Goal: Task Accomplishment & Management: Use online tool/utility

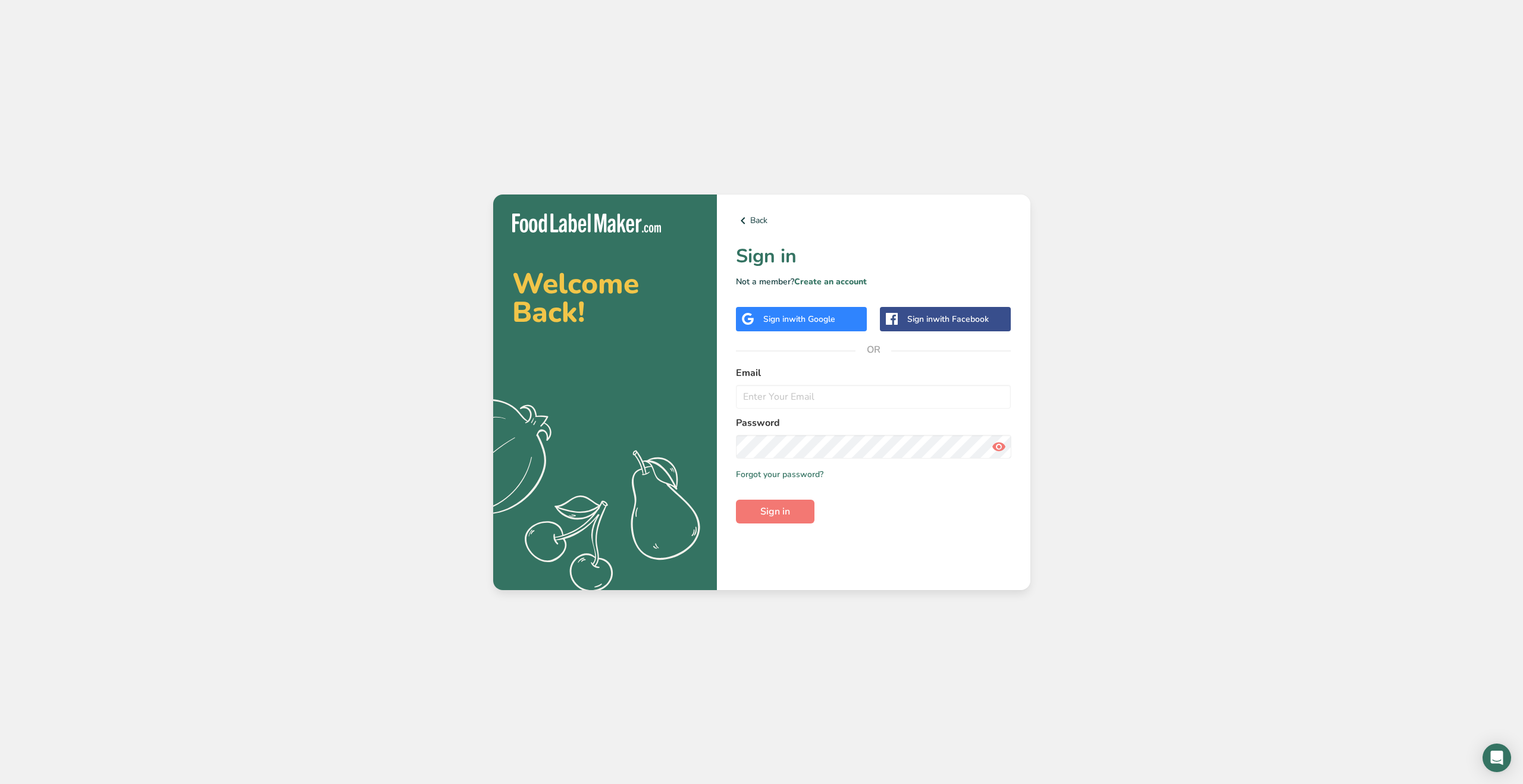
click at [808, 318] on span "with Google" at bounding box center [812, 319] width 46 height 11
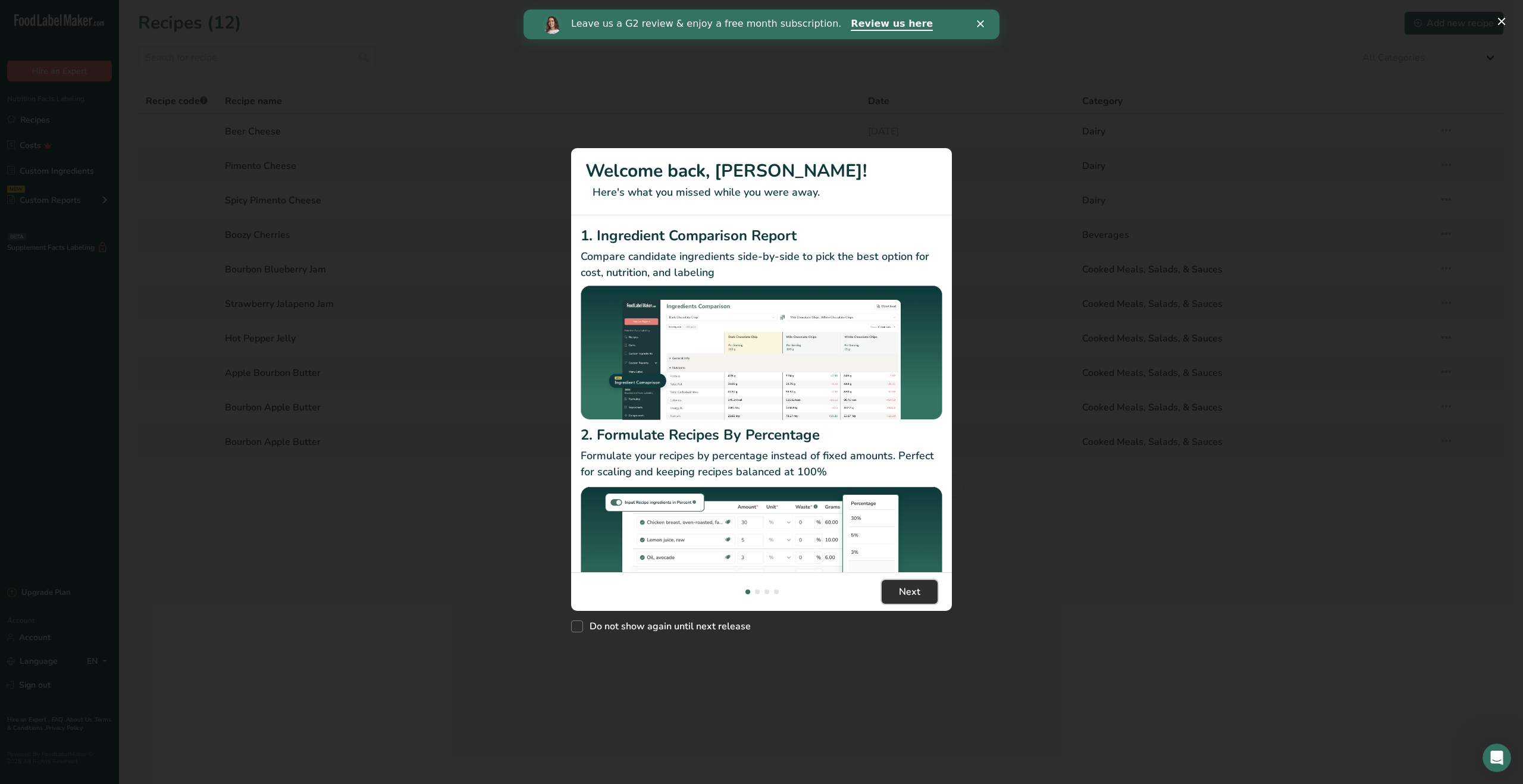
click at [912, 594] on span "Next" at bounding box center [909, 592] width 21 height 14
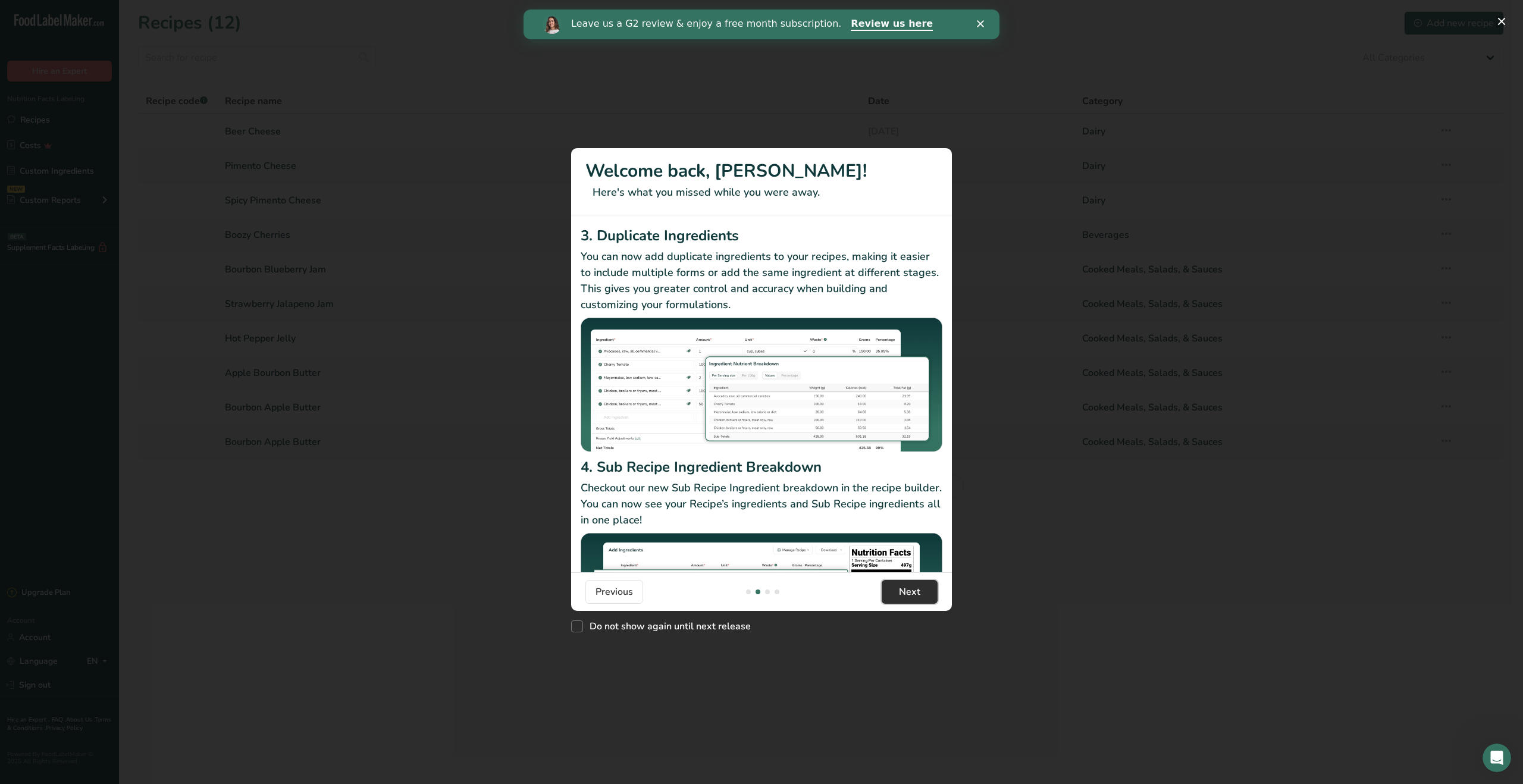
click at [912, 594] on span "Next" at bounding box center [909, 592] width 21 height 14
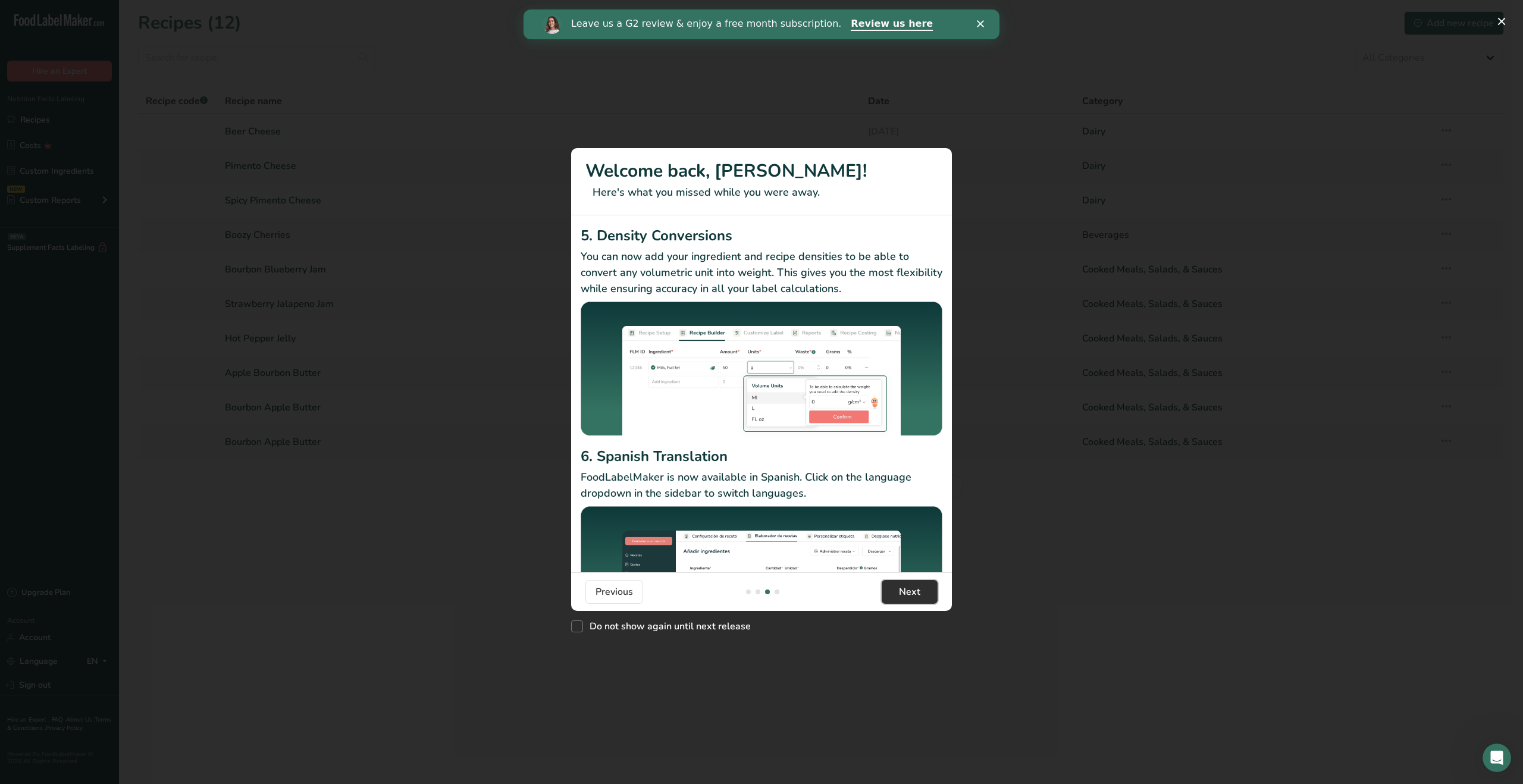
click at [912, 594] on span "Next" at bounding box center [909, 592] width 21 height 14
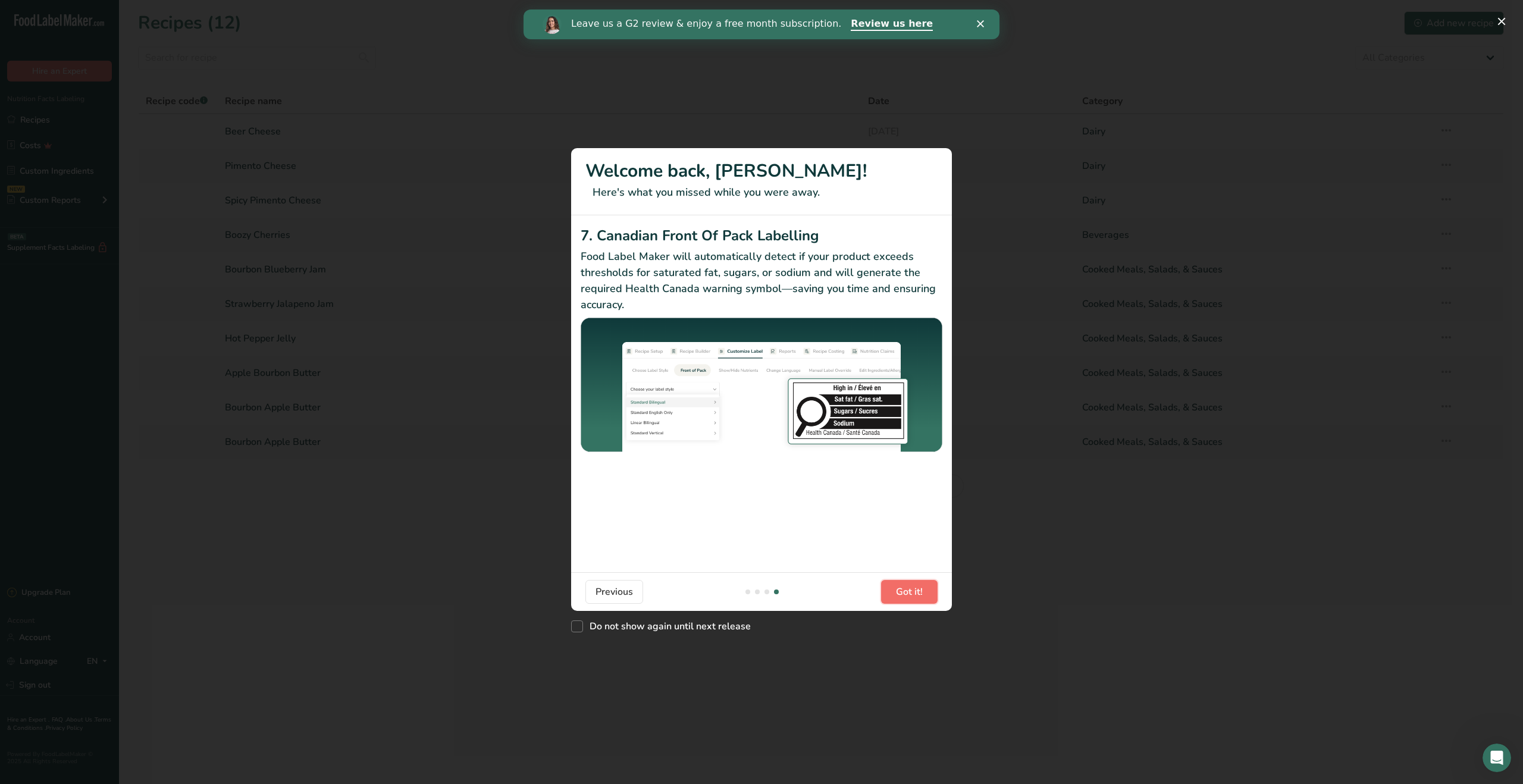
click at [912, 594] on span "Got it!" at bounding box center [909, 592] width 27 height 14
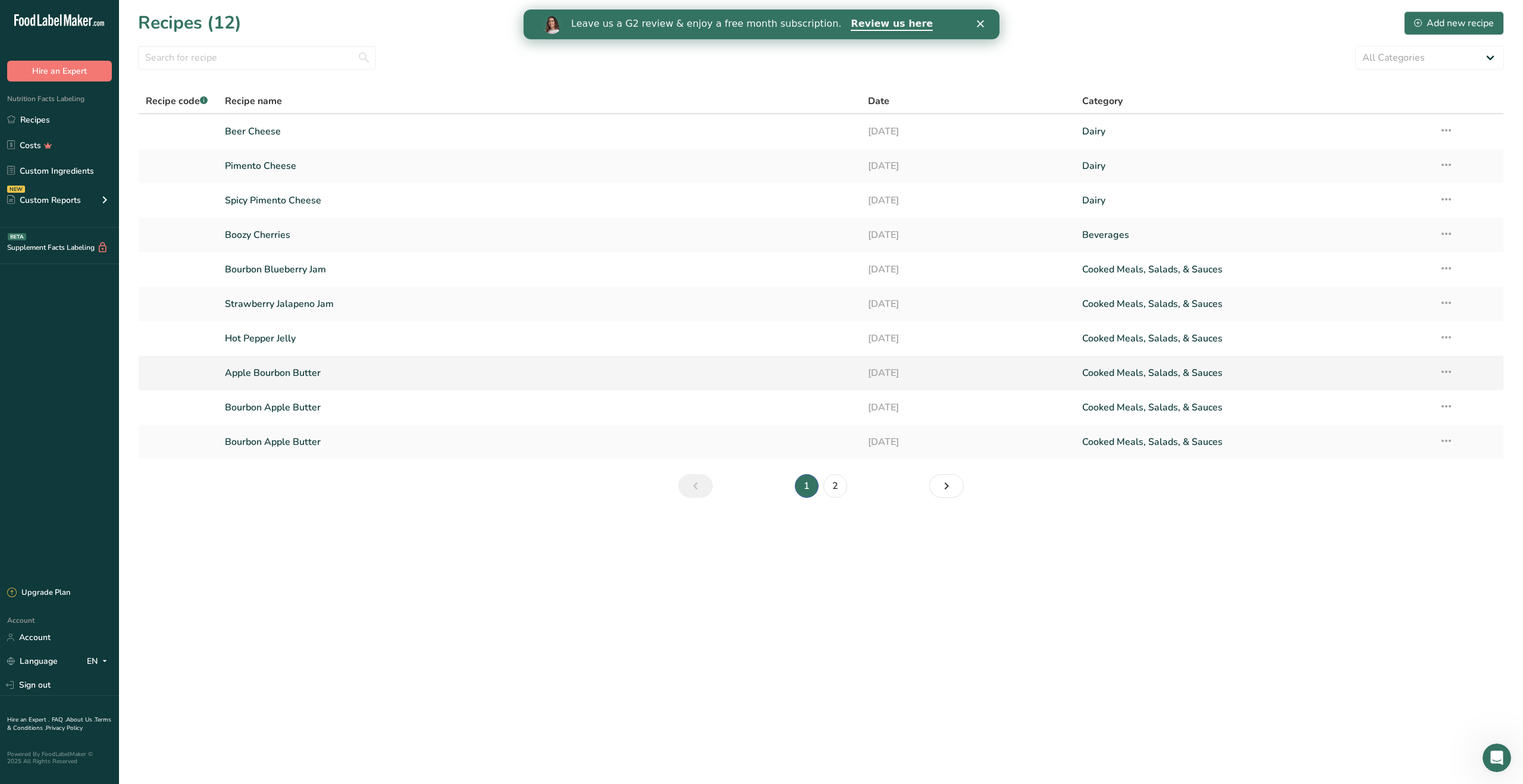
click at [310, 370] on link "Apple Bourbon Butter" at bounding box center [539, 373] width 628 height 25
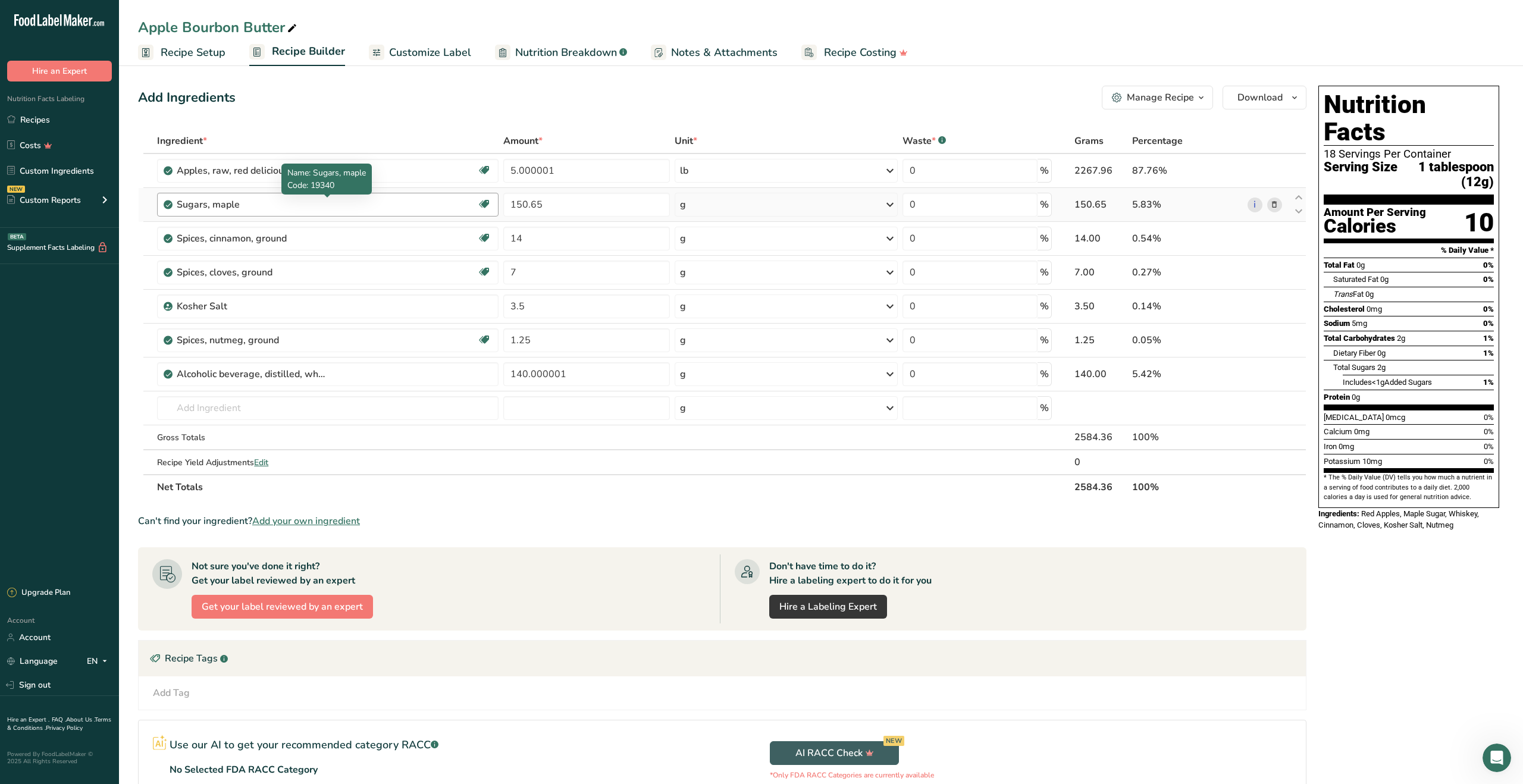
click at [318, 207] on div "Sugars, maple" at bounding box center [251, 204] width 149 height 14
click at [1184, 92] on div "Manage Recipe" at bounding box center [1160, 98] width 67 height 14
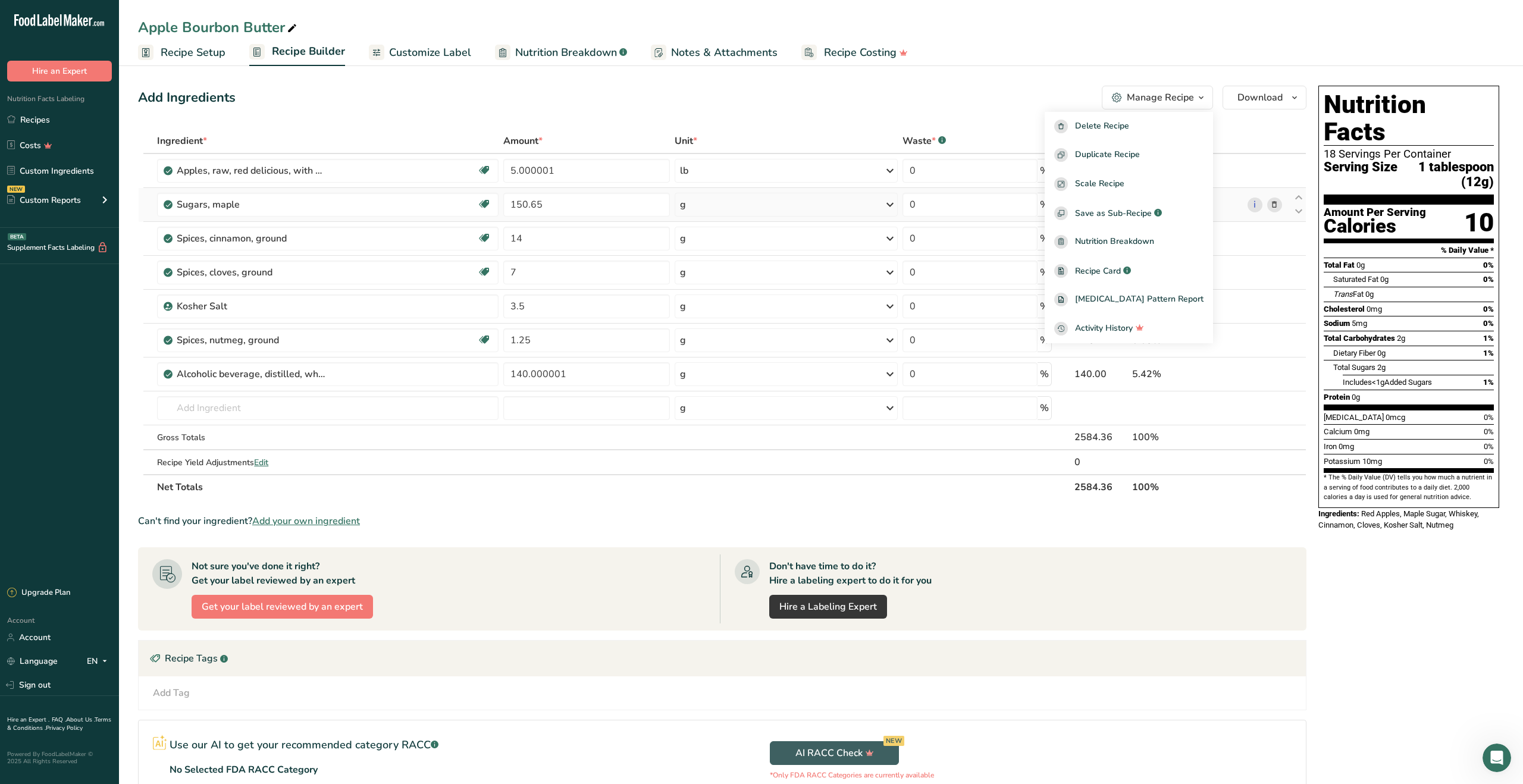
click at [1276, 207] on icon at bounding box center [1274, 205] width 8 height 13
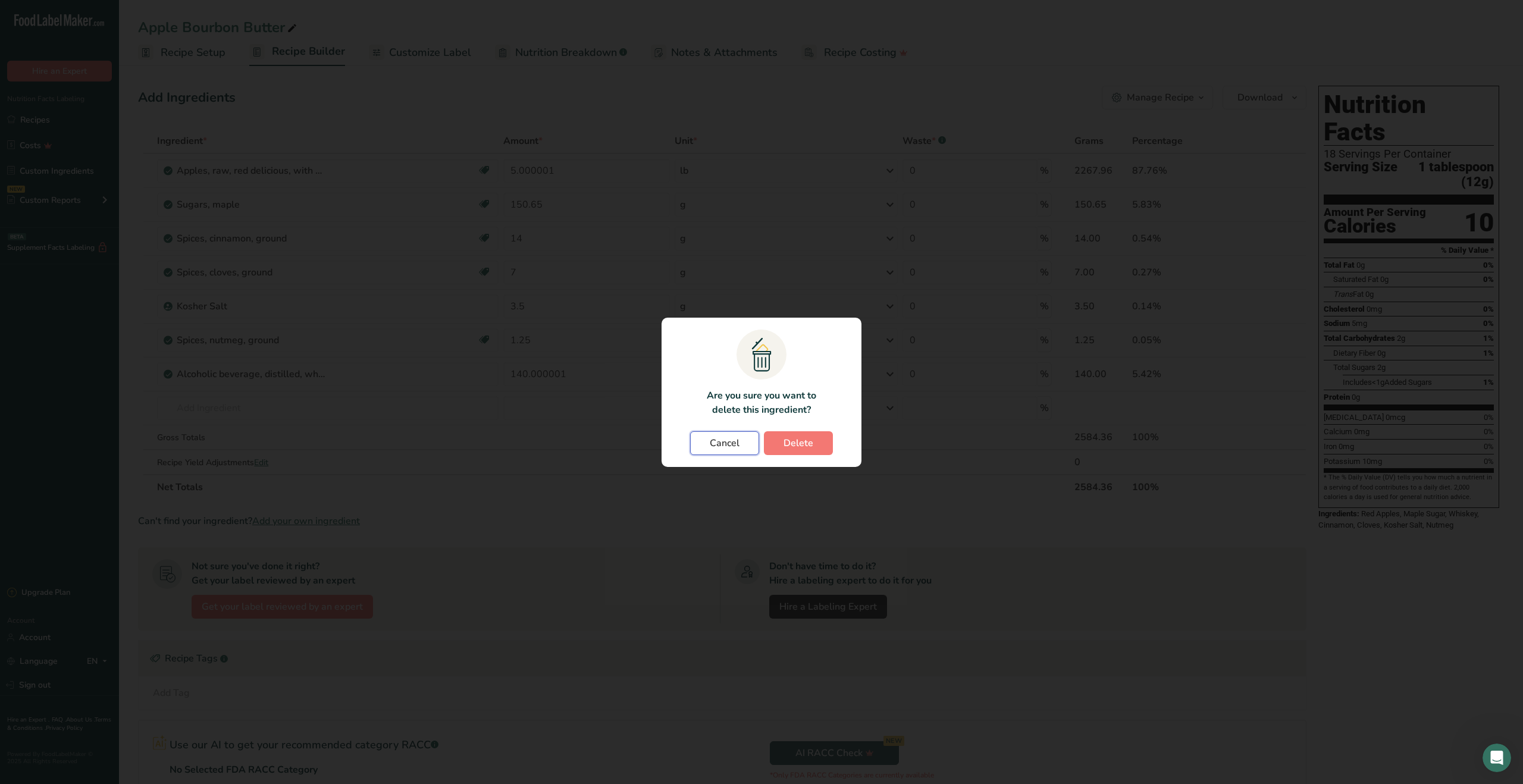
click at [730, 439] on span "Cancel" at bounding box center [725, 443] width 30 height 14
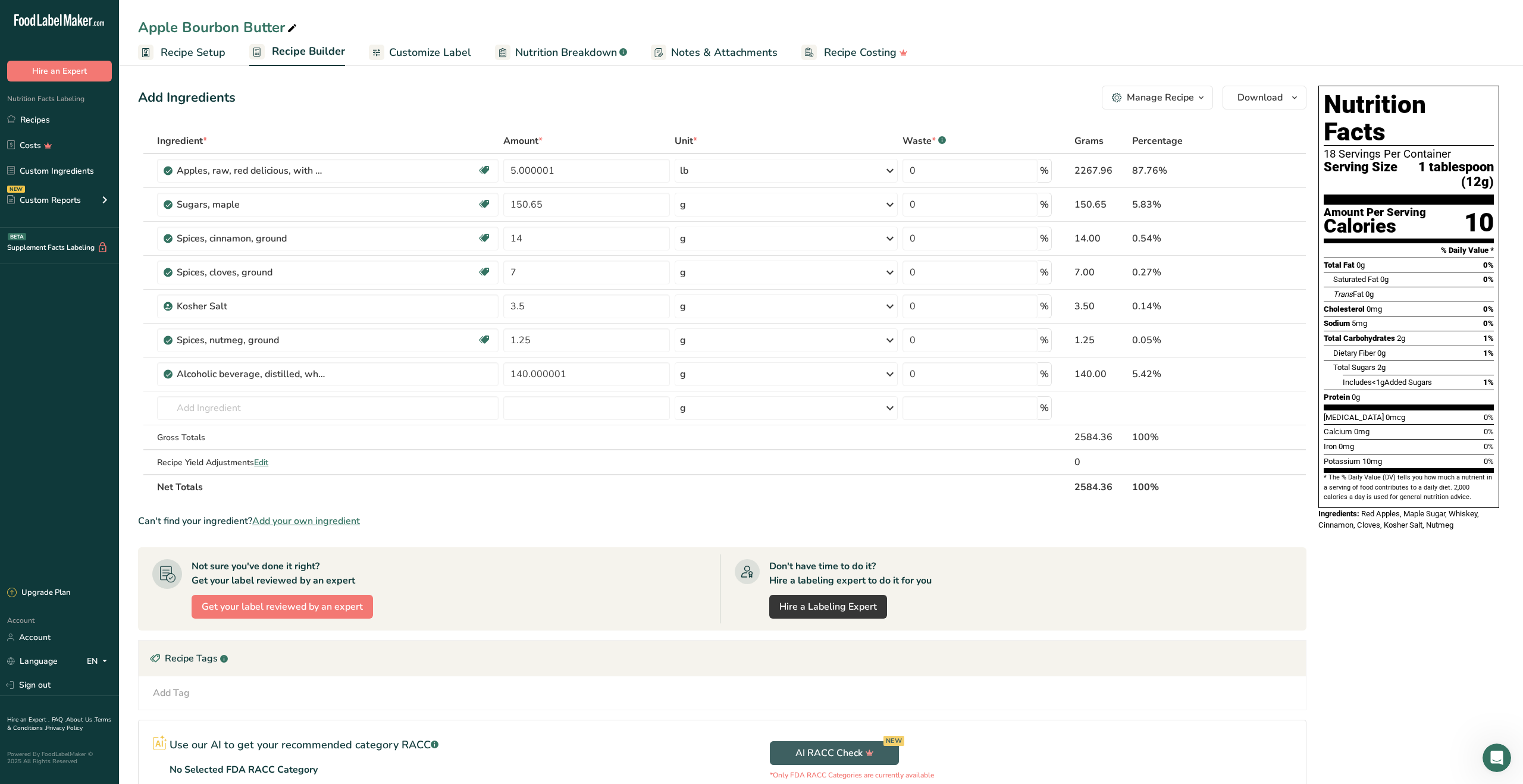
click at [176, 50] on span "Recipe Setup" at bounding box center [193, 52] width 65 height 16
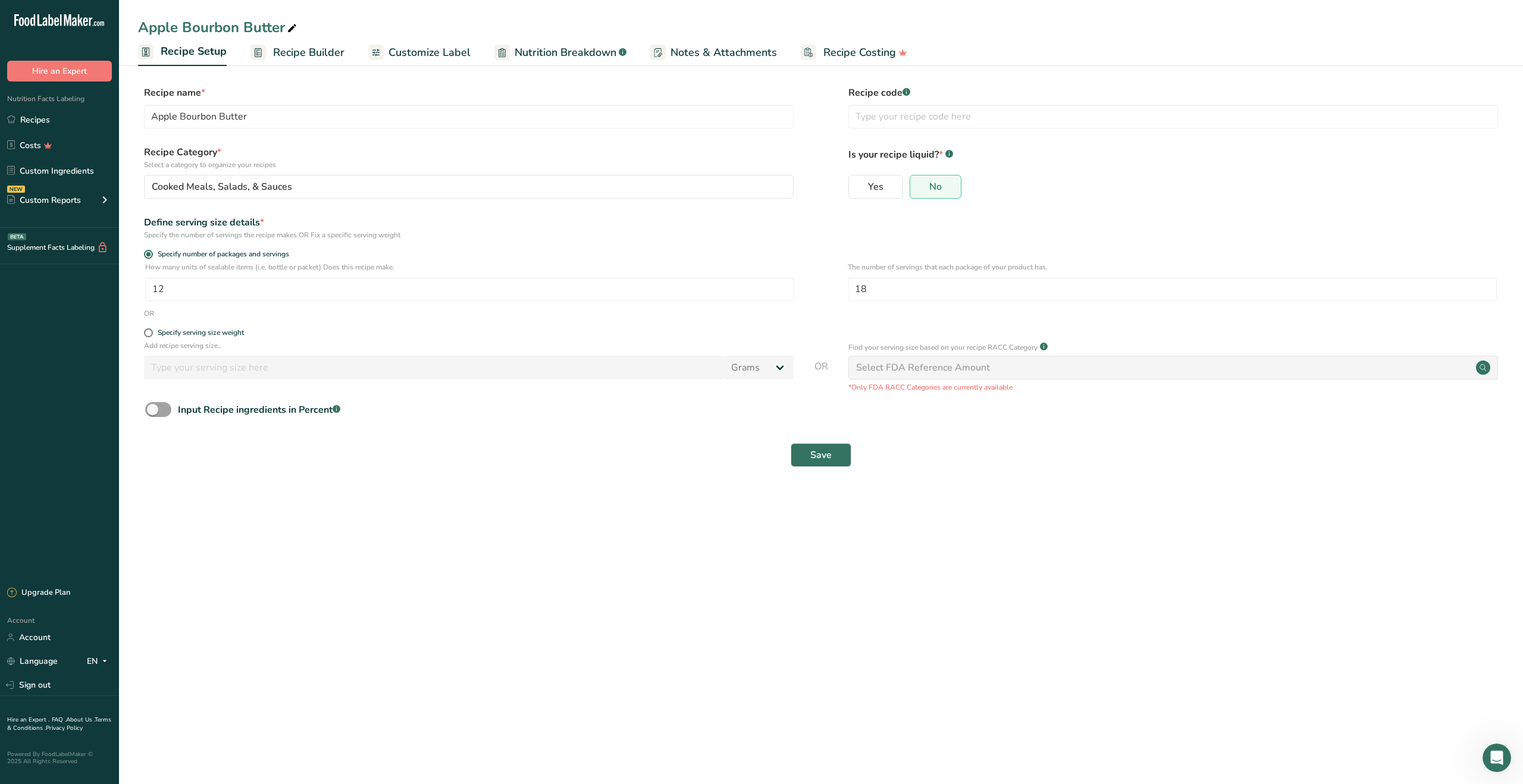
click at [406, 56] on span "Customize Label" at bounding box center [429, 52] width 82 height 16
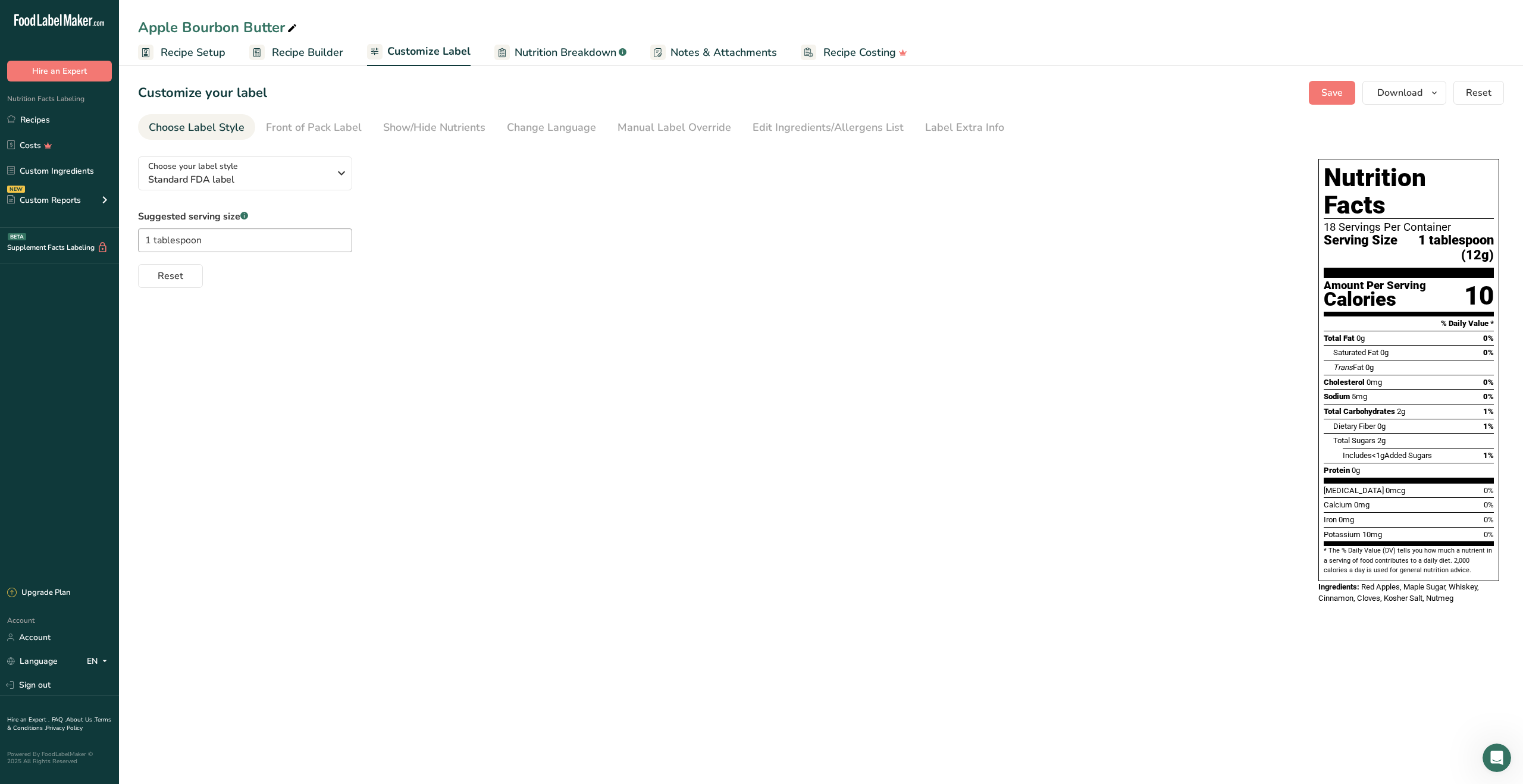
click at [531, 56] on span "Nutrition Breakdown" at bounding box center [565, 52] width 102 height 16
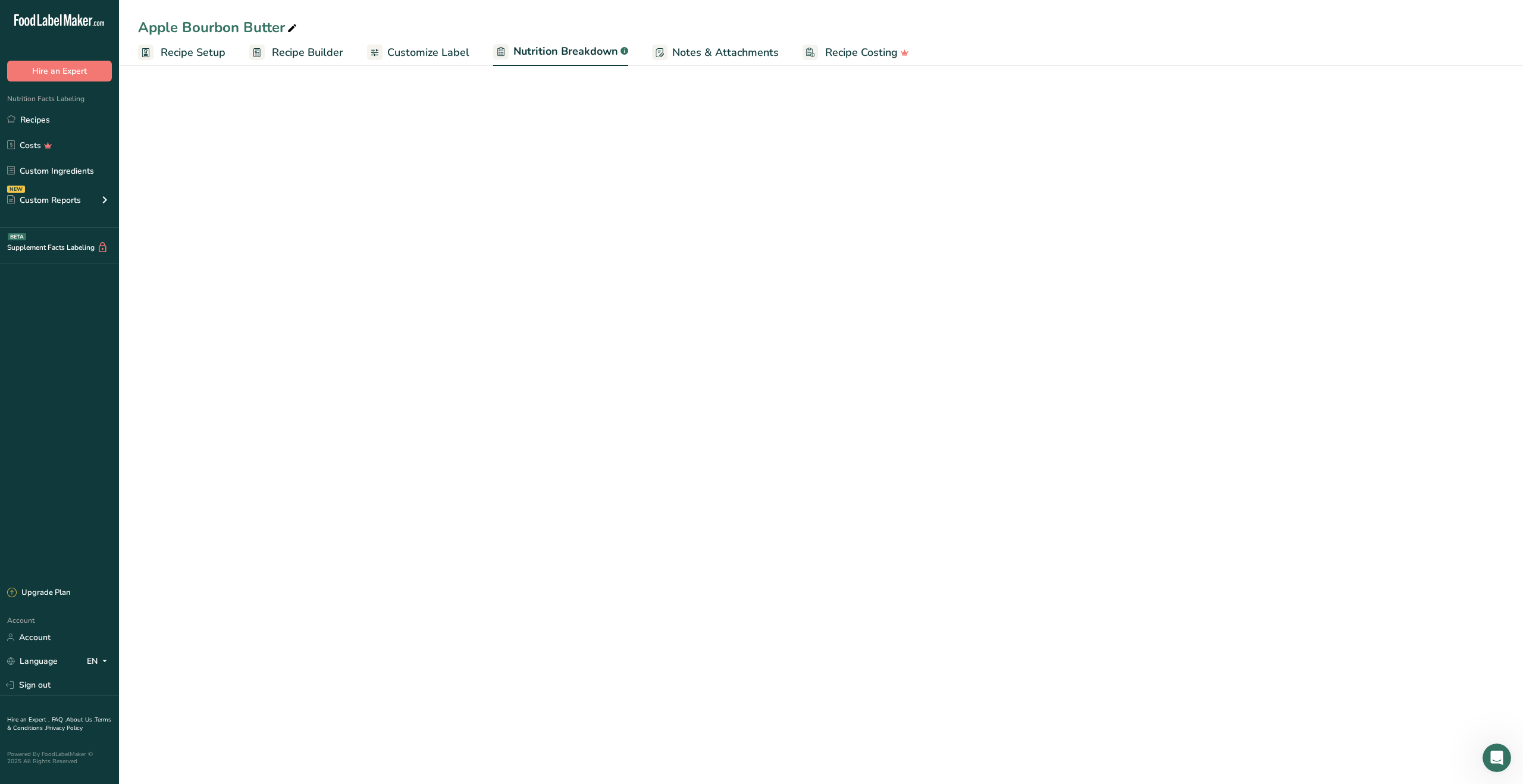
select select "Calories"
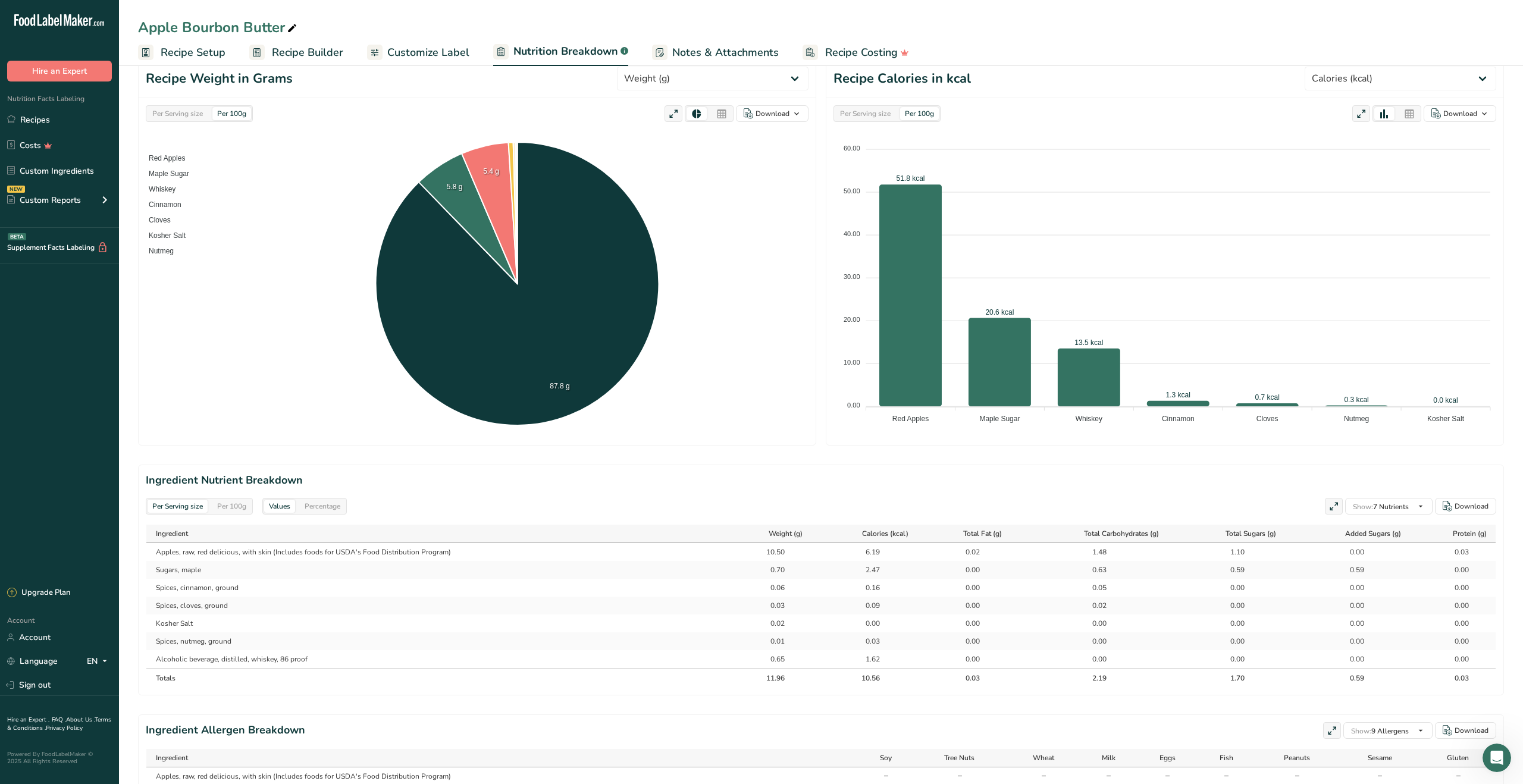
scroll to position [145, 0]
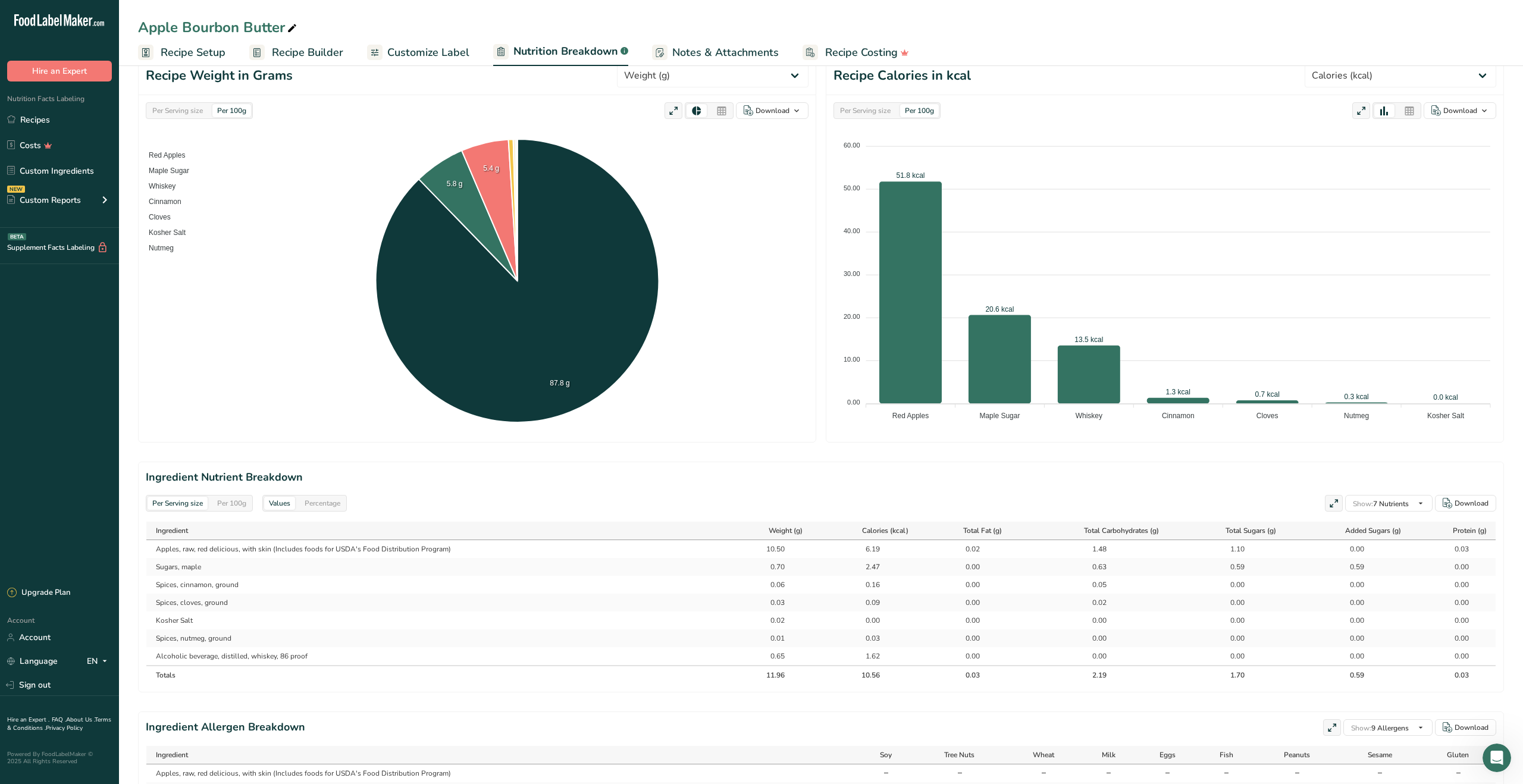
click at [222, 569] on td "Sugars, maple" at bounding box center [436, 566] width 581 height 18
click at [323, 53] on span "Recipe Builder" at bounding box center [308, 52] width 72 height 16
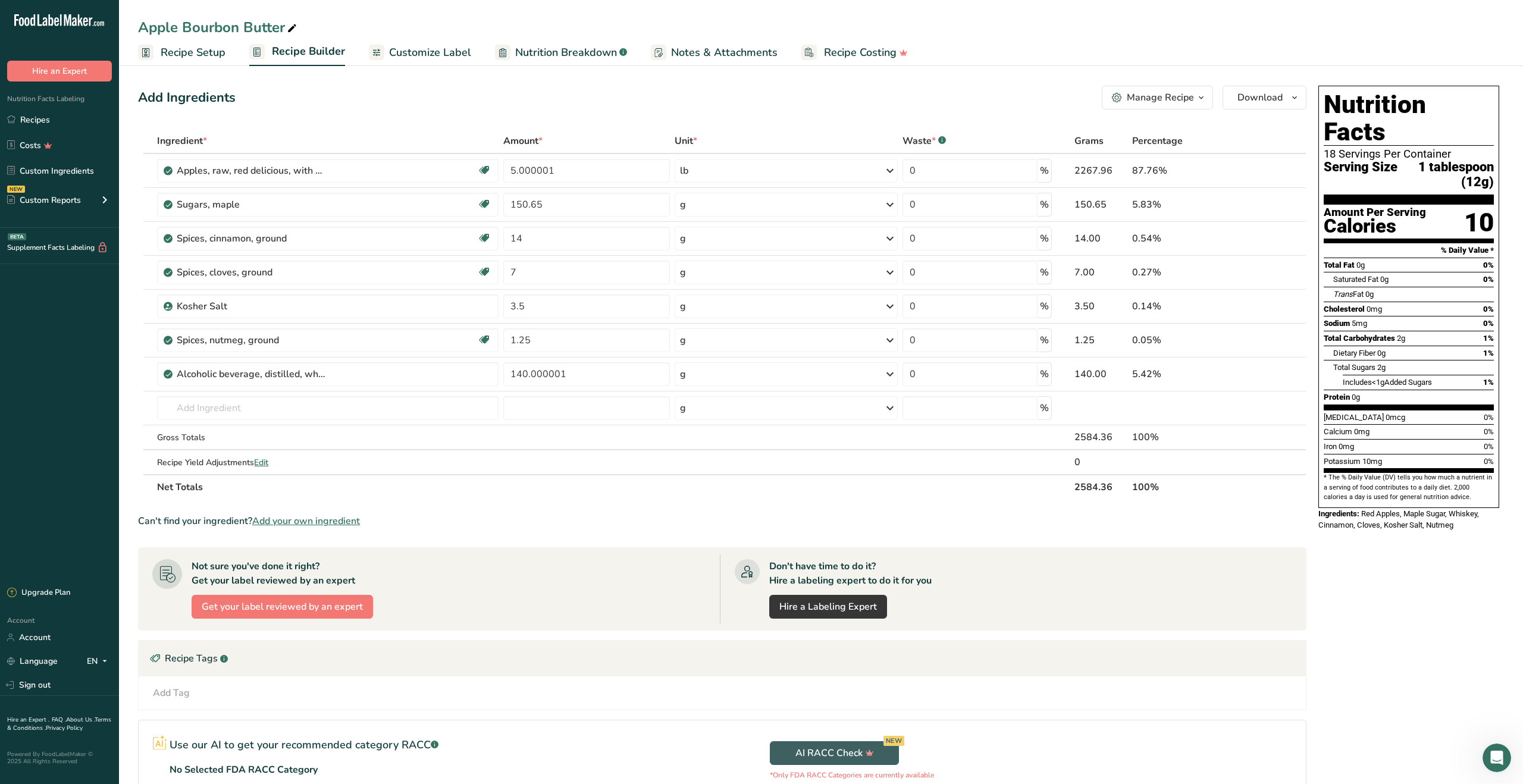
click at [187, 57] on span "Recipe Setup" at bounding box center [193, 52] width 65 height 16
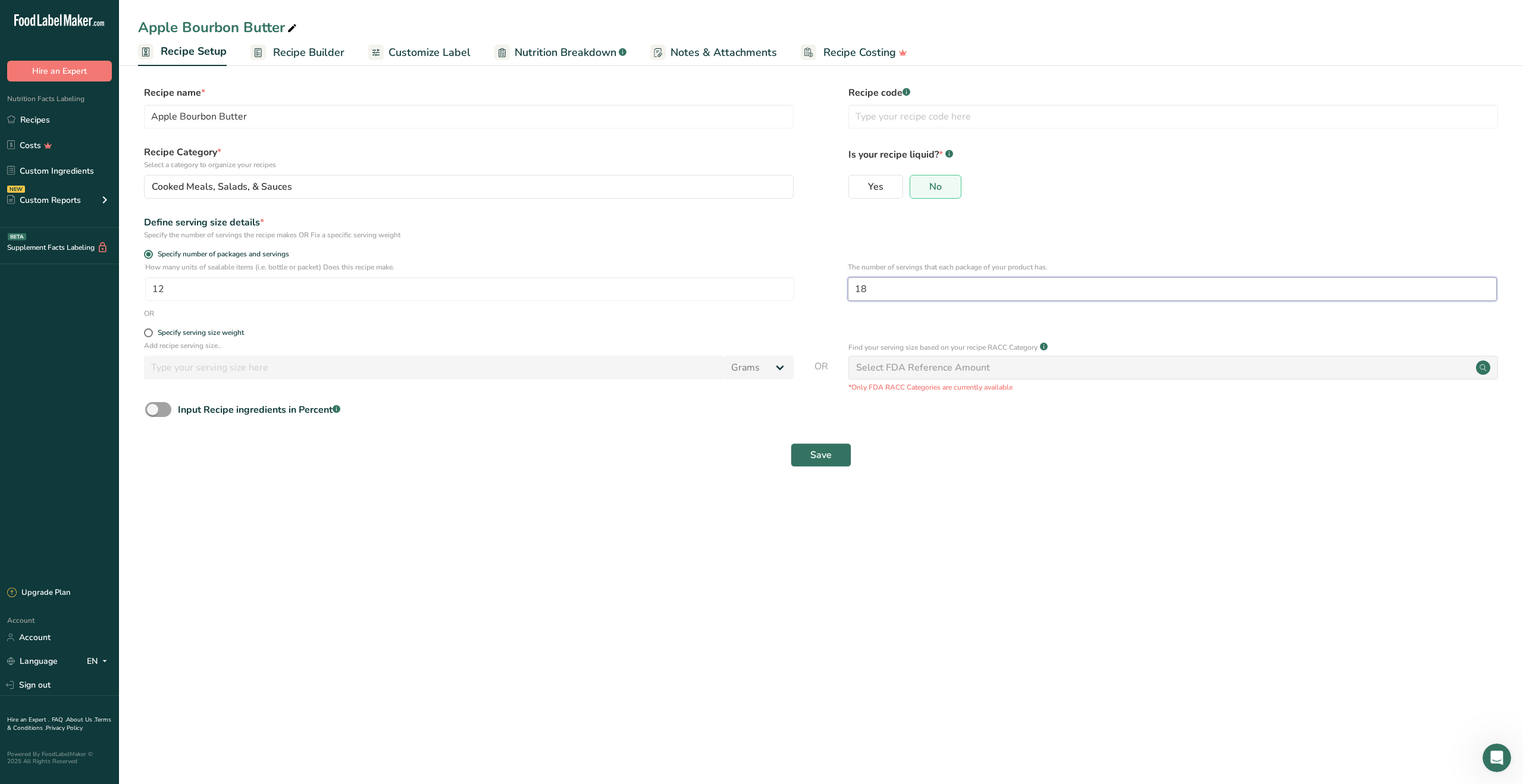
drag, startPoint x: 897, startPoint y: 285, endPoint x: 826, endPoint y: 285, distance: 71.0
click at [826, 285] on div "How many units of sealable items (i.e. bottle or packet) Does this recipe make.…" at bounding box center [821, 285] width 1366 height 46
type input "17"
click at [834, 452] on button "Save" at bounding box center [821, 455] width 60 height 24
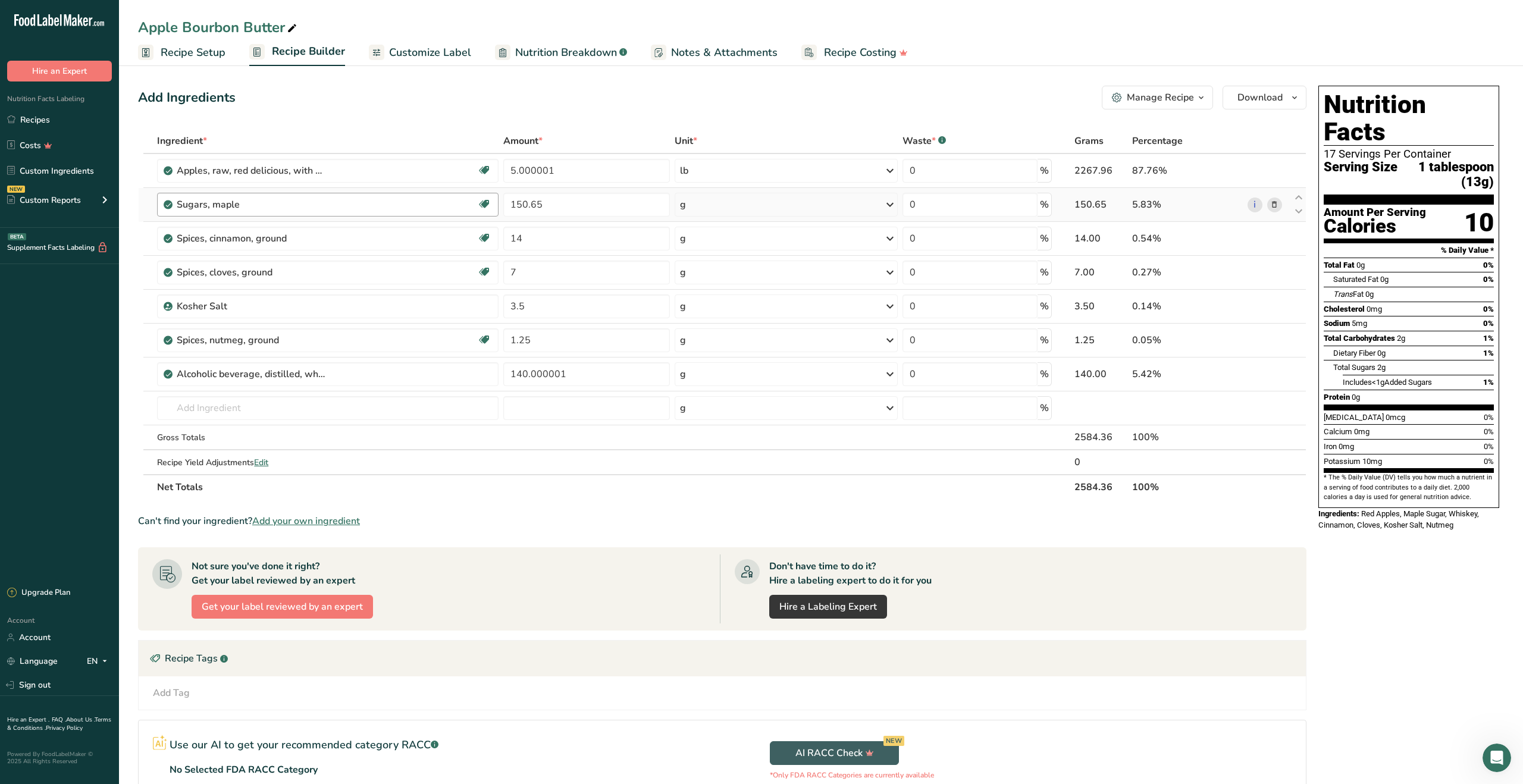
click at [395, 203] on div "Sugars, maple" at bounding box center [326, 204] width 300 height 14
click at [1296, 211] on icon at bounding box center [1299, 211] width 14 height 9
type input "14"
type input "150.65"
click at [1298, 228] on icon at bounding box center [1299, 231] width 14 height 9
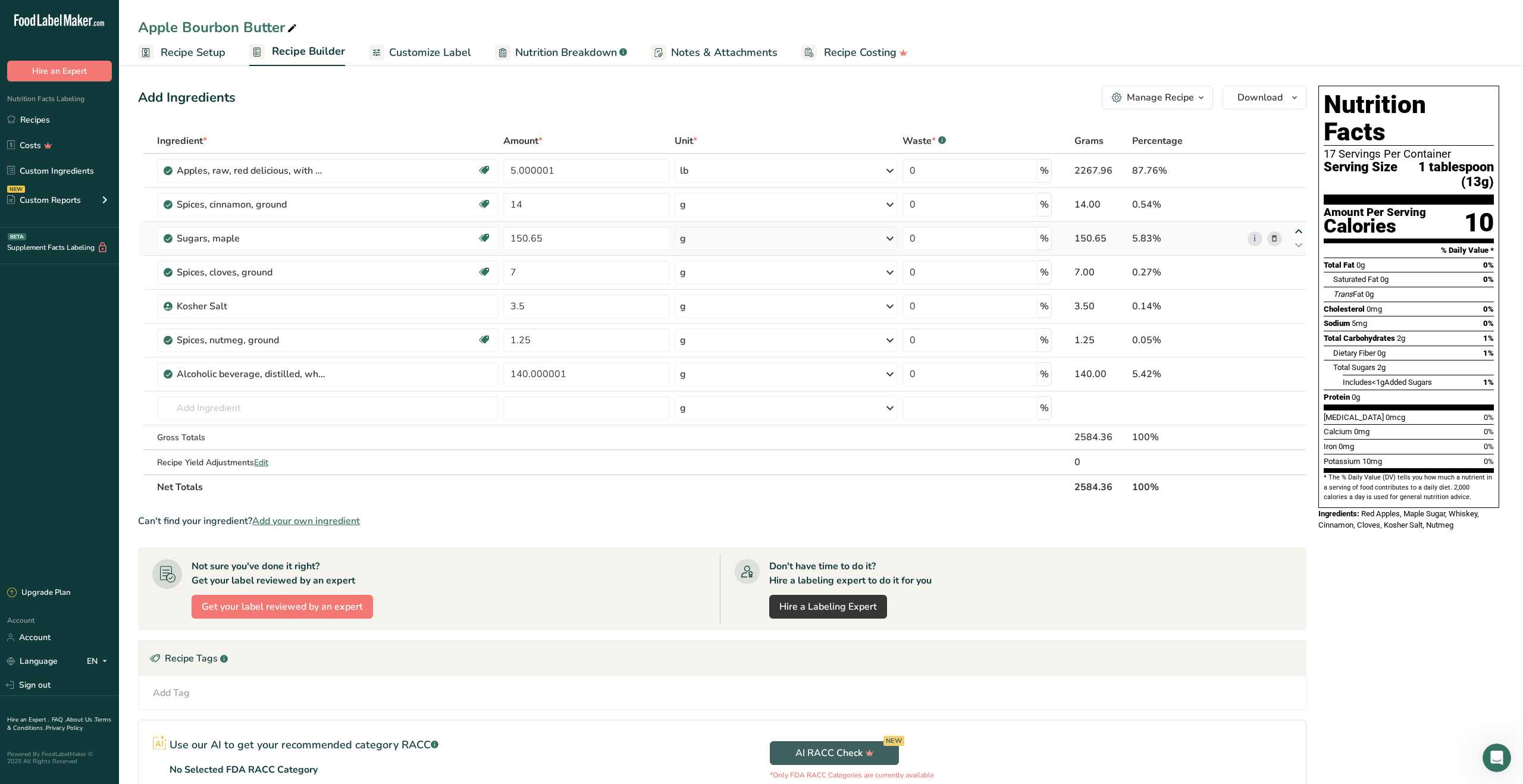
type input "150.65"
type input "14"
click at [1274, 207] on icon at bounding box center [1274, 205] width 8 height 13
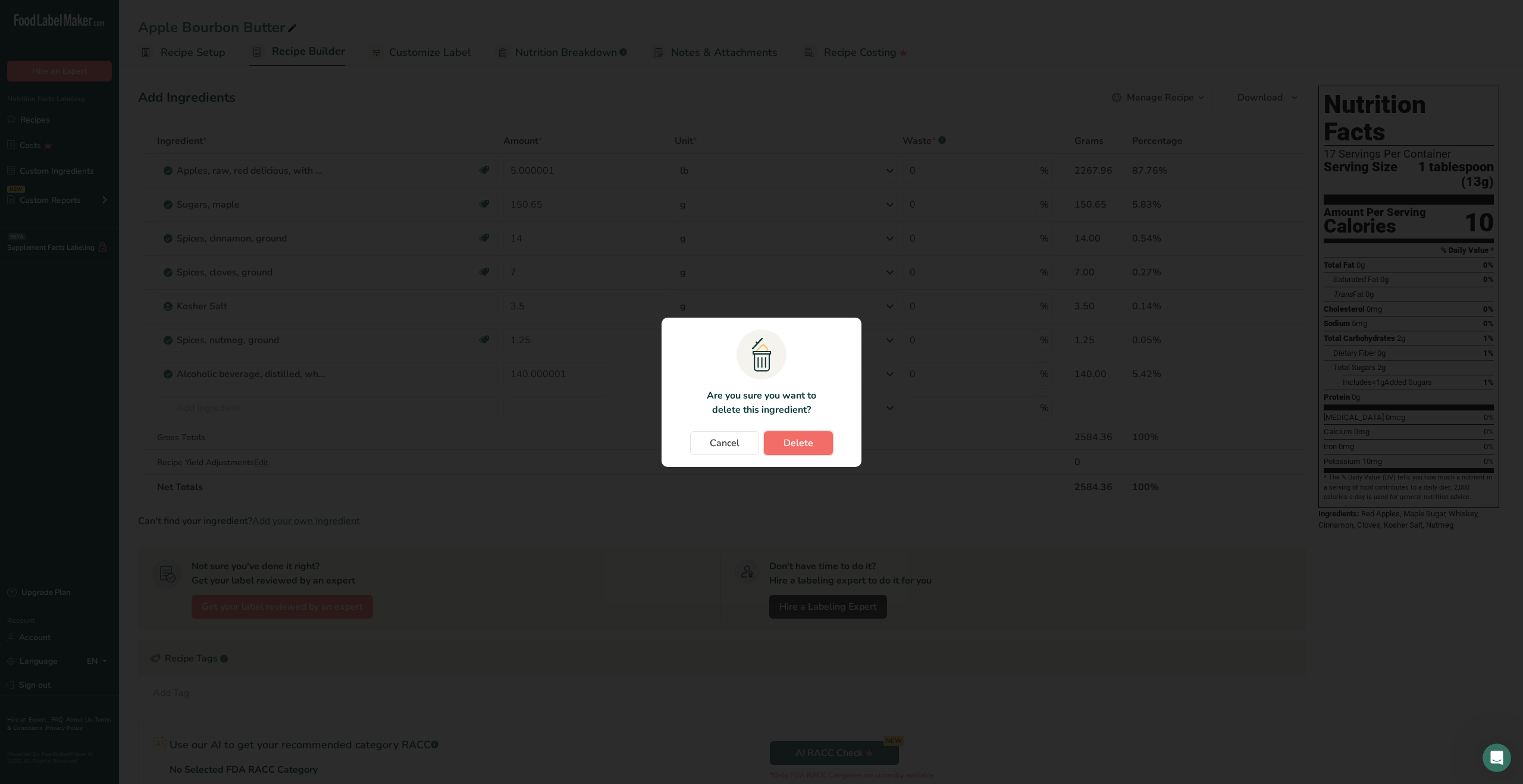
click at [811, 447] on span "Delete" at bounding box center [798, 443] width 30 height 14
type input "14"
type input "7"
type input "3.5"
type input "1.25"
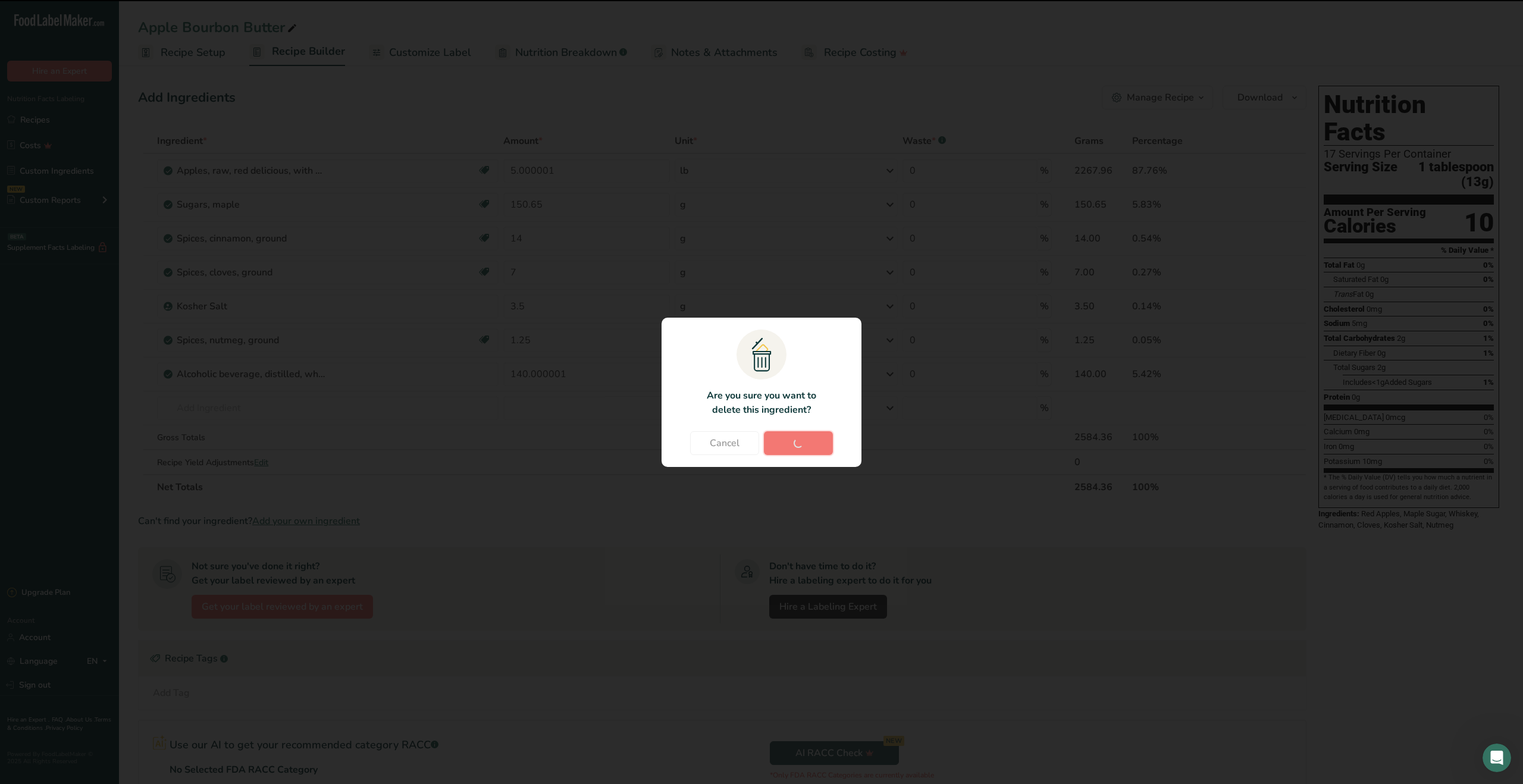
type input "140.000001"
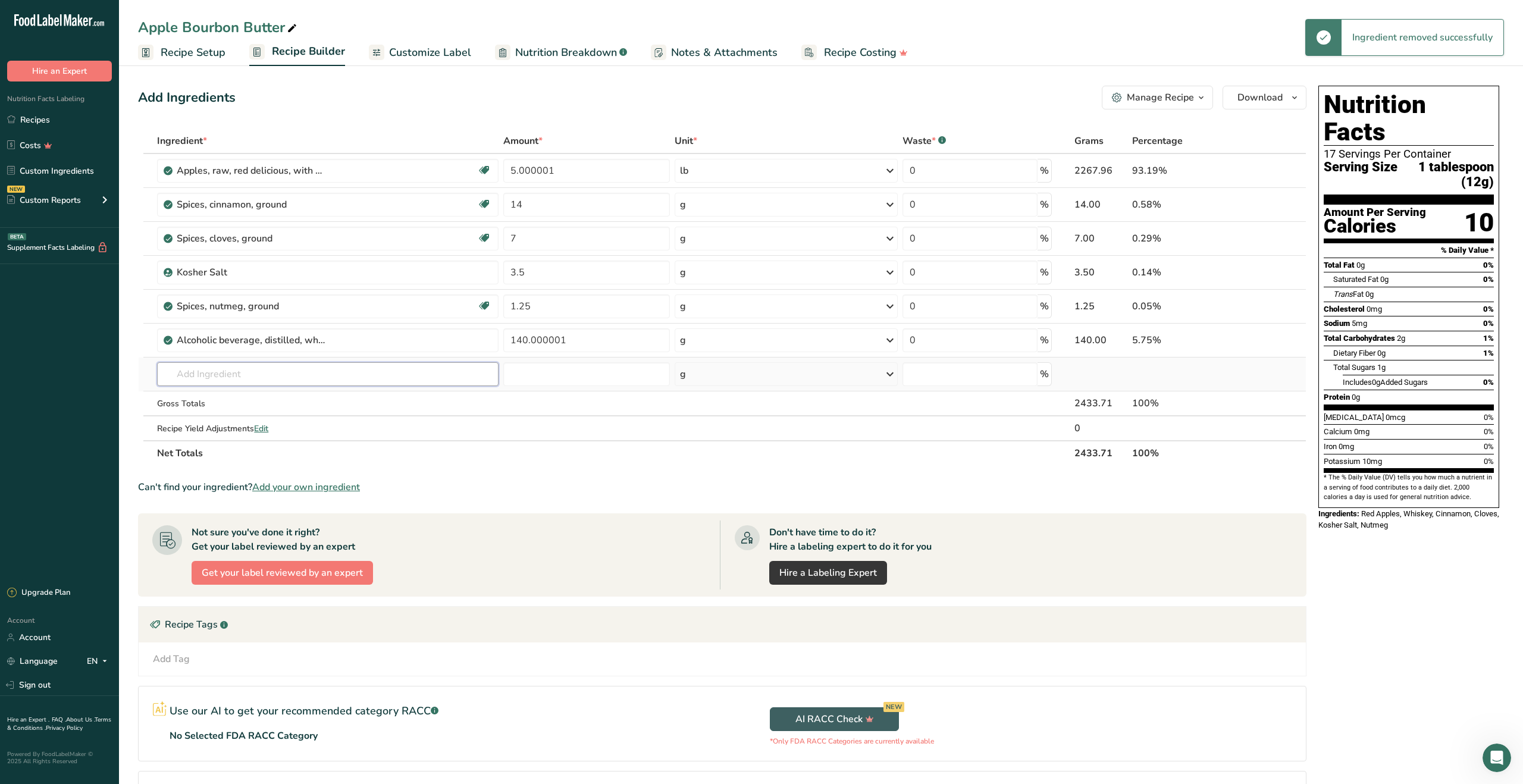
click at [318, 379] on input "text" at bounding box center [328, 374] width 342 height 24
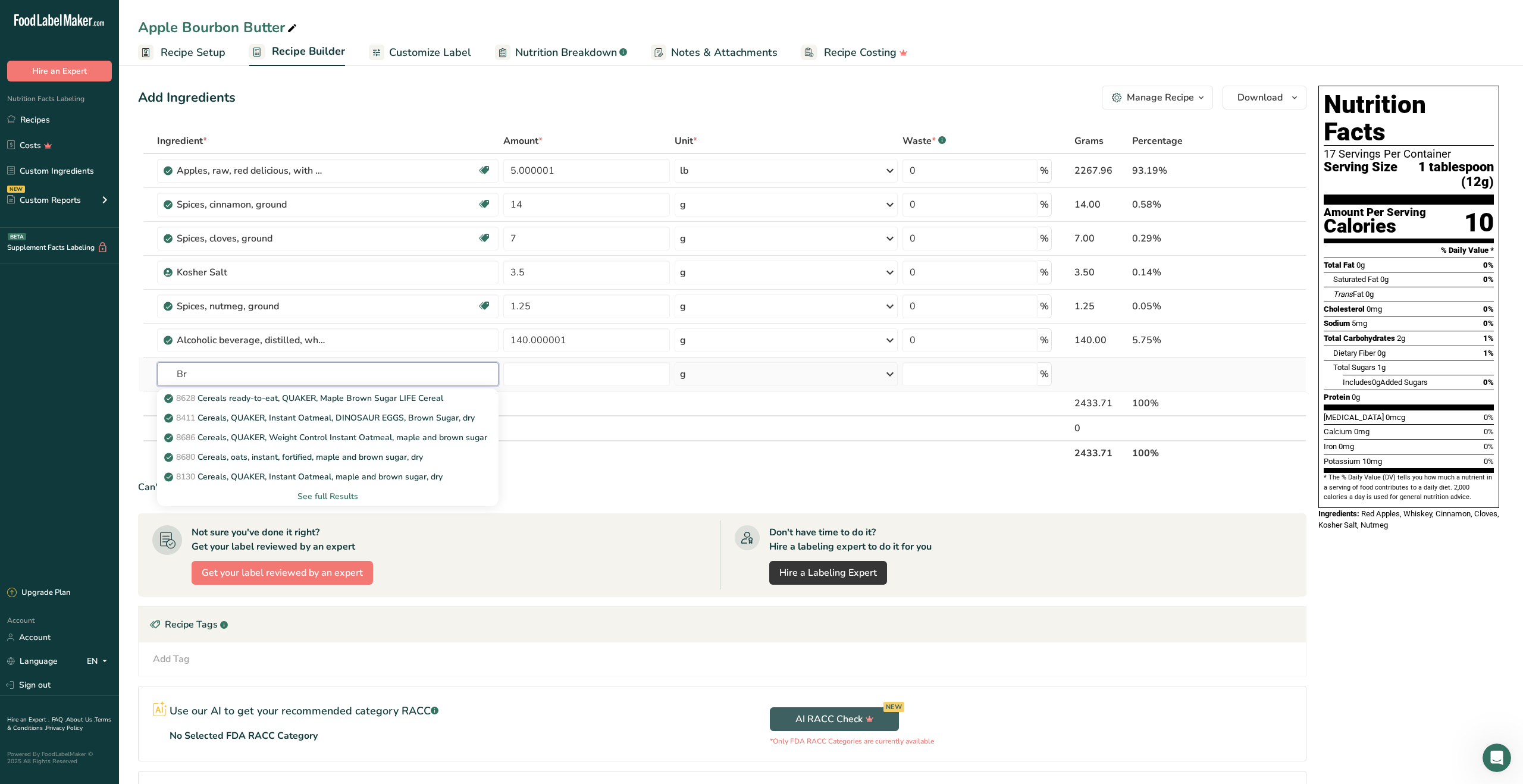
type input "B"
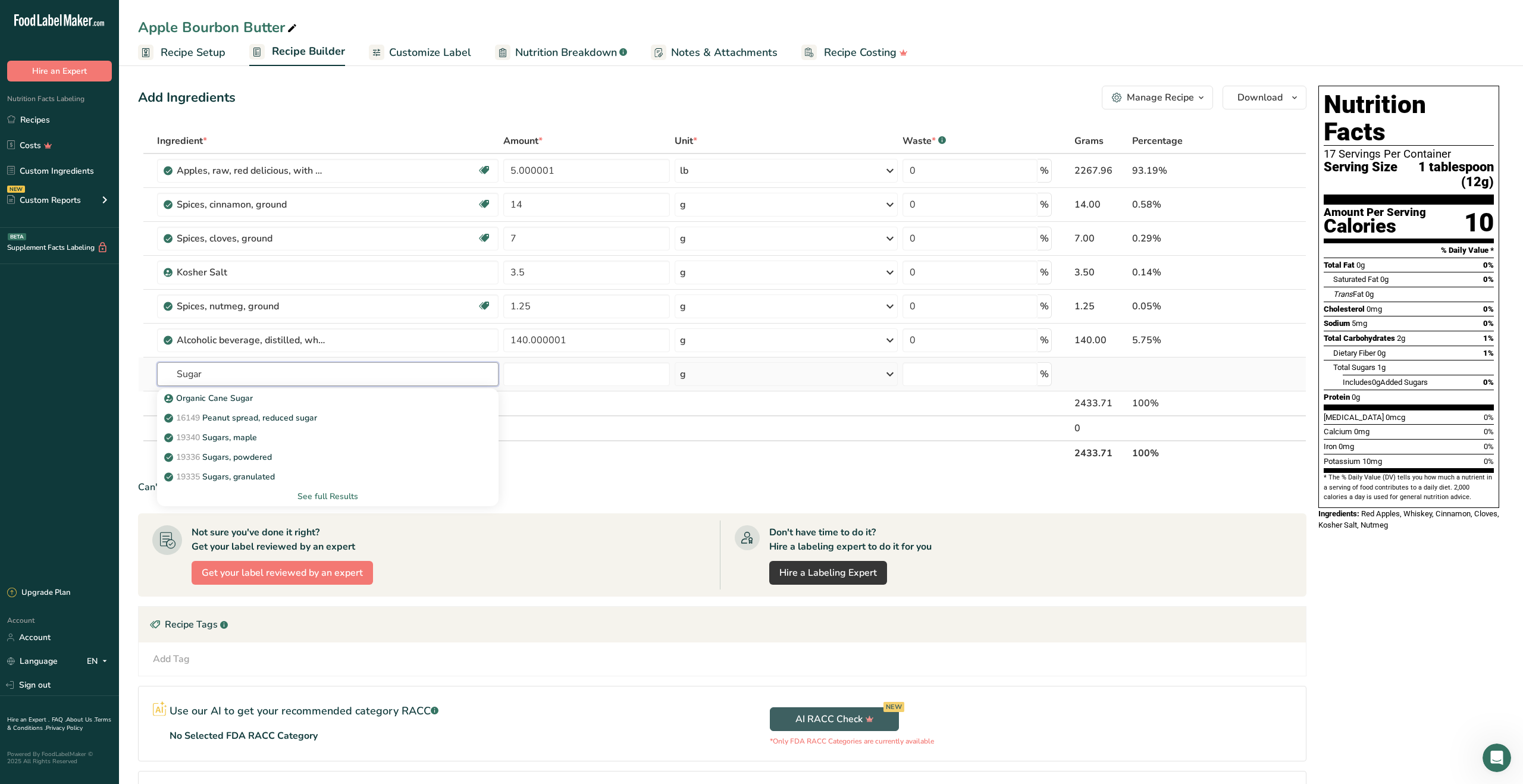
type input "Sugar"
click at [352, 495] on div "See full Results" at bounding box center [328, 497] width 323 height 13
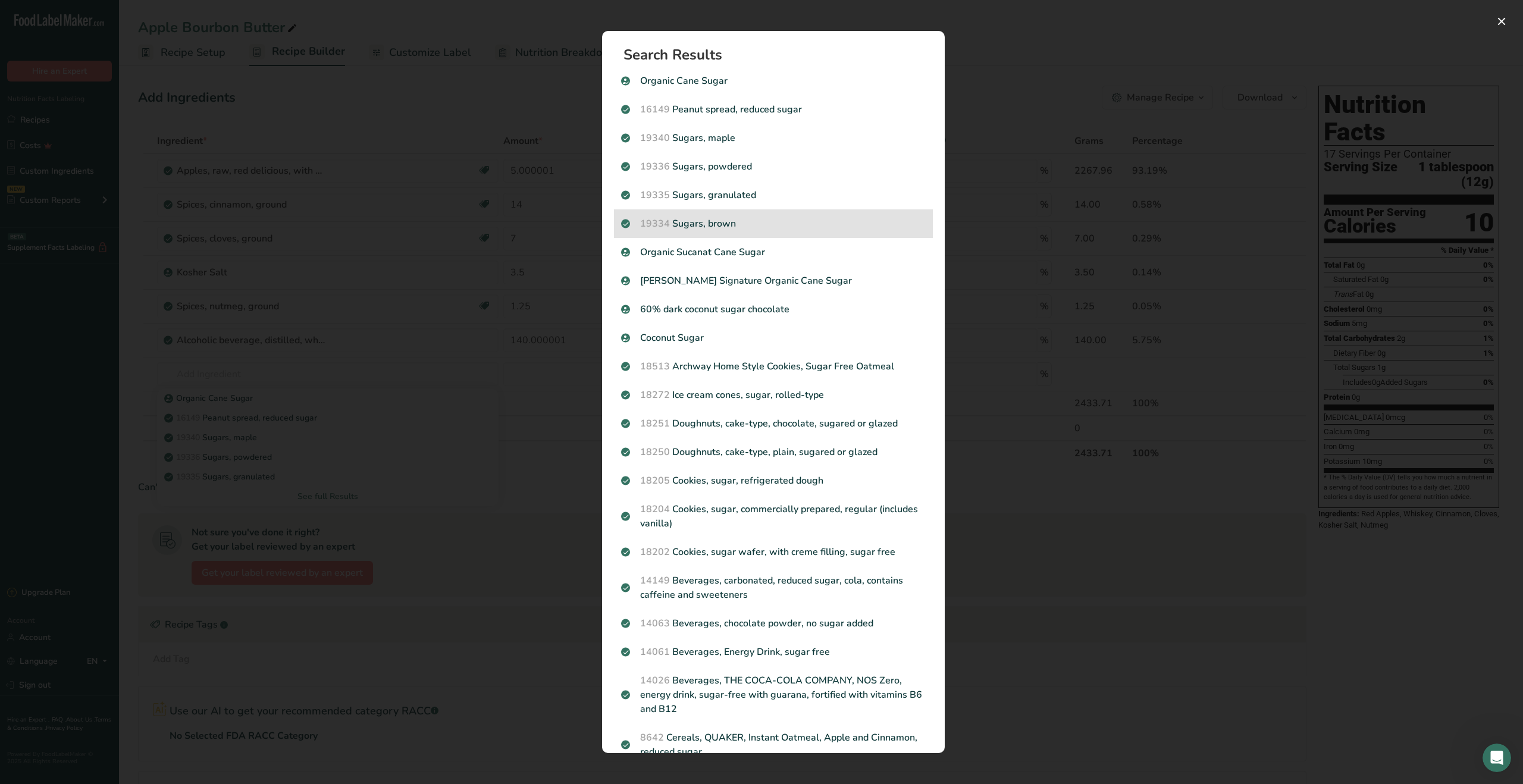
click at [692, 227] on p "19334 Sugars, brown" at bounding box center [773, 223] width 304 height 14
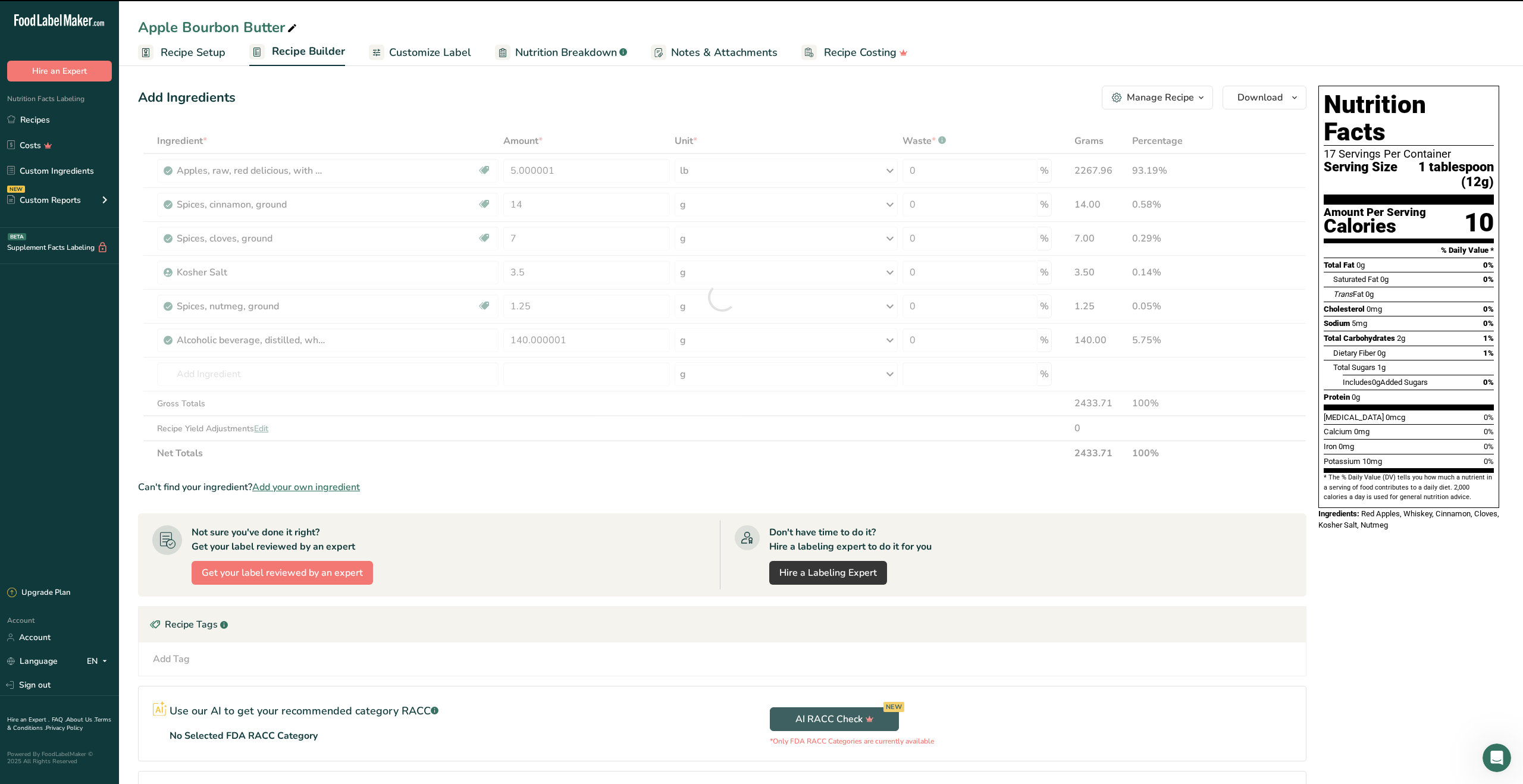
type input "0"
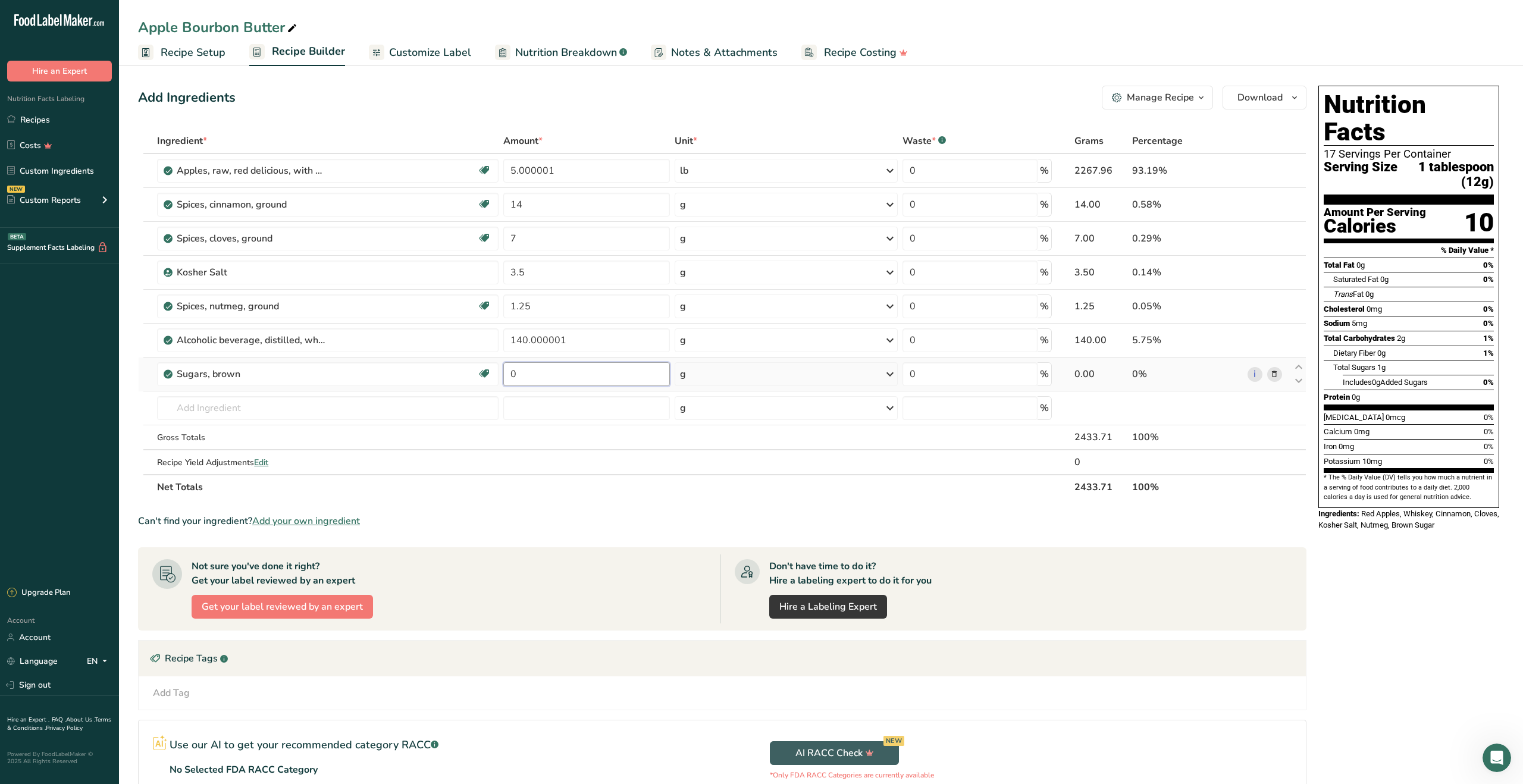
click at [571, 370] on input "0" at bounding box center [586, 374] width 167 height 24
drag, startPoint x: 567, startPoint y: 372, endPoint x: 469, endPoint y: 369, distance: 98.0
click at [469, 369] on tr "Sugars, brown Dairy free Gluten free Vegan Vegetarian Soy free 0 g Portions 1 t…" at bounding box center [722, 374] width 1167 height 34
type input "150.65"
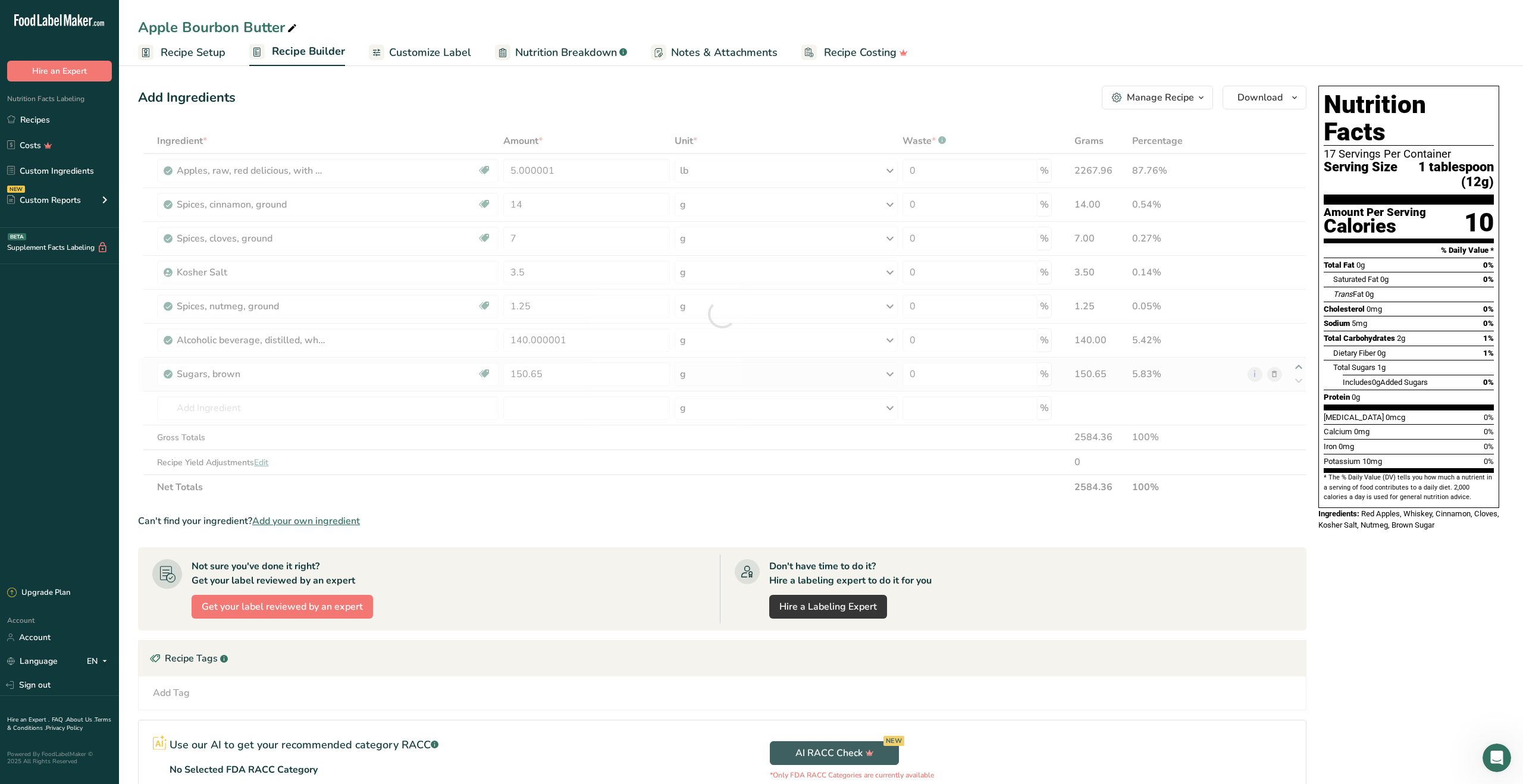
click at [1300, 370] on div "Ingredient * Amount * Unit * Waste * .a-a{fill:#347362;}.b-a{fill:#fff;} Grams …" at bounding box center [722, 314] width 1168 height 371
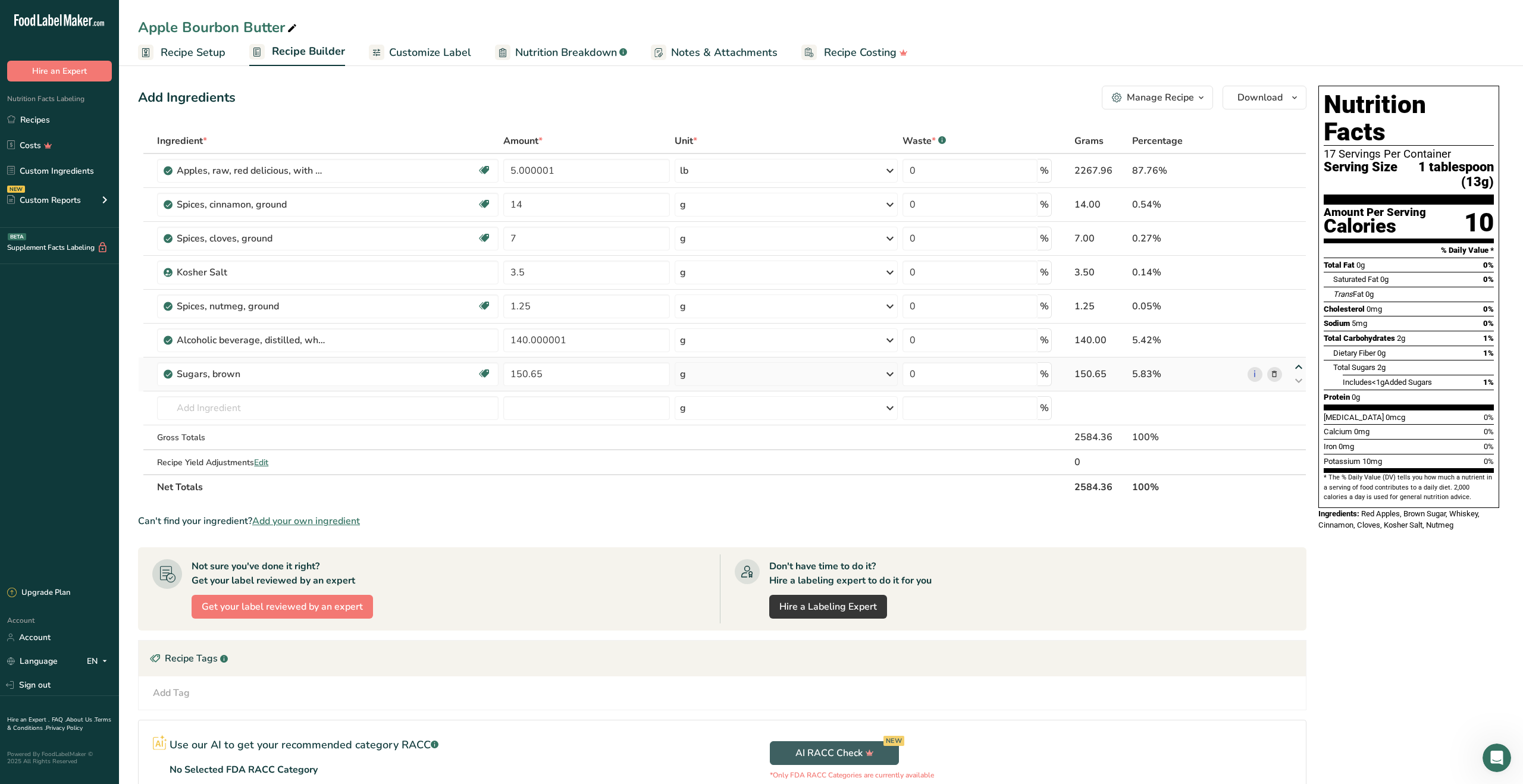
click at [1299, 366] on icon at bounding box center [1299, 367] width 14 height 9
type input "150.65"
type input "140.000001"
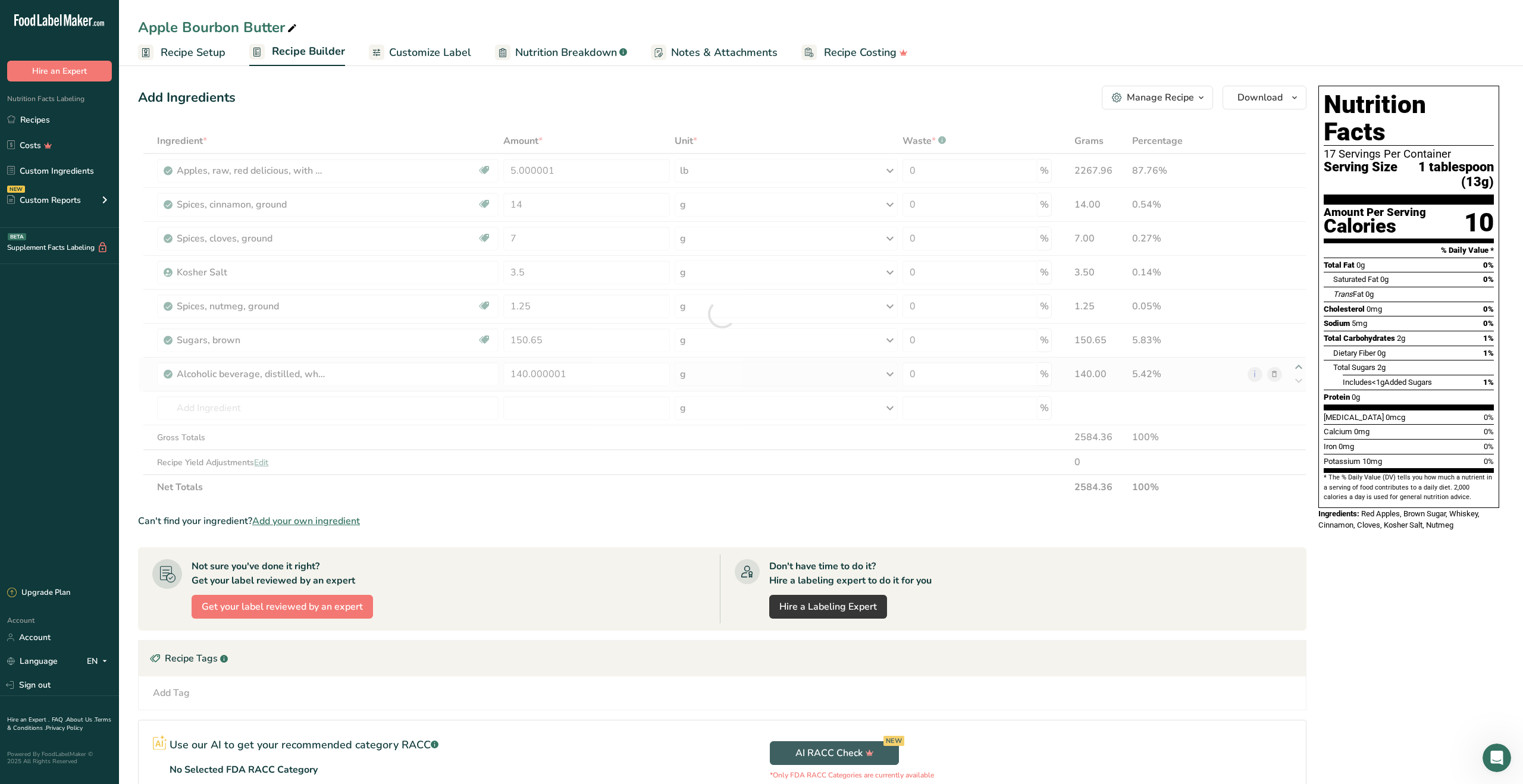
click at [1299, 366] on div at bounding box center [722, 314] width 1168 height 371
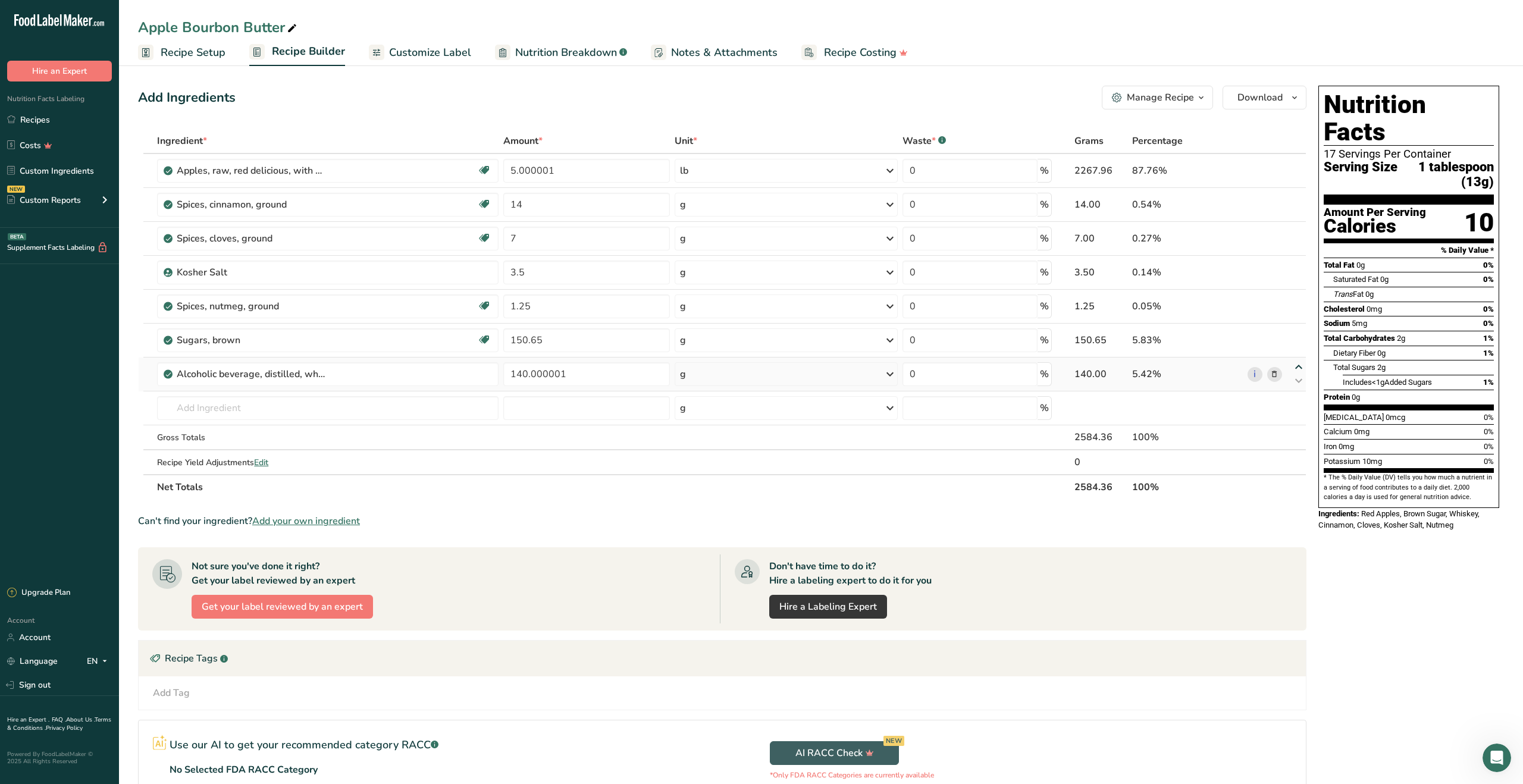
click at [1299, 366] on icon at bounding box center [1299, 367] width 14 height 9
type input "140.000001"
type input "150.65"
click at [1298, 368] on icon at bounding box center [1299, 367] width 14 height 9
type input "150.65"
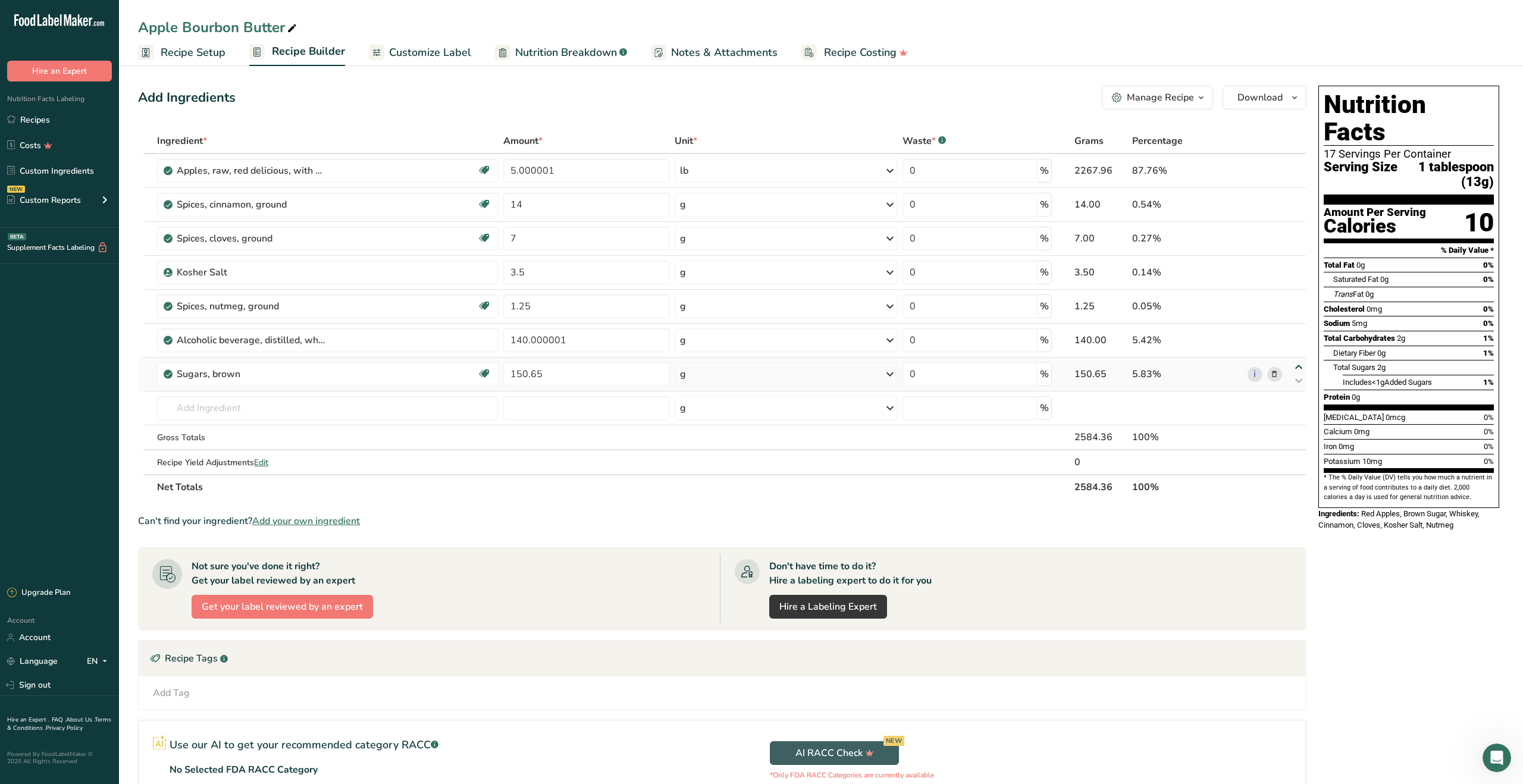
type input "140.000001"
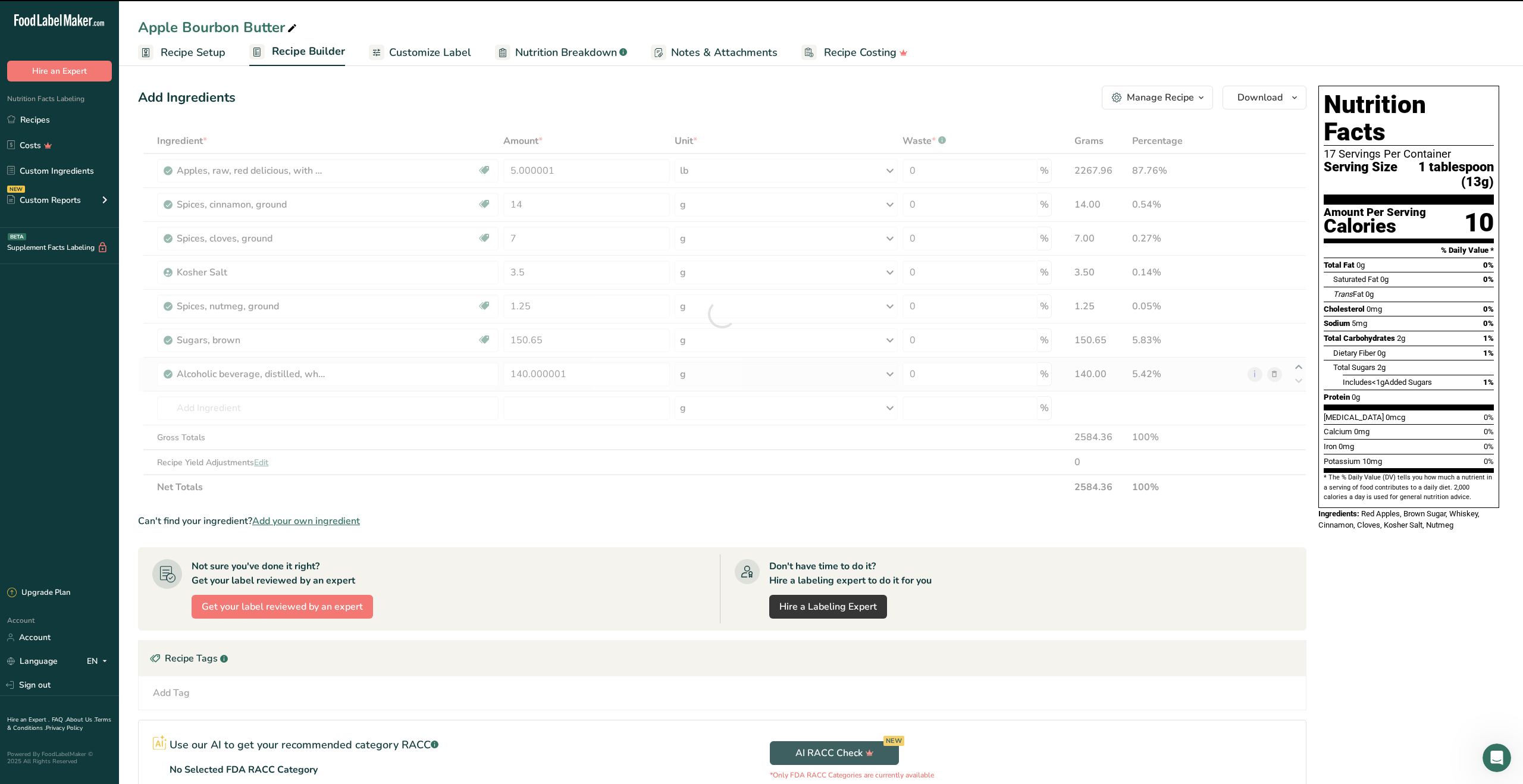
click at [1298, 368] on div at bounding box center [722, 314] width 1168 height 371
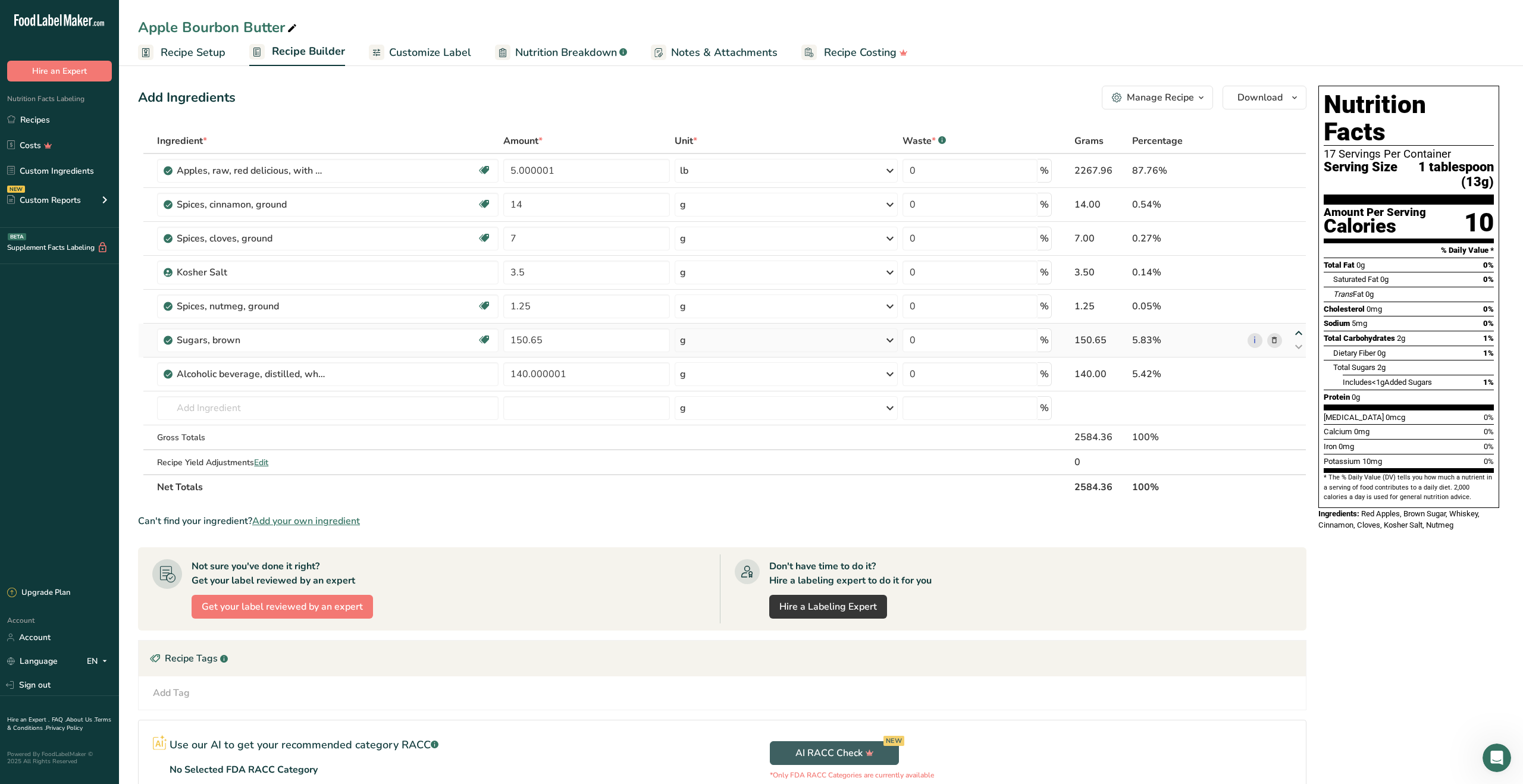
click at [1299, 332] on icon at bounding box center [1299, 333] width 14 height 9
type input "150.65"
type input "1.25"
click at [1298, 300] on icon at bounding box center [1299, 299] width 14 height 9
type input "150.65"
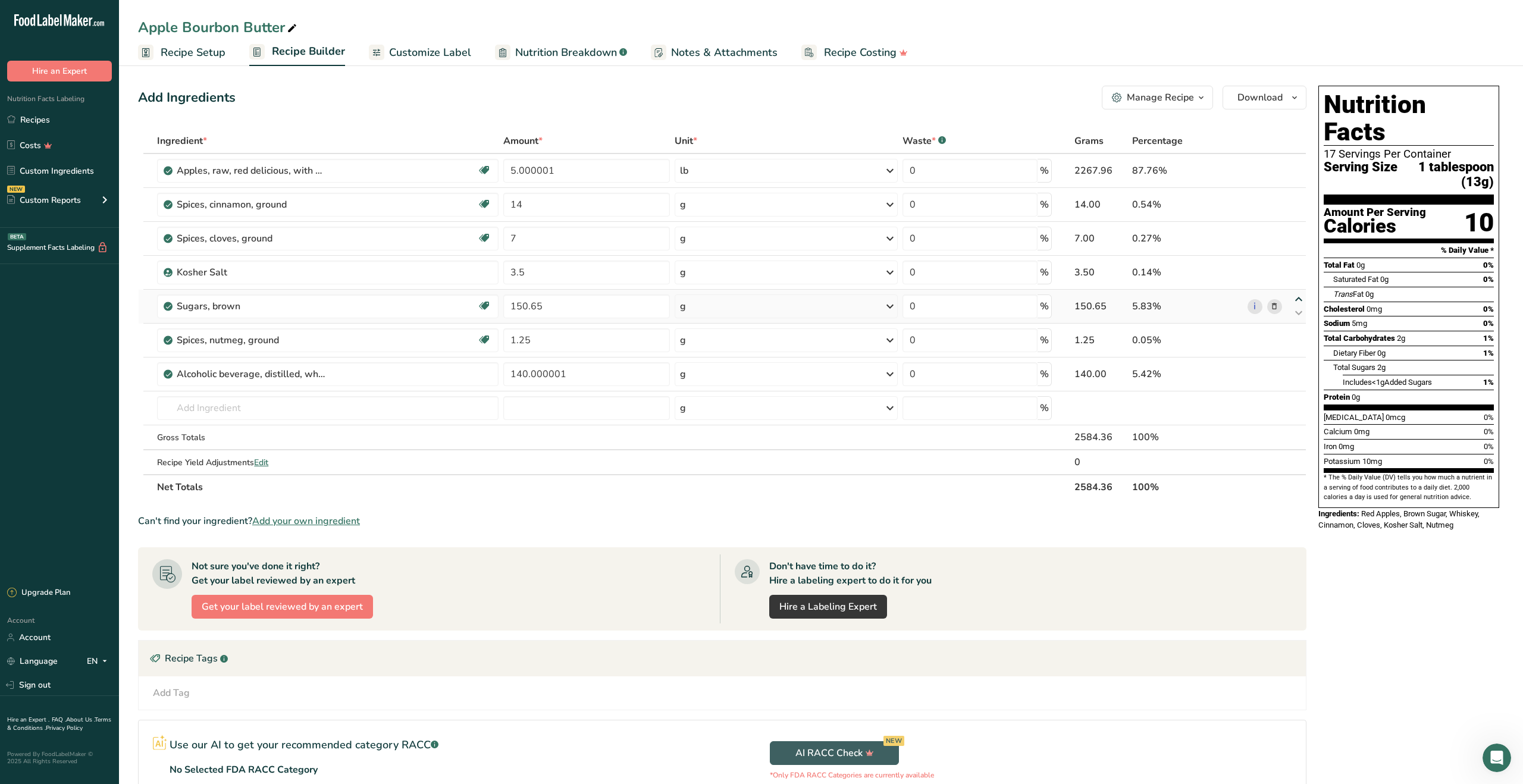
type input "3.5"
click at [1300, 266] on icon at bounding box center [1299, 266] width 14 height 9
type input "150.65"
type input "7"
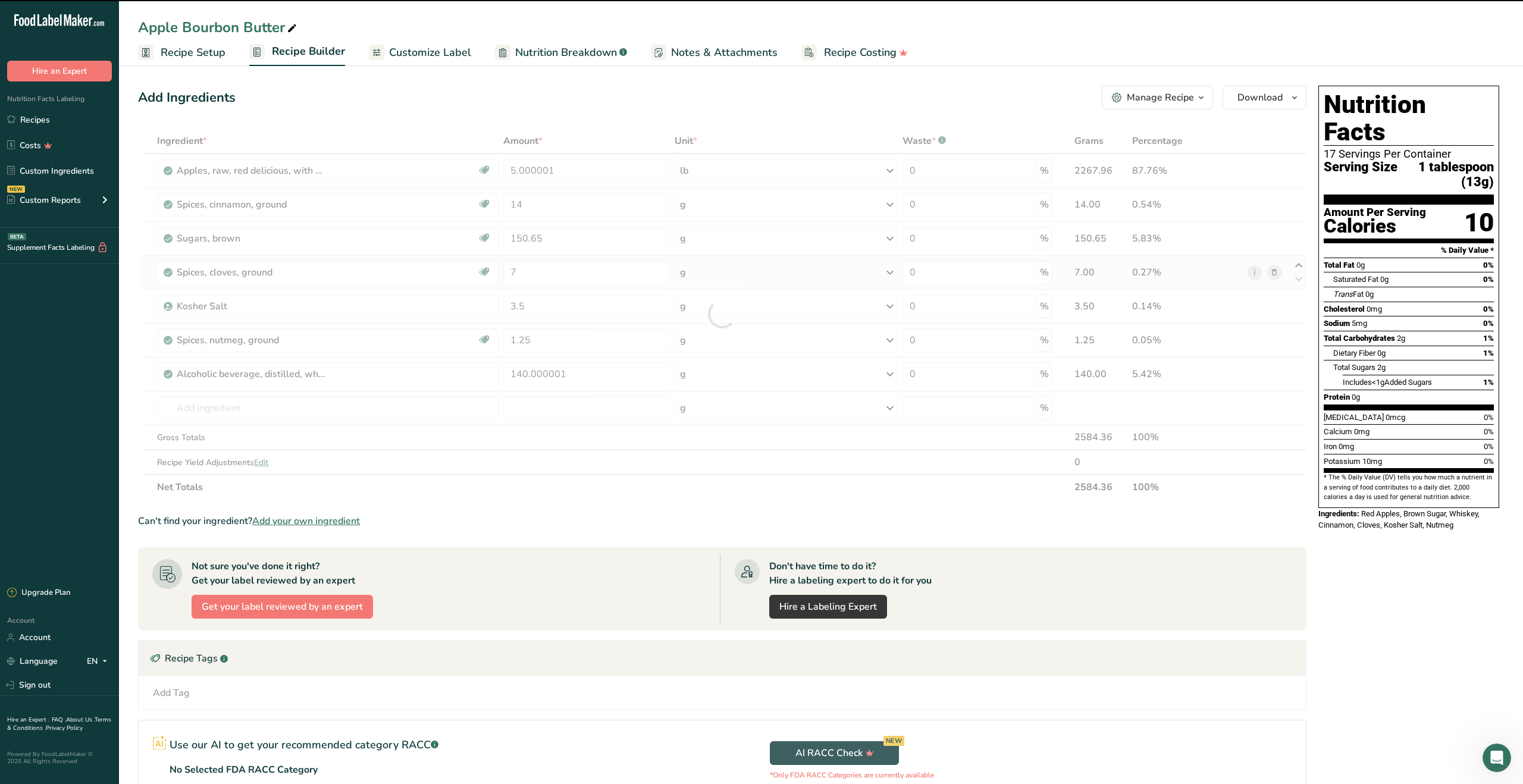
click at [1300, 266] on div at bounding box center [722, 314] width 1168 height 371
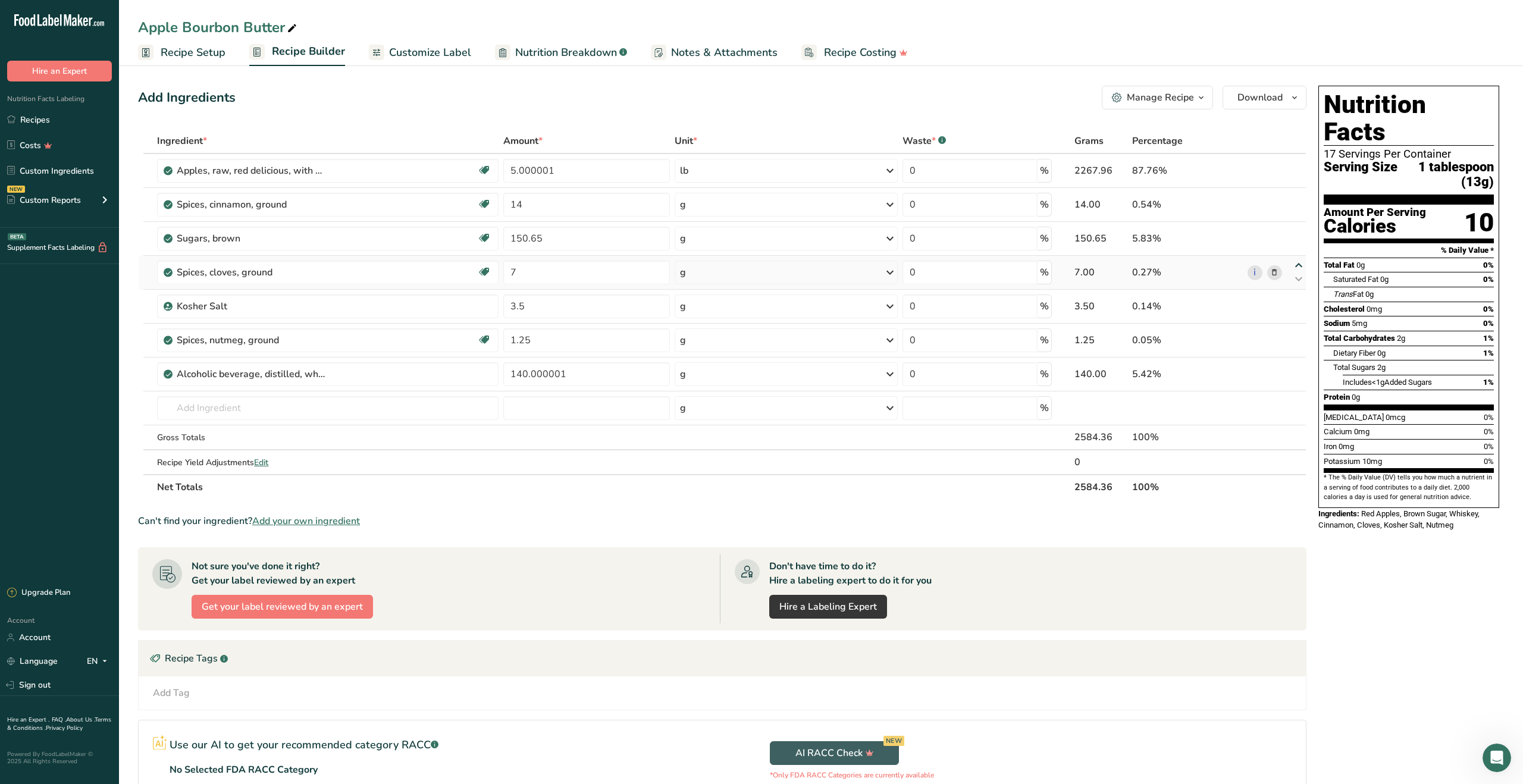
click at [1298, 263] on icon at bounding box center [1299, 266] width 14 height 9
type input "7"
type input "150.65"
click at [1300, 265] on icon at bounding box center [1299, 266] width 14 height 9
type input "150.65"
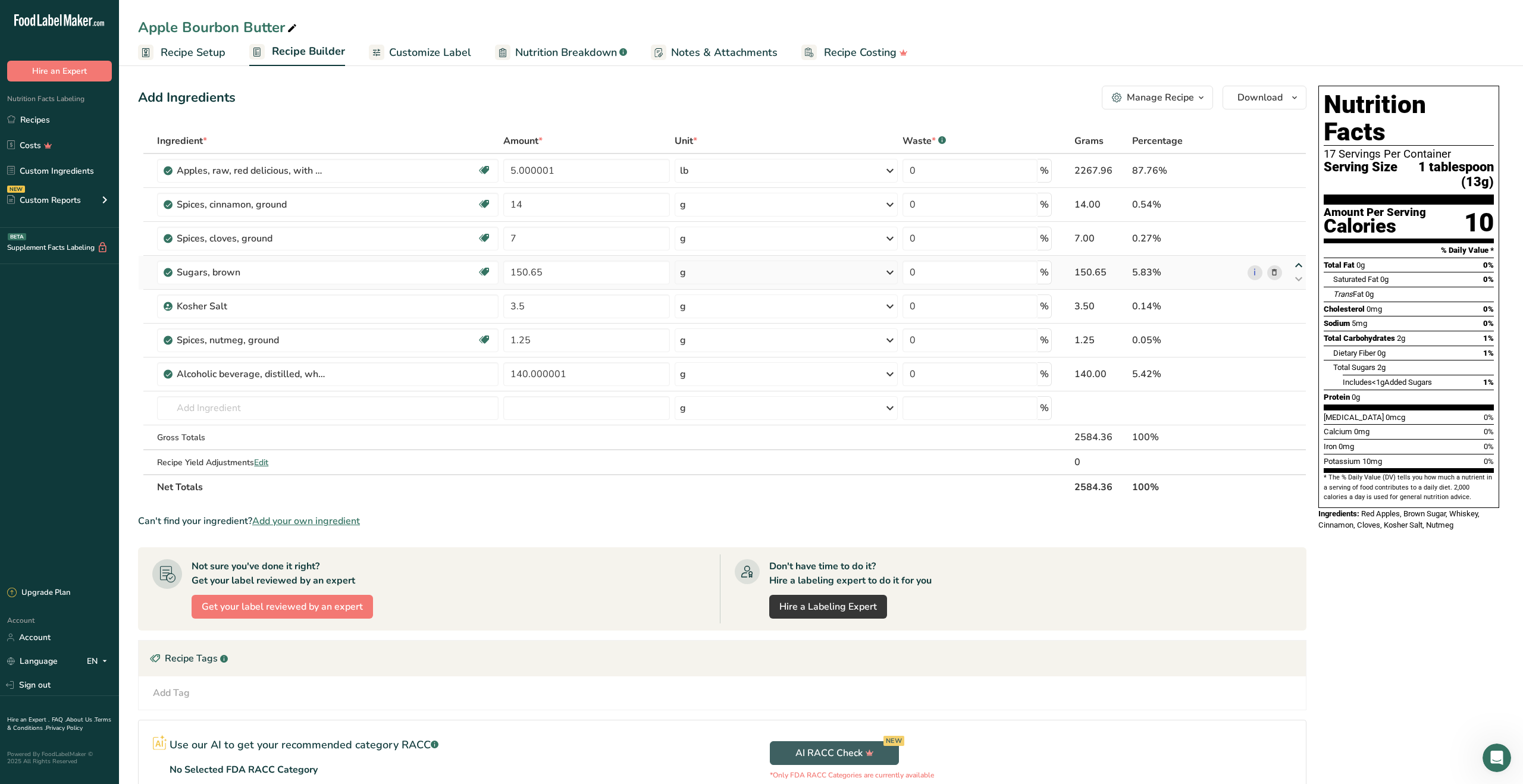
type input "7"
click at [1300, 230] on icon at bounding box center [1299, 231] width 14 height 9
type input "150.65"
type input "14"
click at [398, 412] on input "text" at bounding box center [328, 408] width 342 height 24
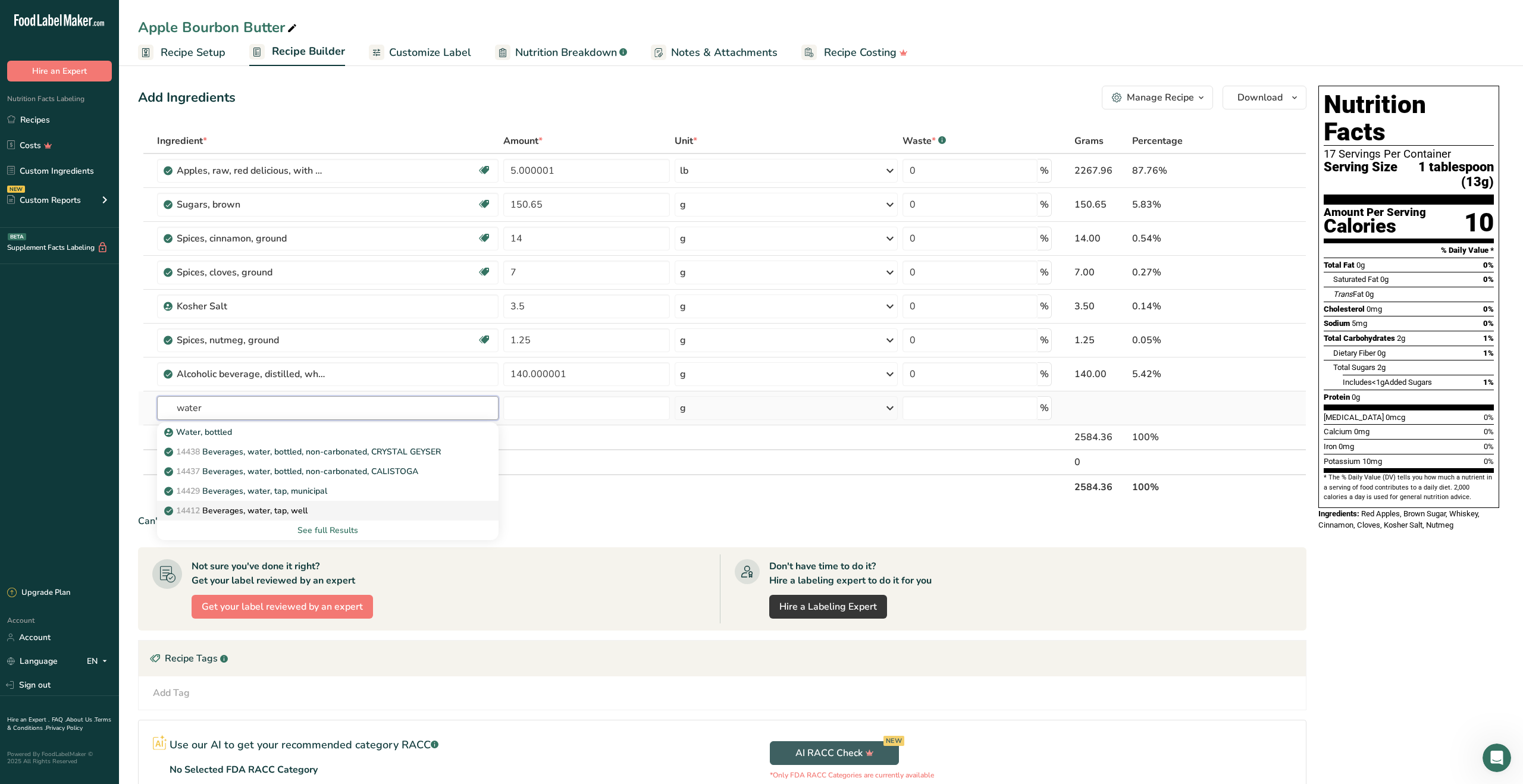
type input "water"
click at [401, 505] on div "14412 [GEOGRAPHIC_DATA], water, tap, well" at bounding box center [318, 511] width 304 height 13
type input "Beverages, water, tap, well"
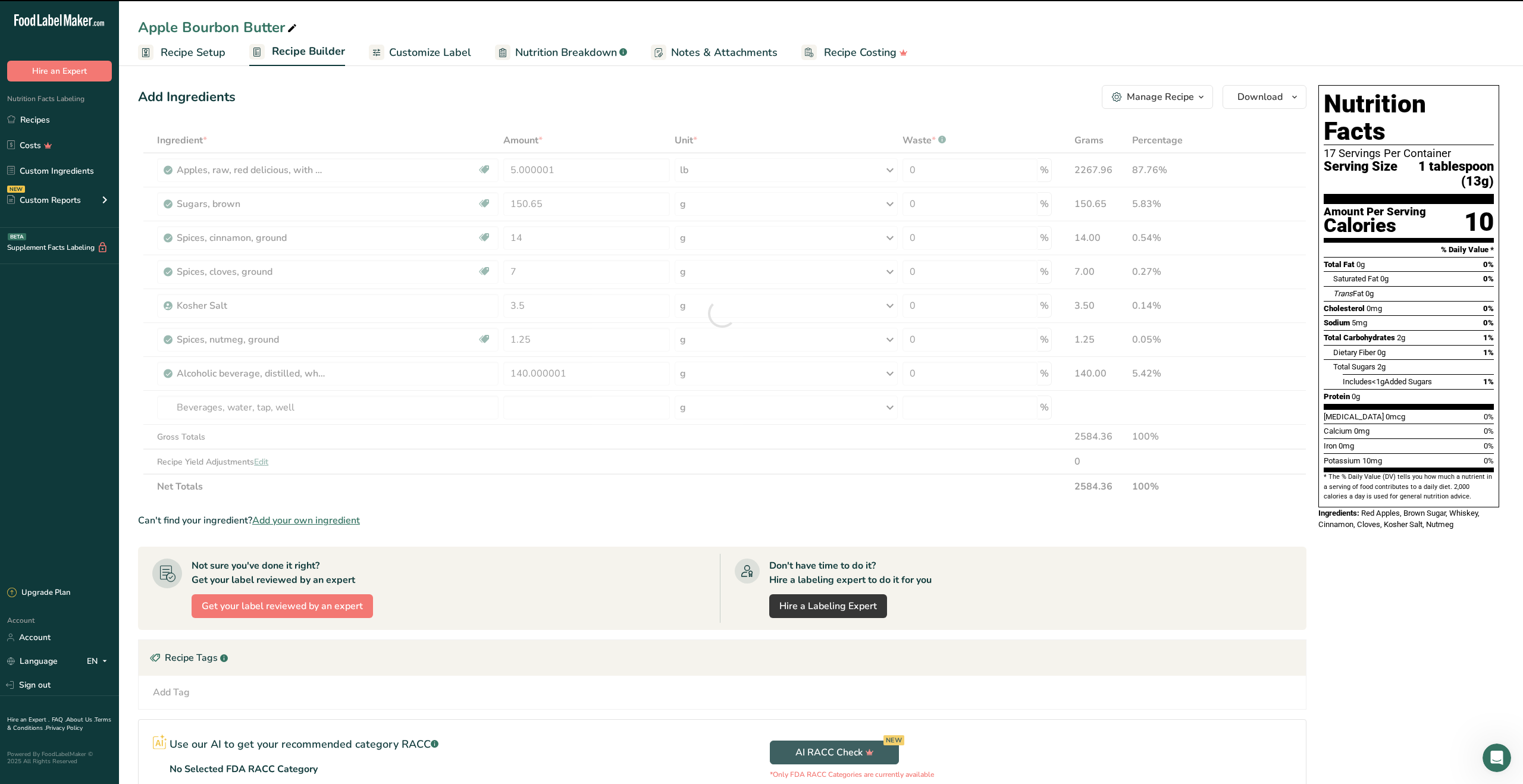
type input "0"
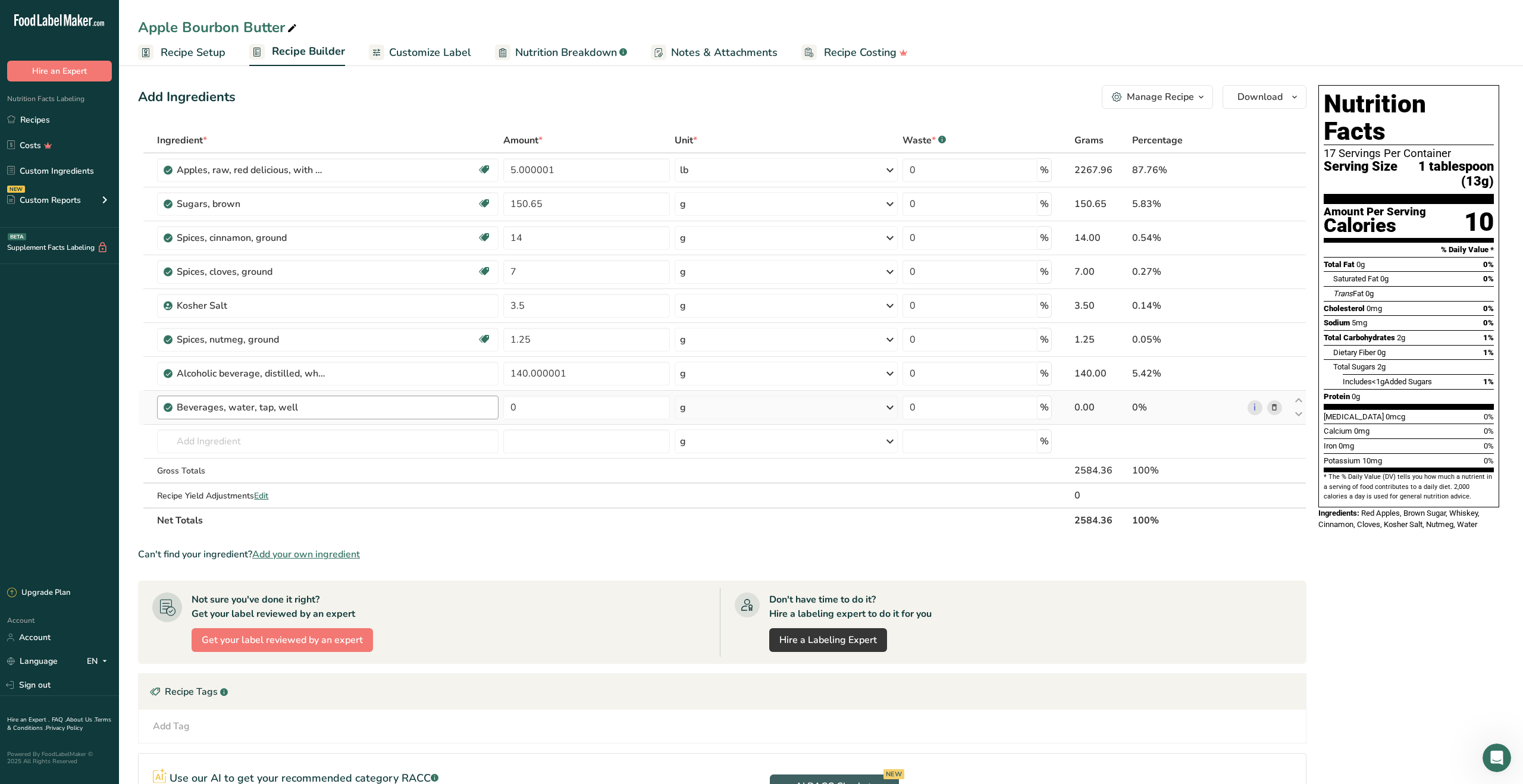
click at [448, 409] on div "Beverages, water, tap, well" at bounding box center [334, 407] width 315 height 14
click at [547, 414] on input "0" at bounding box center [586, 407] width 167 height 24
type input "149.0"
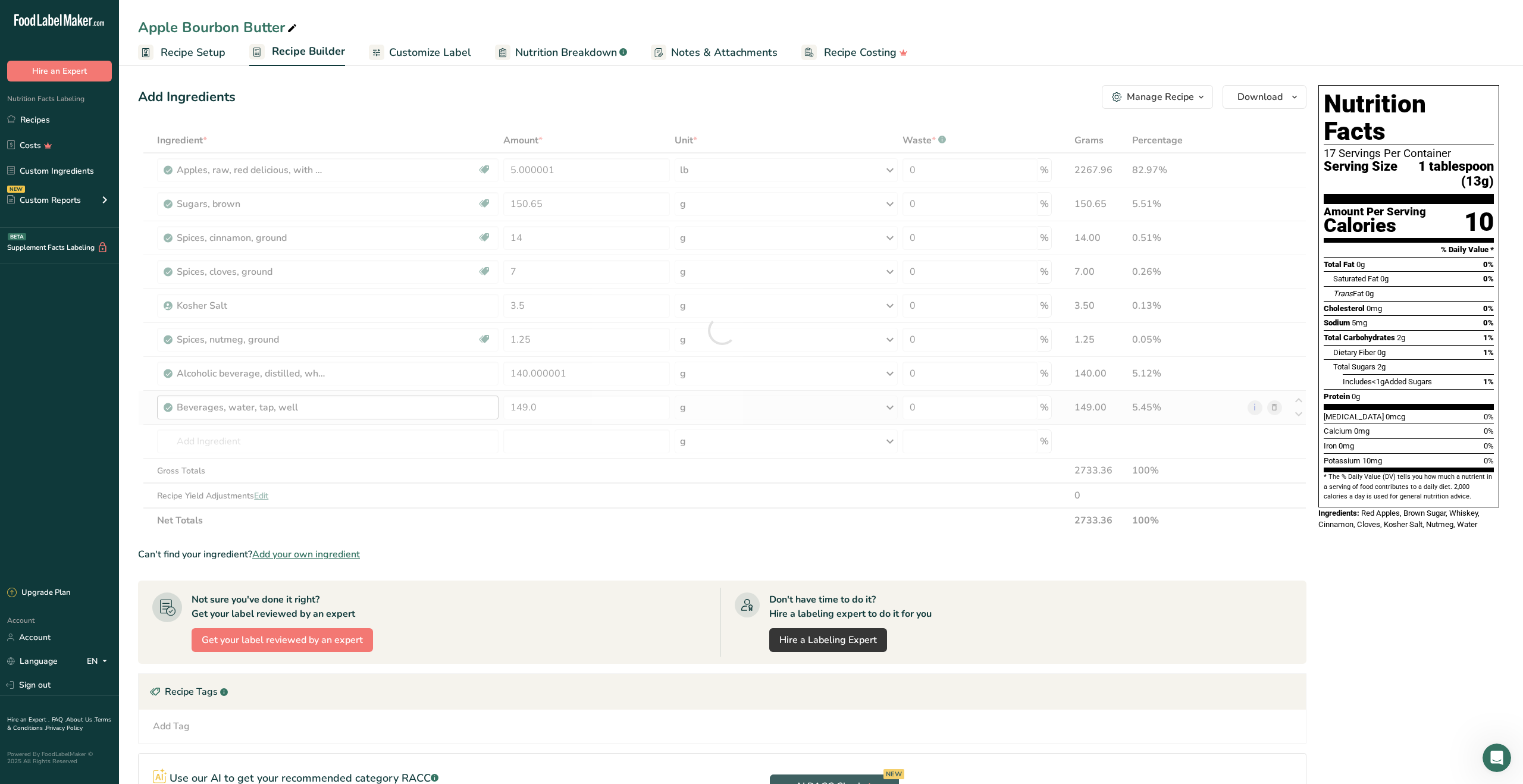
click at [376, 409] on div "Ingredient * Amount * Unit * Waste * .a-a{fill:#347362;}.b-a{fill:#fff;} Grams …" at bounding box center [722, 330] width 1168 height 405
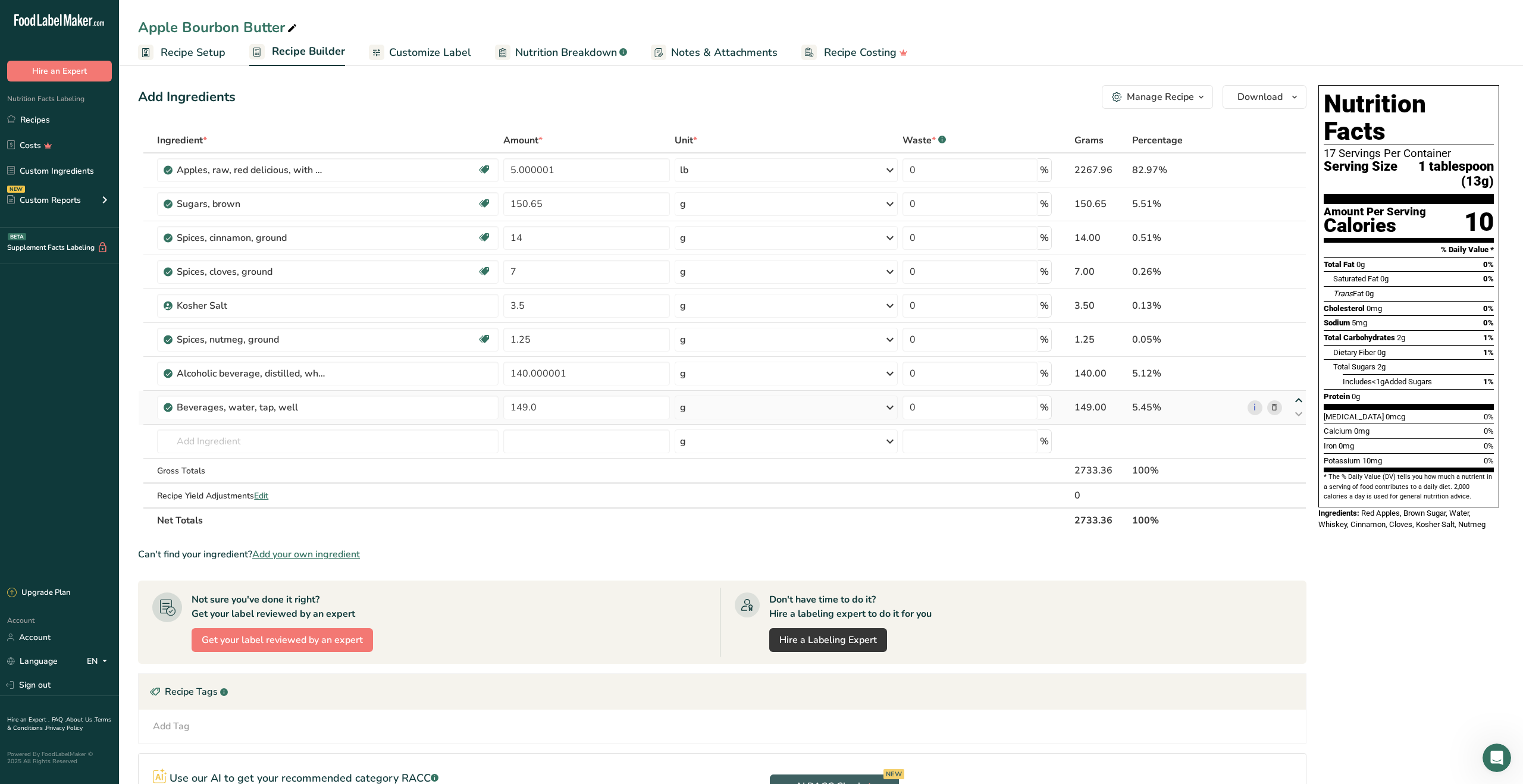
click at [1299, 400] on icon at bounding box center [1299, 400] width 14 height 9
type input "149"
type input "140.000001"
click at [1299, 400] on icon at bounding box center [1299, 400] width 14 height 9
type input "140.000001"
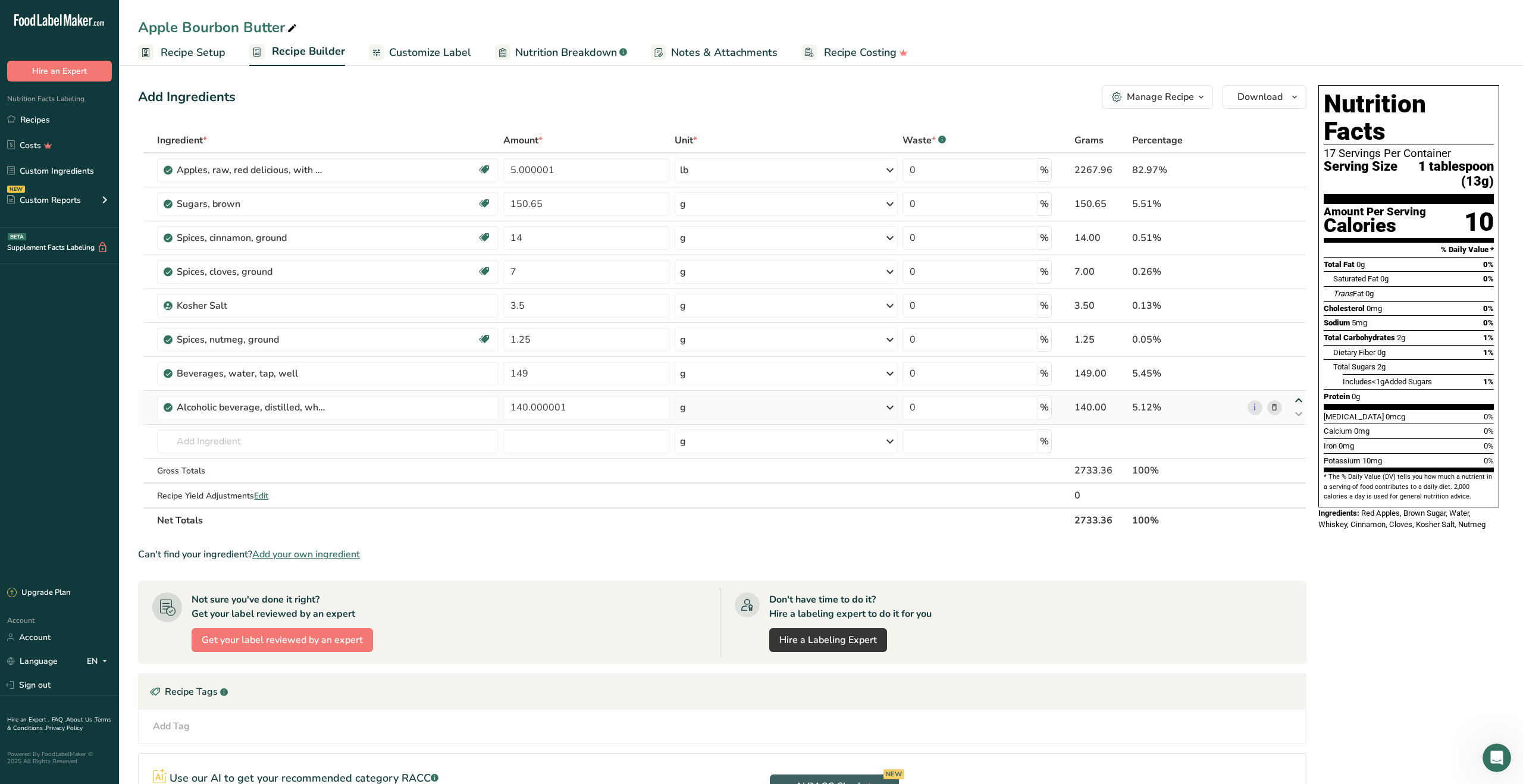
type input "149"
click at [386, 381] on div "Alcoholic beverage, distilled, whiskey, 86 proof" at bounding box center [328, 374] width 342 height 24
click at [377, 409] on div "Beverages, water, tap, well" at bounding box center [334, 407] width 315 height 14
click at [1300, 400] on icon at bounding box center [1299, 400] width 14 height 9
type input "149"
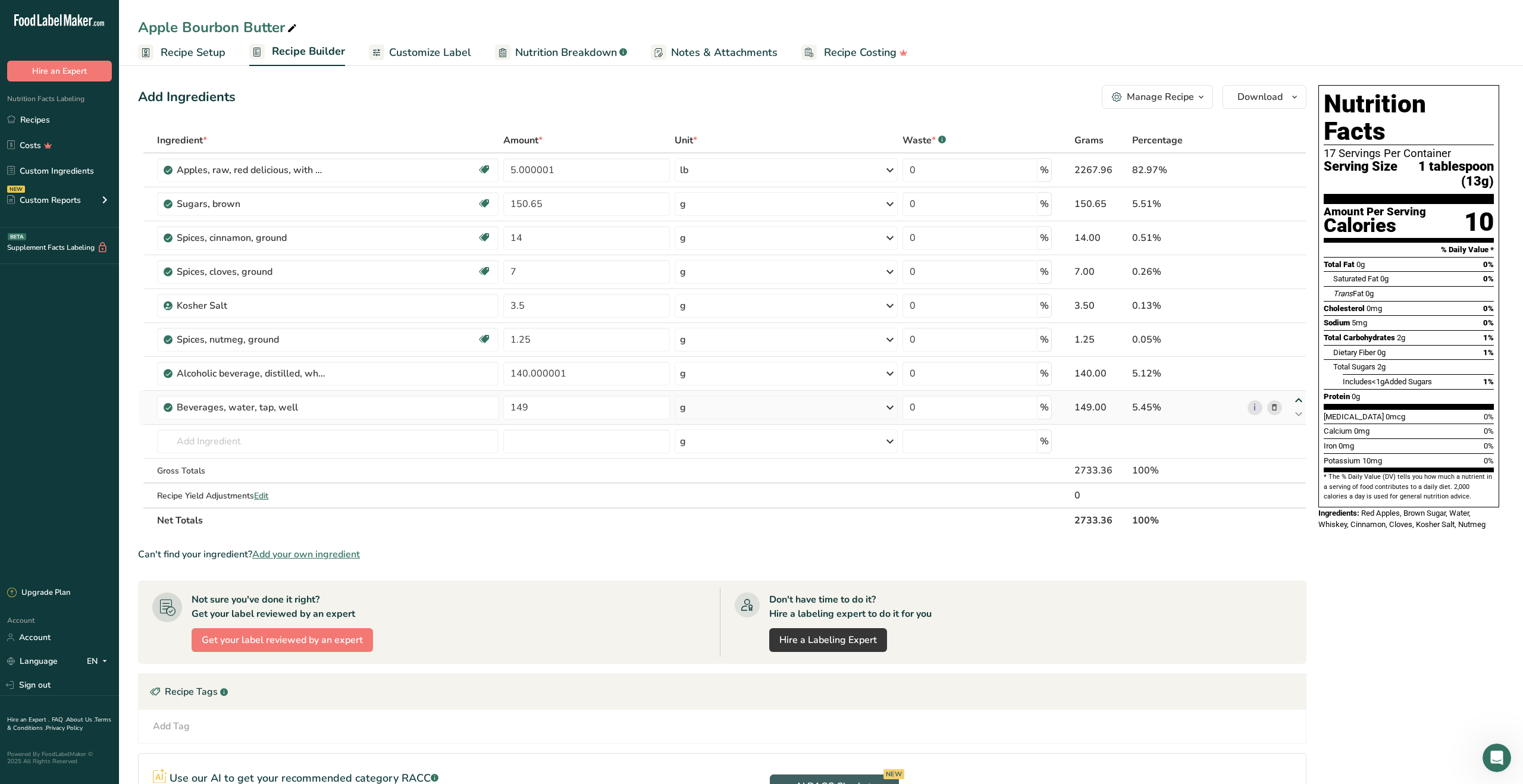
type input "140.000001"
click at [1297, 367] on icon at bounding box center [1299, 367] width 14 height 9
type input "149"
type input "1.25"
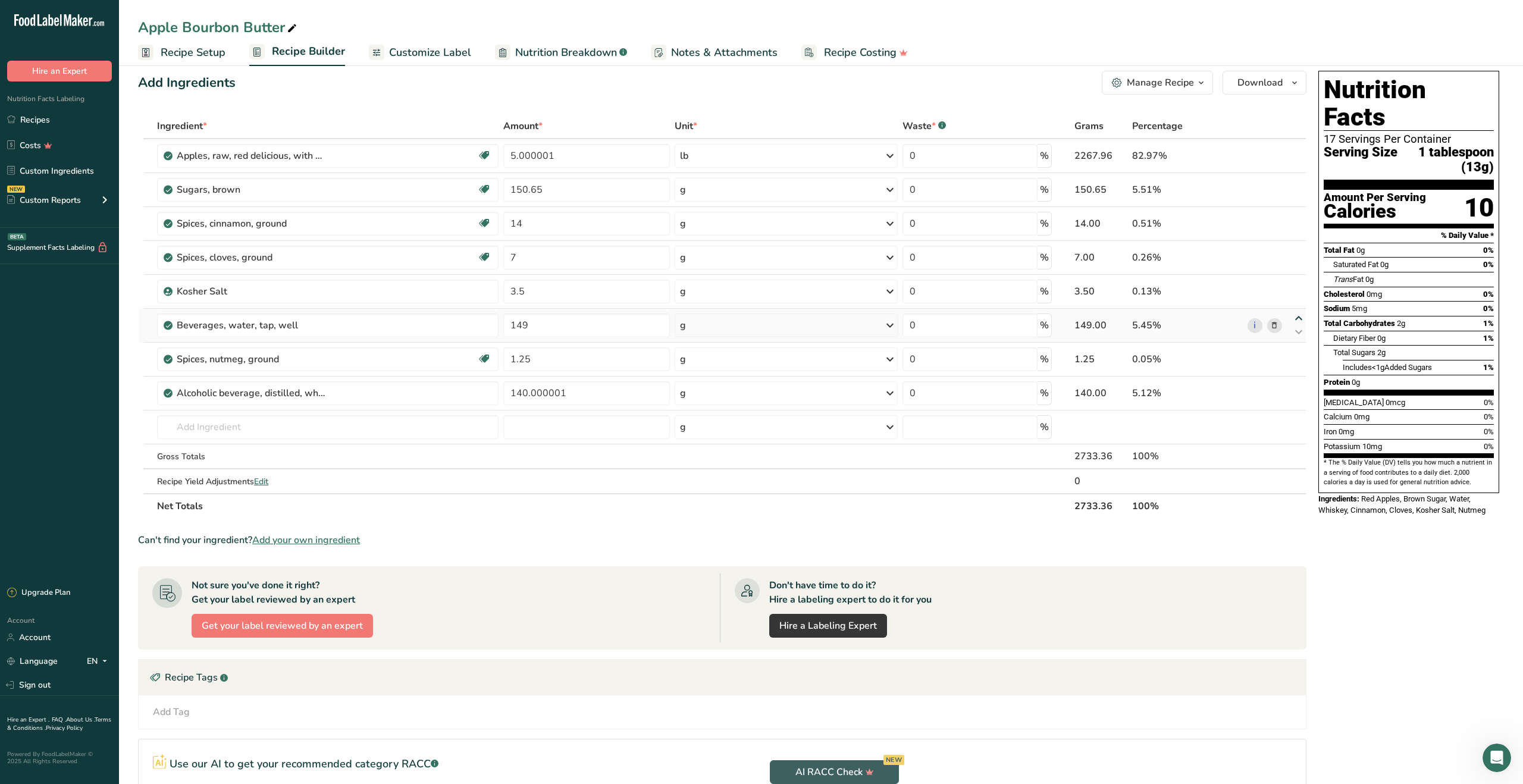
click at [1300, 318] on icon at bounding box center [1299, 318] width 14 height 9
type input "149"
type input "3.5"
click at [1299, 285] on icon at bounding box center [1299, 285] width 14 height 9
type input "149"
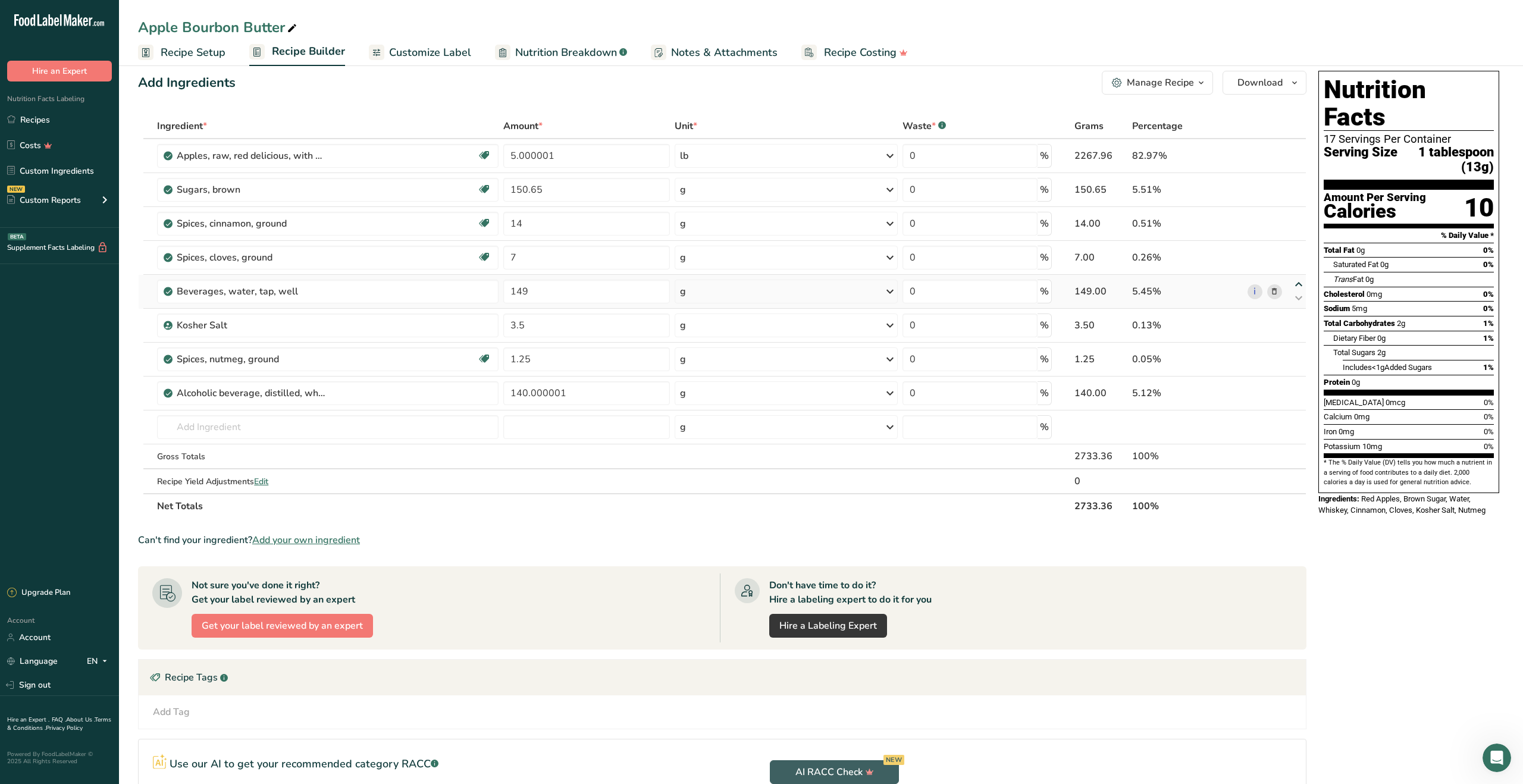
type input "7"
click at [1300, 251] on icon at bounding box center [1299, 250] width 14 height 9
type input "149"
type input "14"
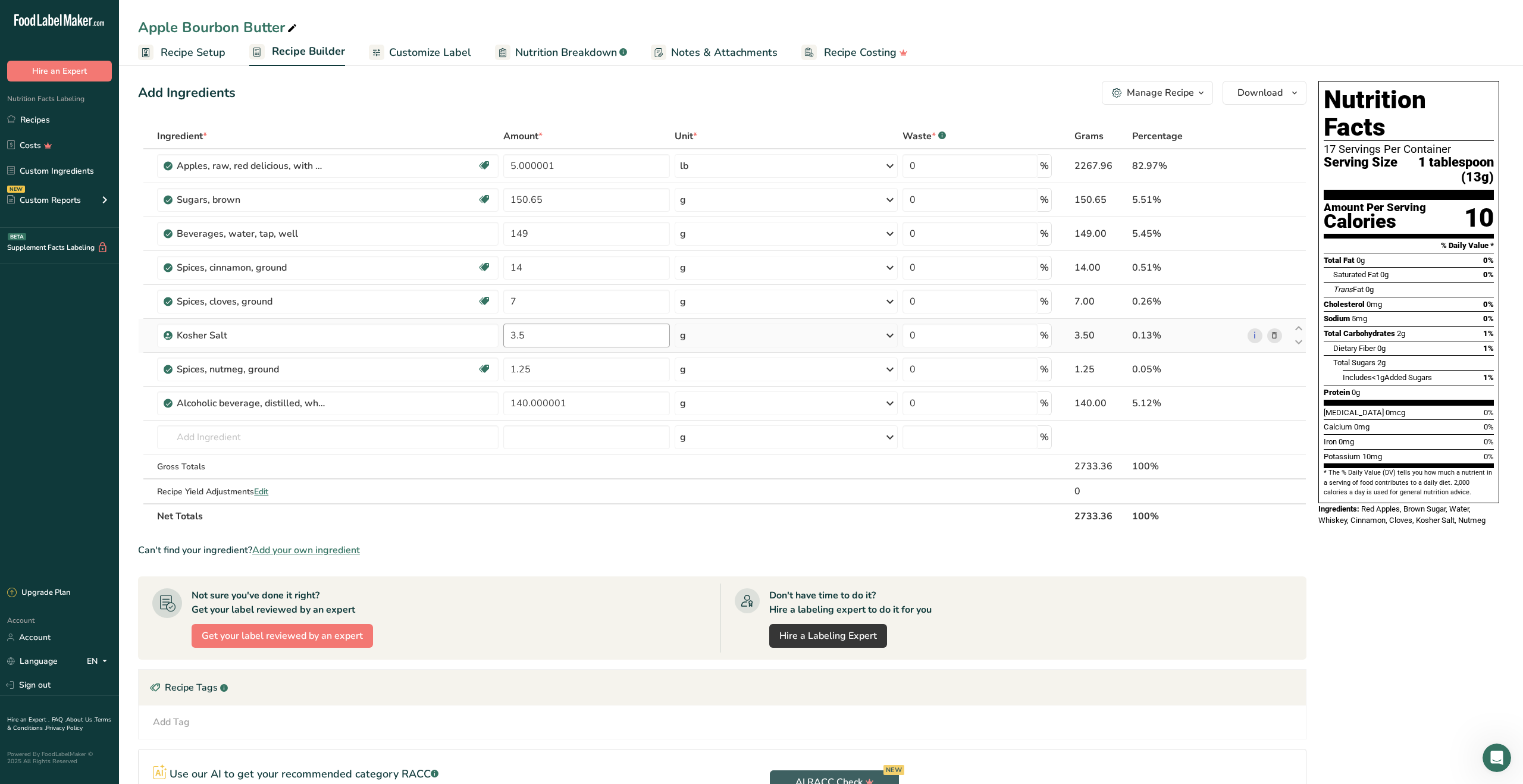
scroll to position [0, 0]
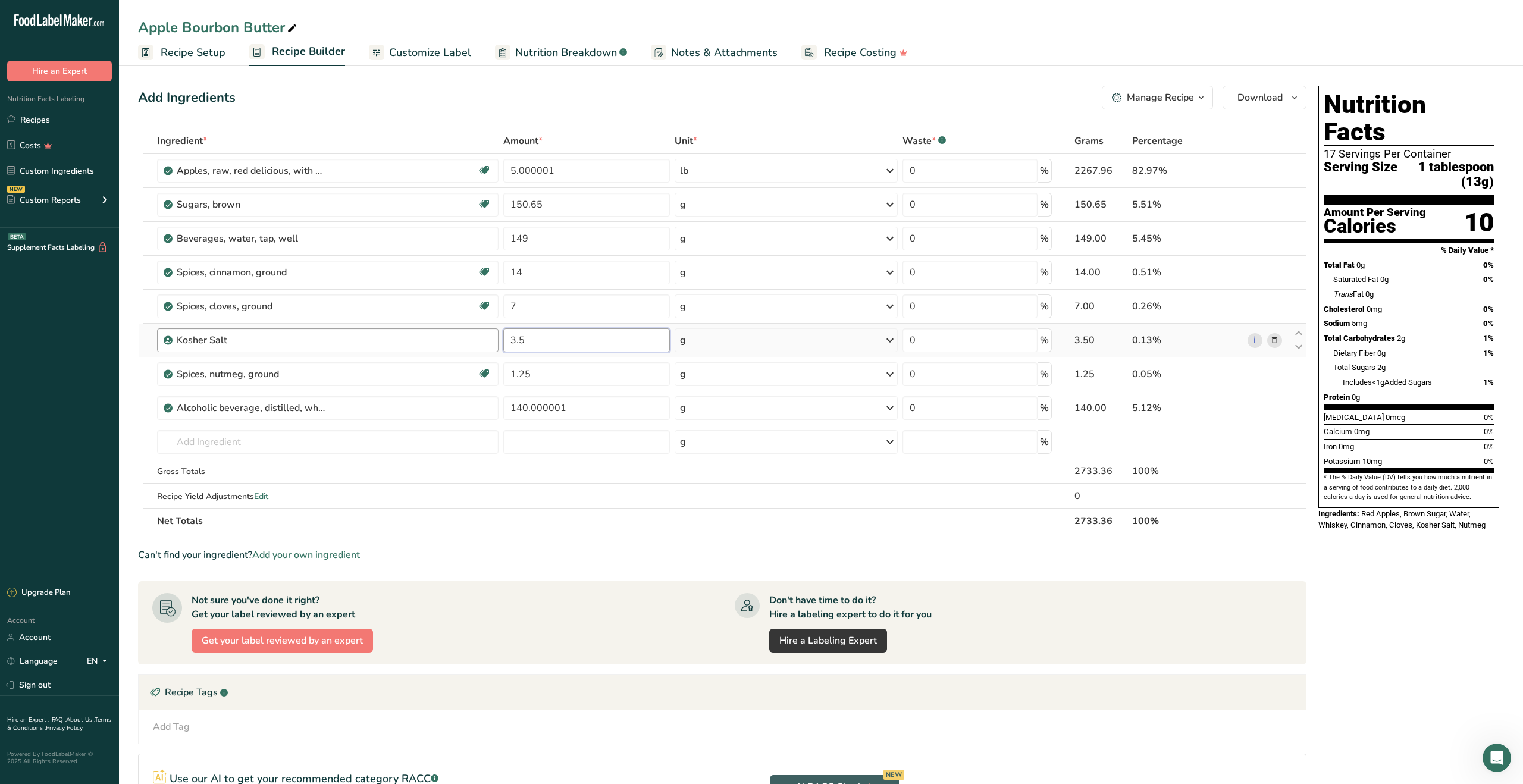
drag, startPoint x: 569, startPoint y: 341, endPoint x: 479, endPoint y: 334, distance: 90.3
click at [479, 334] on tr "Kosher Salt 3.5 g Weight Units g kg mg See more Volume Units l Volume units req…" at bounding box center [722, 340] width 1167 height 34
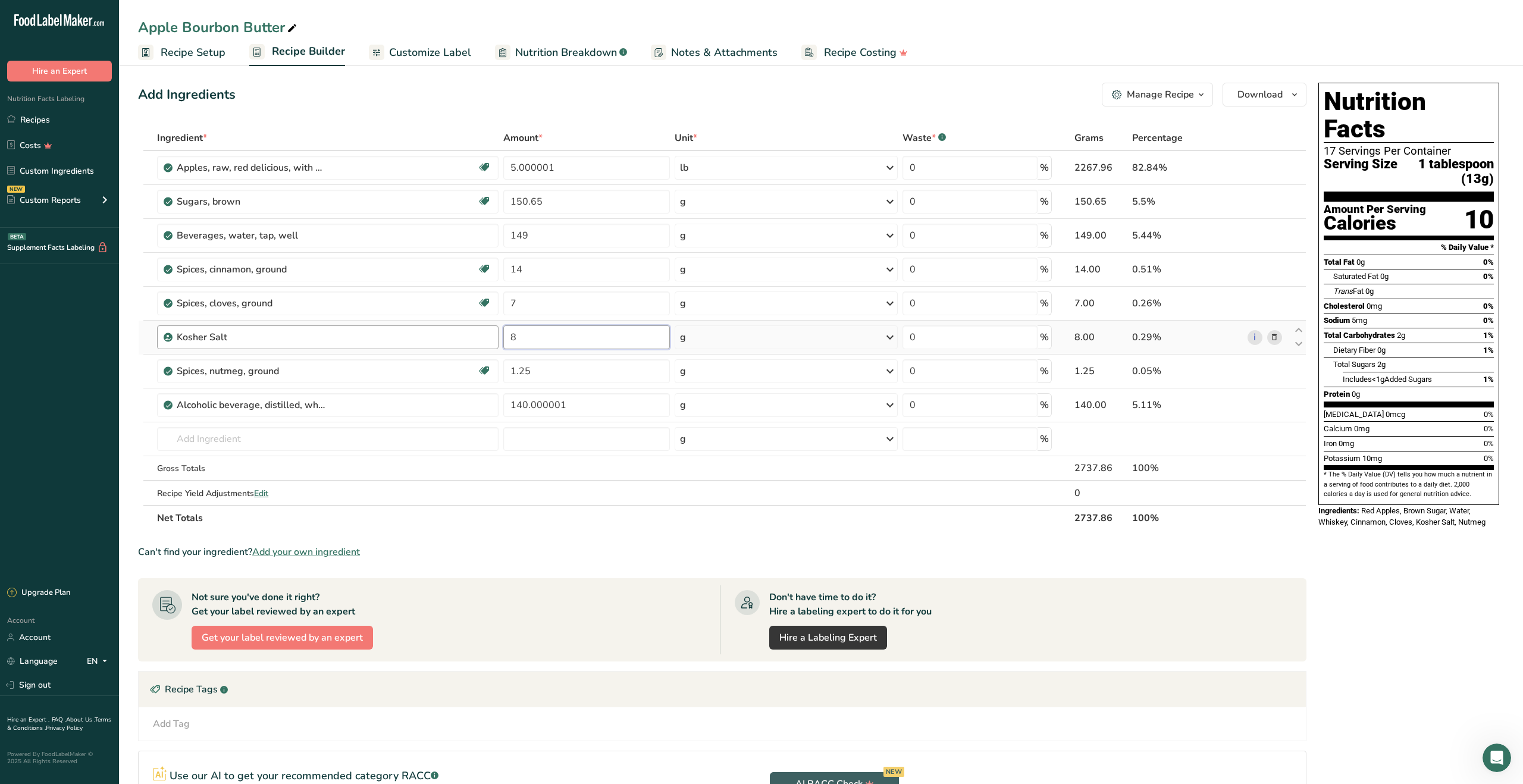
type input "8"
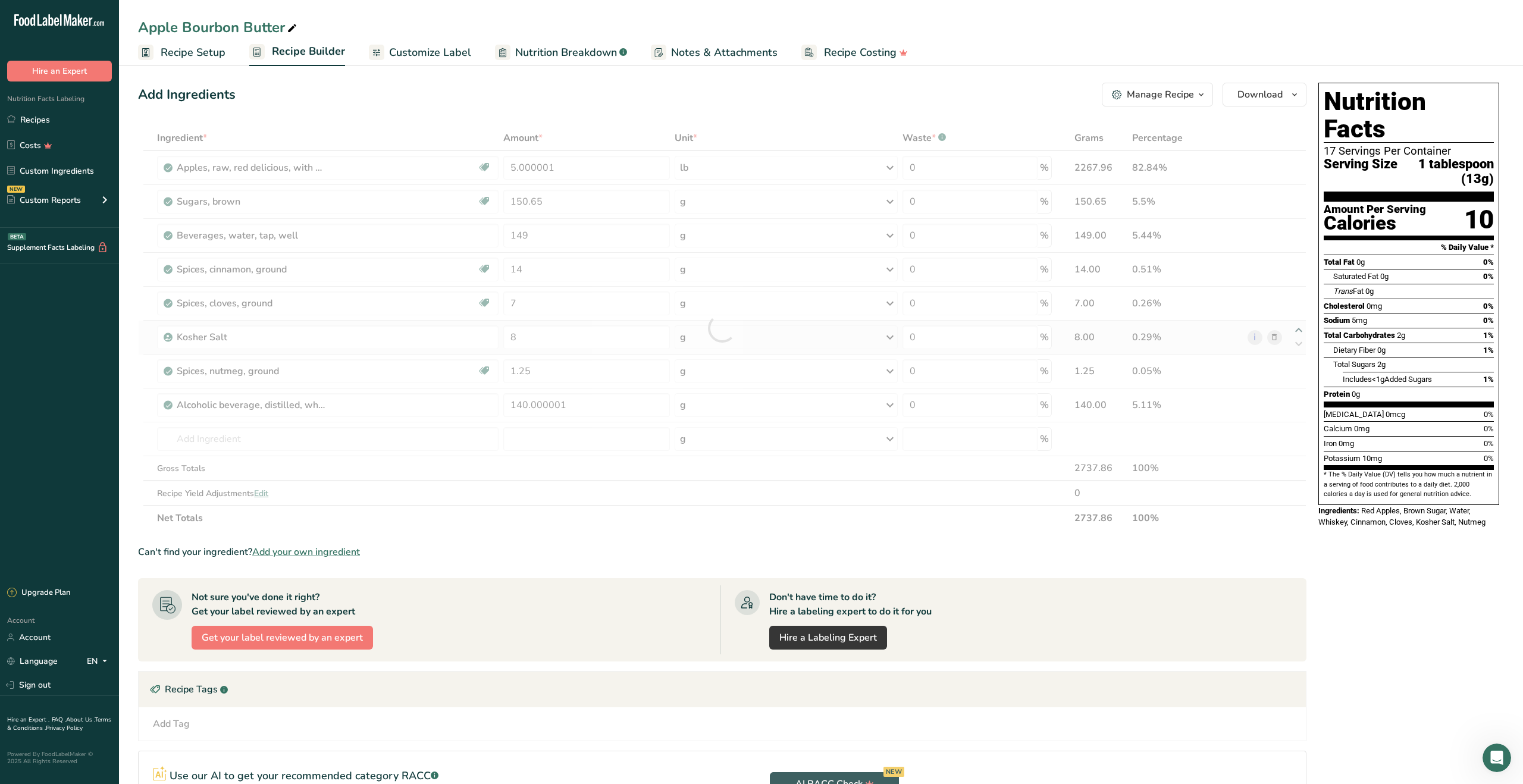
click at [1298, 329] on div "Ingredient * Amount * Unit * Waste * .a-a{fill:#347362;}.b-a{fill:#fff;} Grams …" at bounding box center [722, 328] width 1168 height 405
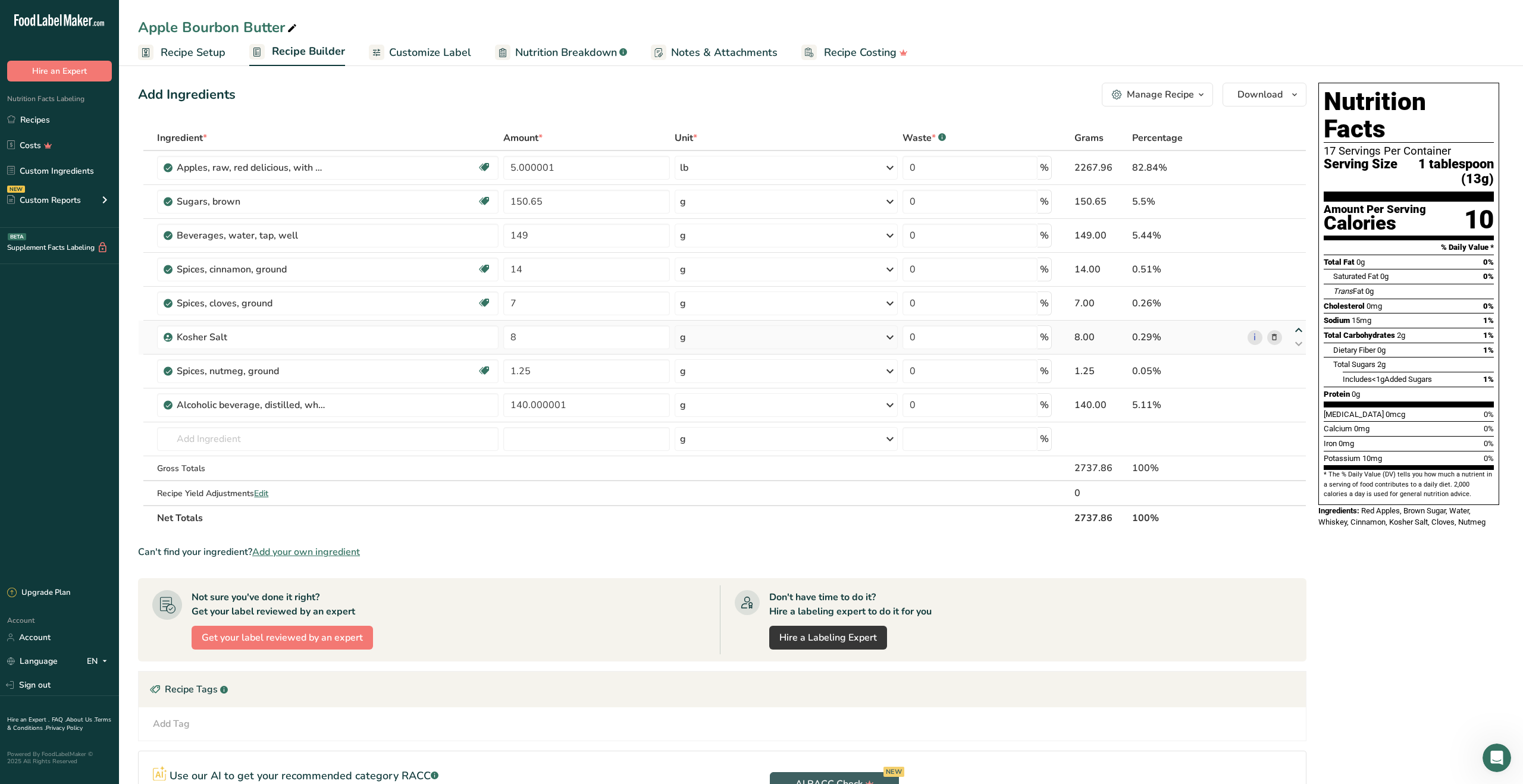
click at [1298, 329] on icon at bounding box center [1299, 330] width 14 height 9
type input "8"
type input "7"
click at [436, 440] on input "text" at bounding box center [328, 439] width 342 height 24
type input "Bourbon Whiskey"
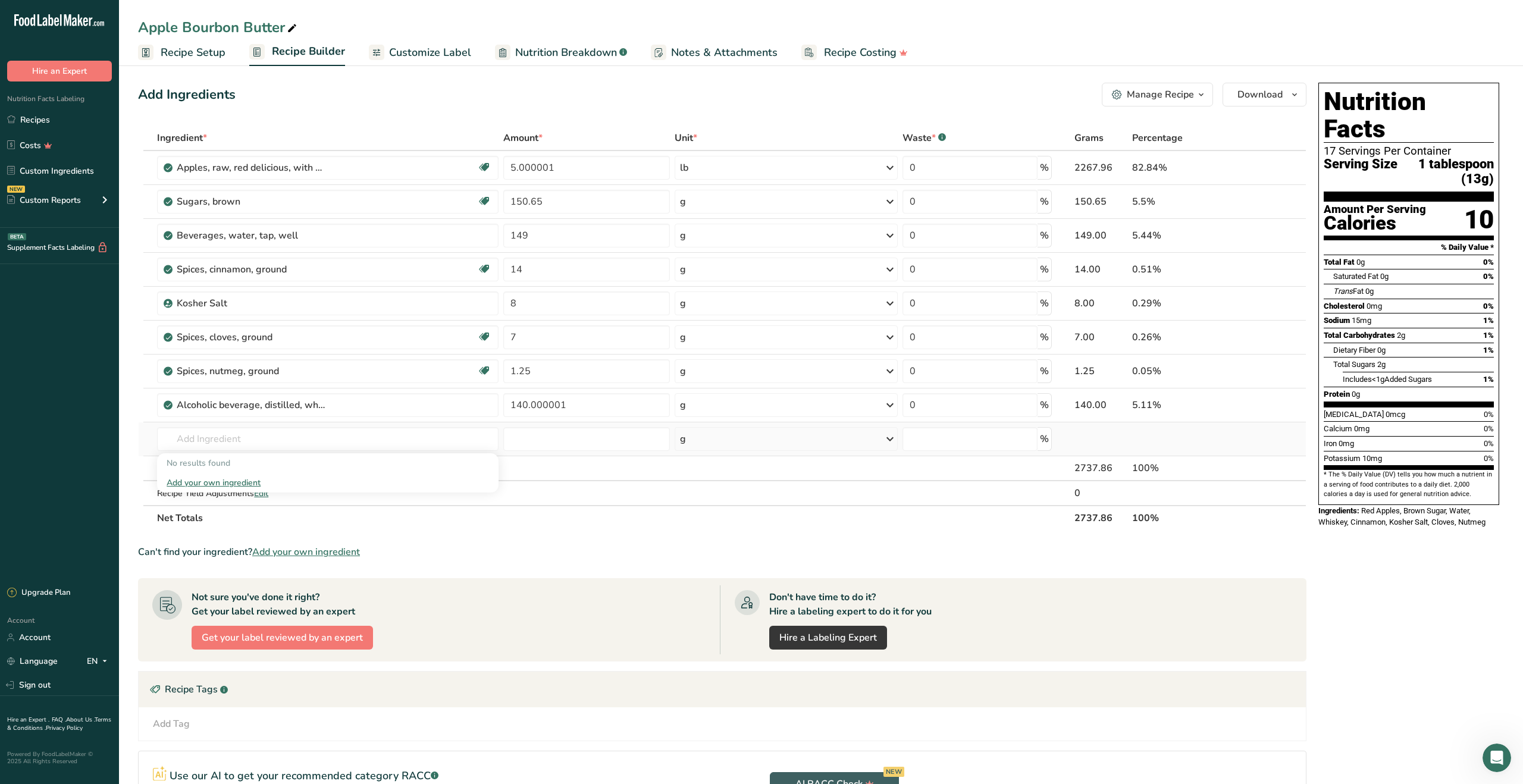
click at [245, 483] on div "Add your own ingredient" at bounding box center [328, 483] width 323 height 13
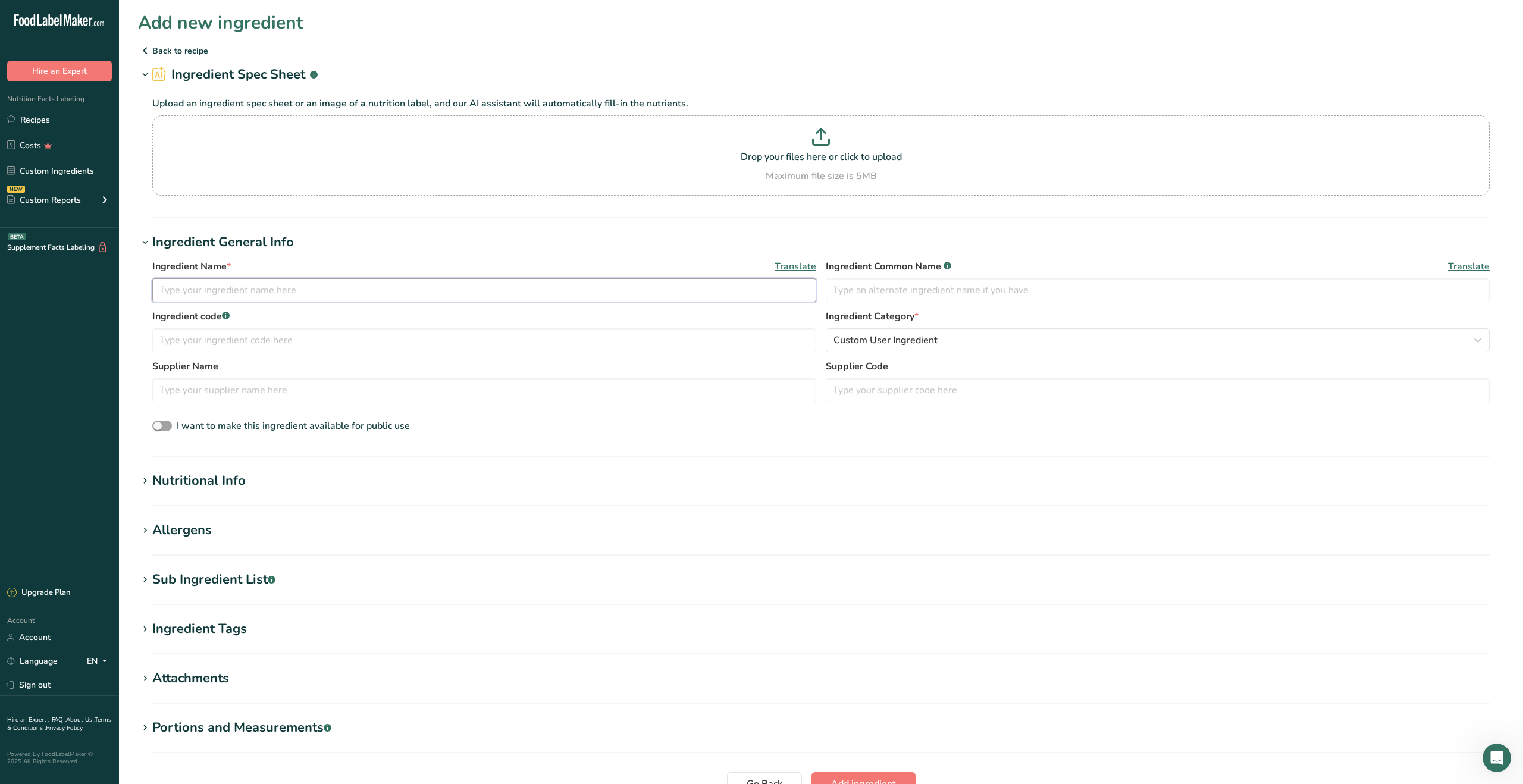
click at [320, 289] on input "text" at bounding box center [484, 290] width 664 height 24
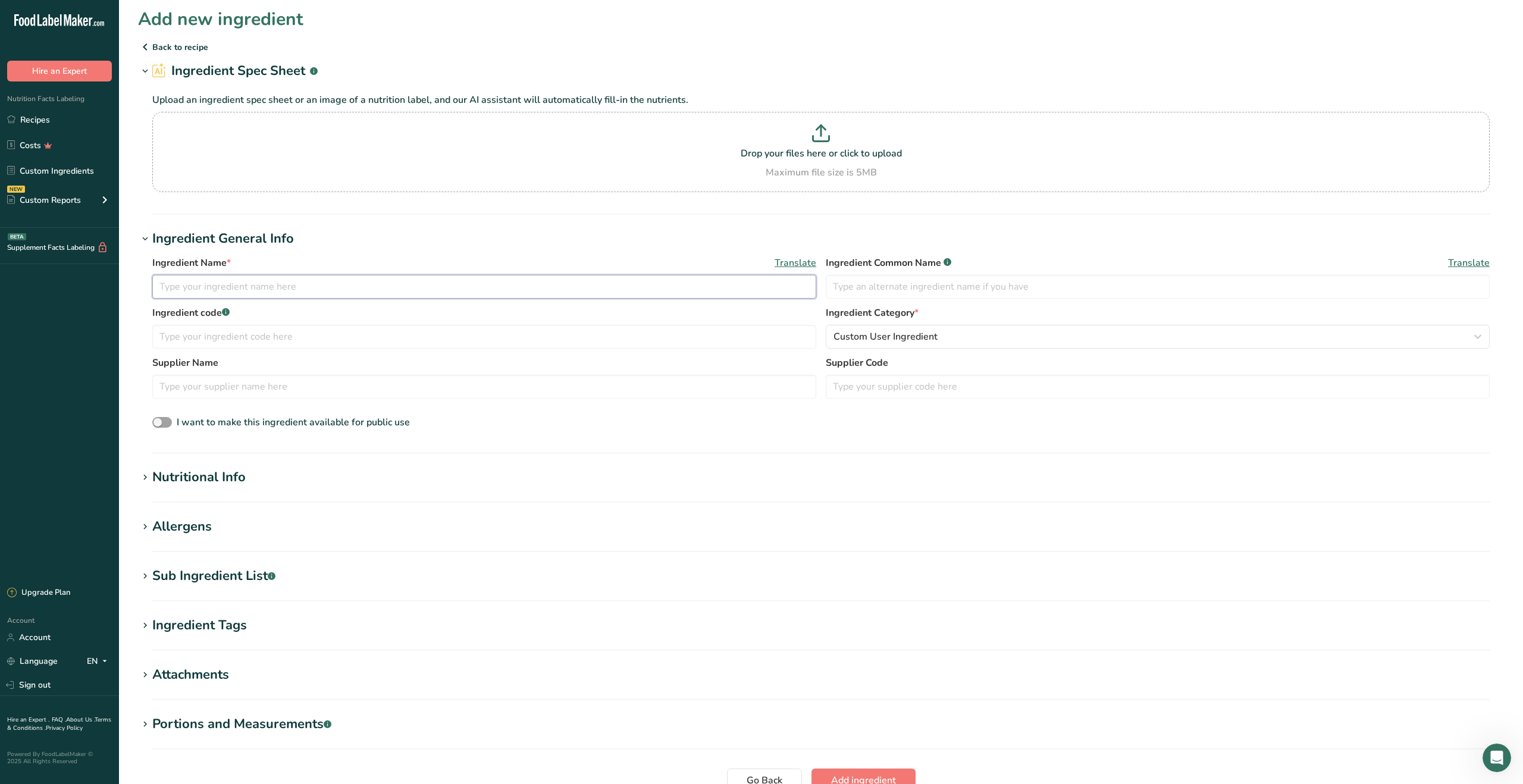
scroll to position [4, 0]
type input "Bourbon"
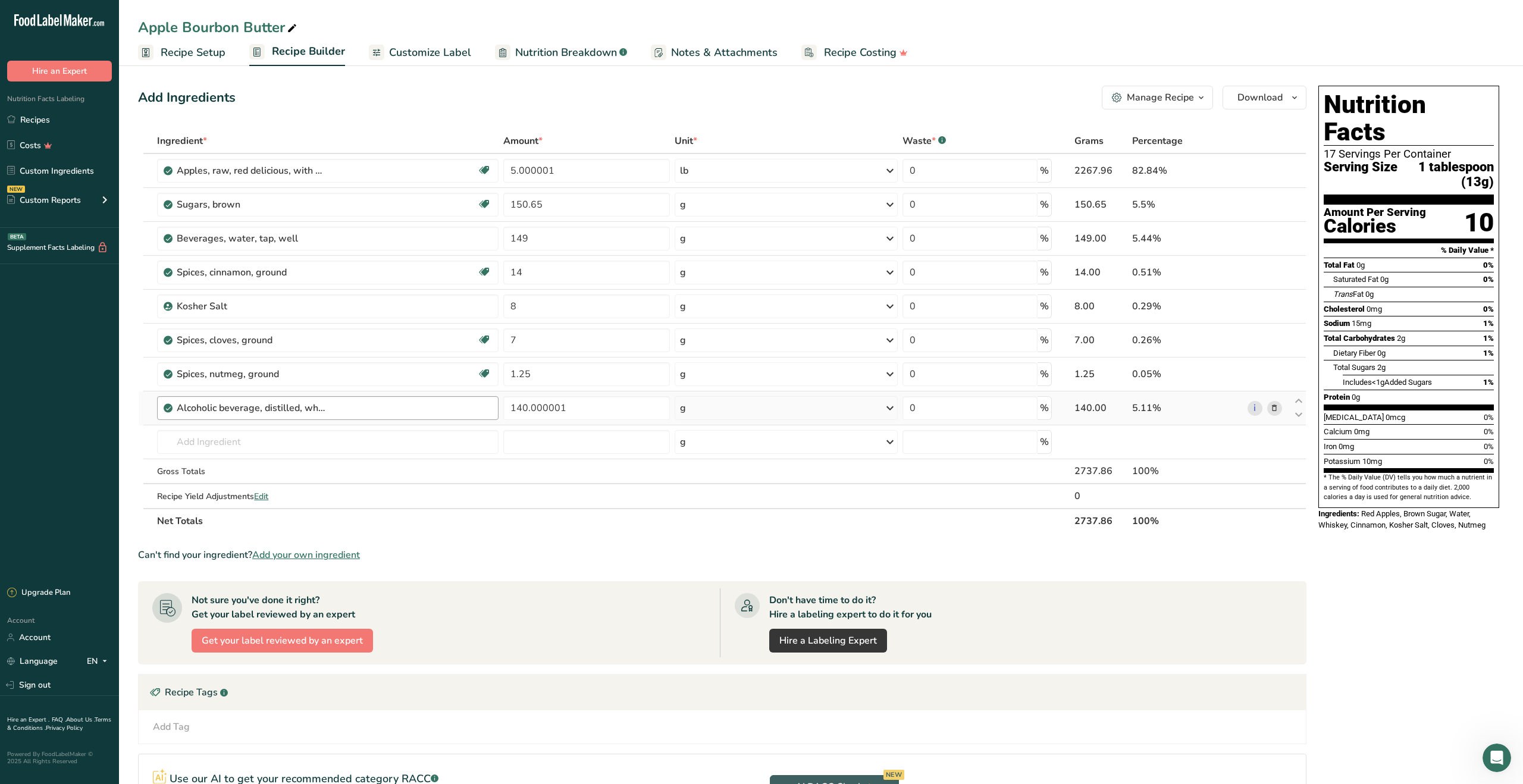
click at [434, 412] on div "Alcoholic beverage, distilled, whiskey, 86 proof" at bounding box center [334, 408] width 315 height 14
click at [1300, 402] on icon at bounding box center [1299, 401] width 14 height 9
type input "140.000001"
type input "1.25"
click at [1297, 368] on icon at bounding box center [1299, 367] width 14 height 9
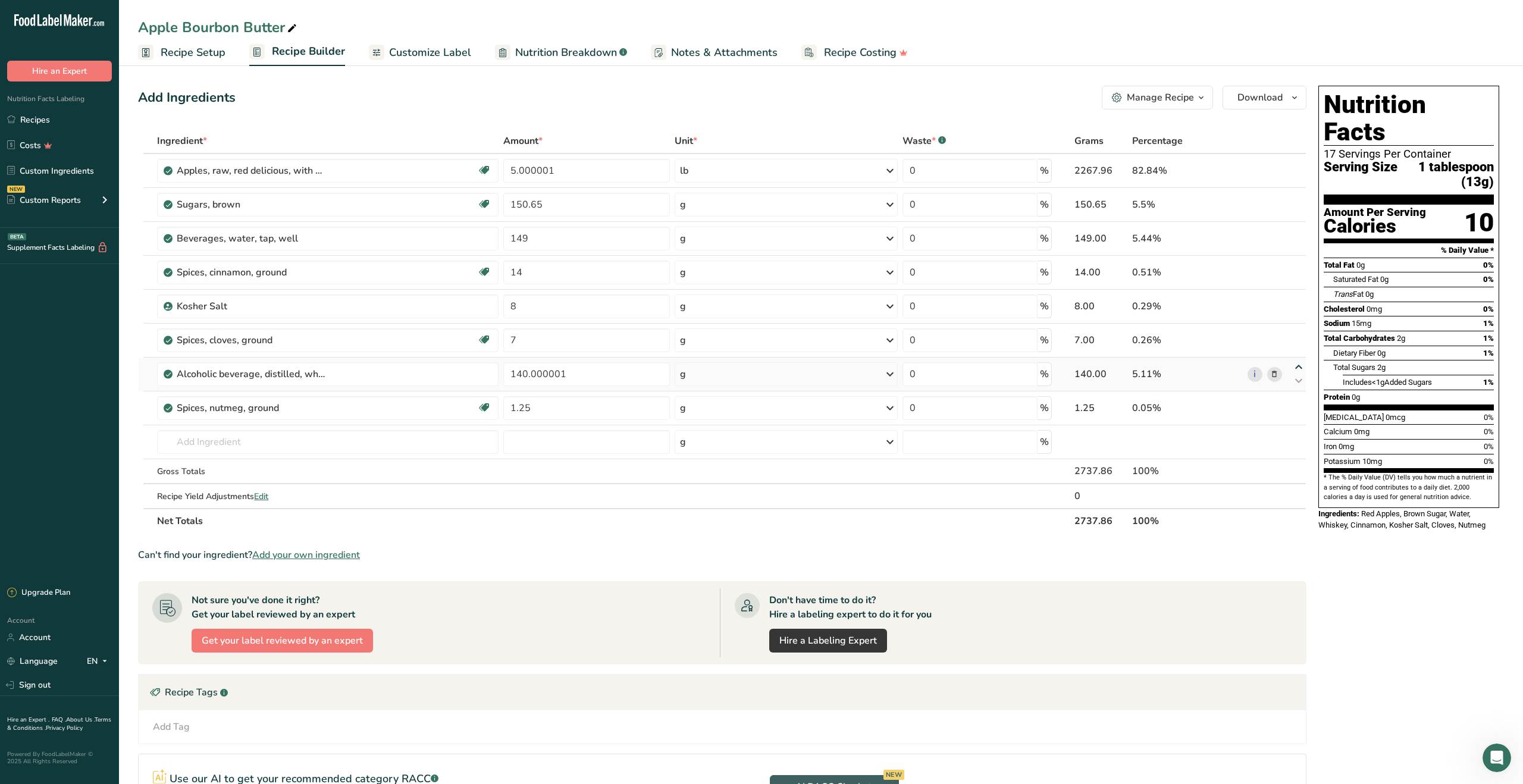
type input "140.000001"
type input "7"
click at [1300, 334] on icon at bounding box center [1299, 333] width 14 height 9
type input "140.000001"
type input "8"
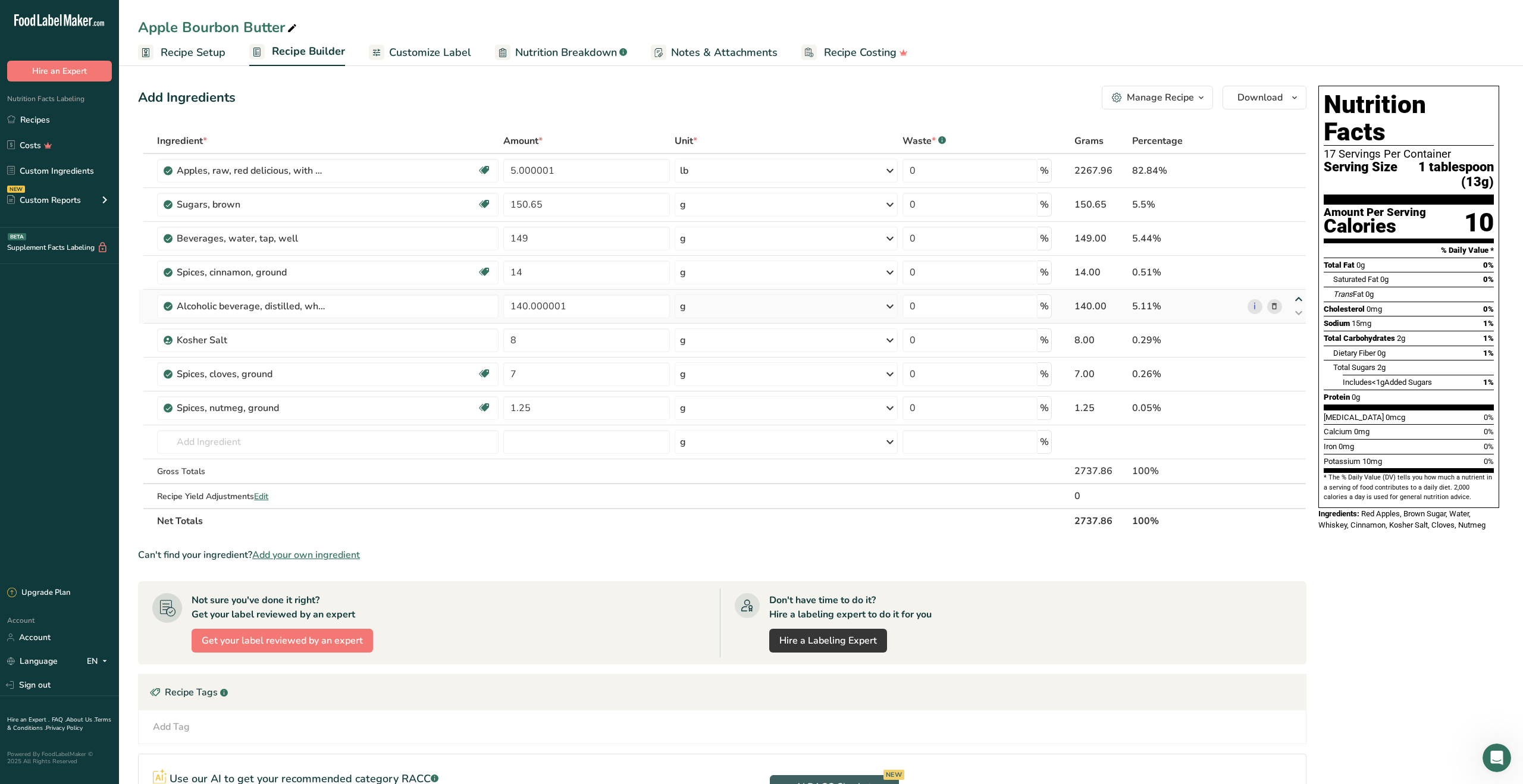
click at [1297, 298] on icon at bounding box center [1299, 299] width 14 height 9
type input "140.000001"
type input "14"
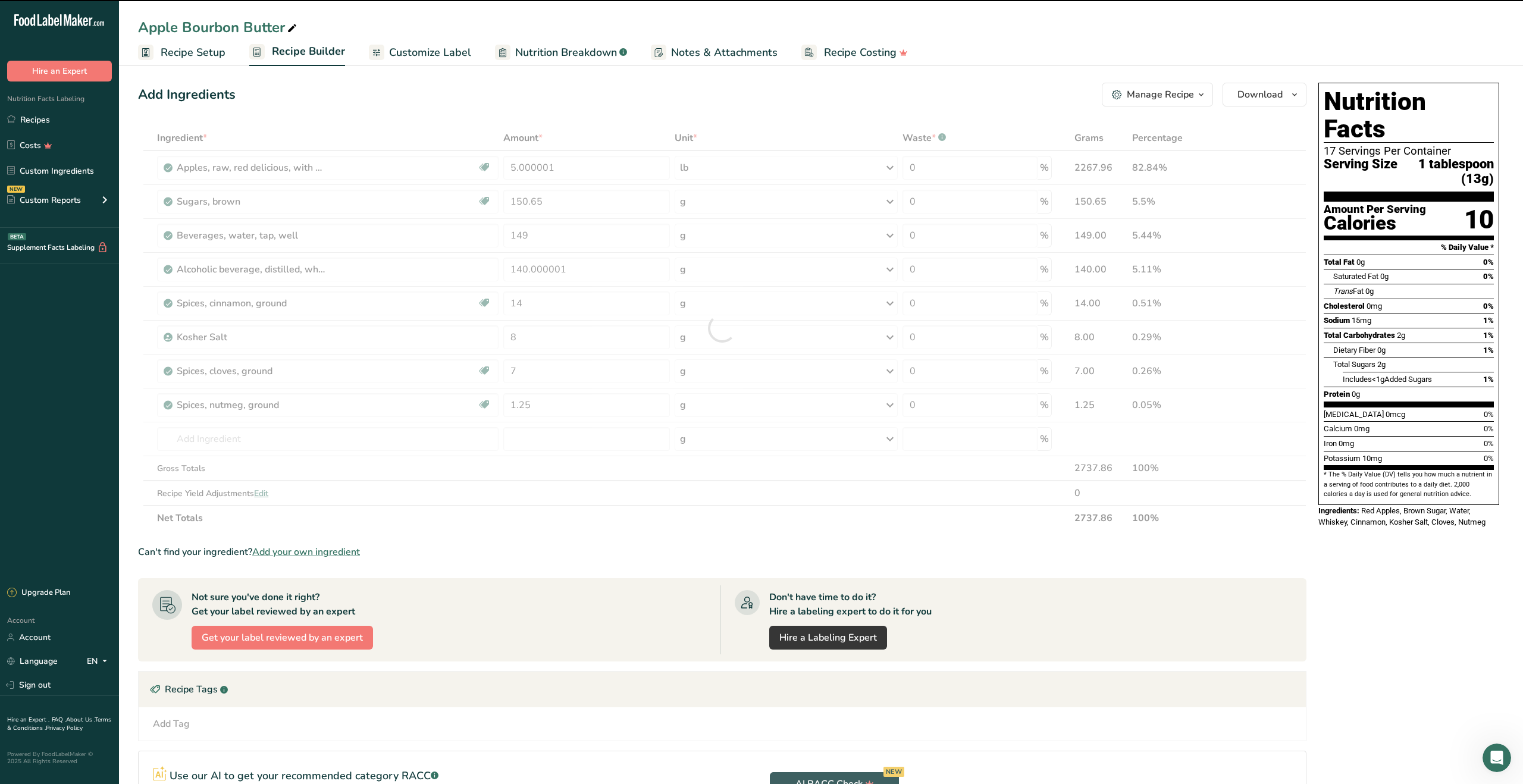
scroll to position [6, 0]
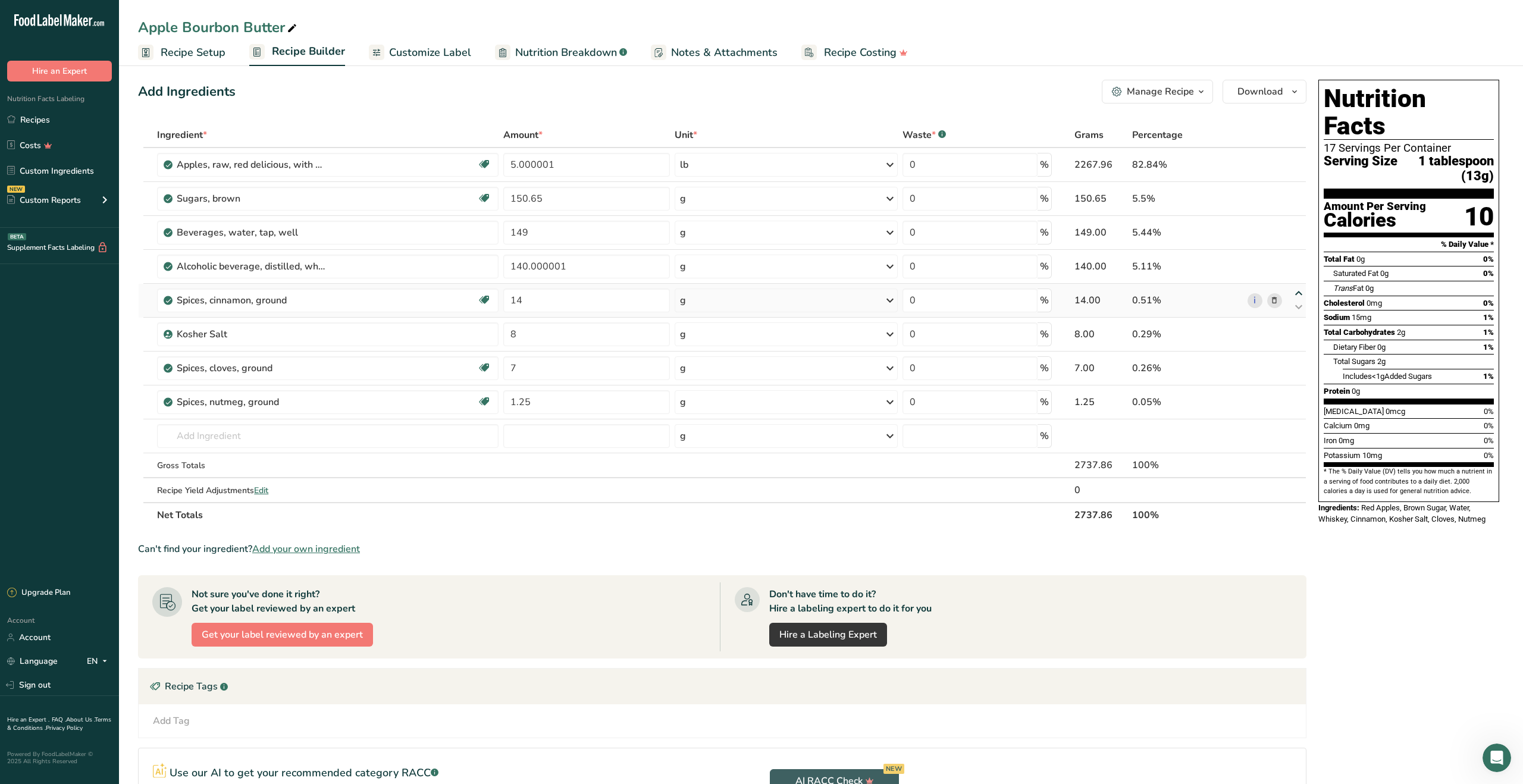
click at [1300, 292] on icon at bounding box center [1299, 293] width 14 height 9
type input "14"
type input "140.000001"
click at [1297, 293] on icon at bounding box center [1299, 293] width 14 height 9
type input "140.000001"
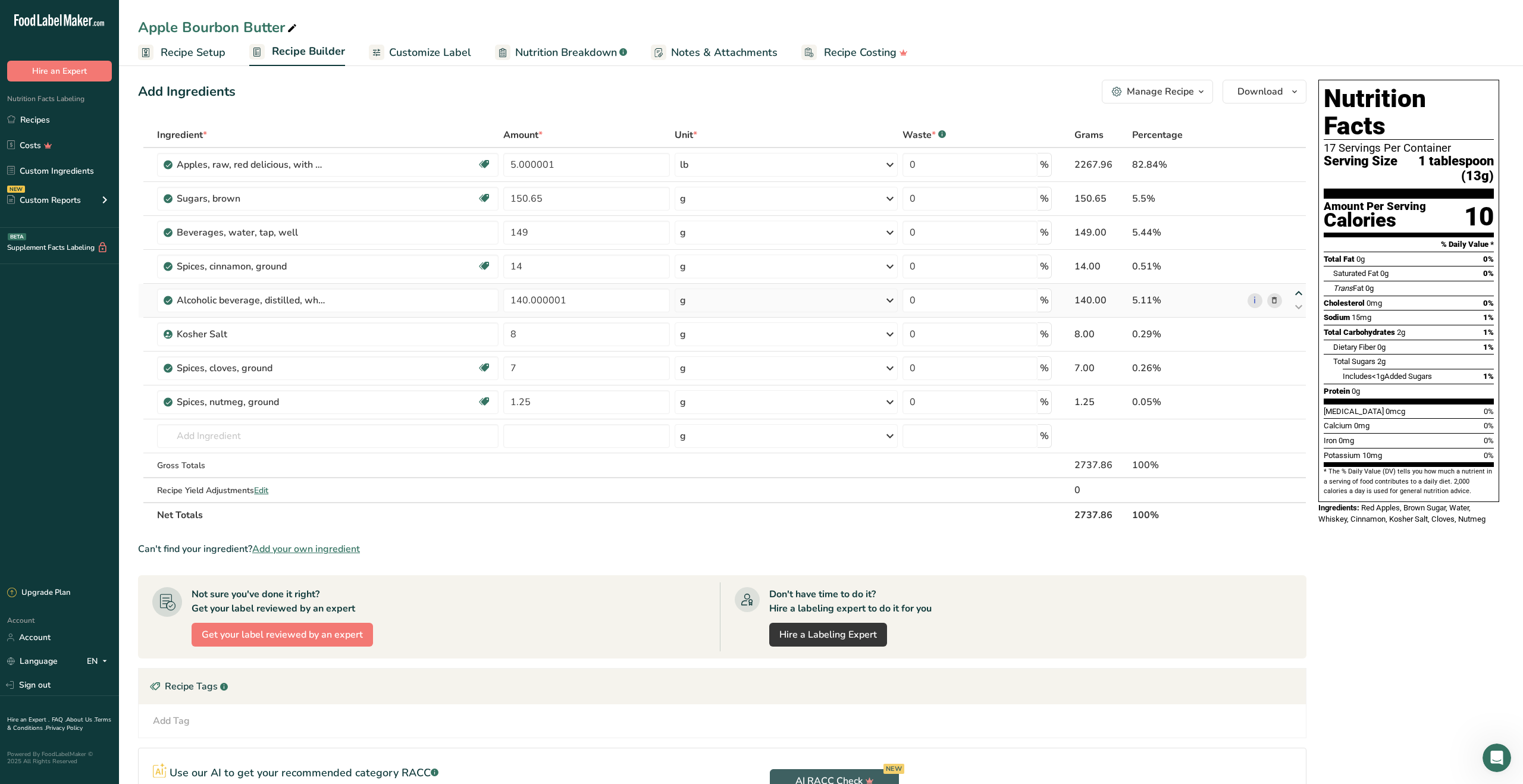
type input "14"
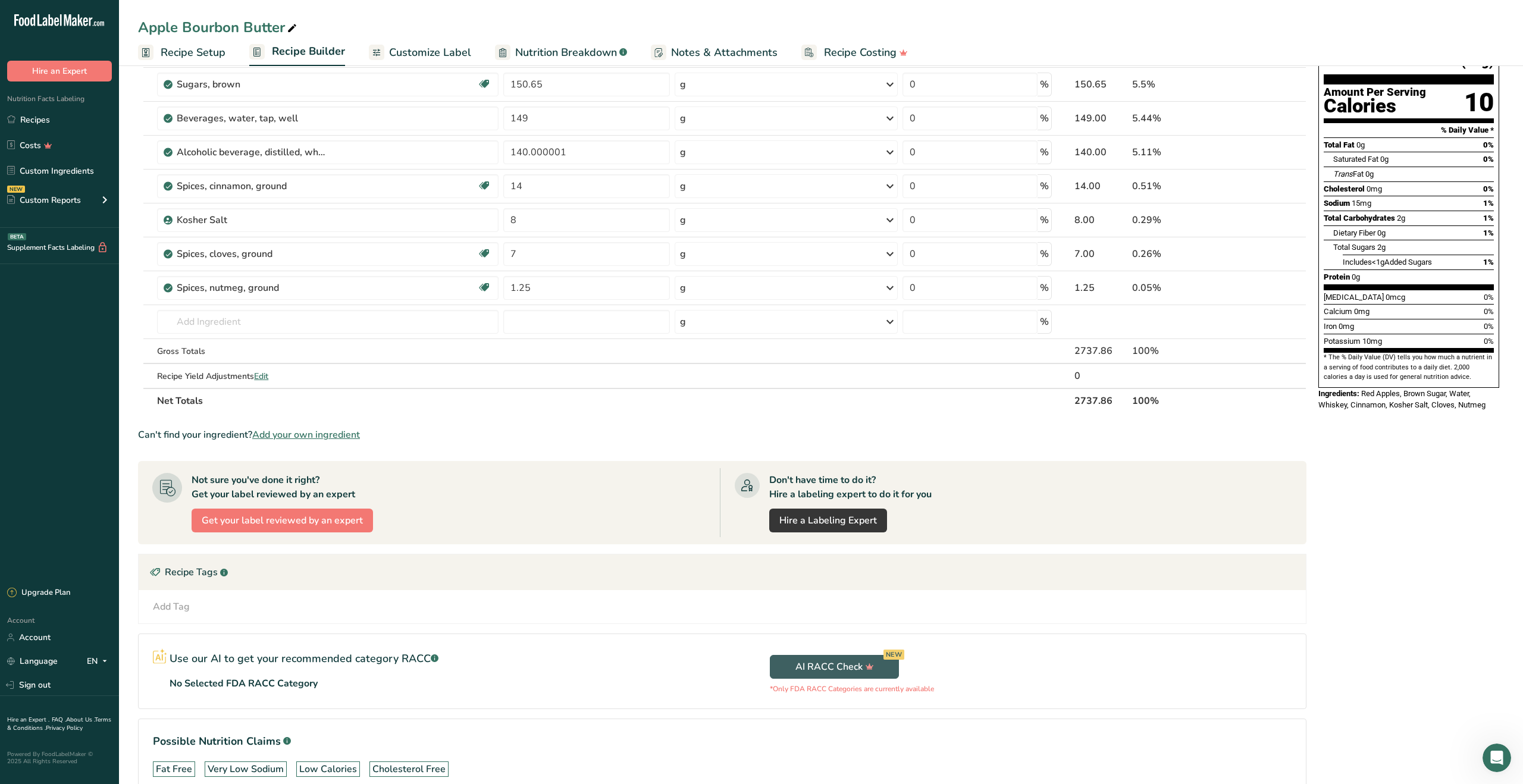
scroll to position [0, 0]
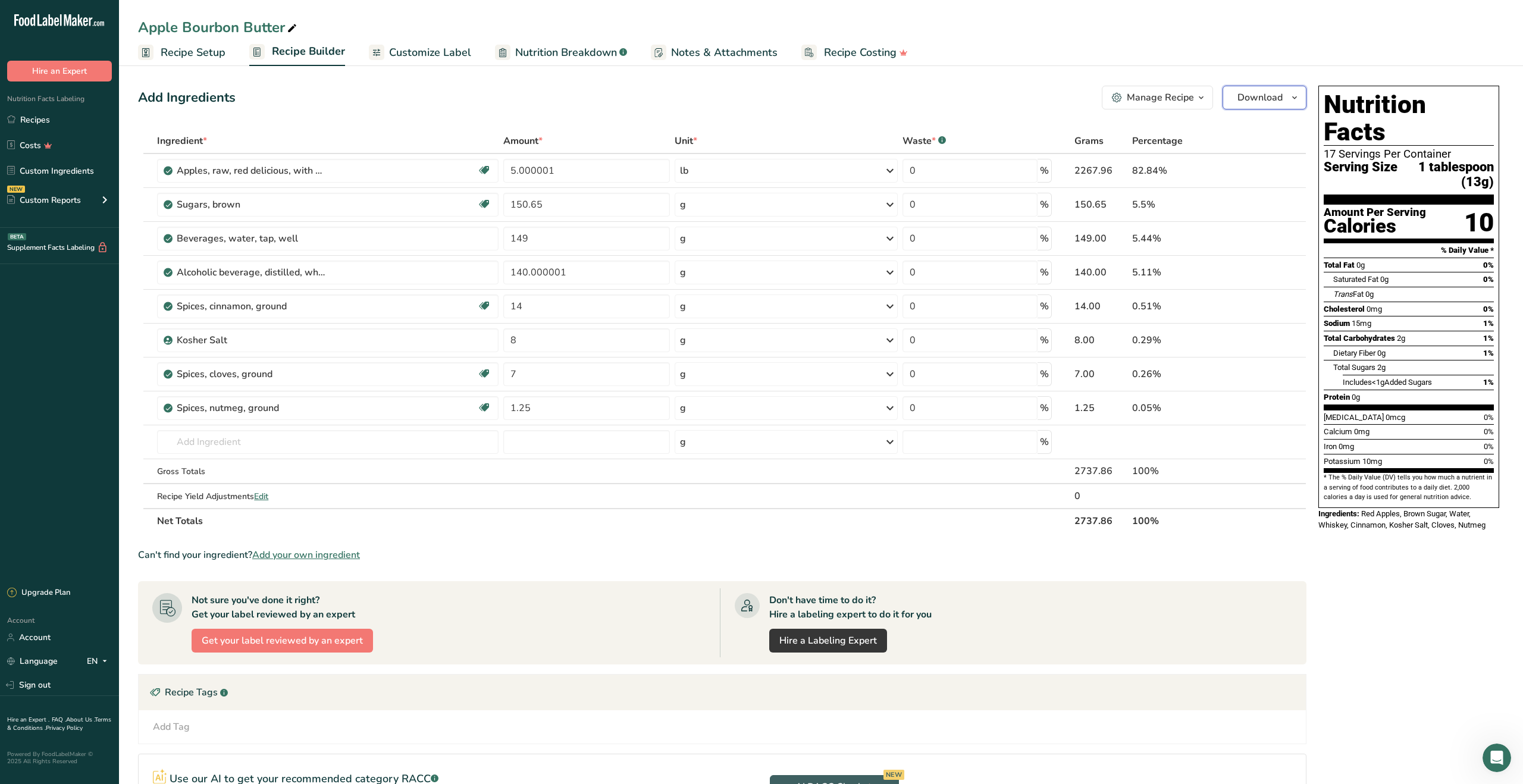
click at [1273, 100] on span "Download" at bounding box center [1260, 98] width 45 height 14
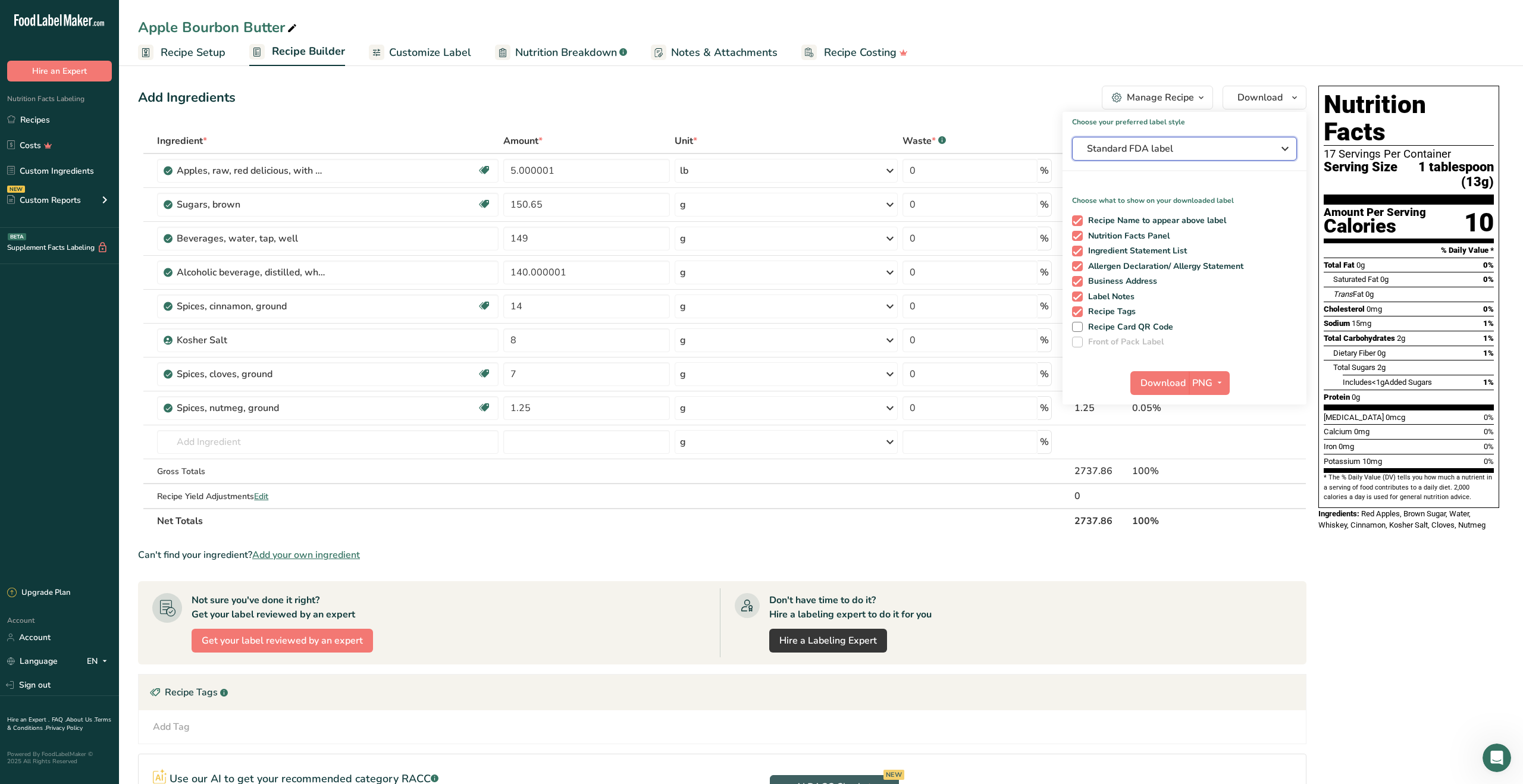
click at [1186, 152] on span "Standard FDA label" at bounding box center [1177, 148] width 179 height 14
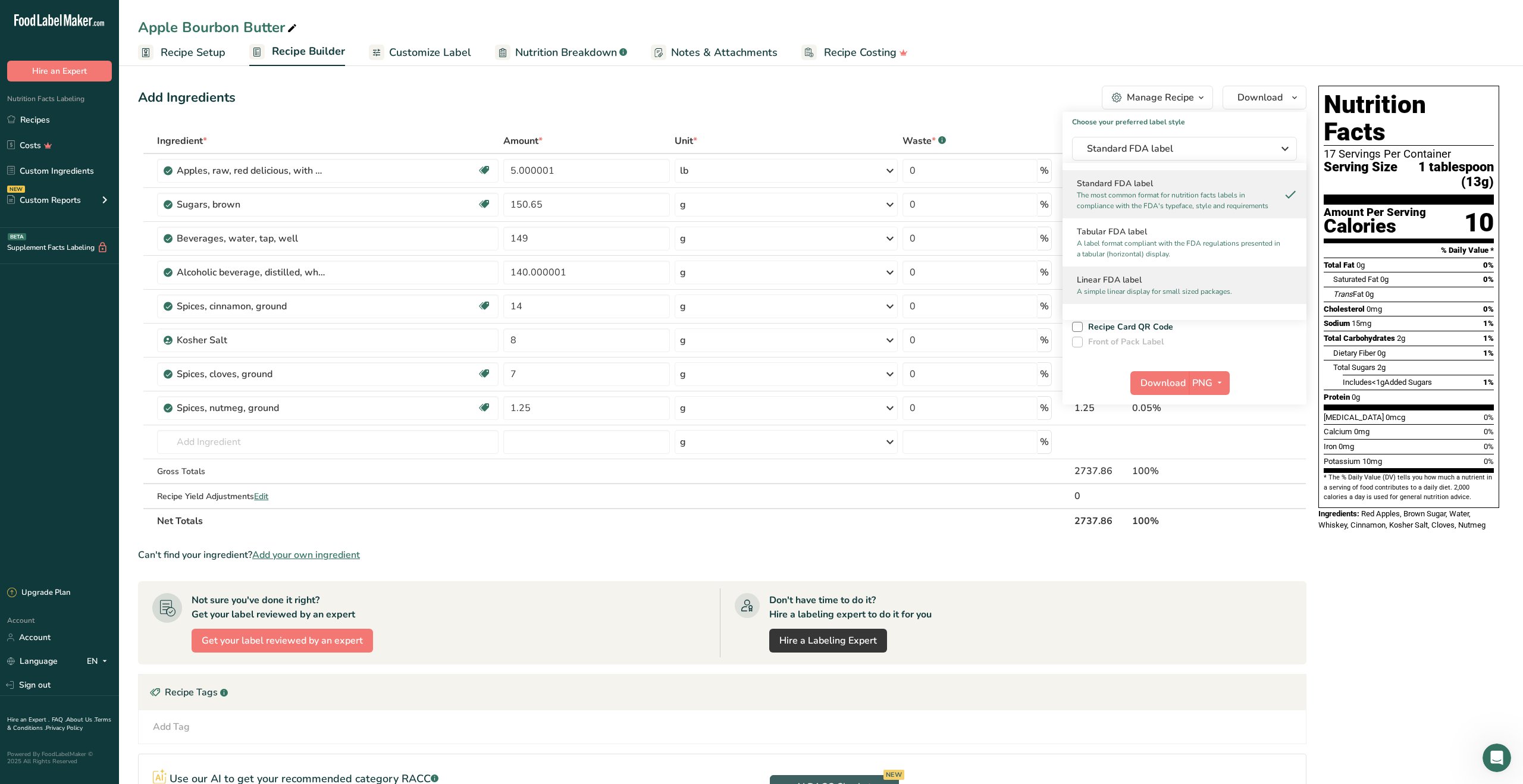
click at [1167, 287] on p "A simple linear display for small sized packages." at bounding box center [1179, 291] width 205 height 11
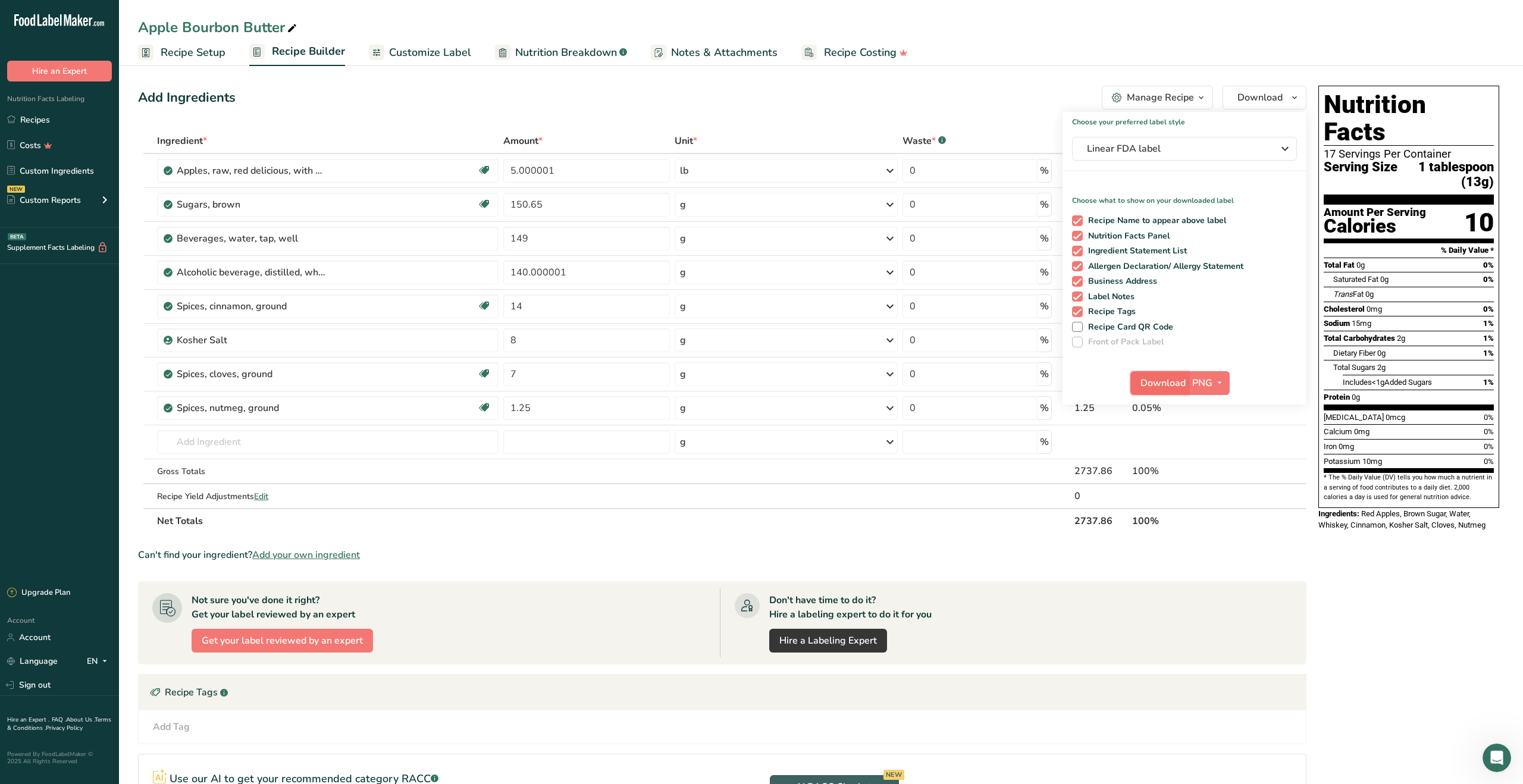
click at [1165, 389] on button "Download" at bounding box center [1159, 383] width 58 height 24
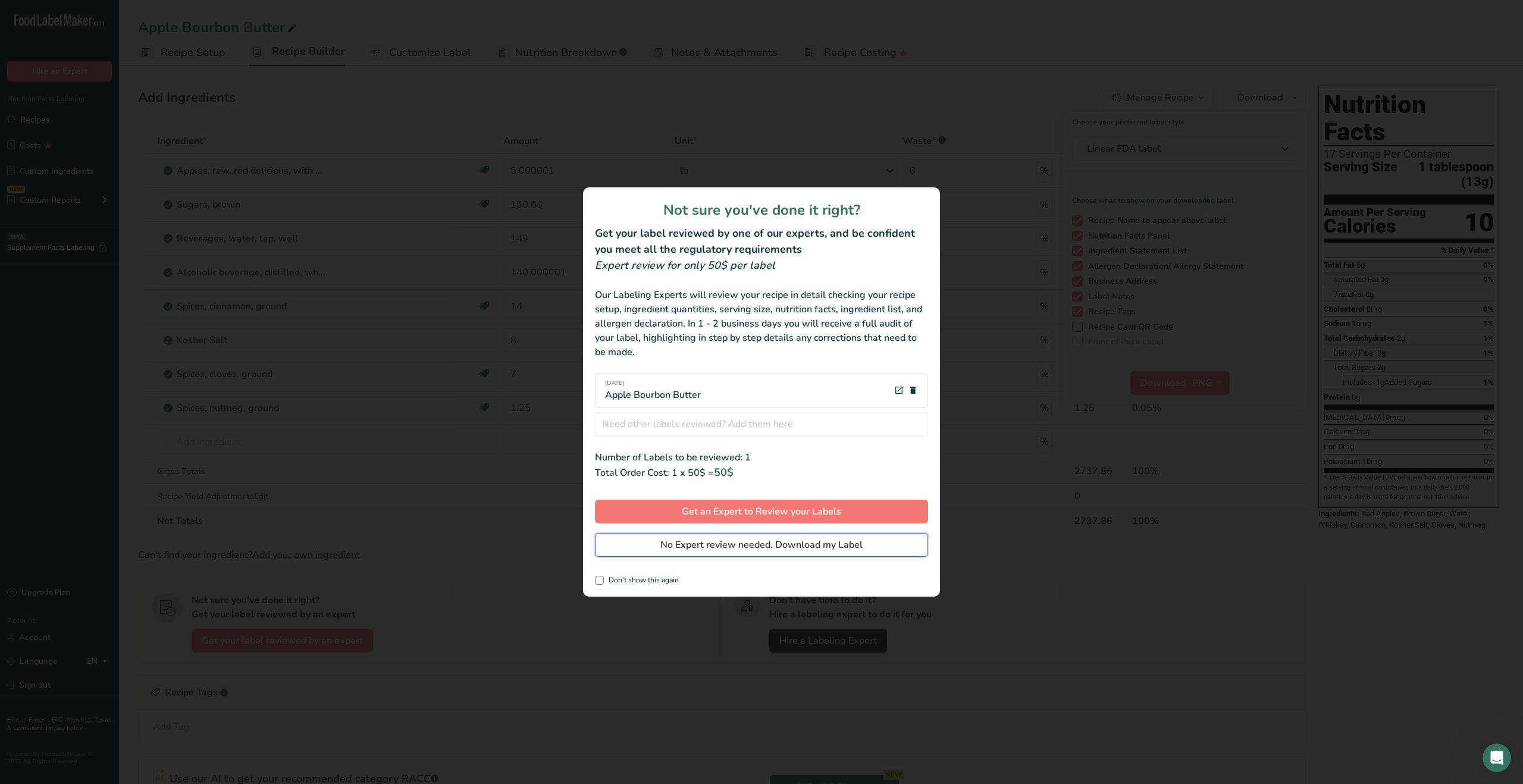
click at [869, 544] on button "No Expert review needed. Download my Label" at bounding box center [761, 544] width 333 height 24
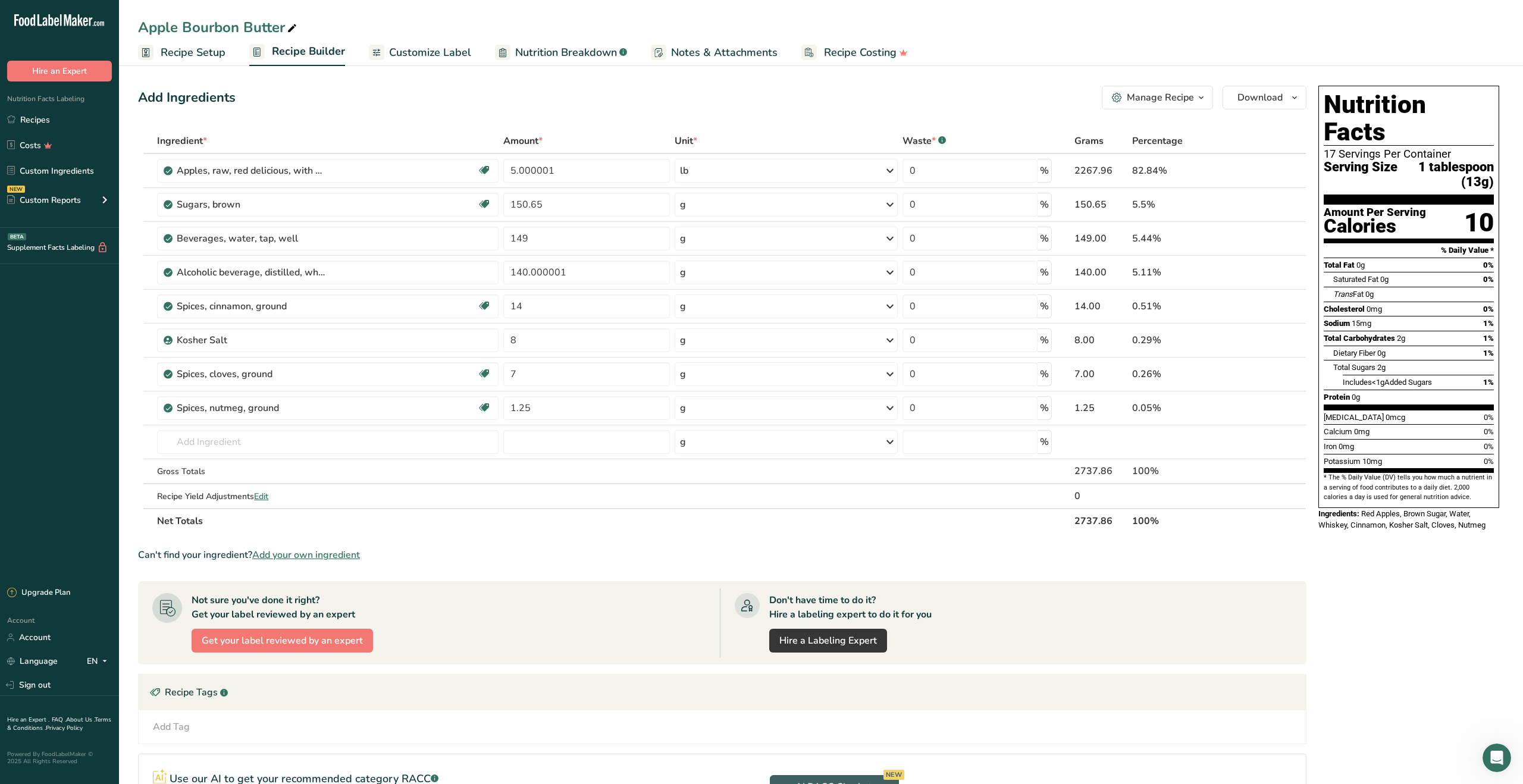
click at [289, 30] on icon at bounding box center [292, 29] width 11 height 17
drag, startPoint x: 286, startPoint y: 27, endPoint x: 115, endPoint y: 15, distance: 171.4
click at [108, 15] on div ".a-20{fill:#fff;} Hire an Expert Nutrition Facts Labeling Recipes Costs Custom …" at bounding box center [761, 487] width 1523 height 974
type input "Bourbon Apple Butter"
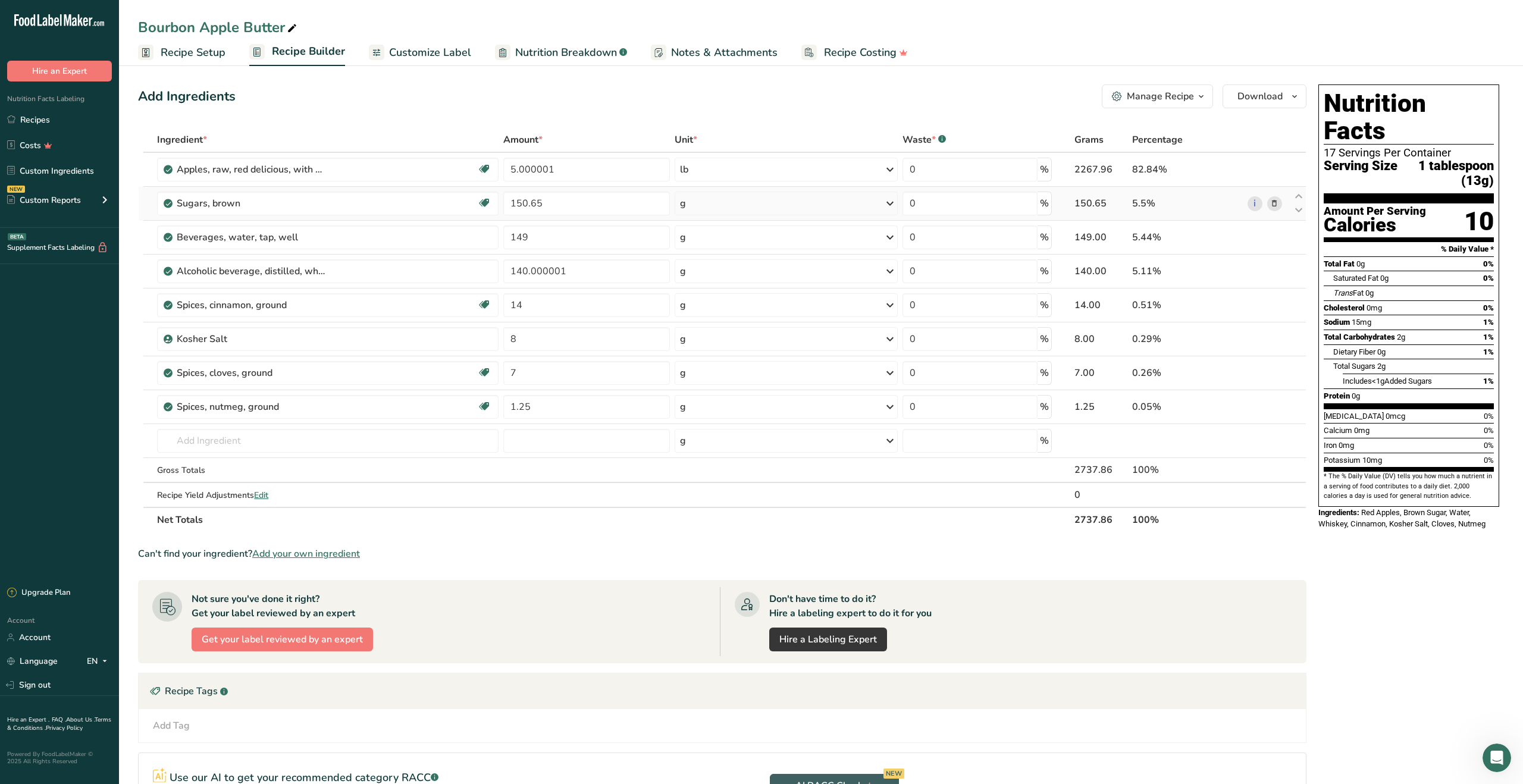
click at [1250, 220] on td "i" at bounding box center [1269, 204] width 46 height 34
click at [1269, 103] on span "Download" at bounding box center [1260, 96] width 45 height 14
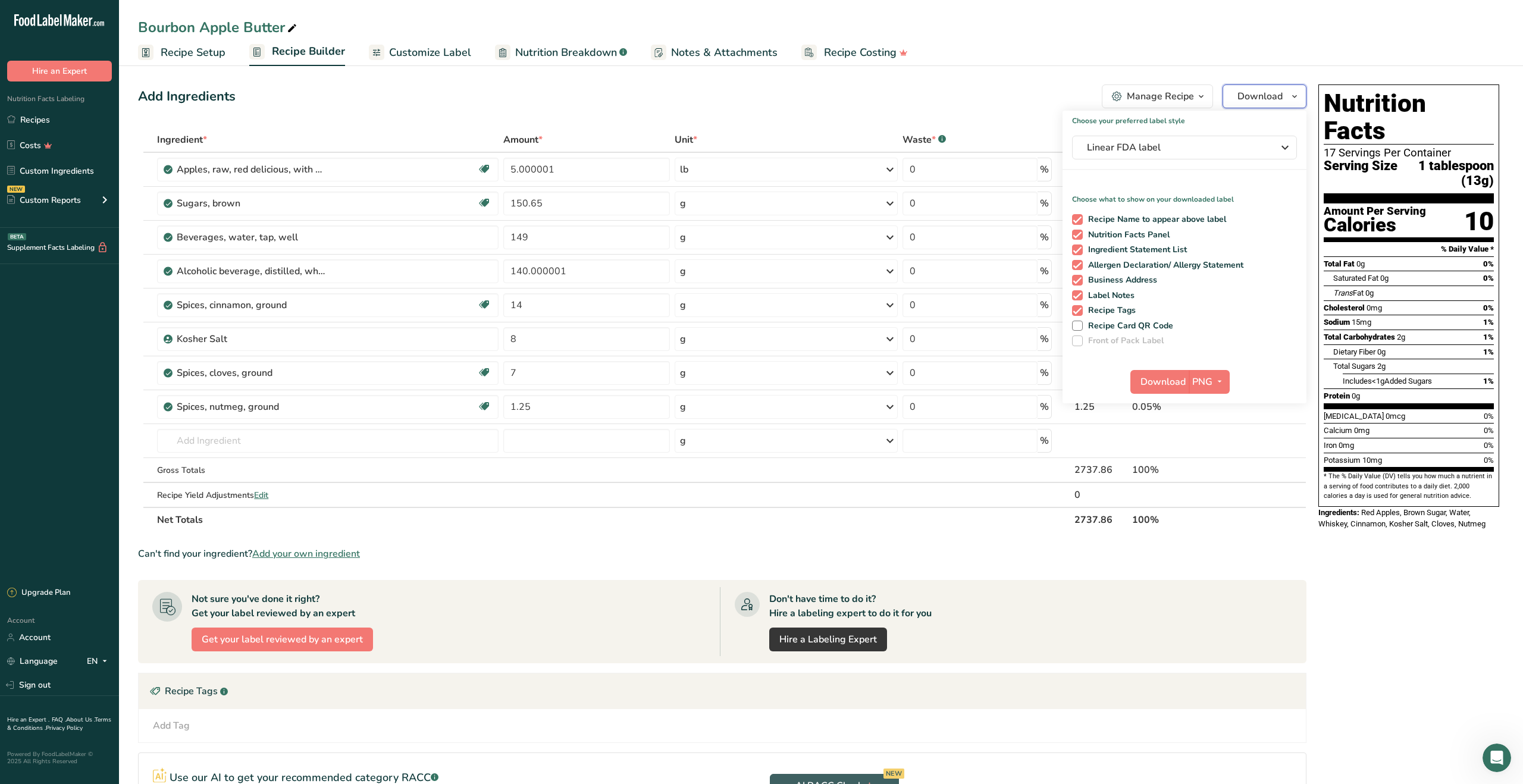
click at [1269, 103] on span "Download" at bounding box center [1260, 96] width 45 height 14
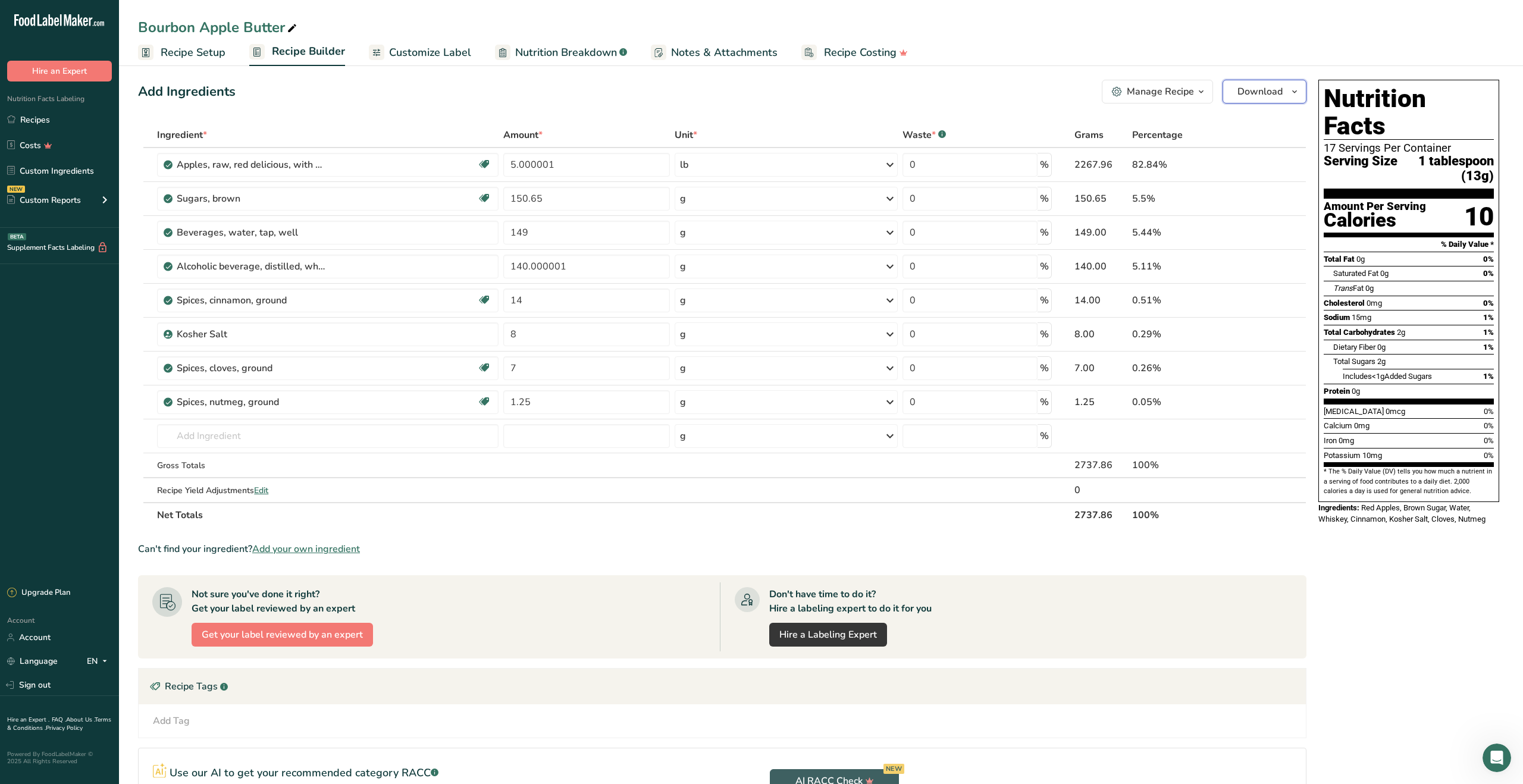
click at [1283, 93] on button "Download" at bounding box center [1264, 91] width 84 height 24
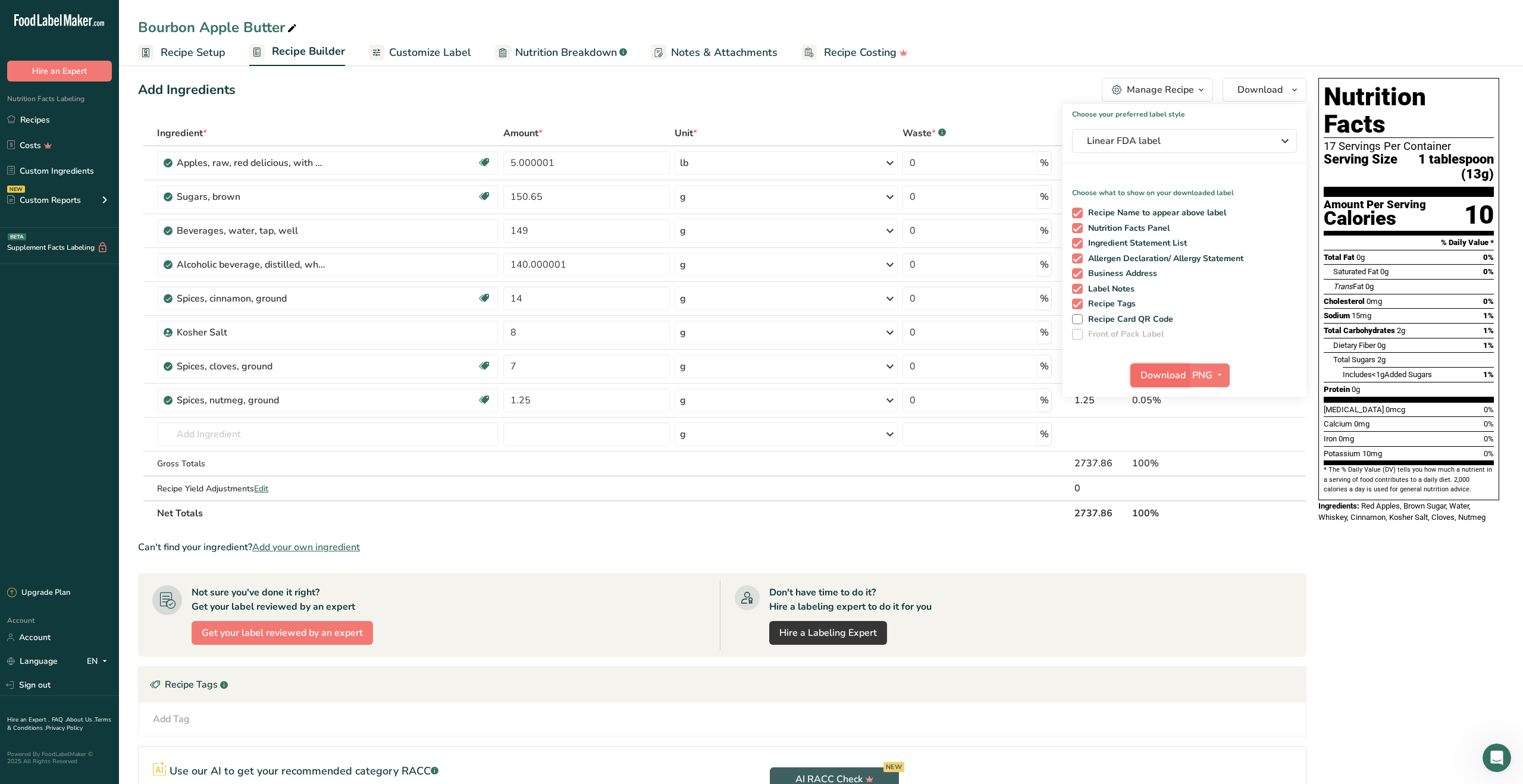
click at [1177, 374] on span "Download" at bounding box center [1163, 375] width 45 height 14
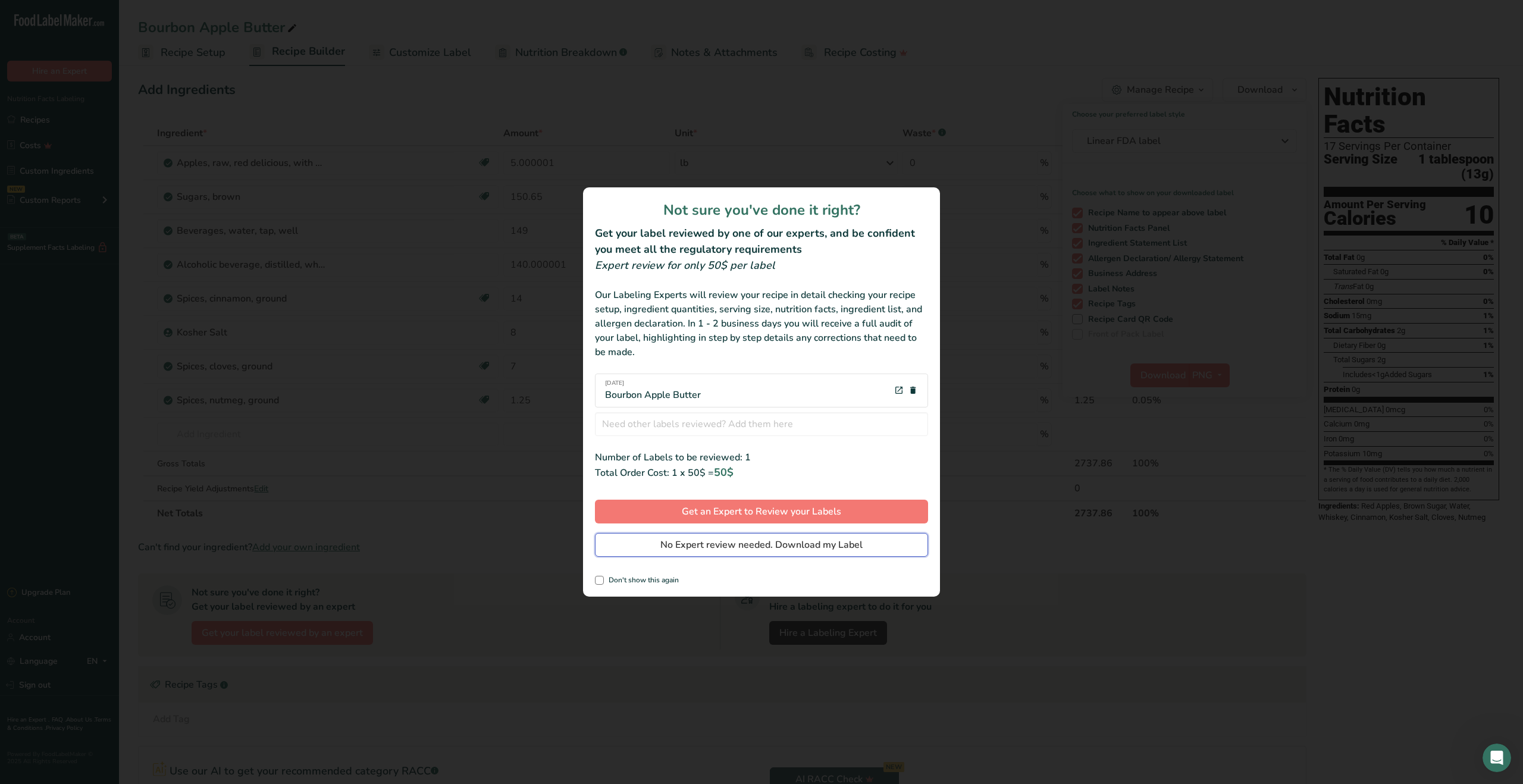
click at [844, 544] on span "No Expert review needed. Download my Label" at bounding box center [762, 544] width 202 height 14
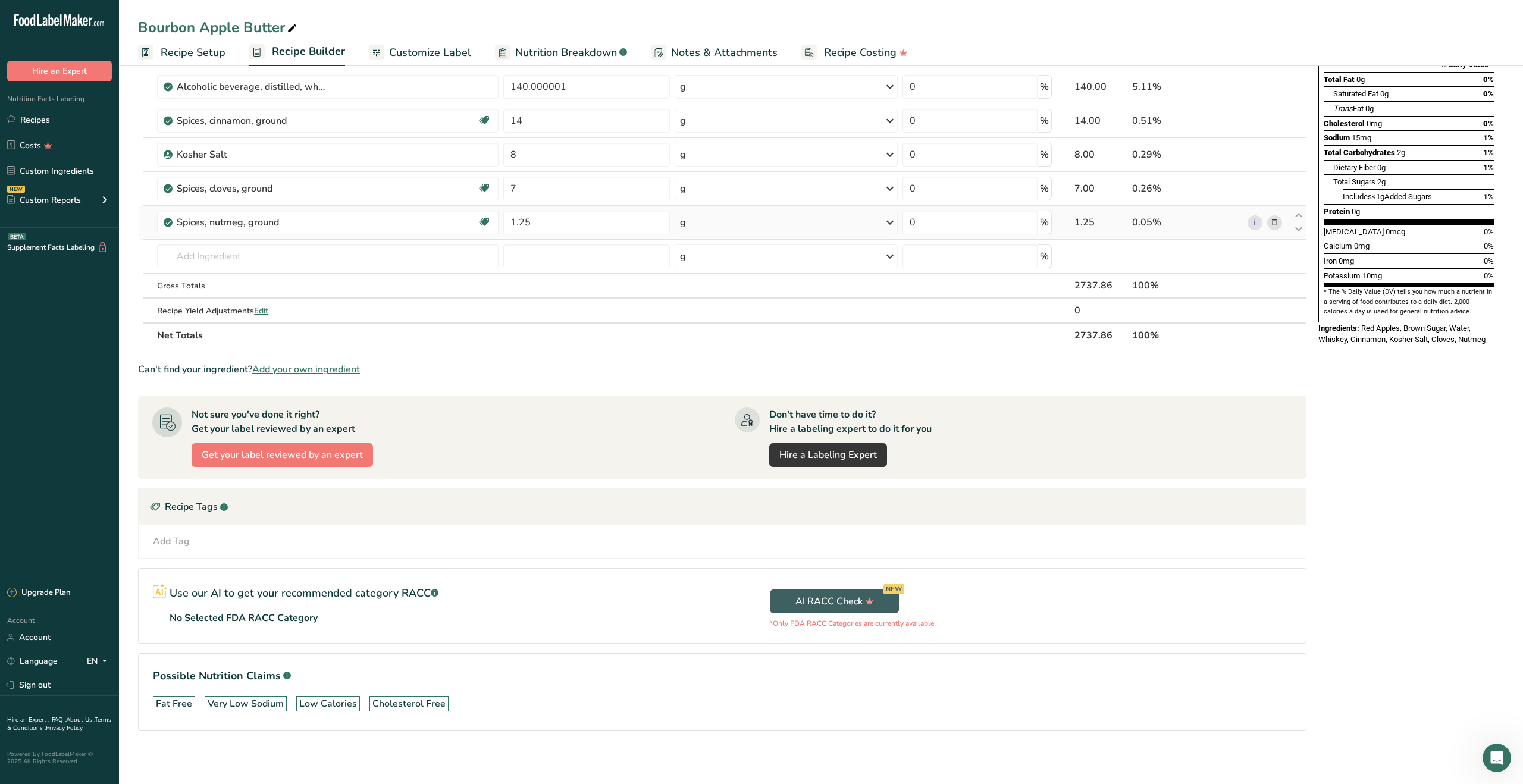
scroll to position [190, 0]
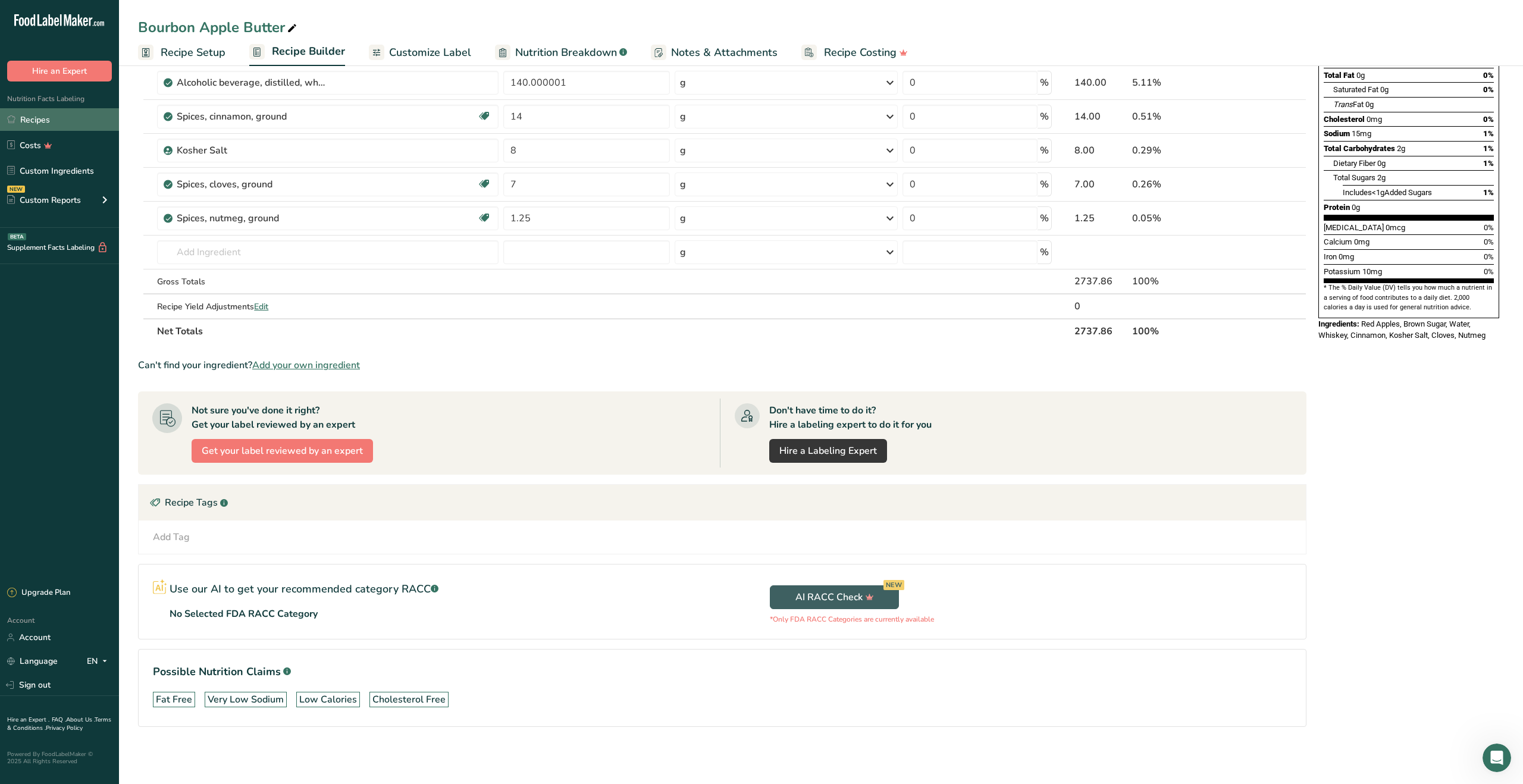
click at [48, 124] on link "Recipes" at bounding box center [59, 119] width 119 height 22
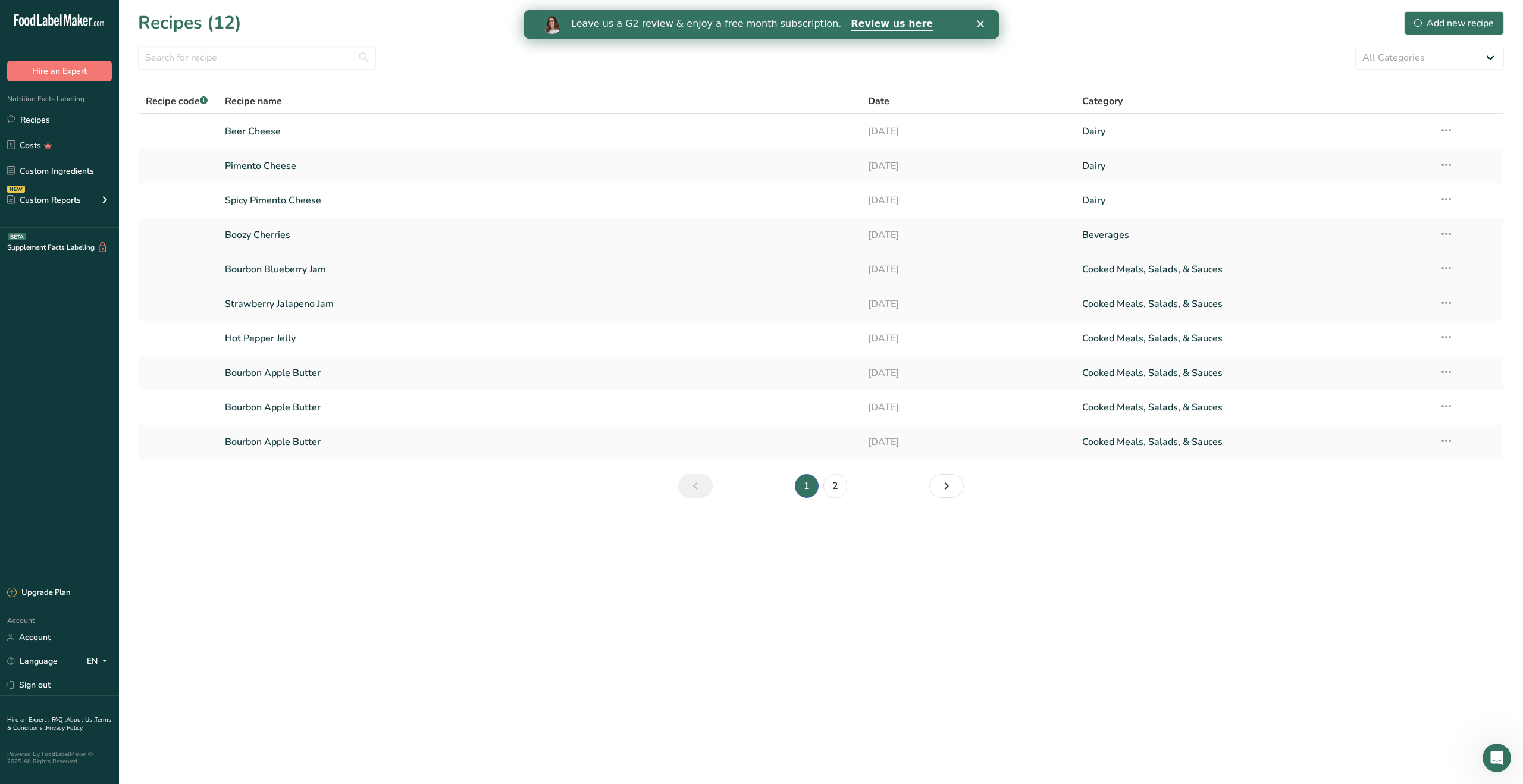
click at [256, 273] on link "Bourbon Blueberry Jam" at bounding box center [539, 270] width 628 height 25
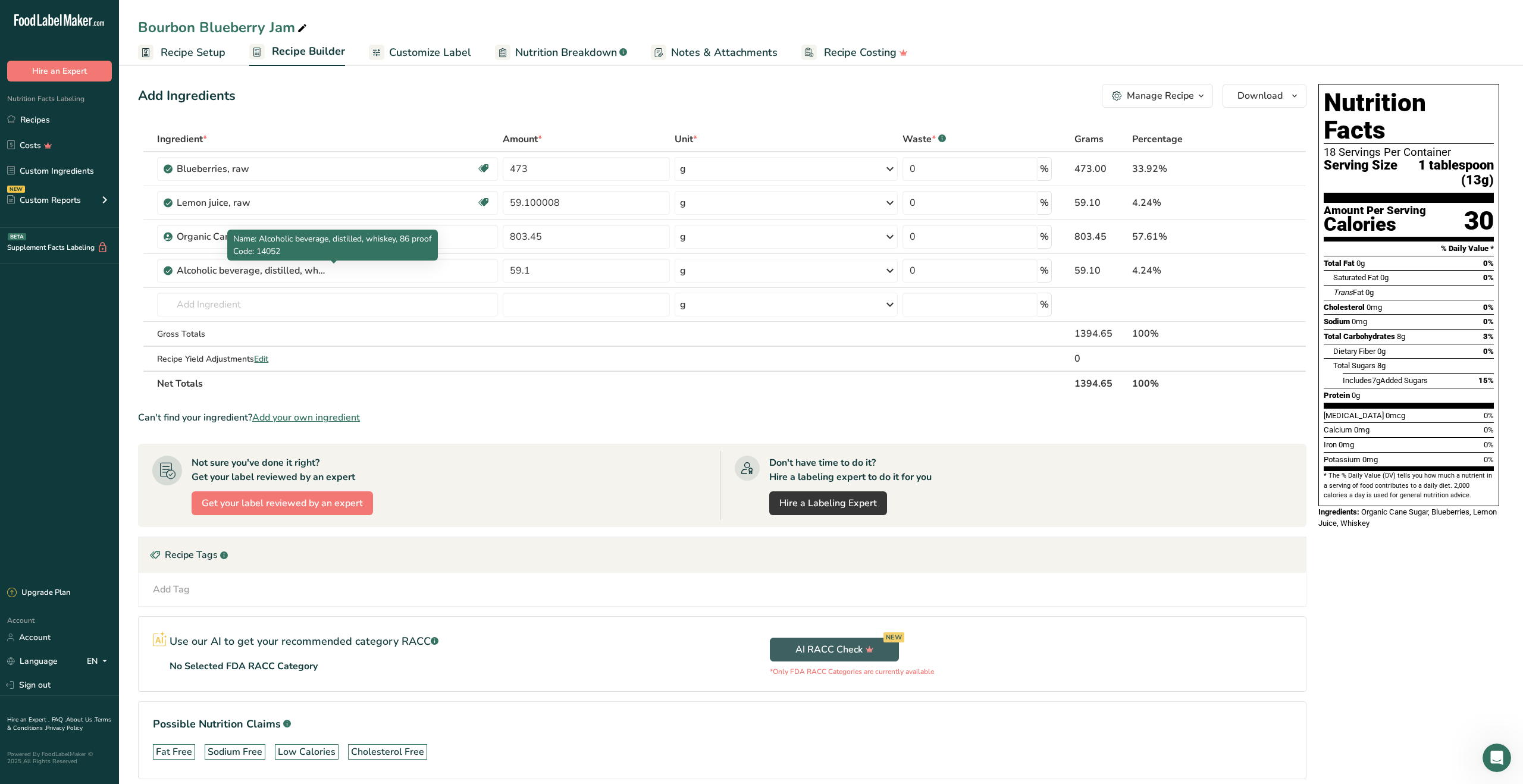
scroll to position [1, 0]
click at [435, 241] on div "Organic Cane Sugar" at bounding box center [333, 237] width 314 height 14
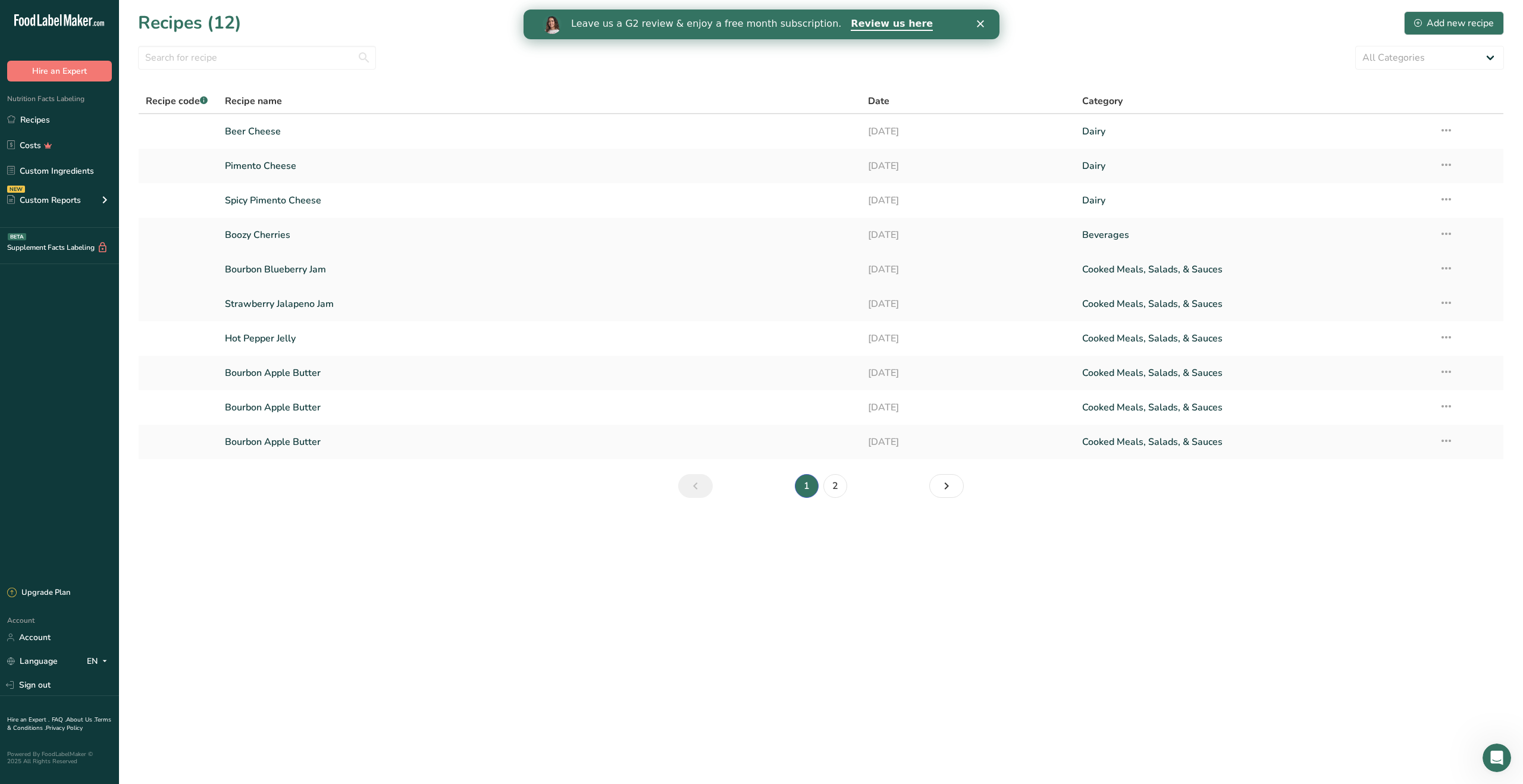
click at [302, 265] on link "Bourbon Blueberry Jam" at bounding box center [539, 270] width 628 height 25
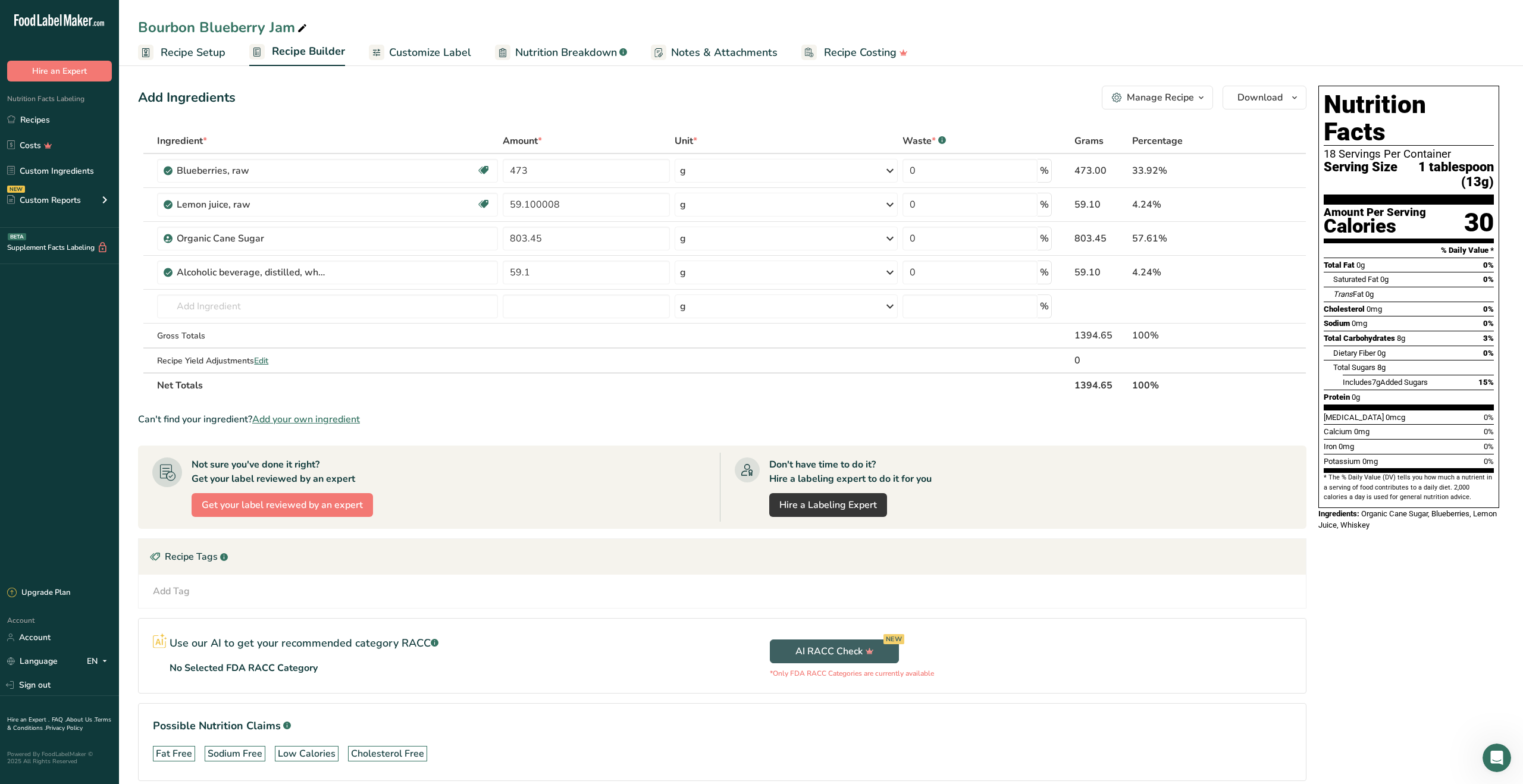
click at [181, 49] on span "Recipe Setup" at bounding box center [193, 52] width 65 height 16
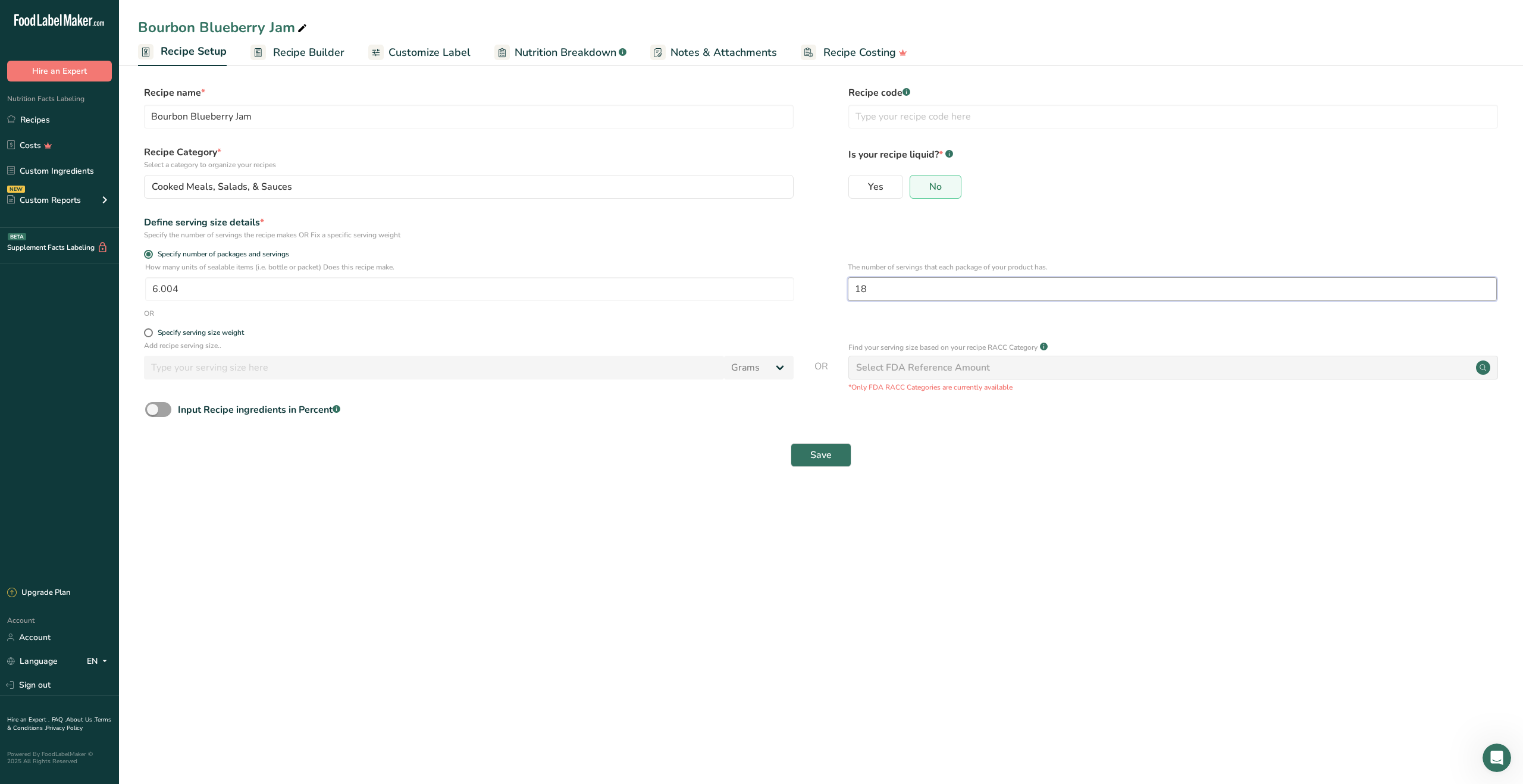
drag, startPoint x: 888, startPoint y: 289, endPoint x: 816, endPoint y: 280, distance: 72.6
click at [816, 280] on div "How many units of sealable items (i.e. bottle or packet) Does this recipe make.…" at bounding box center [821, 285] width 1366 height 46
type input "17"
click at [791, 443] on button "Save" at bounding box center [821, 455] width 60 height 24
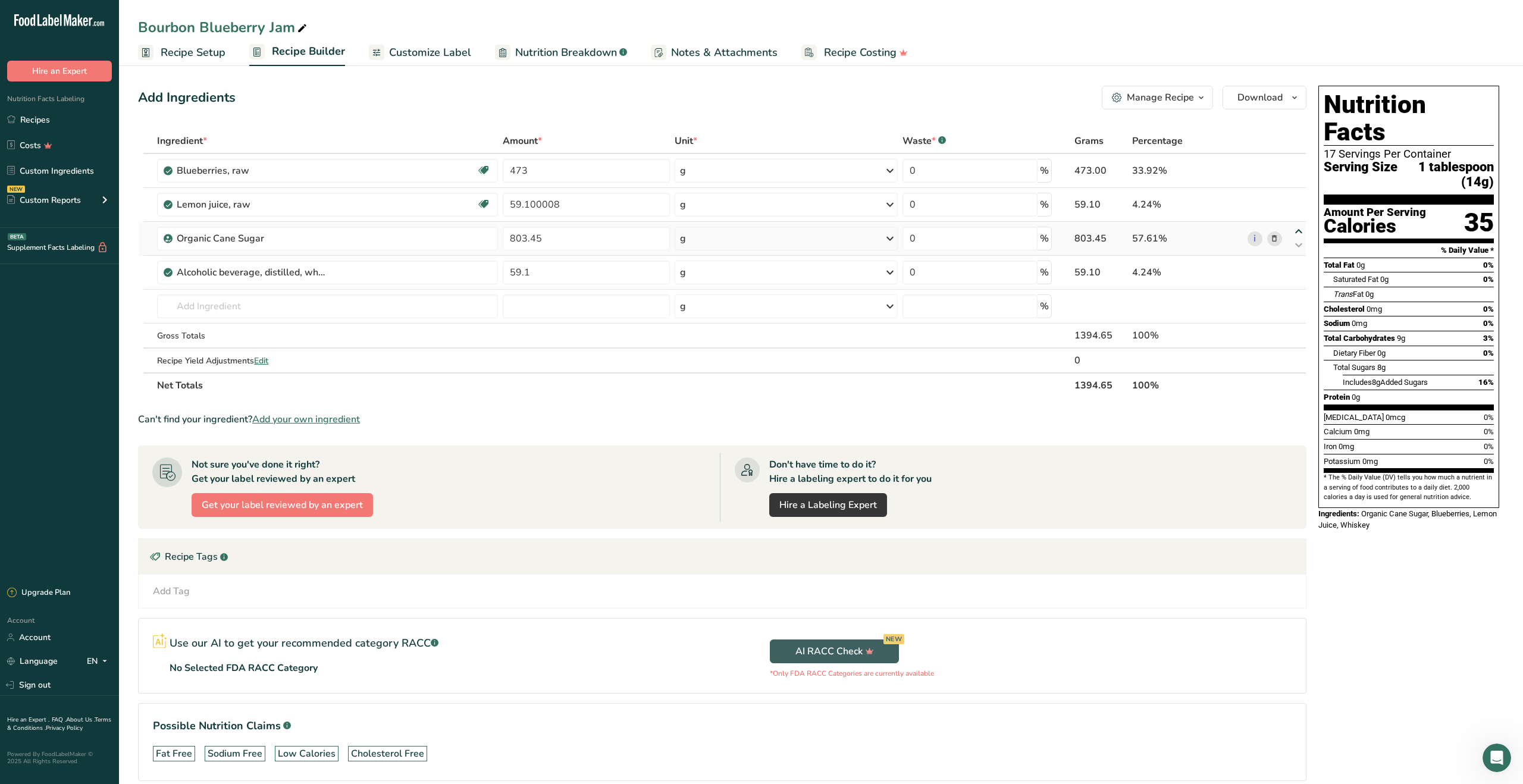
click at [1298, 230] on icon at bounding box center [1299, 231] width 14 height 9
type input "803.45"
type input "59.100008"
click at [1297, 194] on icon at bounding box center [1299, 197] width 14 height 9
type input "803.45"
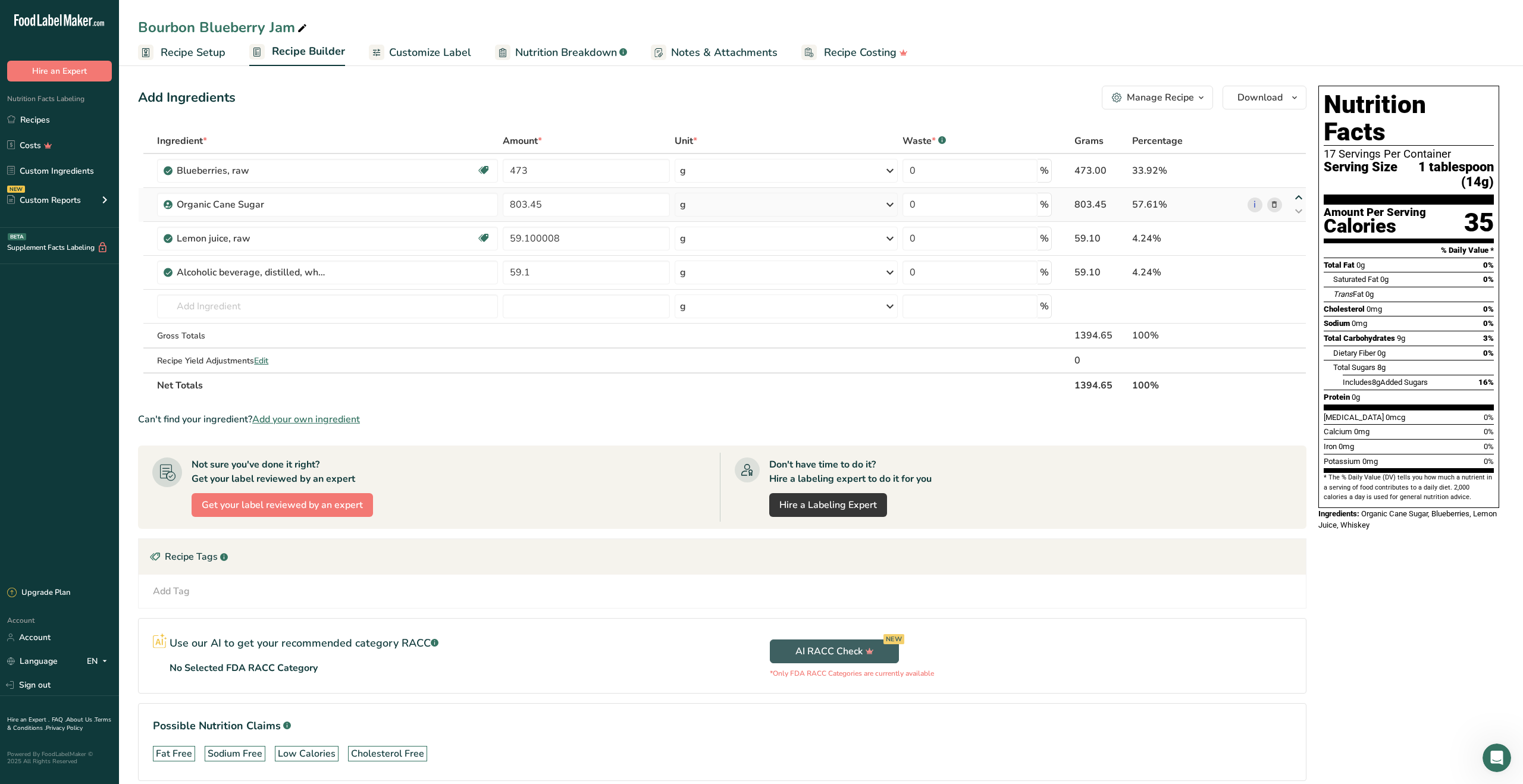
type input "473"
click at [232, 309] on input "text" at bounding box center [327, 306] width 341 height 24
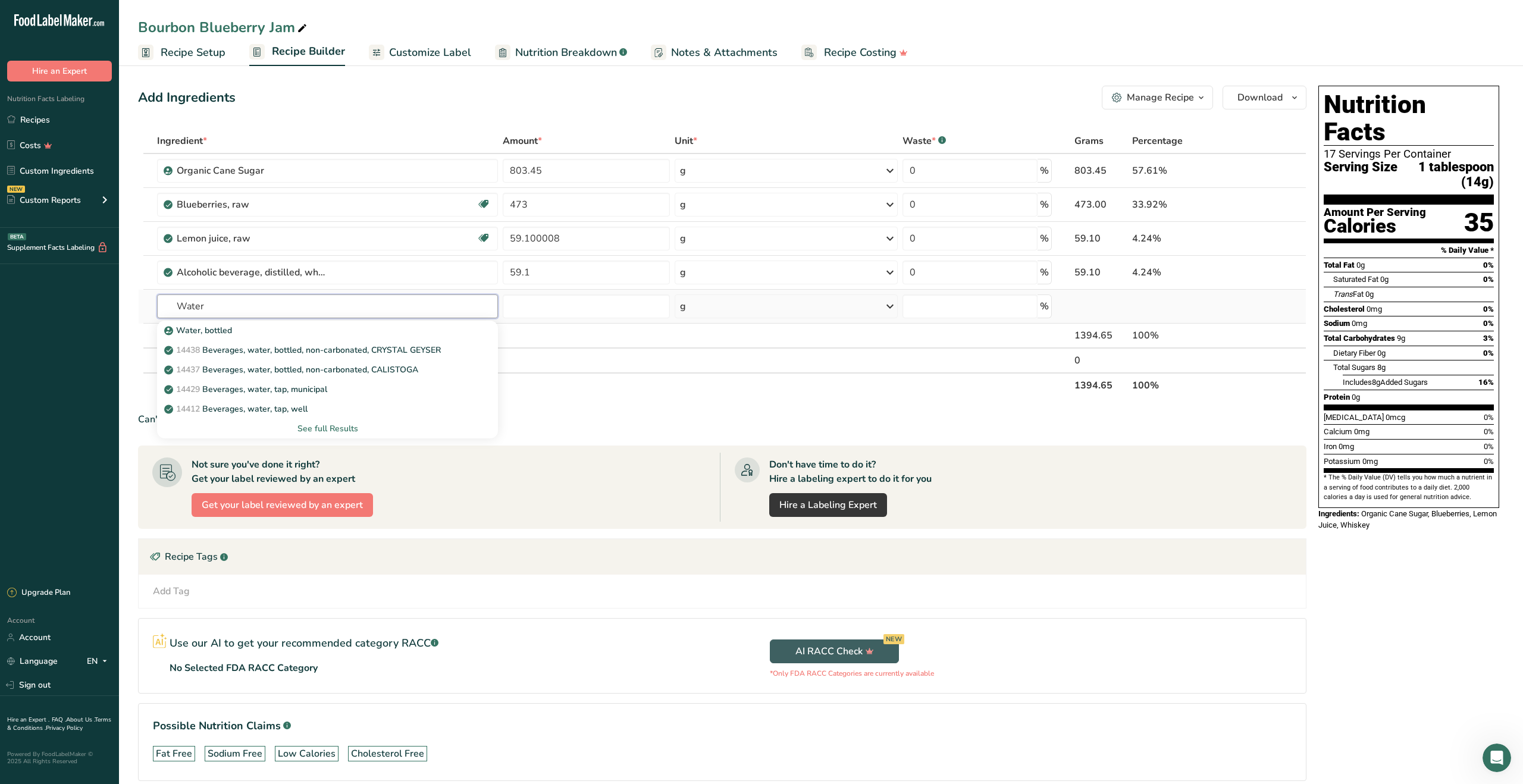
type input "Water"
click at [314, 426] on div "See full Results" at bounding box center [328, 429] width 322 height 13
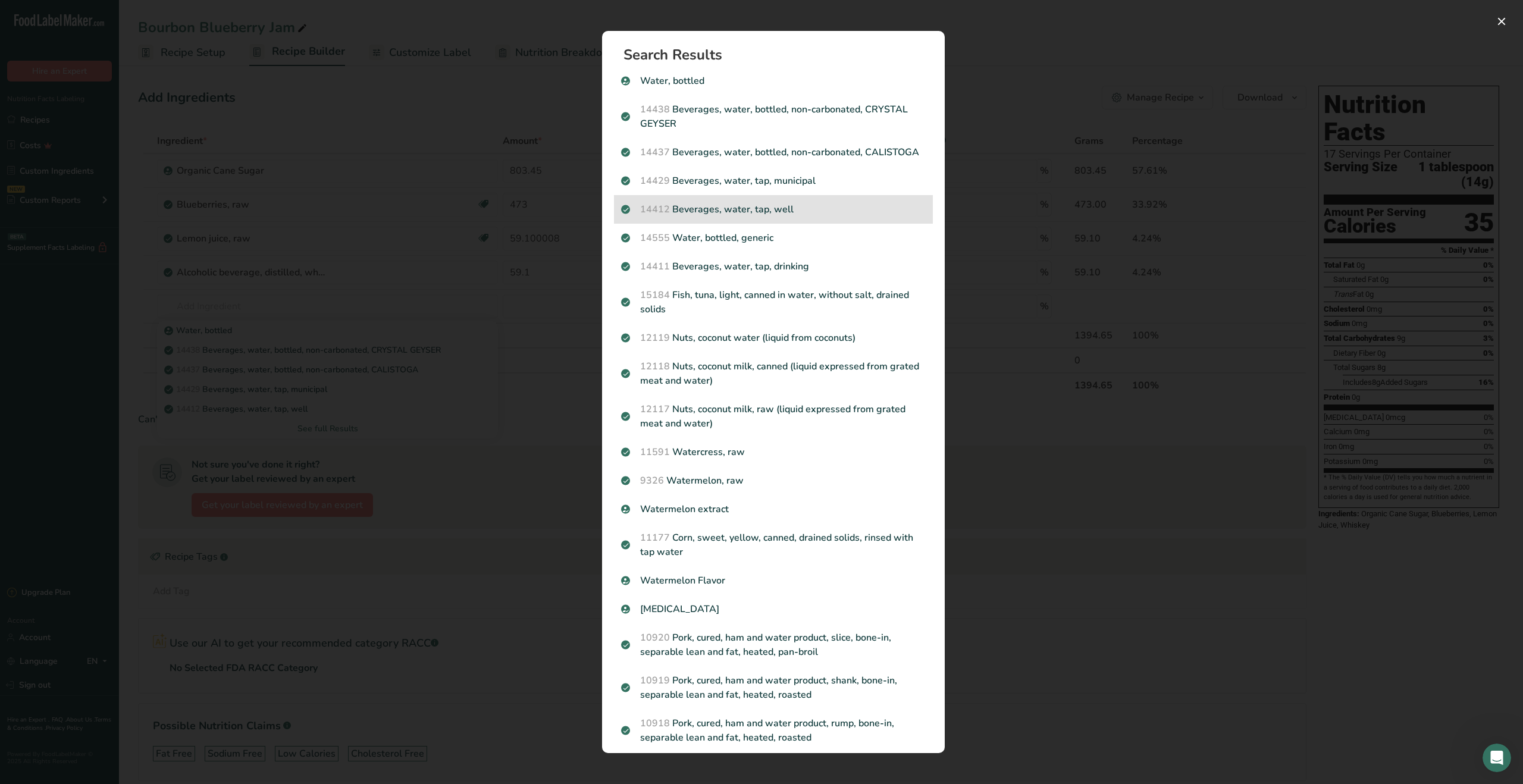
click at [715, 205] on p "14412 [GEOGRAPHIC_DATA], water, tap, well" at bounding box center [773, 209] width 304 height 14
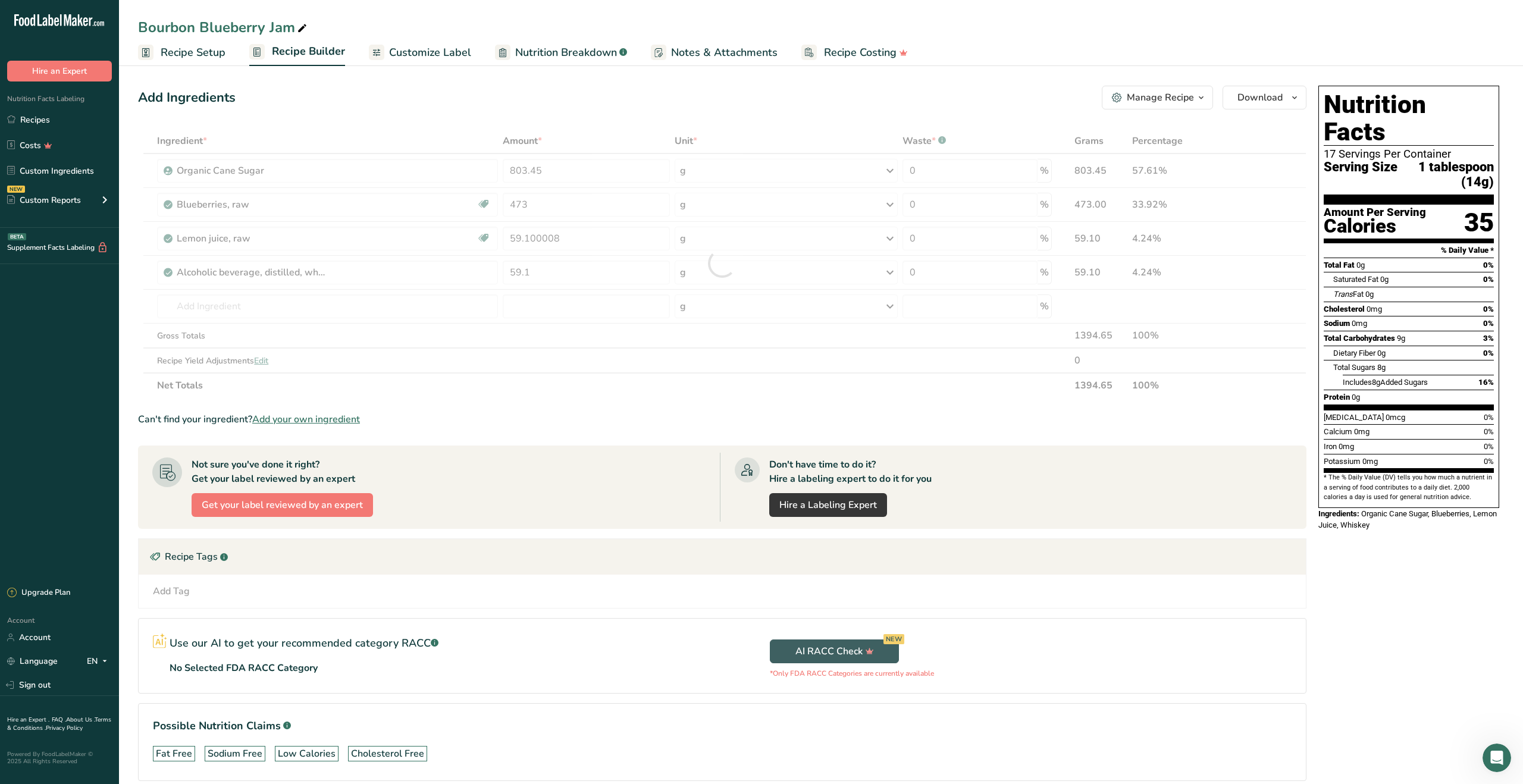
scroll to position [1, 0]
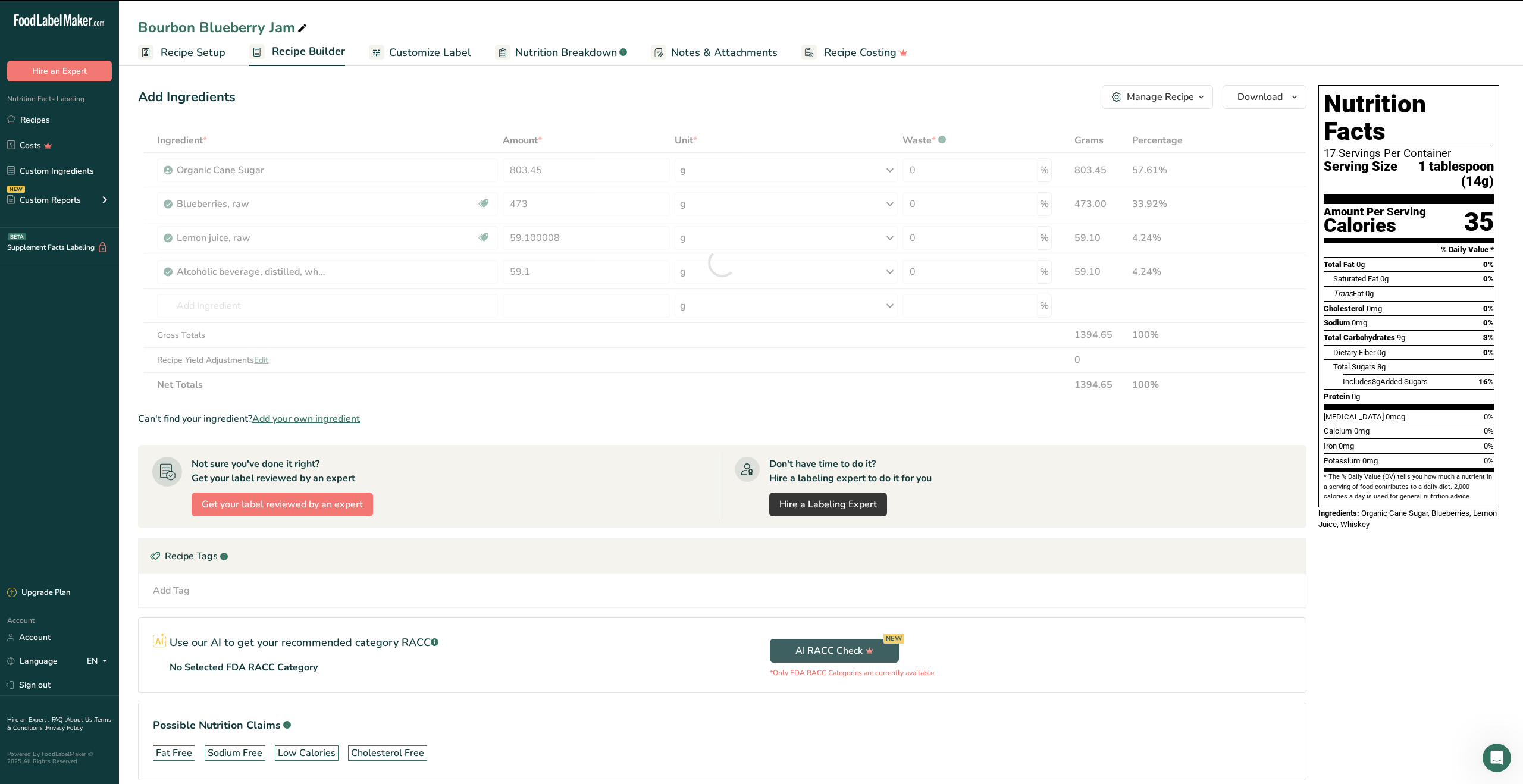
type input "0"
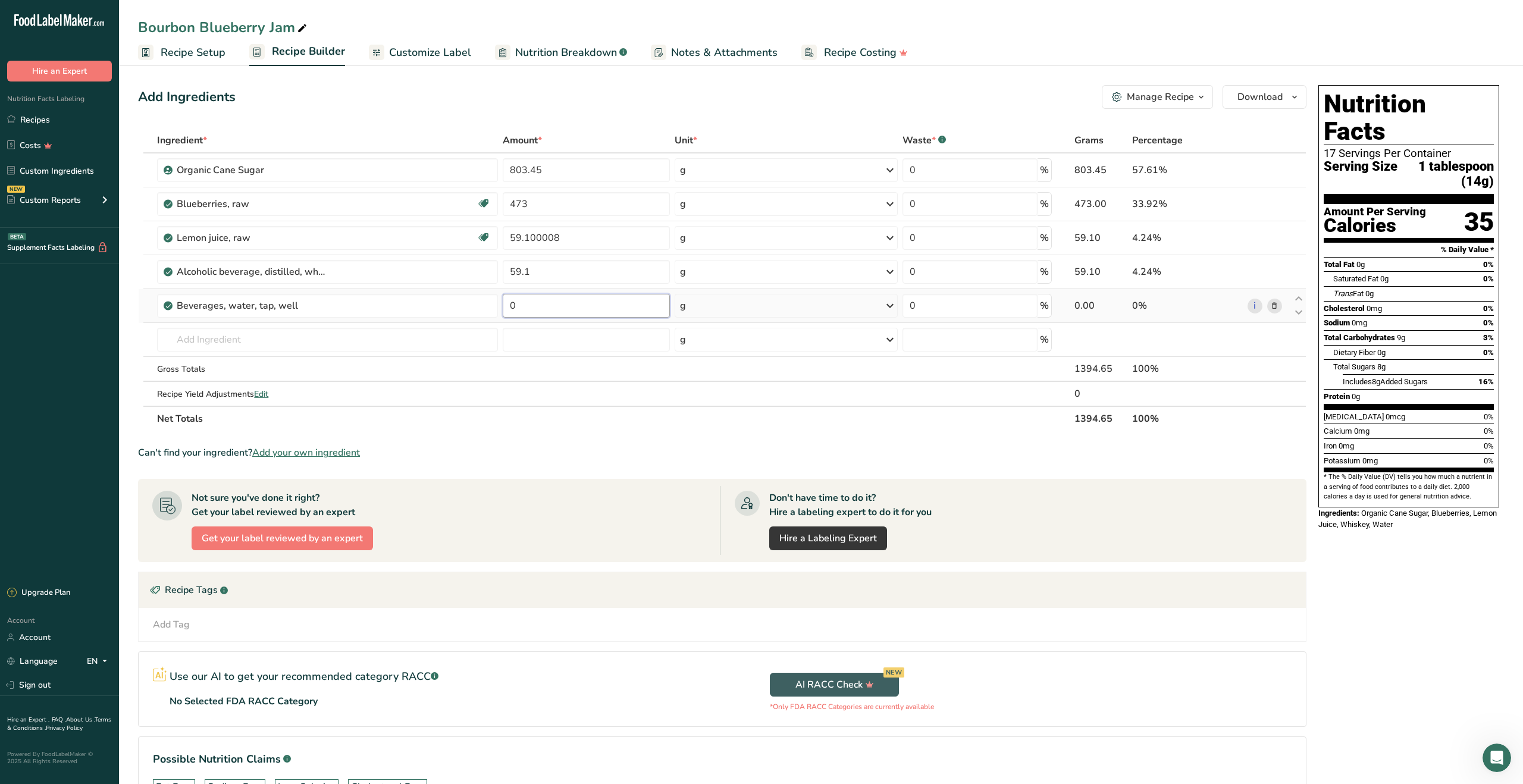
click at [540, 311] on input "0" at bounding box center [585, 306] width 167 height 24
type input "59.2"
click at [1302, 299] on div "Ingredient * Amount * Unit * Waste * .a-a{fill:#347362;}.b-a{fill:#fff;} Grams …" at bounding box center [722, 280] width 1168 height 303
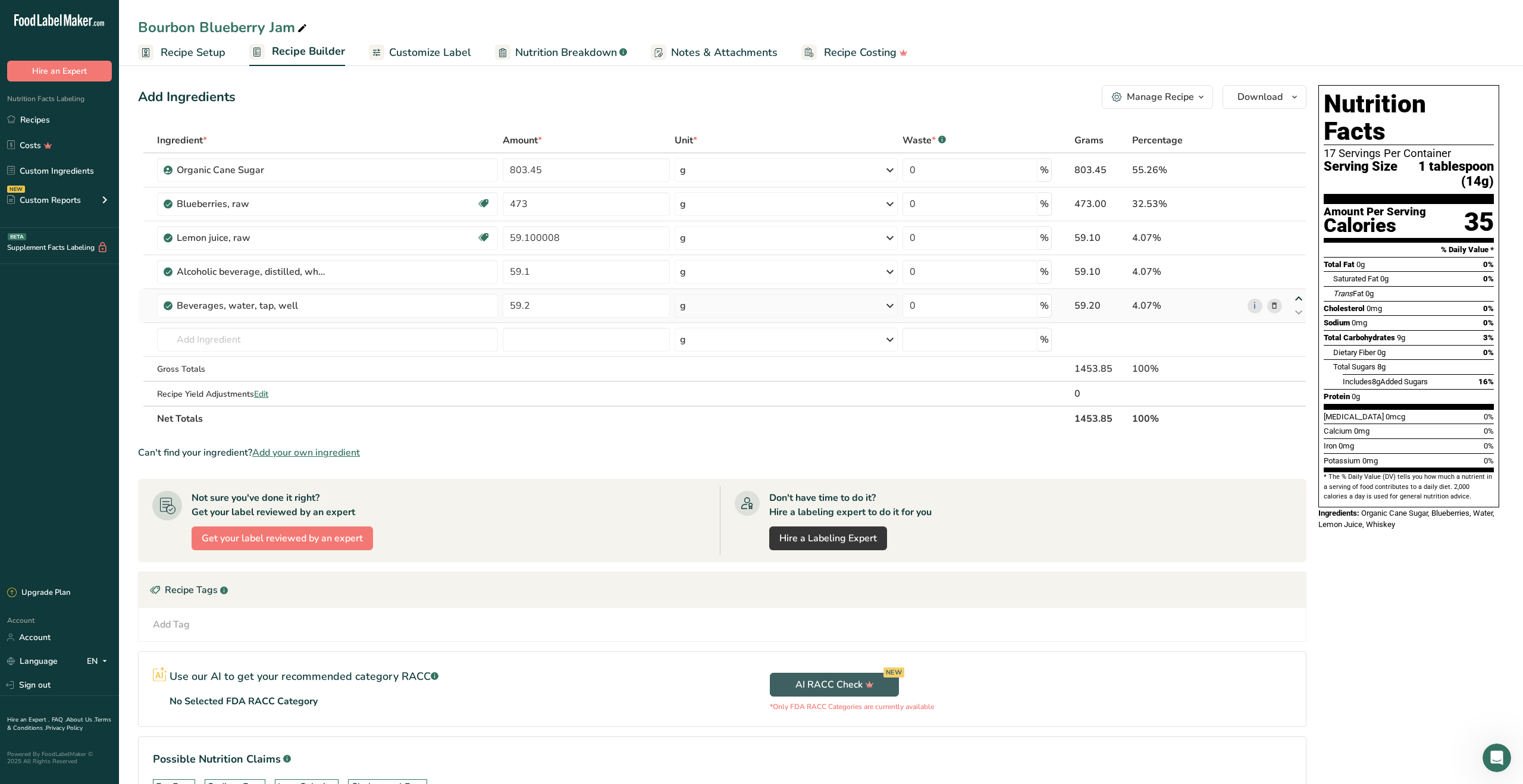
click at [1300, 297] on icon at bounding box center [1299, 299] width 14 height 9
type input "59.2"
type input "59.1"
click at [266, 396] on span "Edit" at bounding box center [261, 394] width 14 height 11
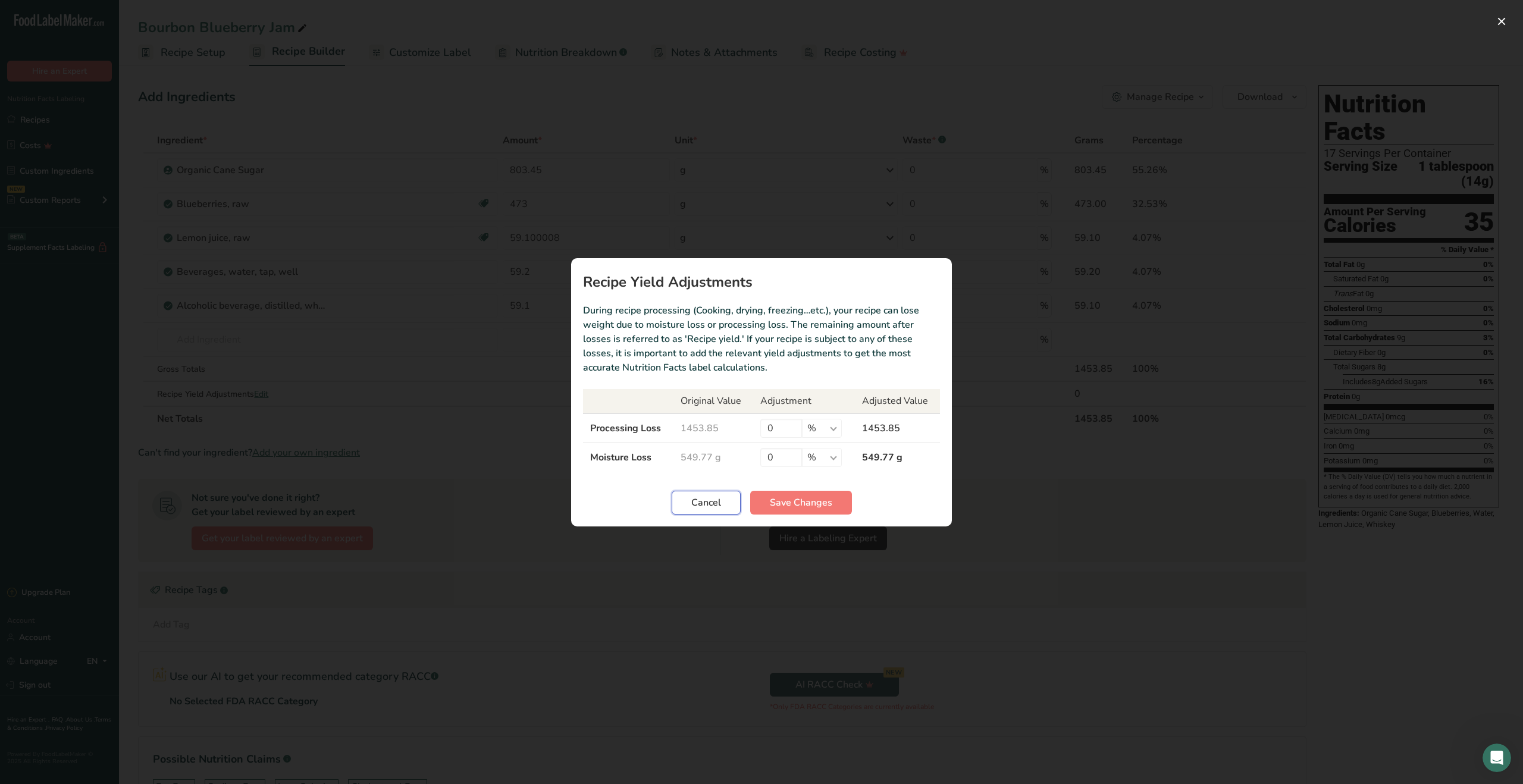
click at [703, 505] on span "Cancel" at bounding box center [706, 502] width 30 height 14
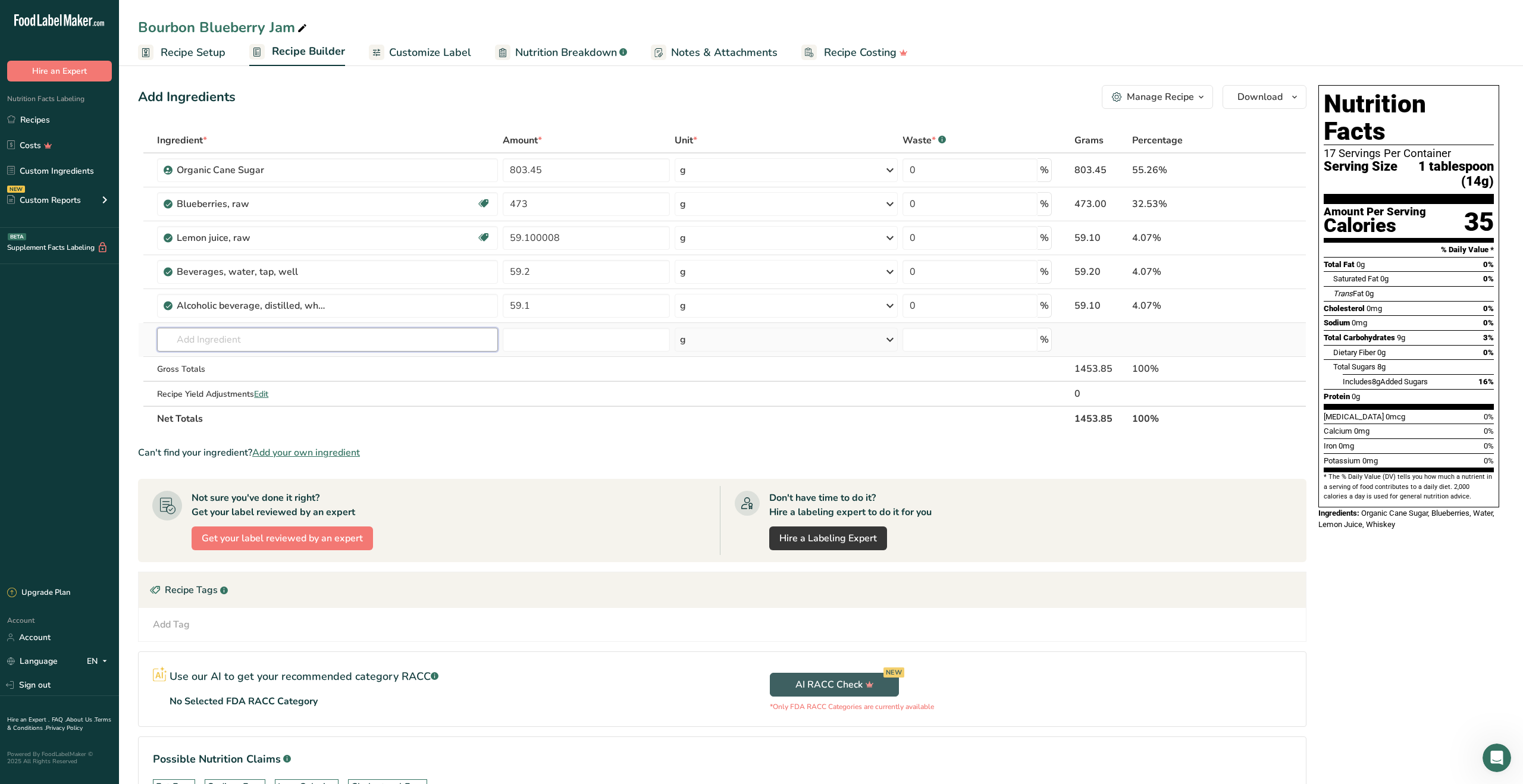
click at [293, 337] on input "text" at bounding box center [327, 339] width 341 height 24
type input "Pectin"
click at [343, 391] on link "19310 Pectin, unsweetened, dry mix" at bounding box center [327, 384] width 341 height 20
type input "Pectin, unsweetened, dry mix"
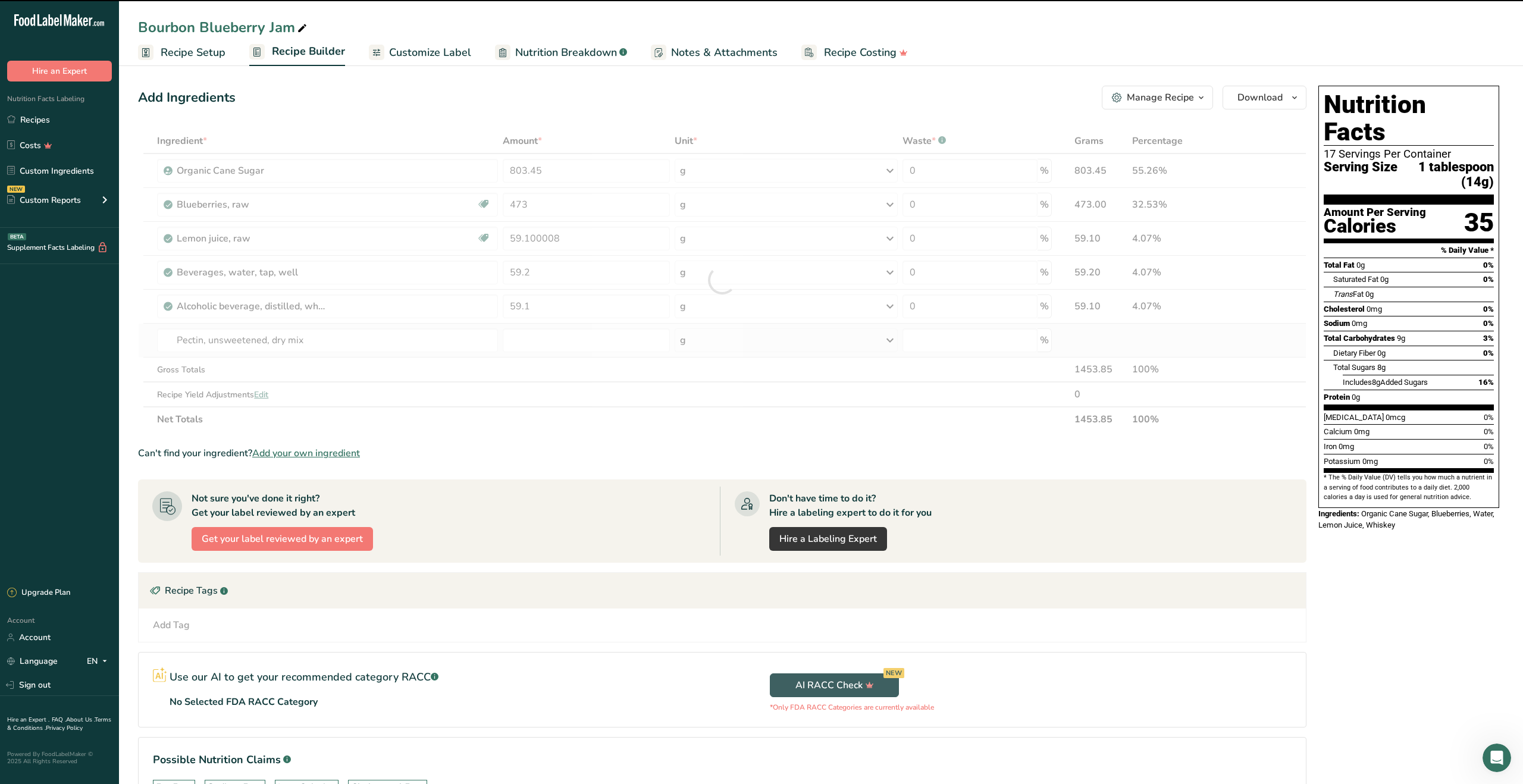
type input "0"
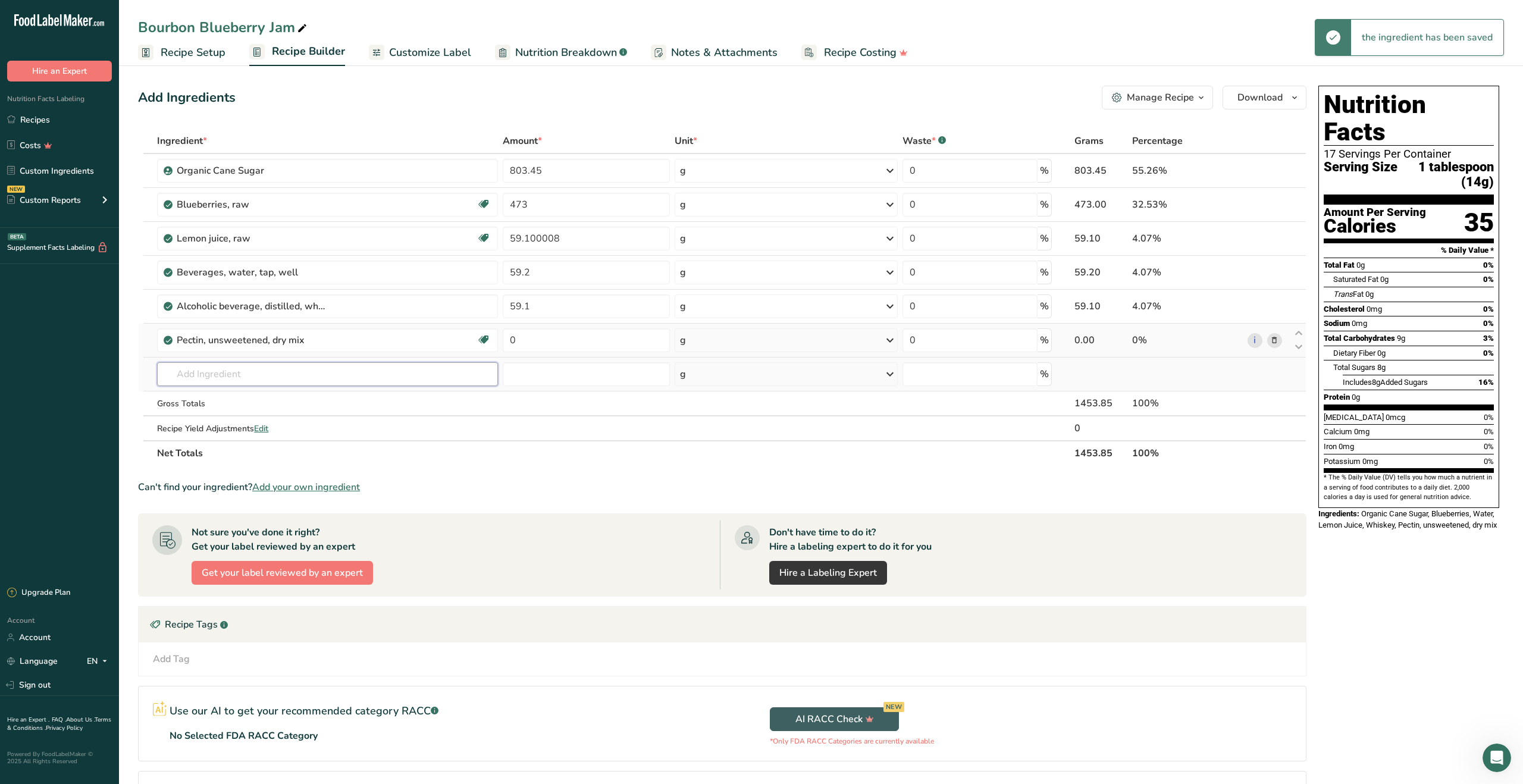
click at [306, 380] on input "text" at bounding box center [327, 374] width 341 height 24
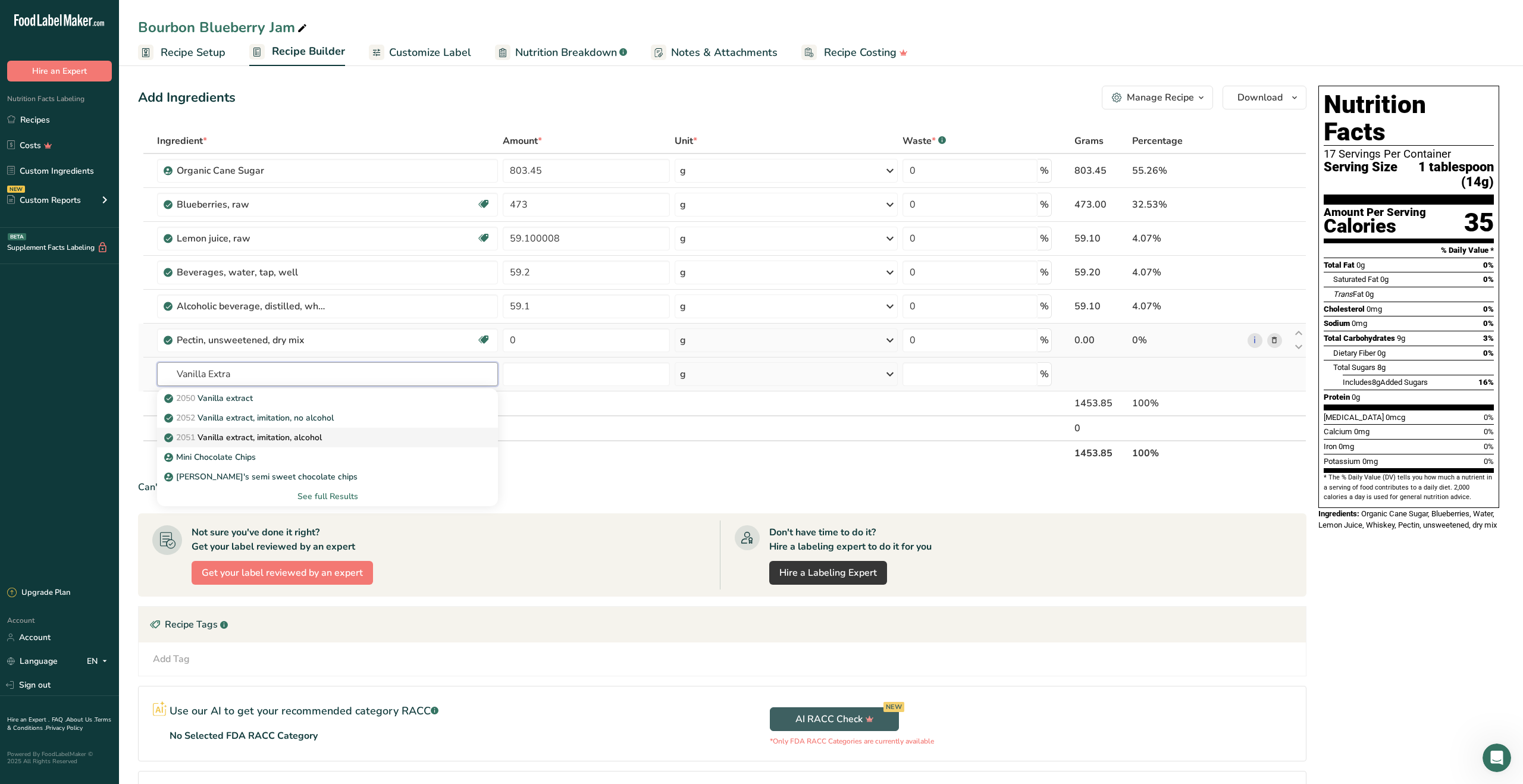
type input "Vanilla Extra"
click at [294, 438] on p "2051 Vanilla extract, imitation, alcohol" at bounding box center [244, 438] width 155 height 13
type input "Vanilla extract, imitation, alcohol"
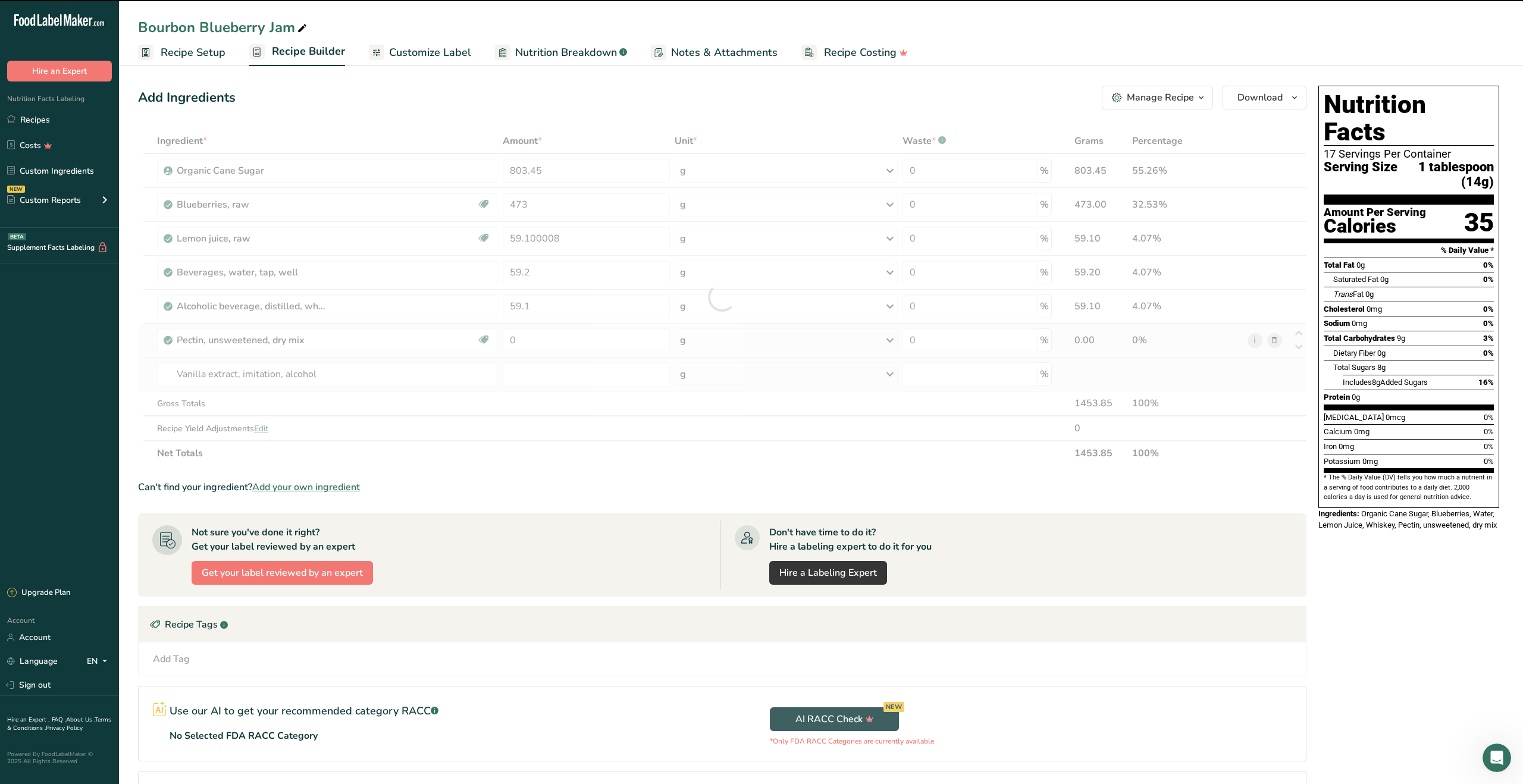
type input "0"
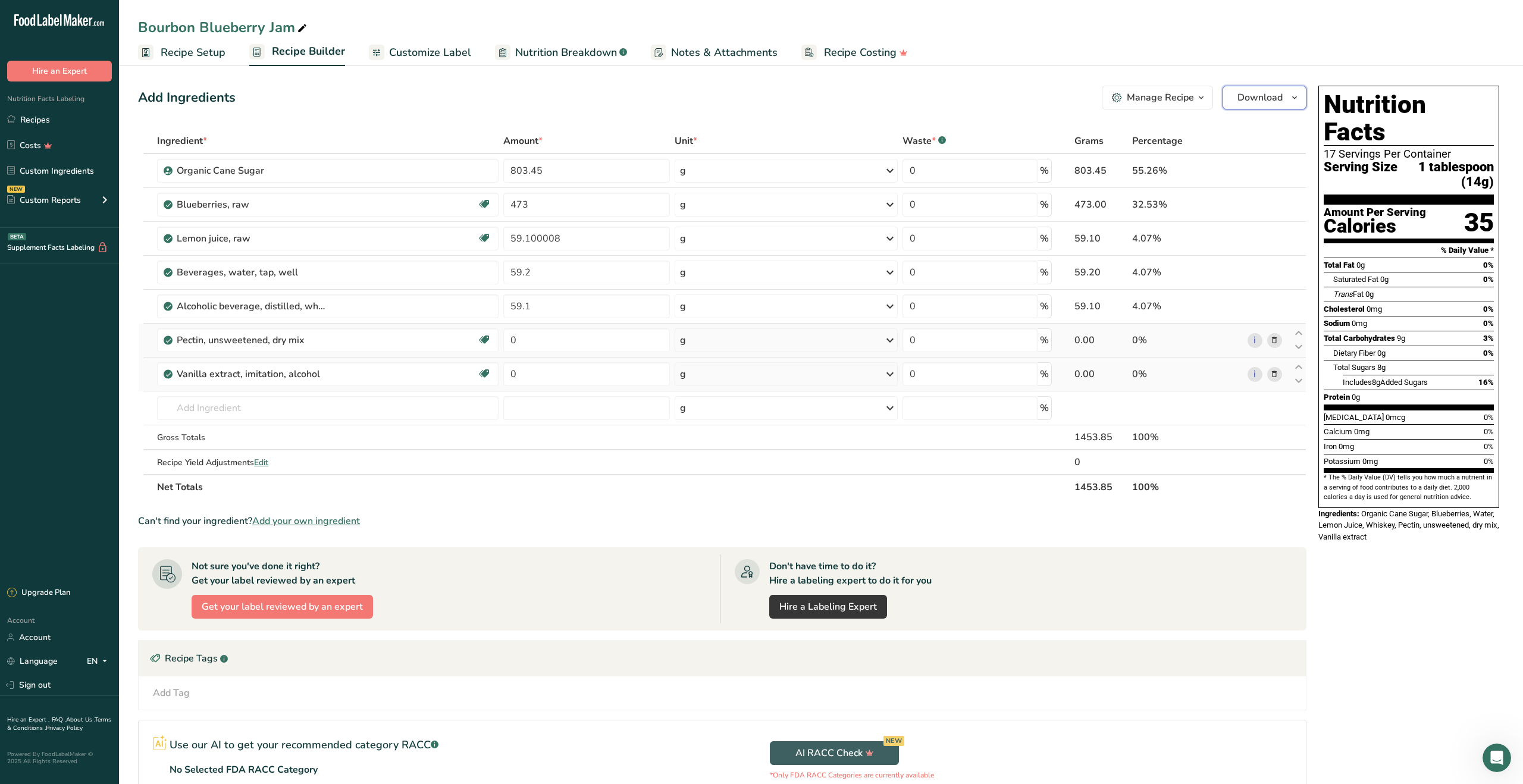
click at [1257, 107] on button "Download" at bounding box center [1264, 98] width 84 height 24
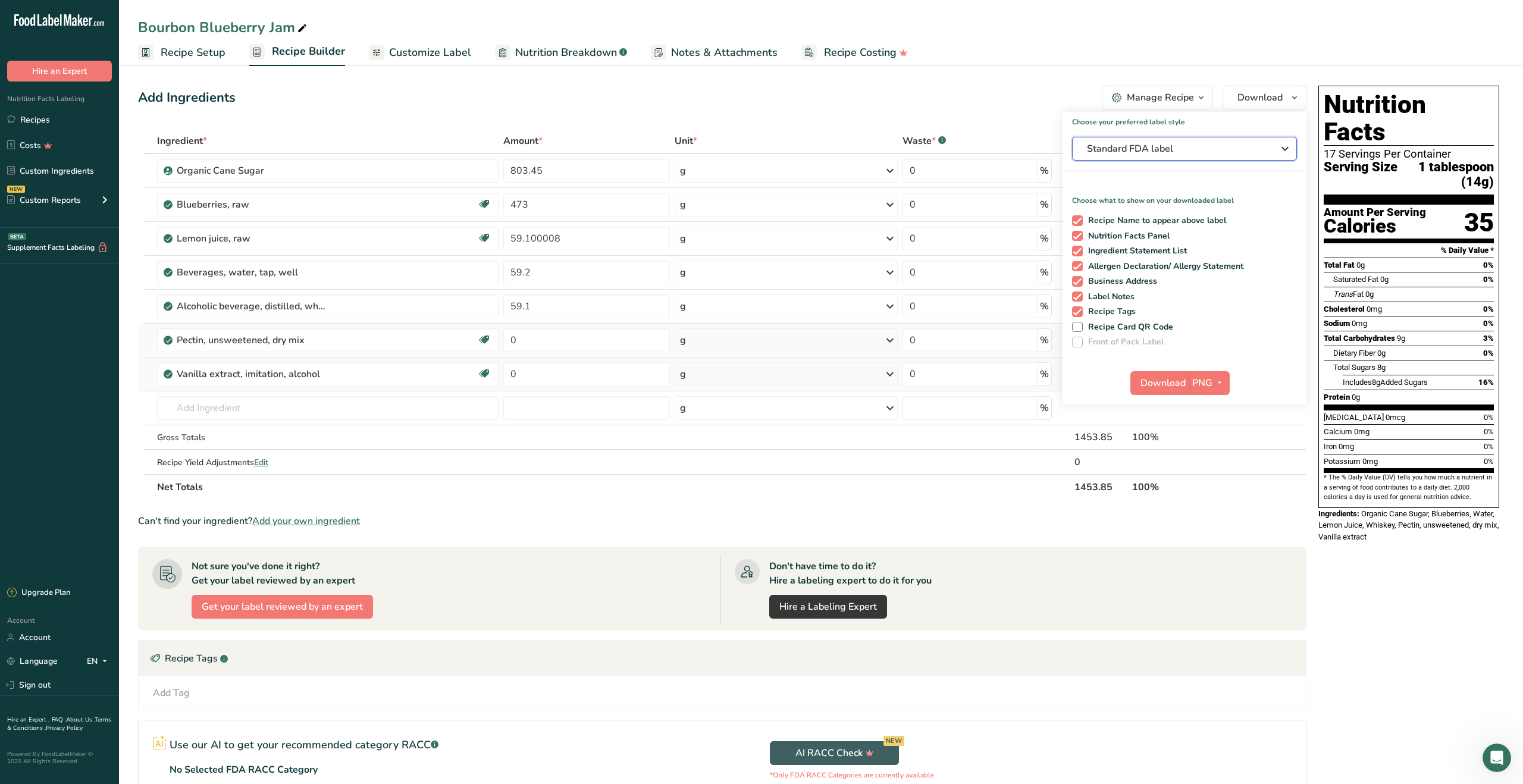
click at [1212, 157] on button "Standard FDA label" at bounding box center [1184, 149] width 225 height 24
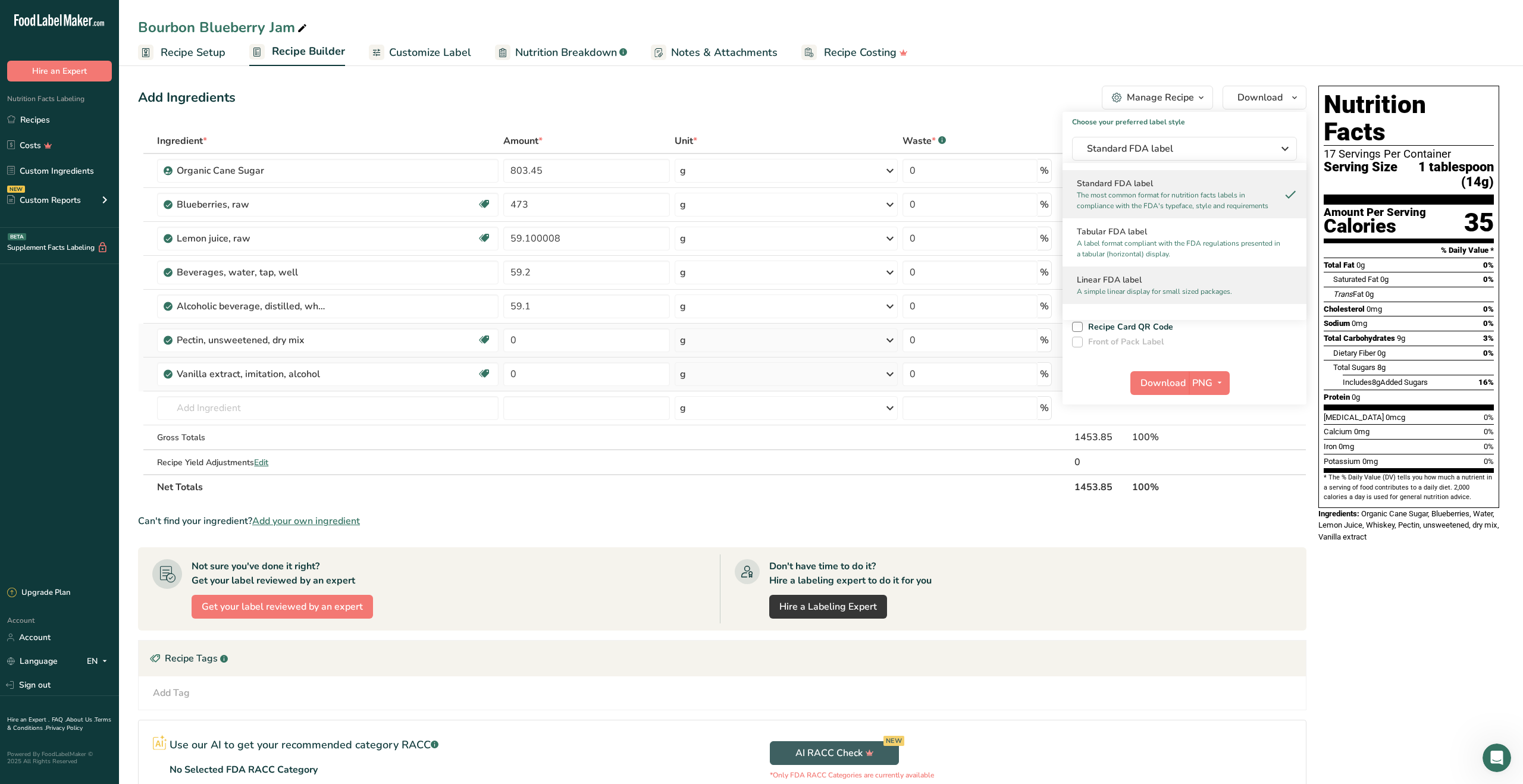
click at [1195, 282] on h2 "Linear FDA label" at bounding box center [1184, 280] width 215 height 13
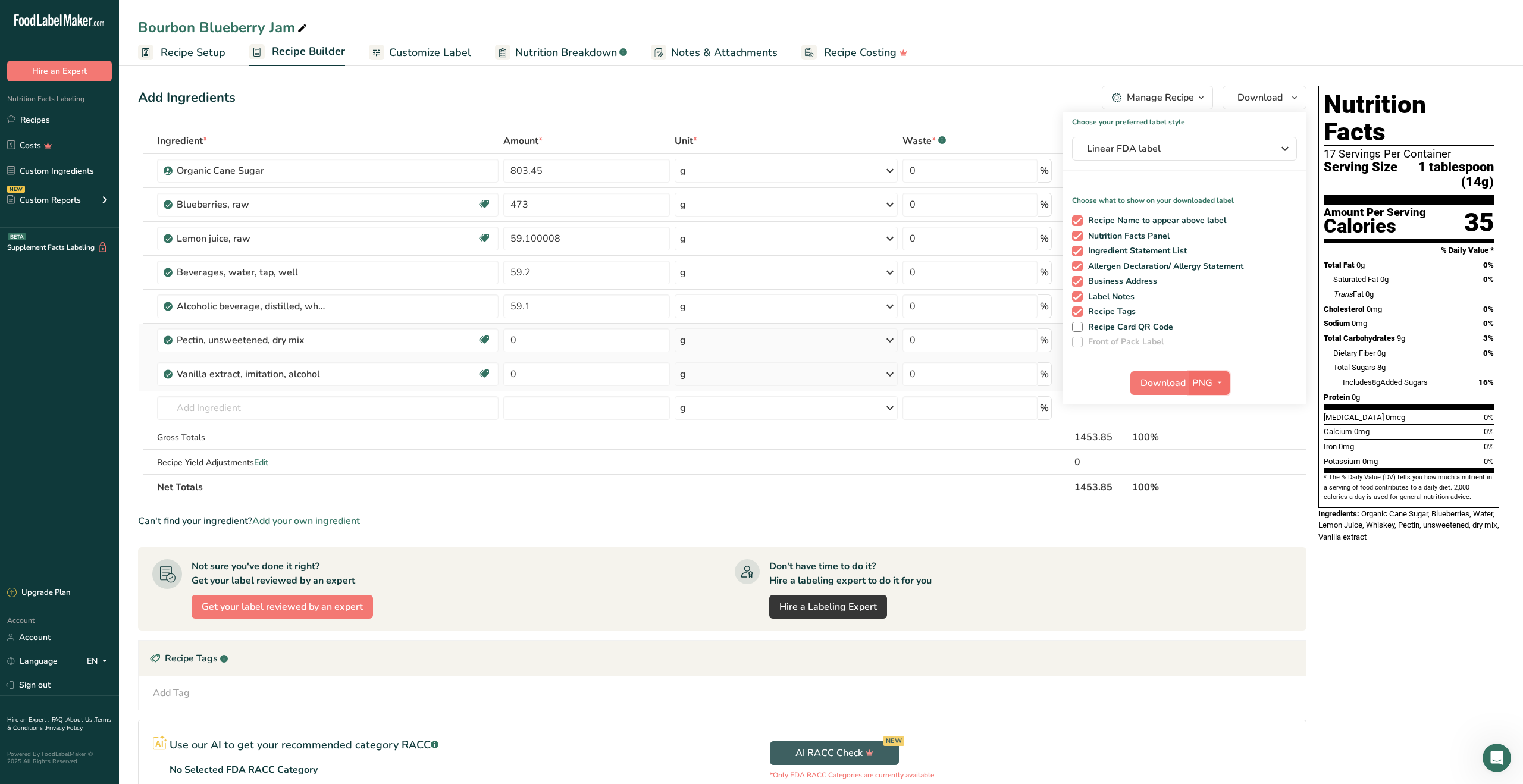
click at [1191, 387] on button "PNG" at bounding box center [1209, 383] width 41 height 24
click at [1207, 408] on link "PNG" at bounding box center [1211, 407] width 38 height 20
click at [1192, 385] on span "PNG" at bounding box center [1202, 383] width 20 height 14
click at [1181, 383] on span "Download" at bounding box center [1163, 383] width 45 height 14
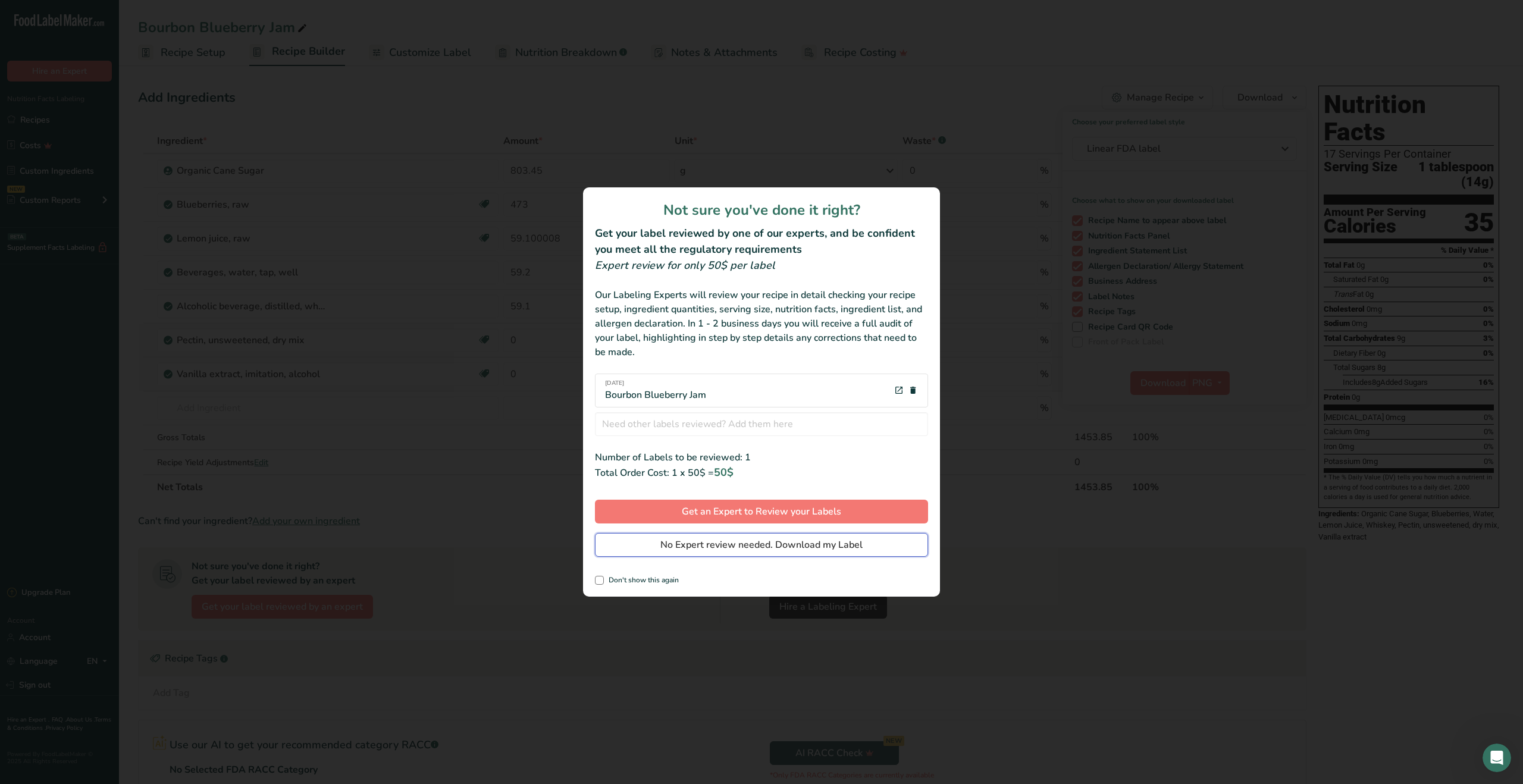
click at [857, 547] on span "No Expert review needed. Download my Label" at bounding box center [762, 544] width 202 height 14
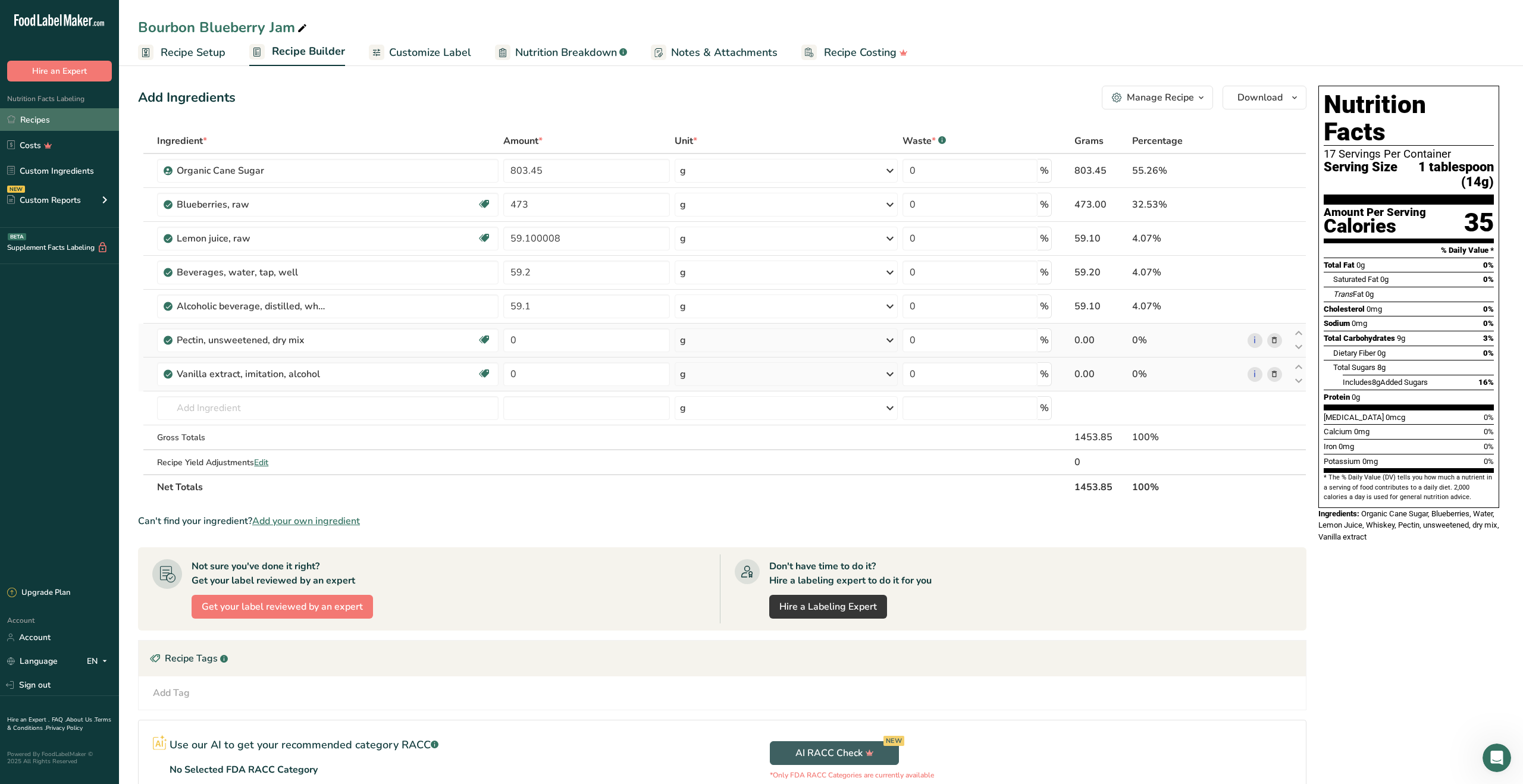
click at [66, 125] on link "Recipes" at bounding box center [59, 119] width 119 height 22
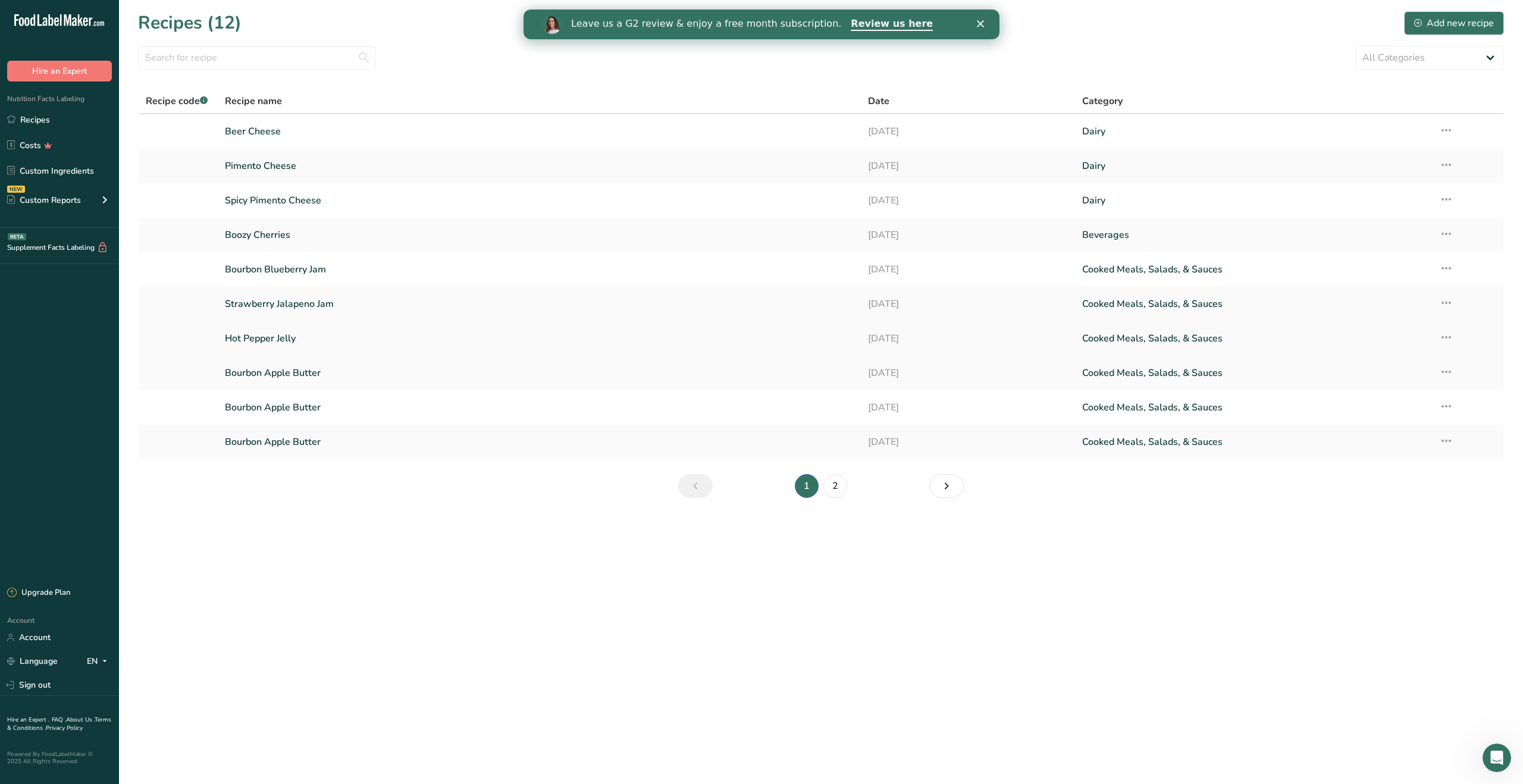
click at [604, 344] on link "Hot Pepper Jelly" at bounding box center [539, 339] width 628 height 25
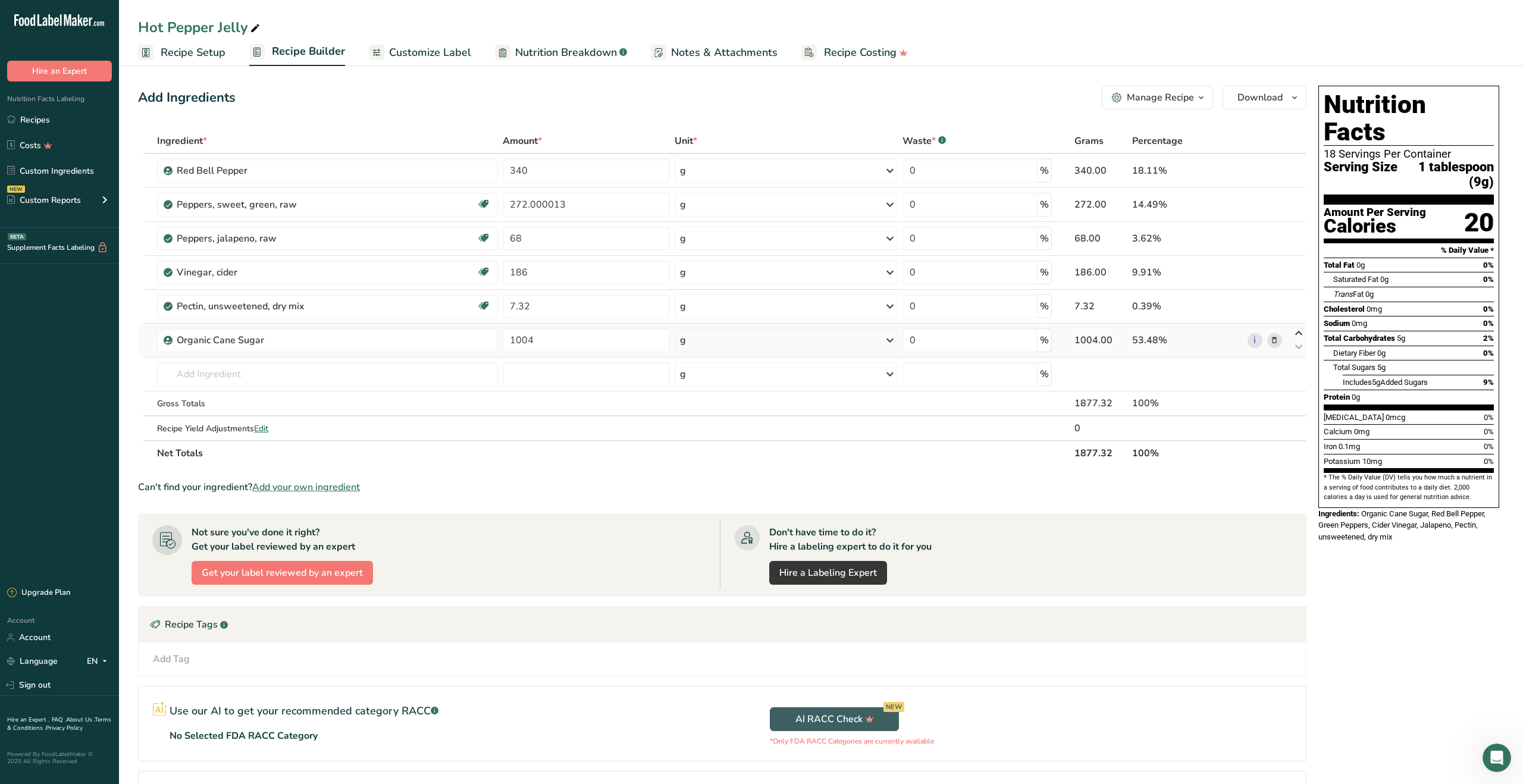
click at [1300, 332] on icon at bounding box center [1299, 333] width 14 height 9
type input "1004"
type input "7.32"
click at [1300, 298] on icon at bounding box center [1299, 299] width 14 height 9
type input "1004"
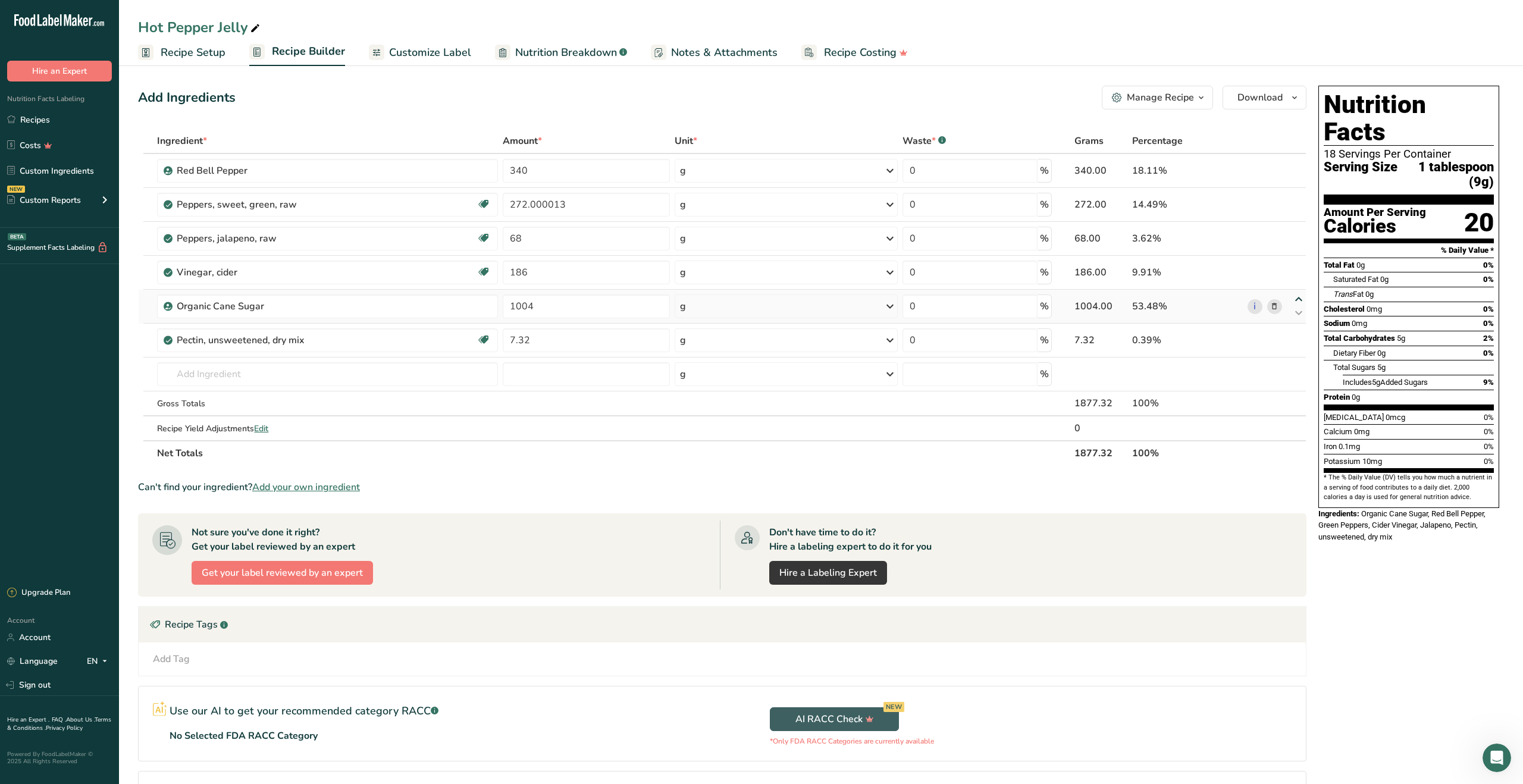
type input "186"
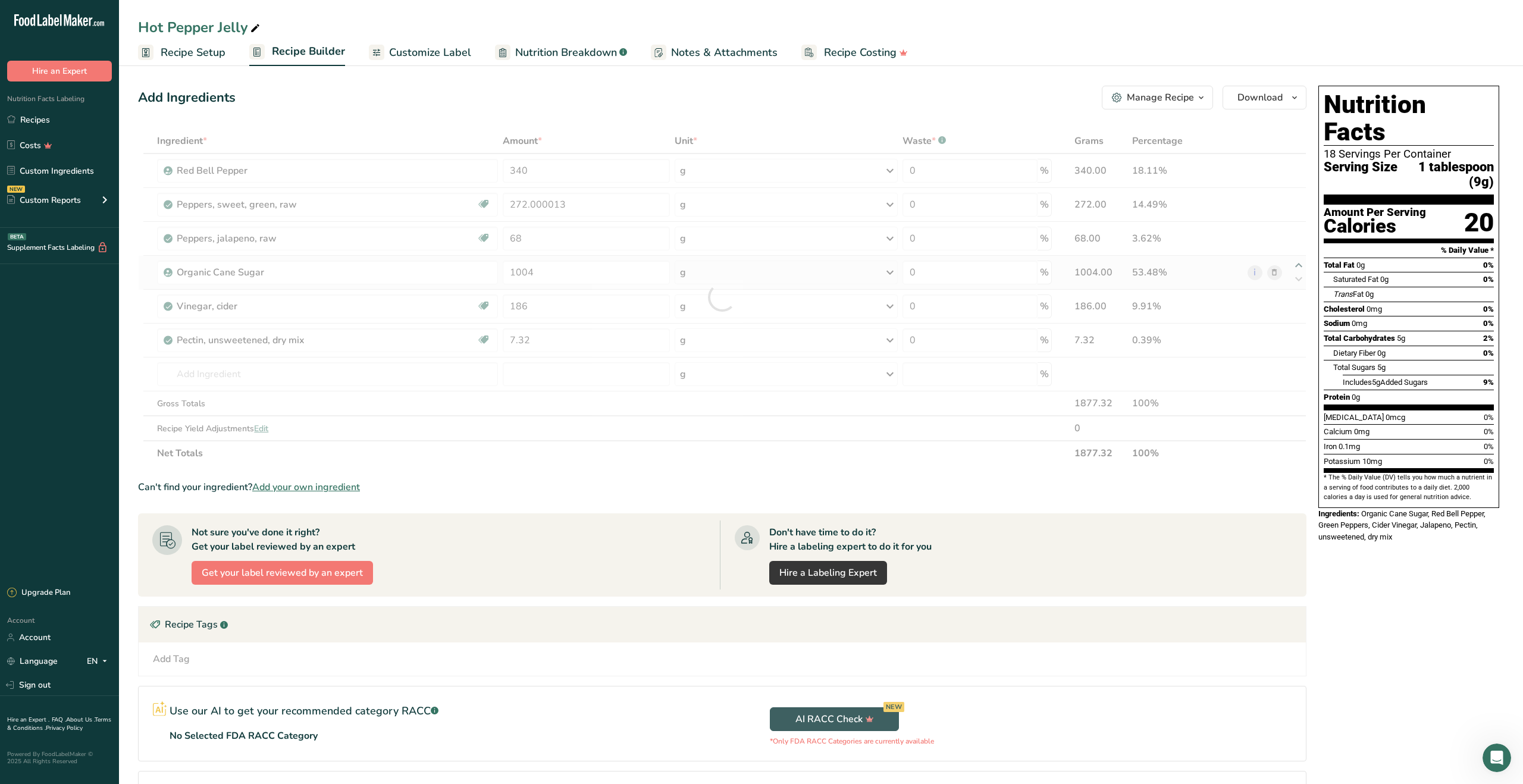
click at [1300, 263] on div "Ingredient * Amount * Unit * Waste * .a-a{fill:#347362;}.b-a{fill:#fff;} Grams …" at bounding box center [722, 297] width 1168 height 337
click at [1299, 264] on icon at bounding box center [1299, 266] width 14 height 9
type input "1004"
type input "68"
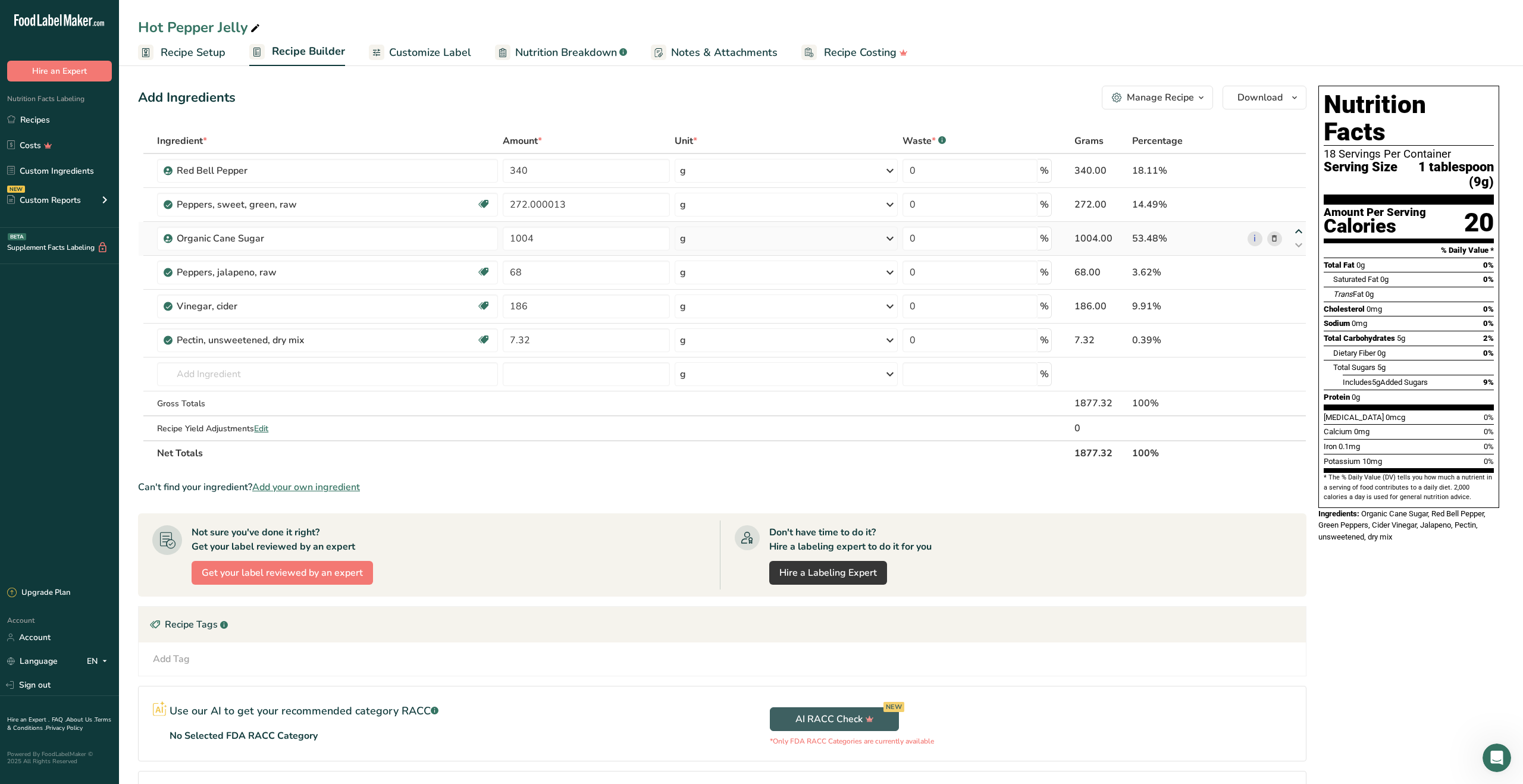
click at [1299, 230] on icon at bounding box center [1299, 231] width 14 height 9
type input "1004"
type input "272.000013"
click at [1299, 200] on icon at bounding box center [1299, 197] width 14 height 9
type input "1004"
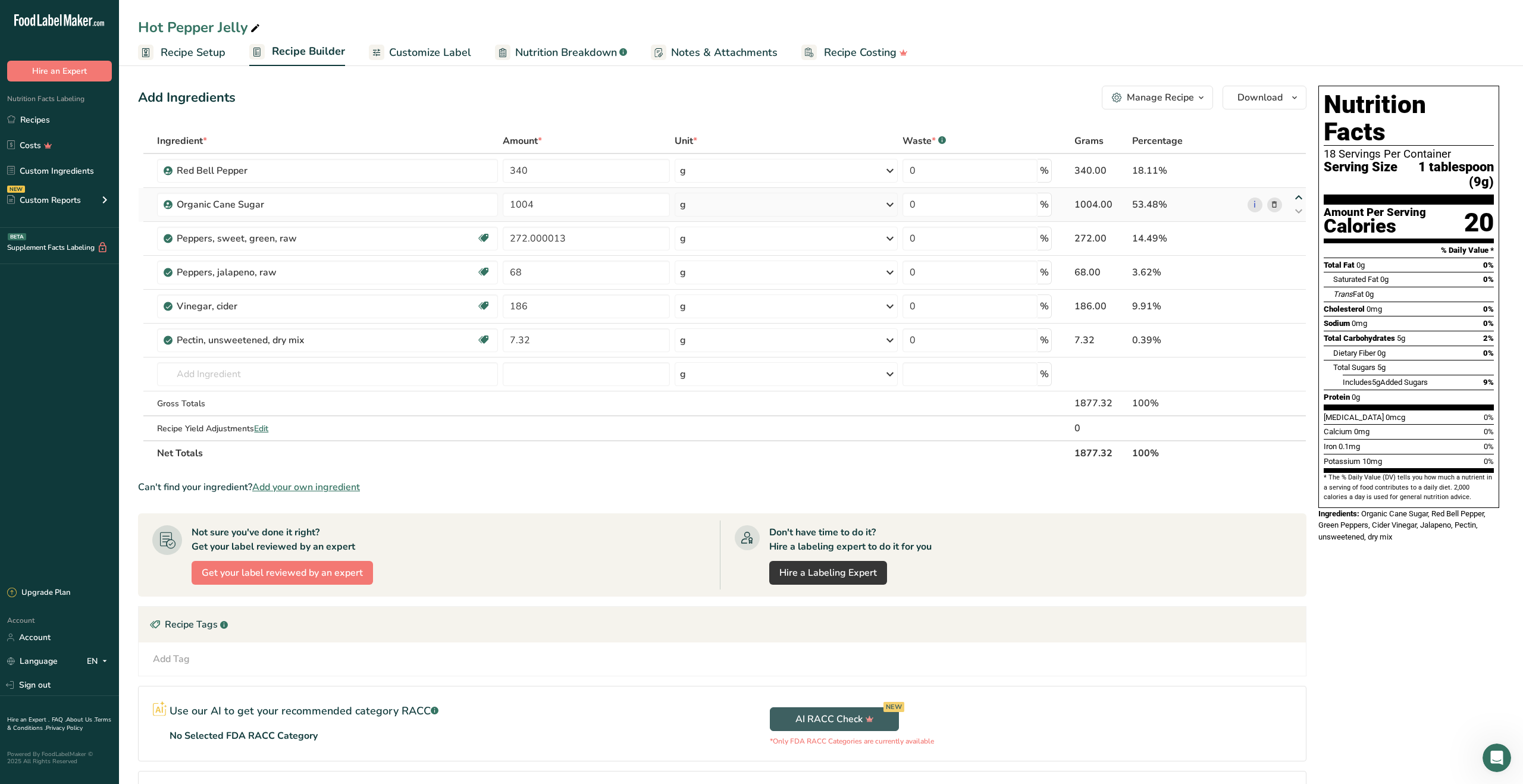
type input "340"
click at [485, 306] on icon at bounding box center [484, 306] width 12 height 18
click at [397, 311] on div "Vinegar, cider" at bounding box center [326, 306] width 300 height 14
click at [246, 306] on div "Vinegar, cider" at bounding box center [251, 306] width 149 height 14
click at [1276, 307] on icon at bounding box center [1274, 306] width 8 height 13
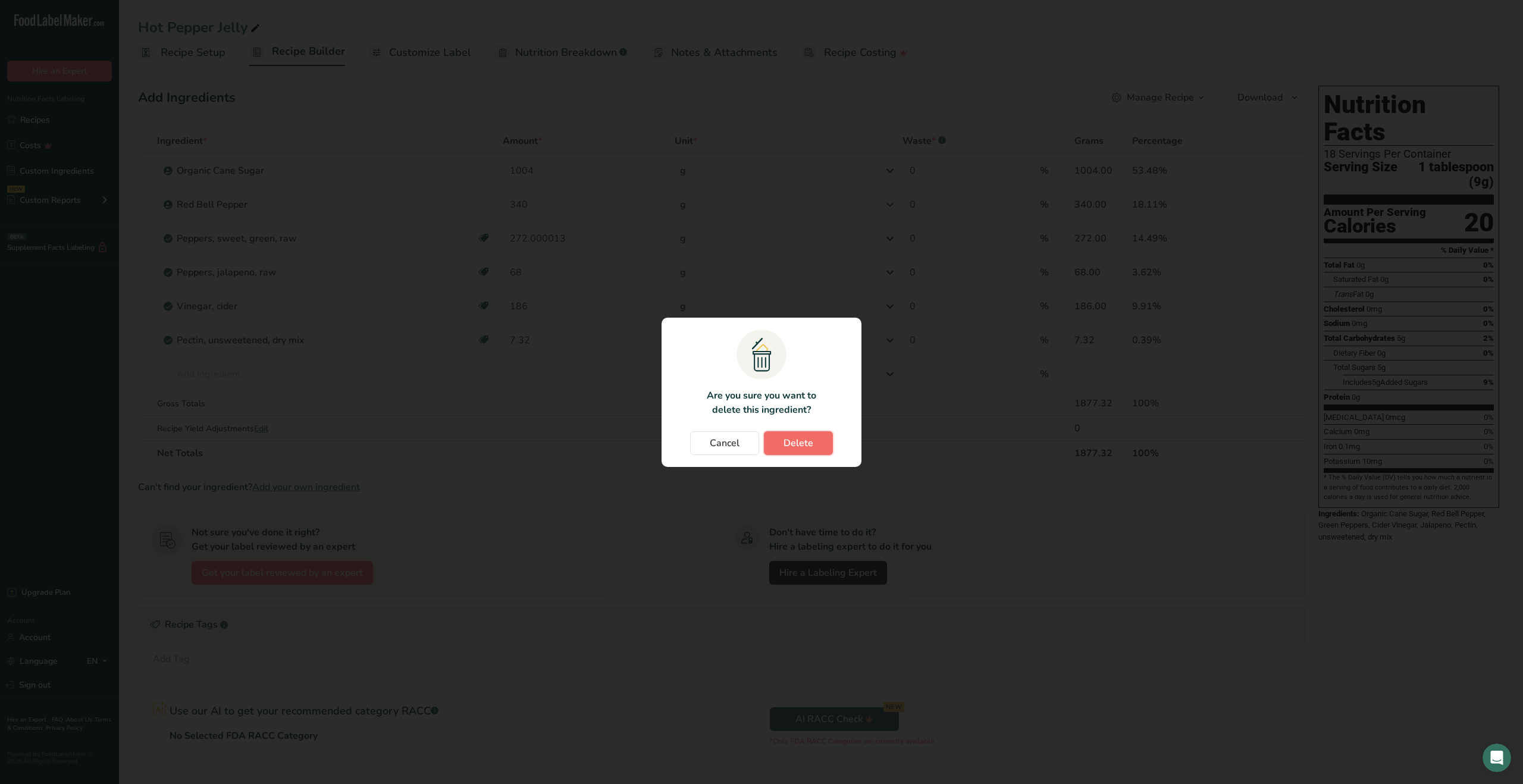
click at [825, 440] on button "Delete" at bounding box center [798, 443] width 69 height 24
type input "7.32"
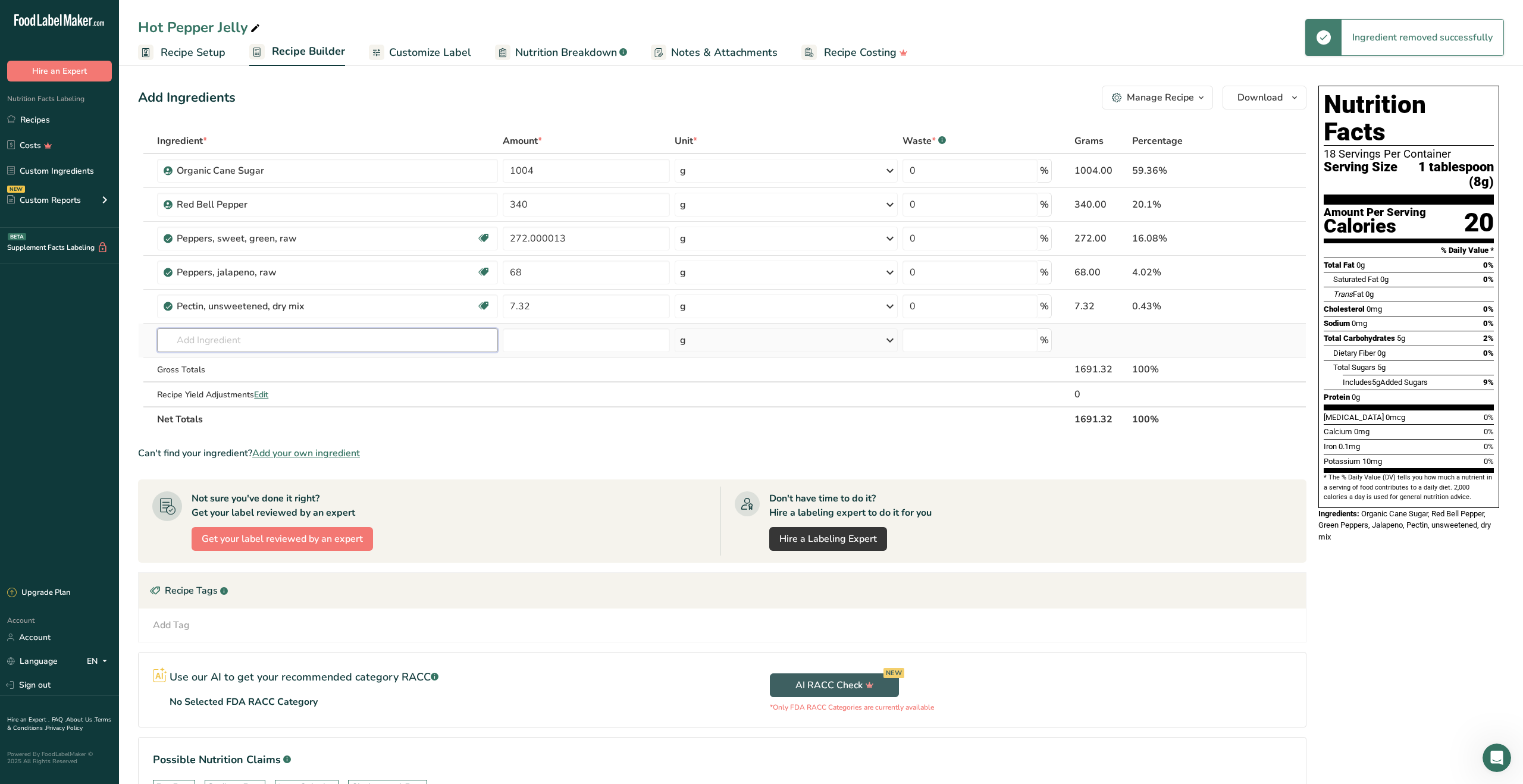
drag, startPoint x: 308, startPoint y: 348, endPoint x: 329, endPoint y: 348, distance: 21.0
click at [308, 348] on input "text" at bounding box center [327, 340] width 341 height 24
type input "Apple Cider Vin"
click at [329, 370] on link "Apple Cider Vinegar" at bounding box center [327, 365] width 341 height 20
type input "Apple Cider Vinegar"
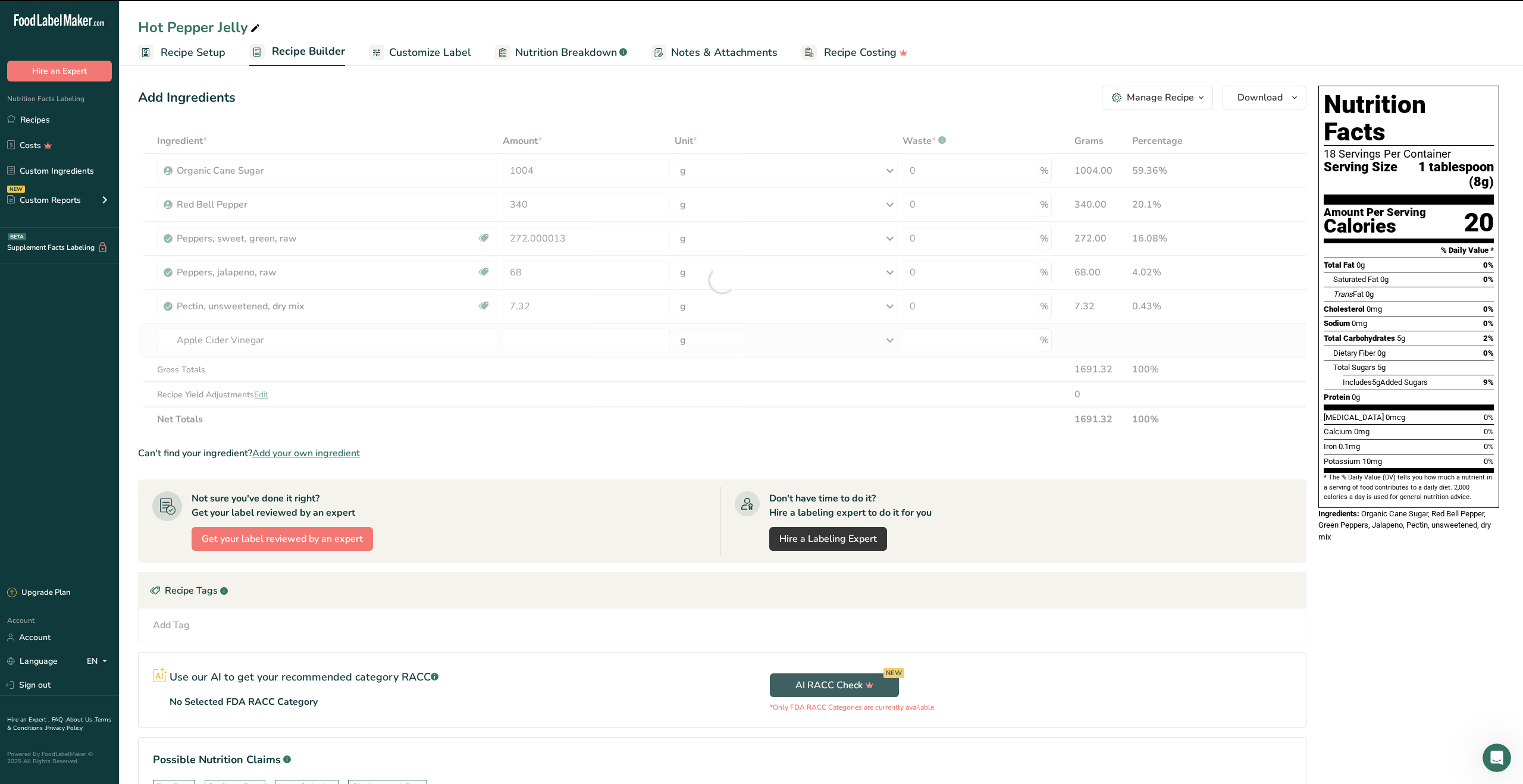
type input "0"
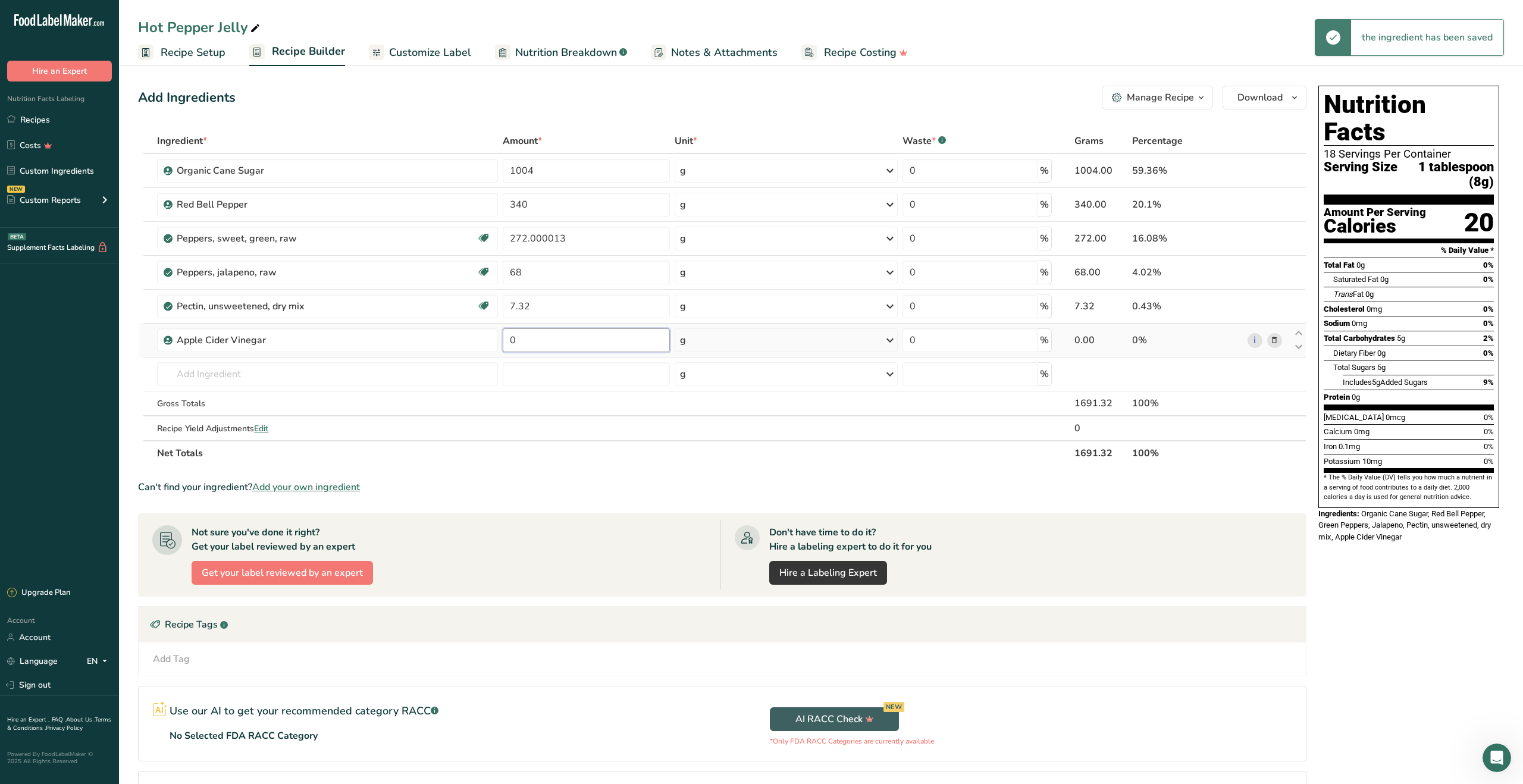
click at [529, 339] on input "0" at bounding box center [586, 340] width 167 height 24
type input "186"
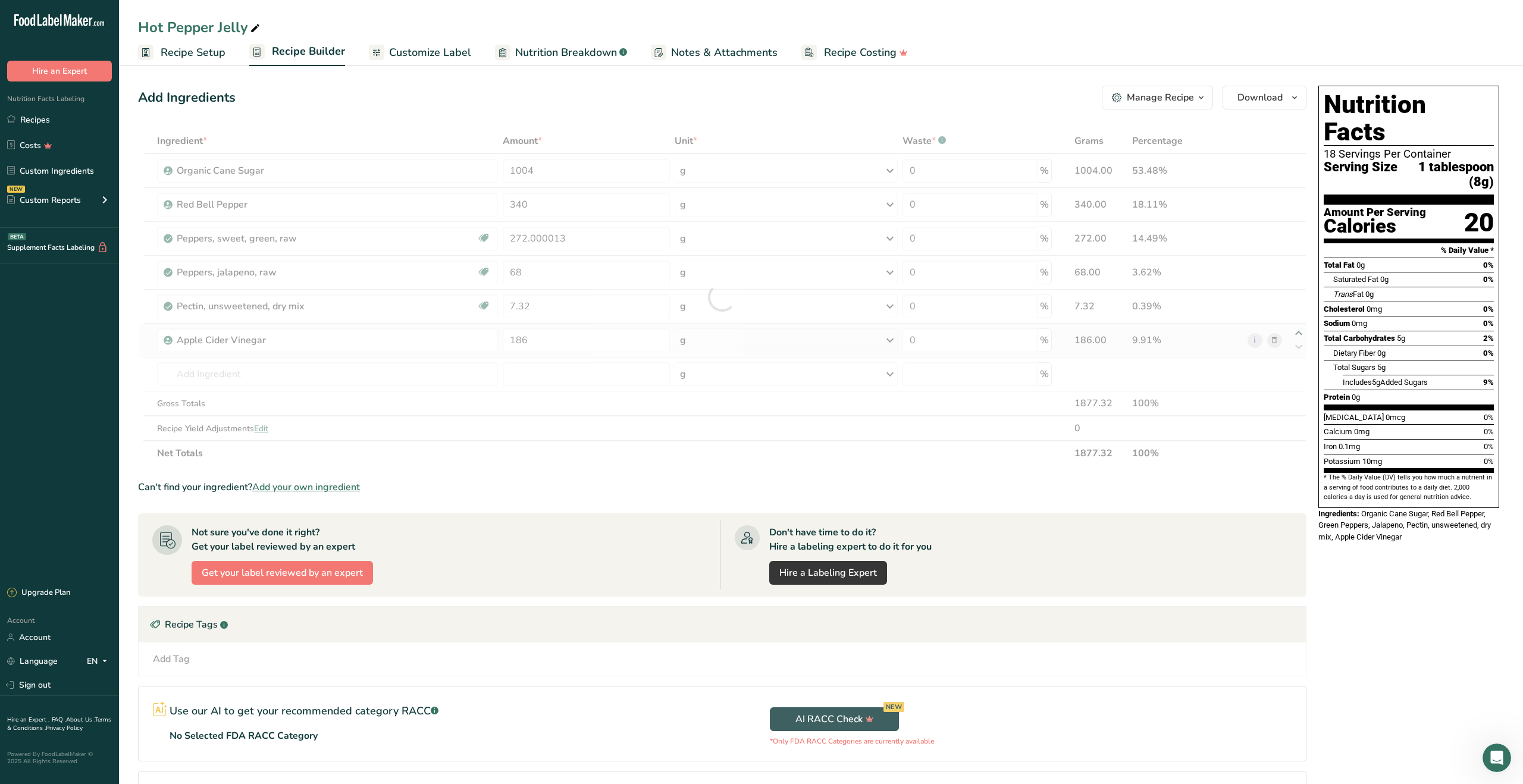
click at [1297, 334] on div "Ingredient * Amount * Unit * Waste * .a-a{fill:#347362;}.b-a{fill:#fff;} Grams …" at bounding box center [722, 297] width 1168 height 337
click at [1297, 334] on icon at bounding box center [1299, 333] width 14 height 9
type input "186"
type input "7.32"
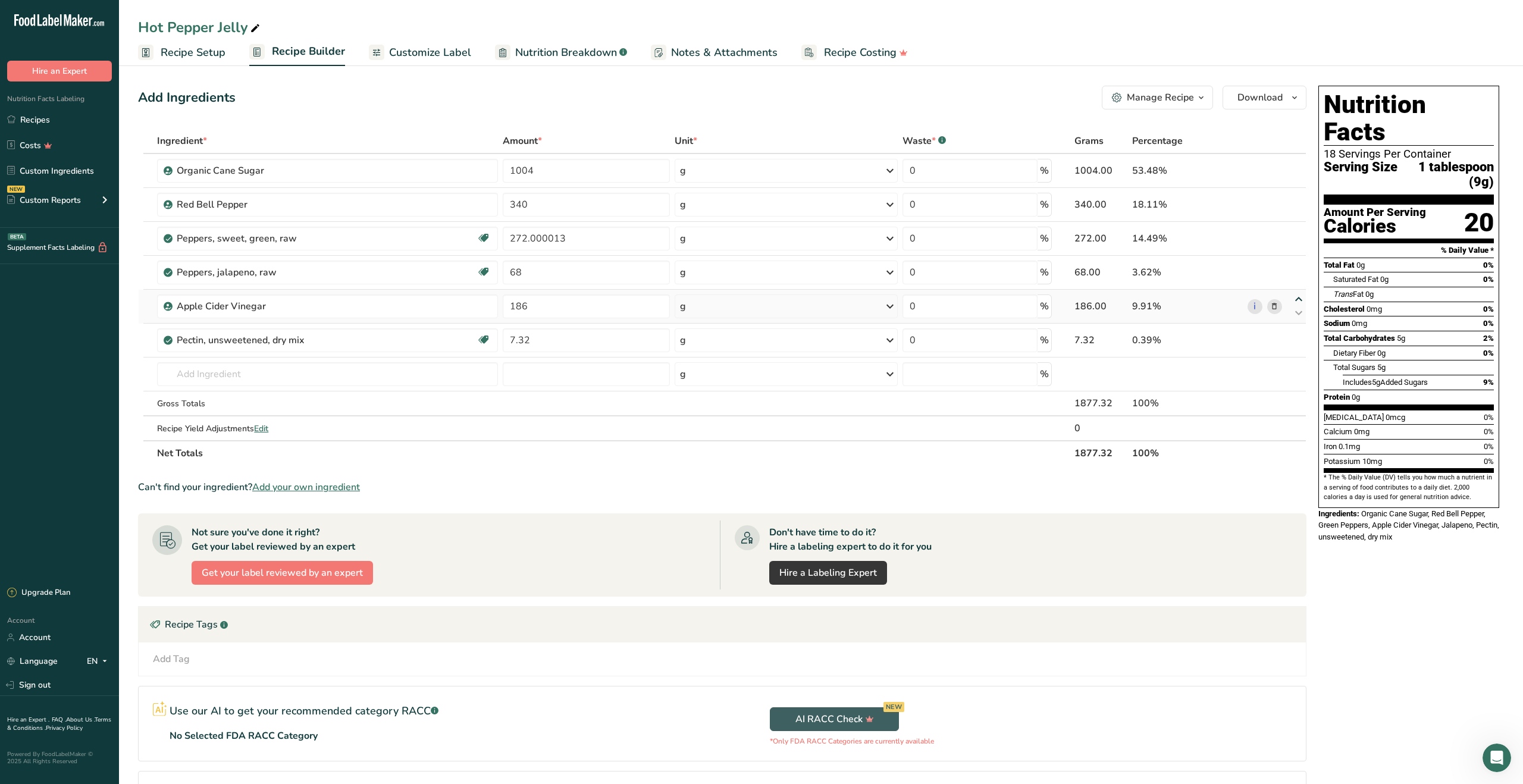
click at [1298, 299] on icon at bounding box center [1299, 299] width 14 height 9
type input "186"
type input "68"
click at [1298, 266] on icon at bounding box center [1299, 266] width 14 height 9
type input "186"
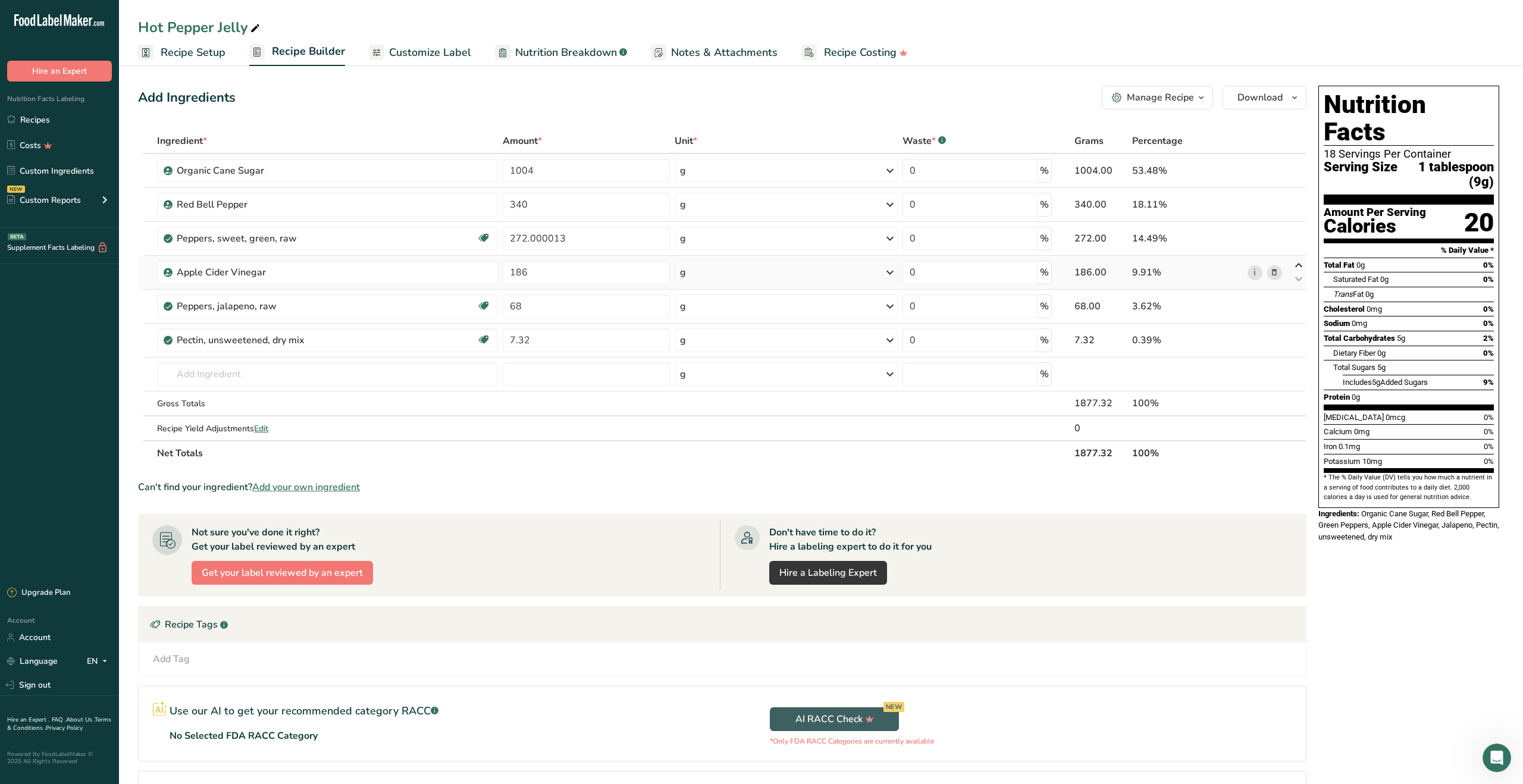
type input "272.000013"
click at [1298, 230] on icon at bounding box center [1299, 231] width 14 height 9
type input "186"
type input "340"
click at [217, 57] on span "Recipe Setup" at bounding box center [193, 52] width 65 height 16
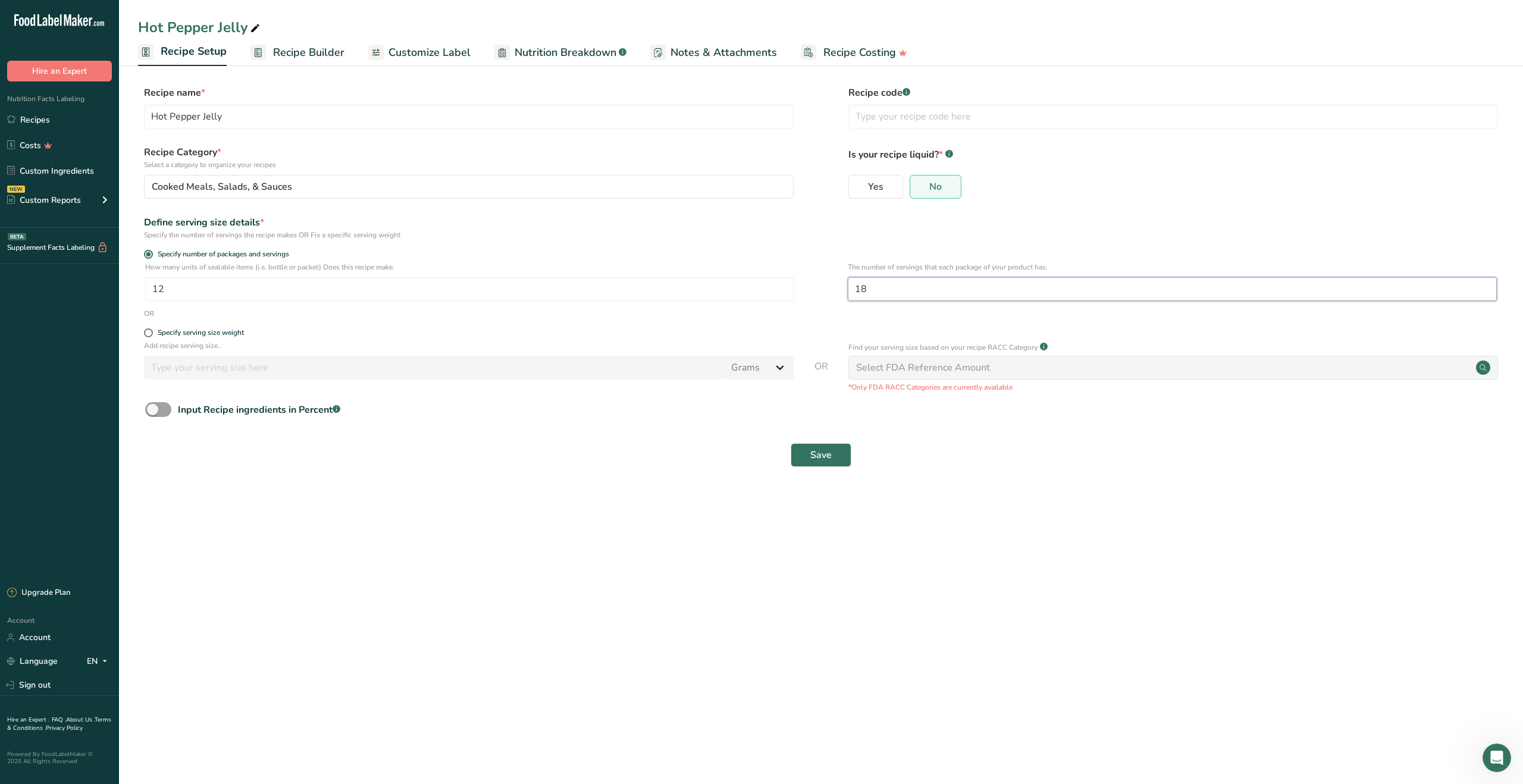
drag, startPoint x: 895, startPoint y: 288, endPoint x: 797, endPoint y: 276, distance: 98.7
click at [797, 276] on div "How many units of sealable items (i.e. bottle or packet) Does this recipe make.…" at bounding box center [821, 285] width 1366 height 46
type input "17"
click at [827, 450] on span "Save" at bounding box center [821, 455] width 21 height 14
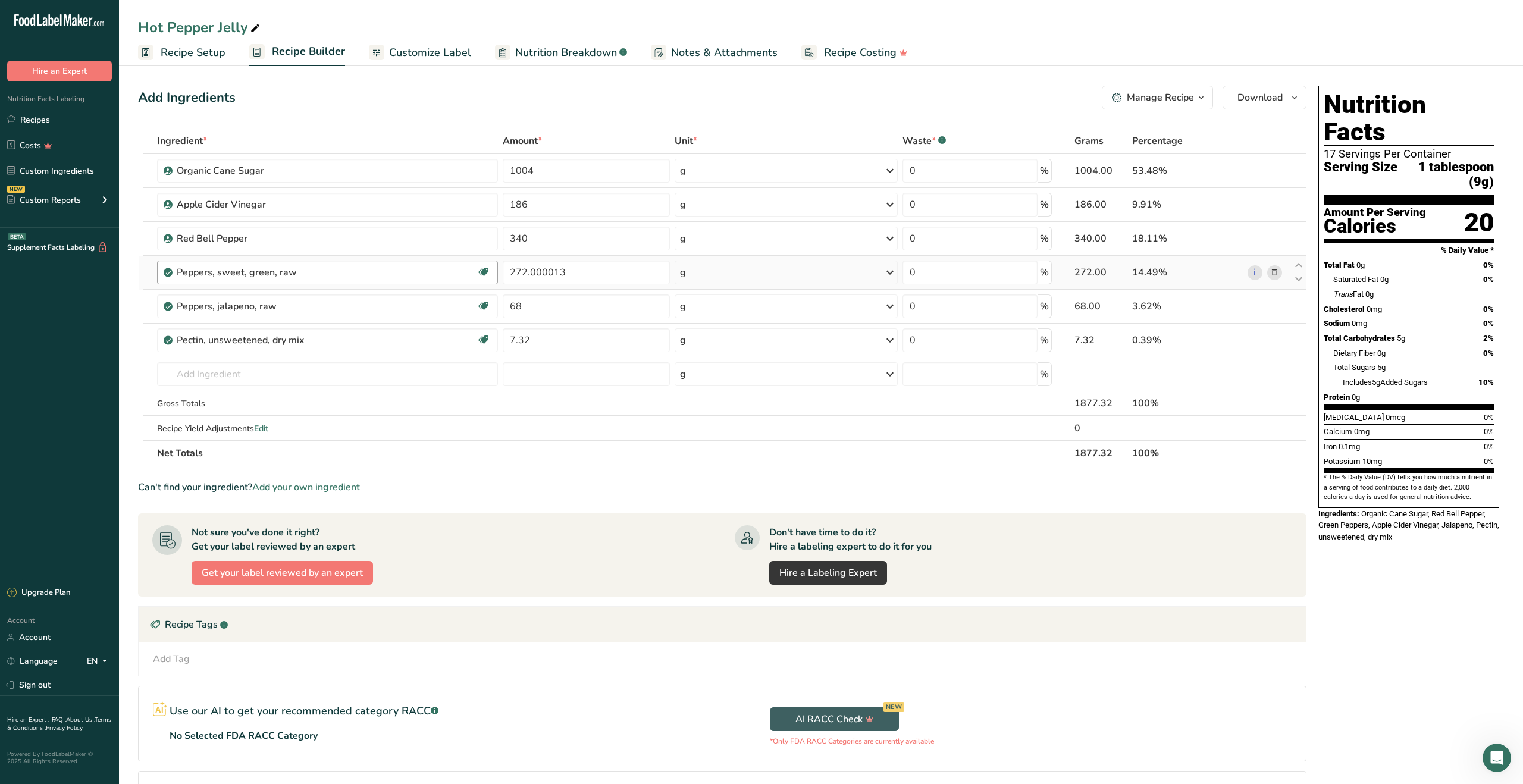
click at [346, 270] on div "Peppers, sweet, green, raw" at bounding box center [326, 273] width 300 height 14
click at [328, 376] on input "text" at bounding box center [327, 374] width 341 height 24
type input "[MEDICAL_DATA]"
click at [557, 469] on section "Ingredient * Amount * Unit * Waste * .a-a{fill:#347362;}.b-a{fill:#fff;} Grams …" at bounding box center [722, 498] width 1168 height 739
click at [328, 485] on span "Add your own ingredient" at bounding box center [306, 487] width 108 height 14
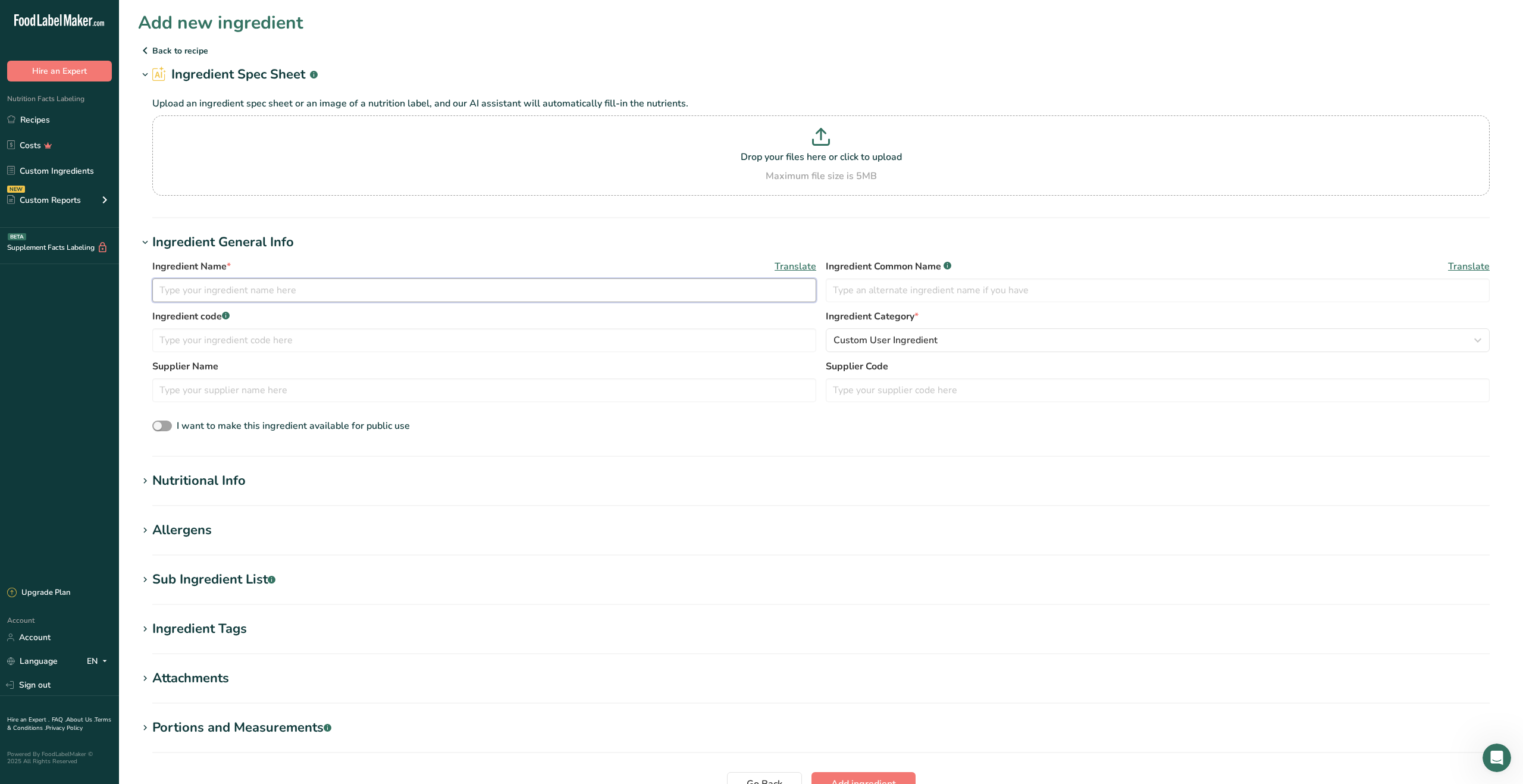
drag, startPoint x: 308, startPoint y: 288, endPoint x: 331, endPoint y: 289, distance: 23.0
click at [314, 287] on input "text" at bounding box center [484, 290] width 664 height 24
type input "[MEDICAL_DATA]"
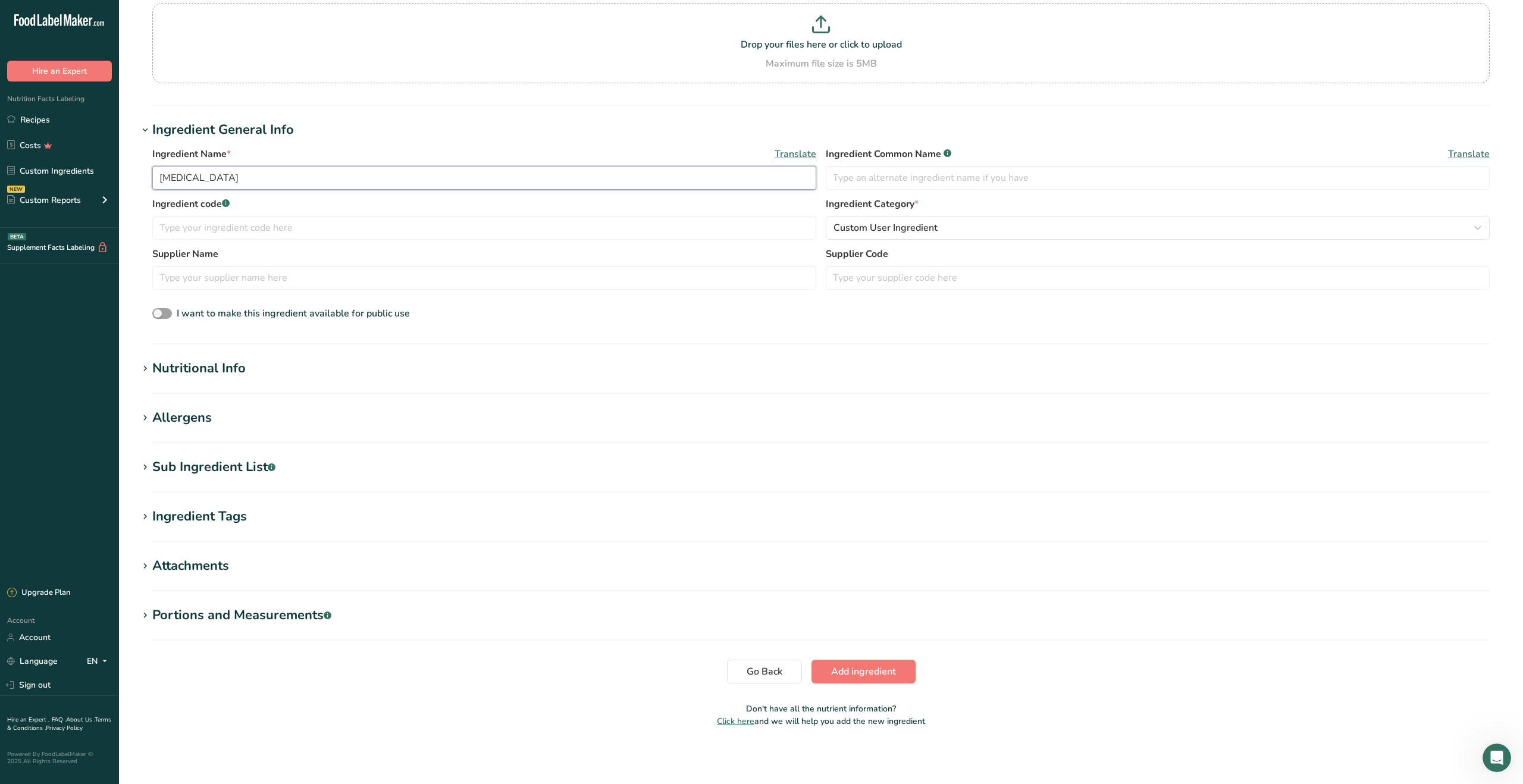
scroll to position [113, 0]
drag, startPoint x: 856, startPoint y: 666, endPoint x: 846, endPoint y: 646, distance: 22.4
click at [856, 666] on span "Add ingredient" at bounding box center [864, 671] width 65 height 14
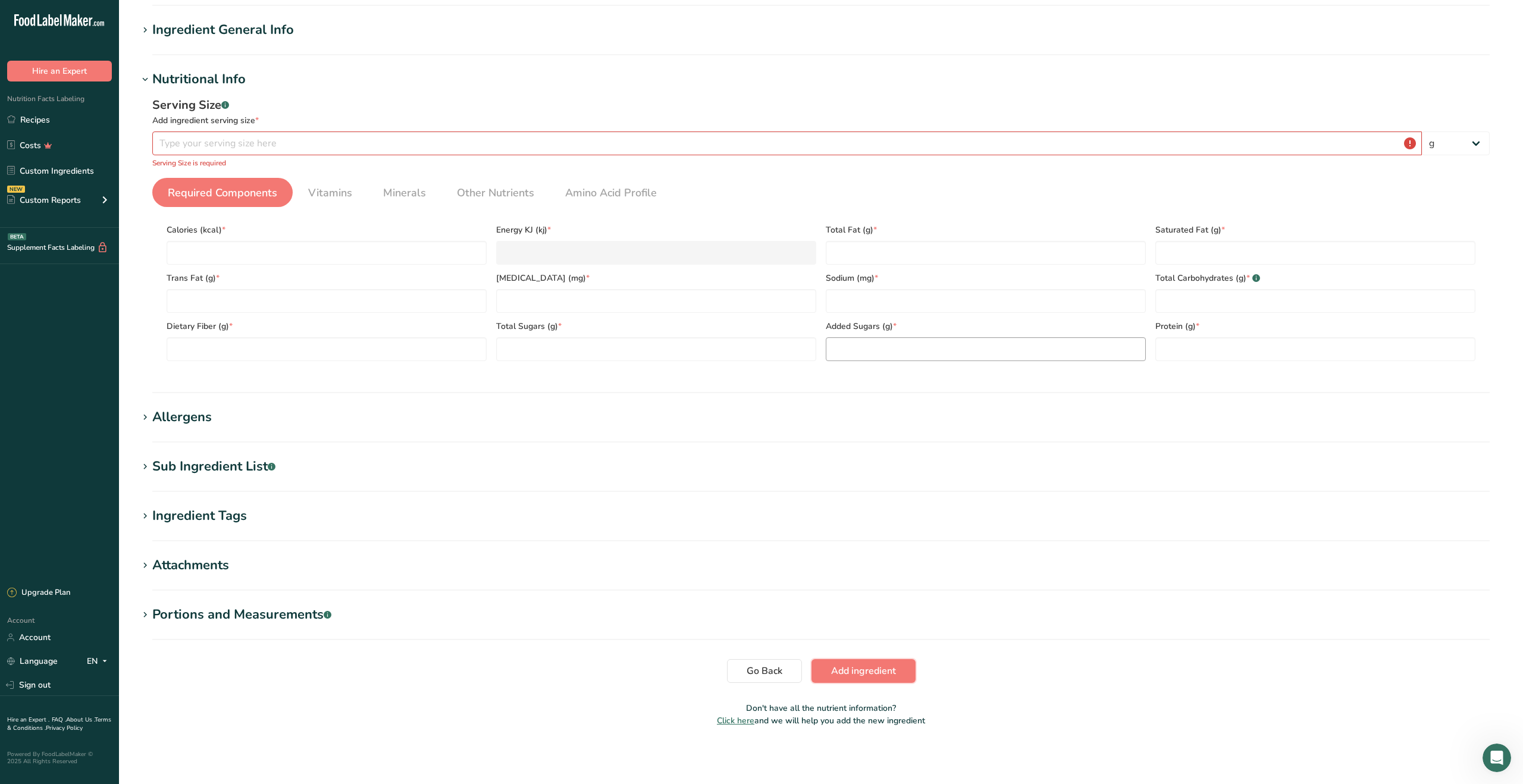
scroll to position [94, 0]
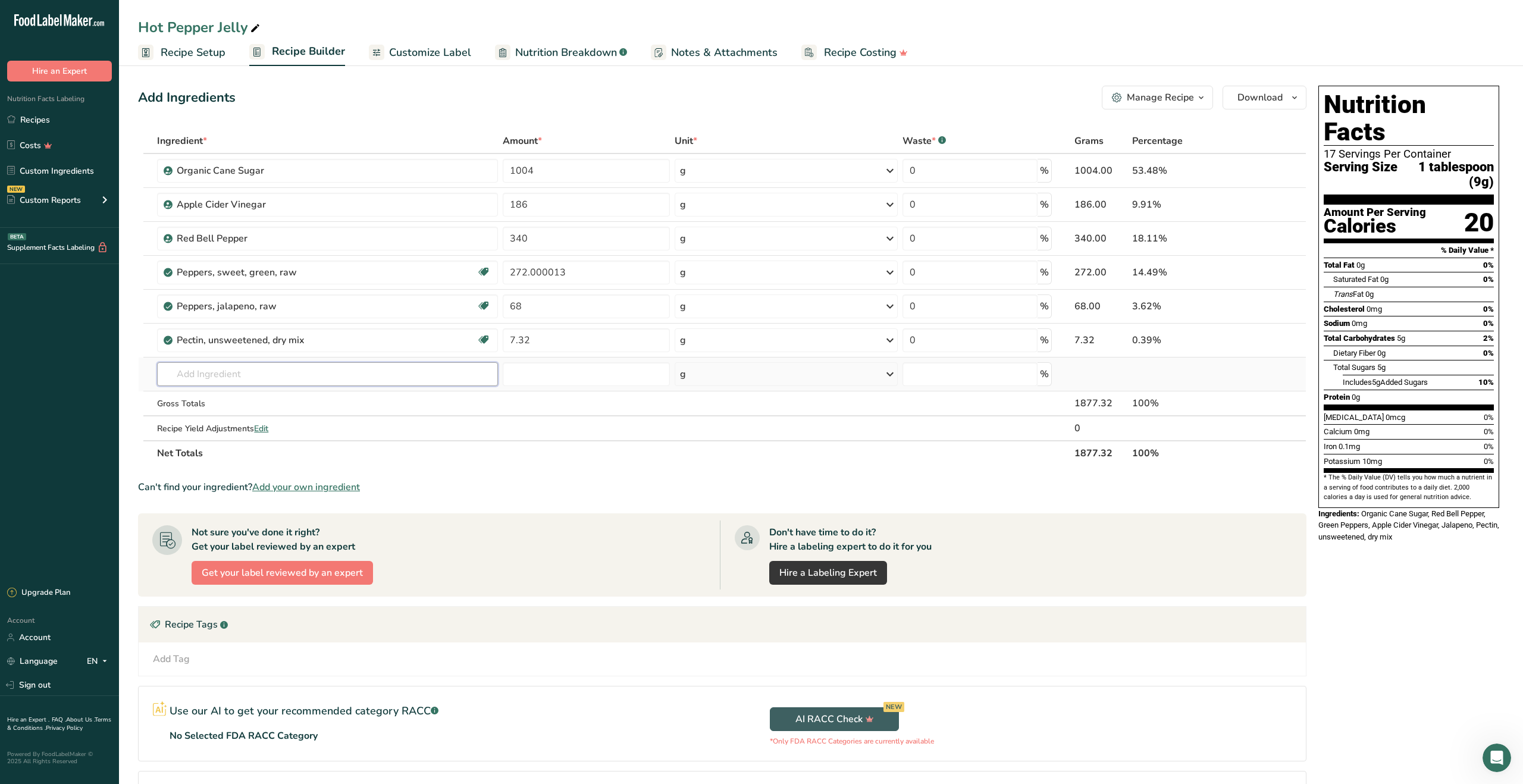
click at [379, 376] on input "text" at bounding box center [327, 374] width 341 height 24
type input "[MEDICAL_DATA]"
click at [307, 405] on link "[MEDICAL_DATA] esters of mono- and diglycerides of fatty acids (E472c)" at bounding box center [327, 398] width 341 height 20
type input "[MEDICAL_DATA] esters of mono- and diglycerides of fatty acids (E472c)"
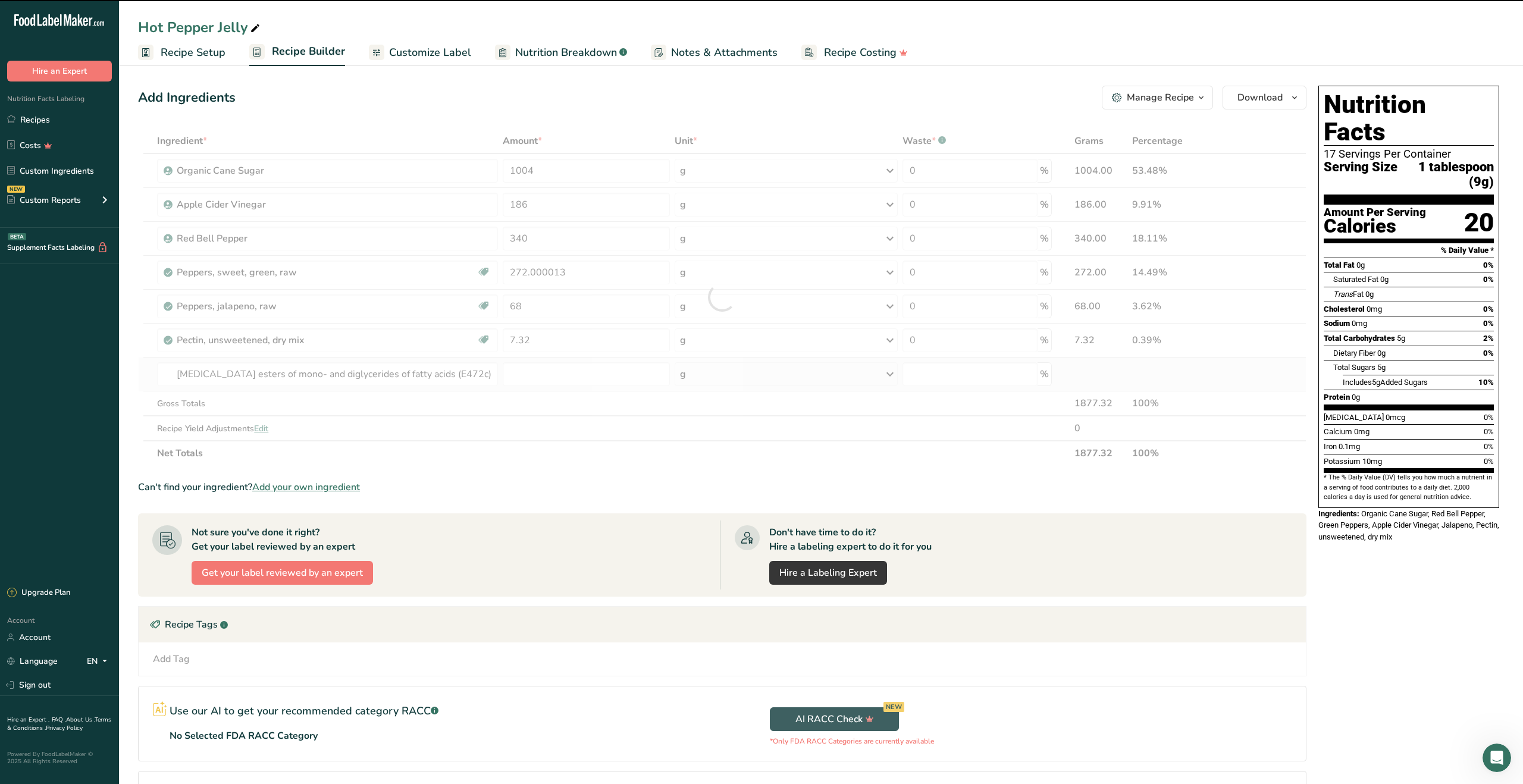
type input "0"
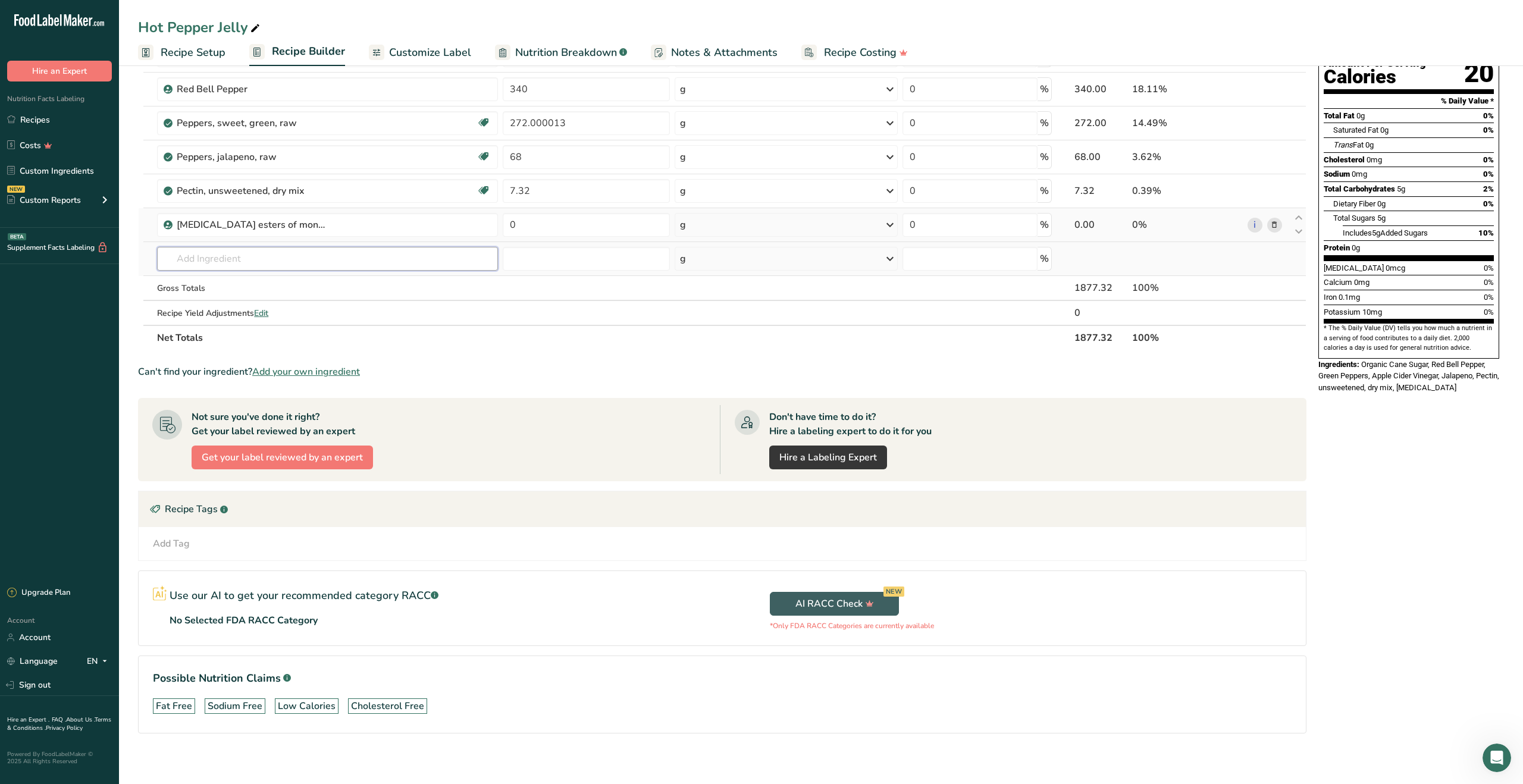
click at [261, 261] on input "text" at bounding box center [327, 259] width 341 height 24
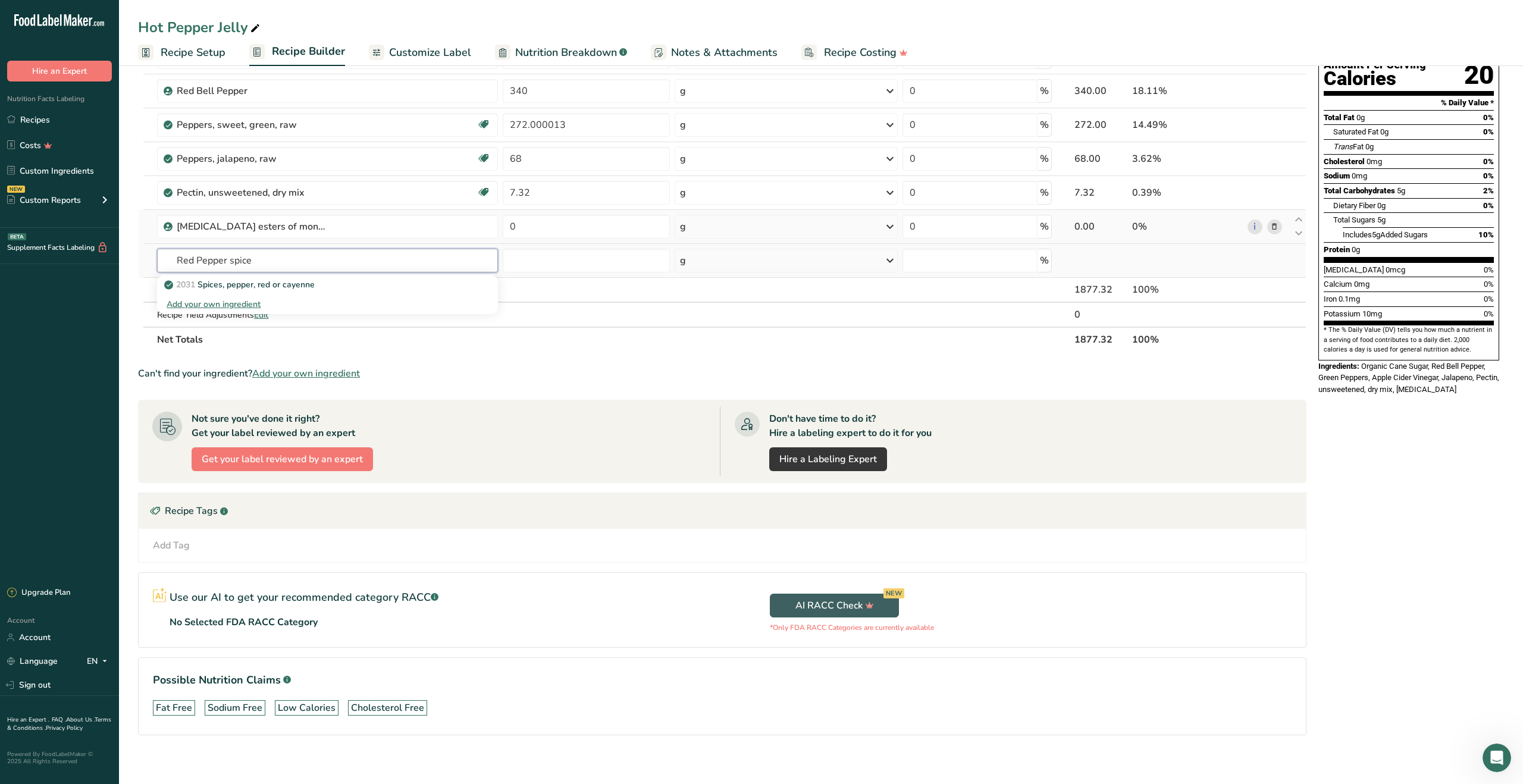
scroll to position [107, 0]
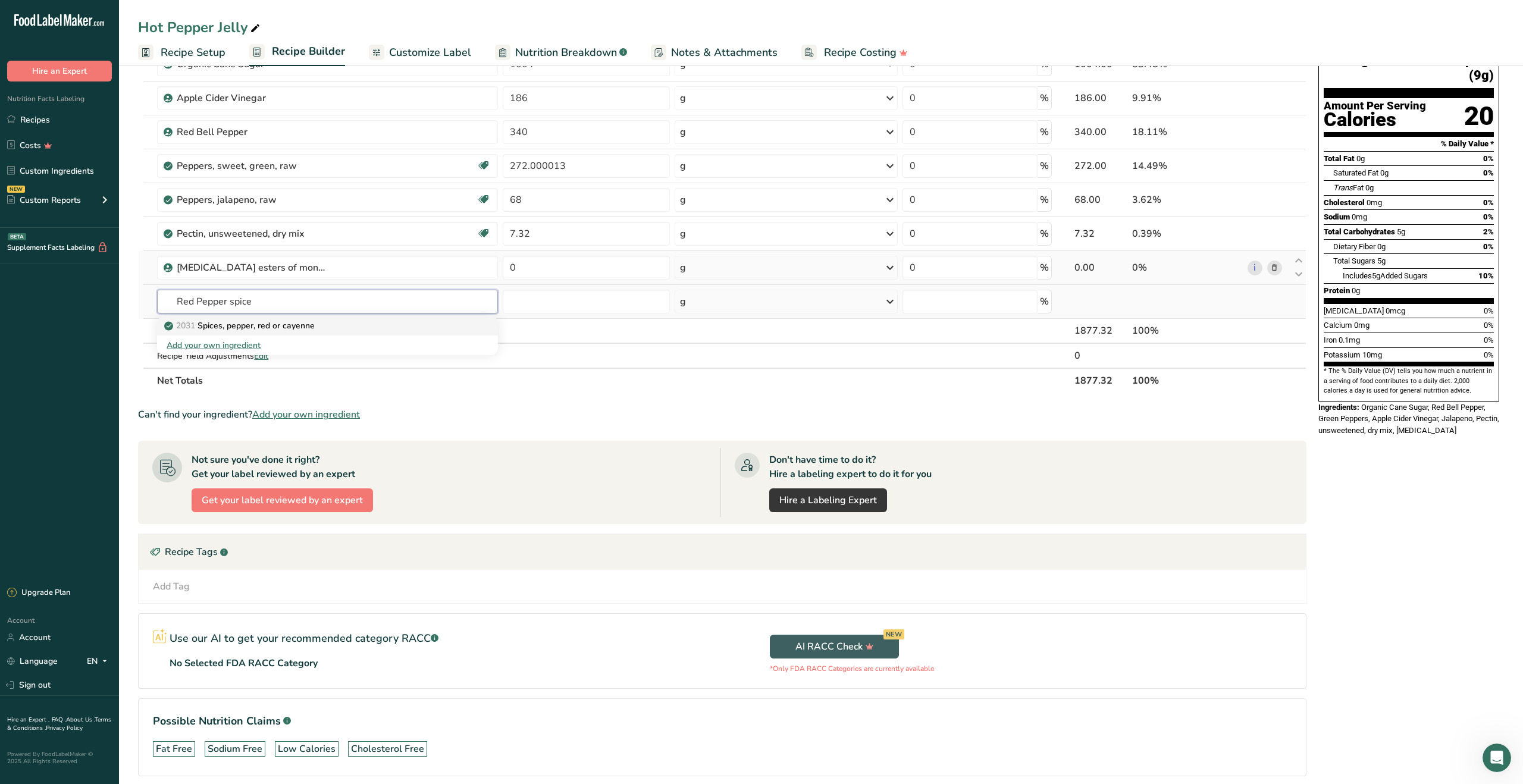
type input "Red Pepper spice"
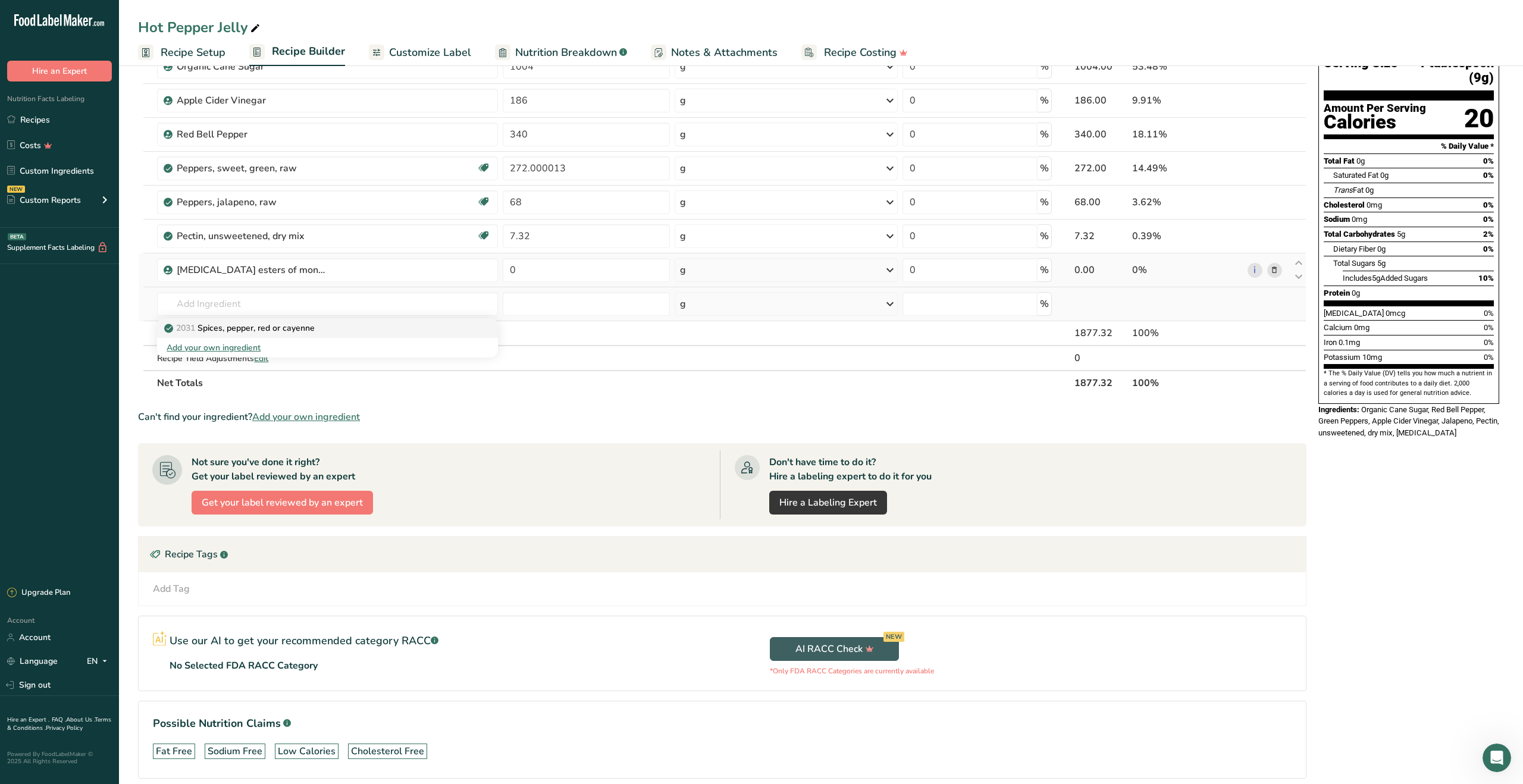
click at [258, 323] on p "2031 Spices, pepper, red or cayenne" at bounding box center [240, 328] width 148 height 13
type input "Spices, pepper, red or cayenne"
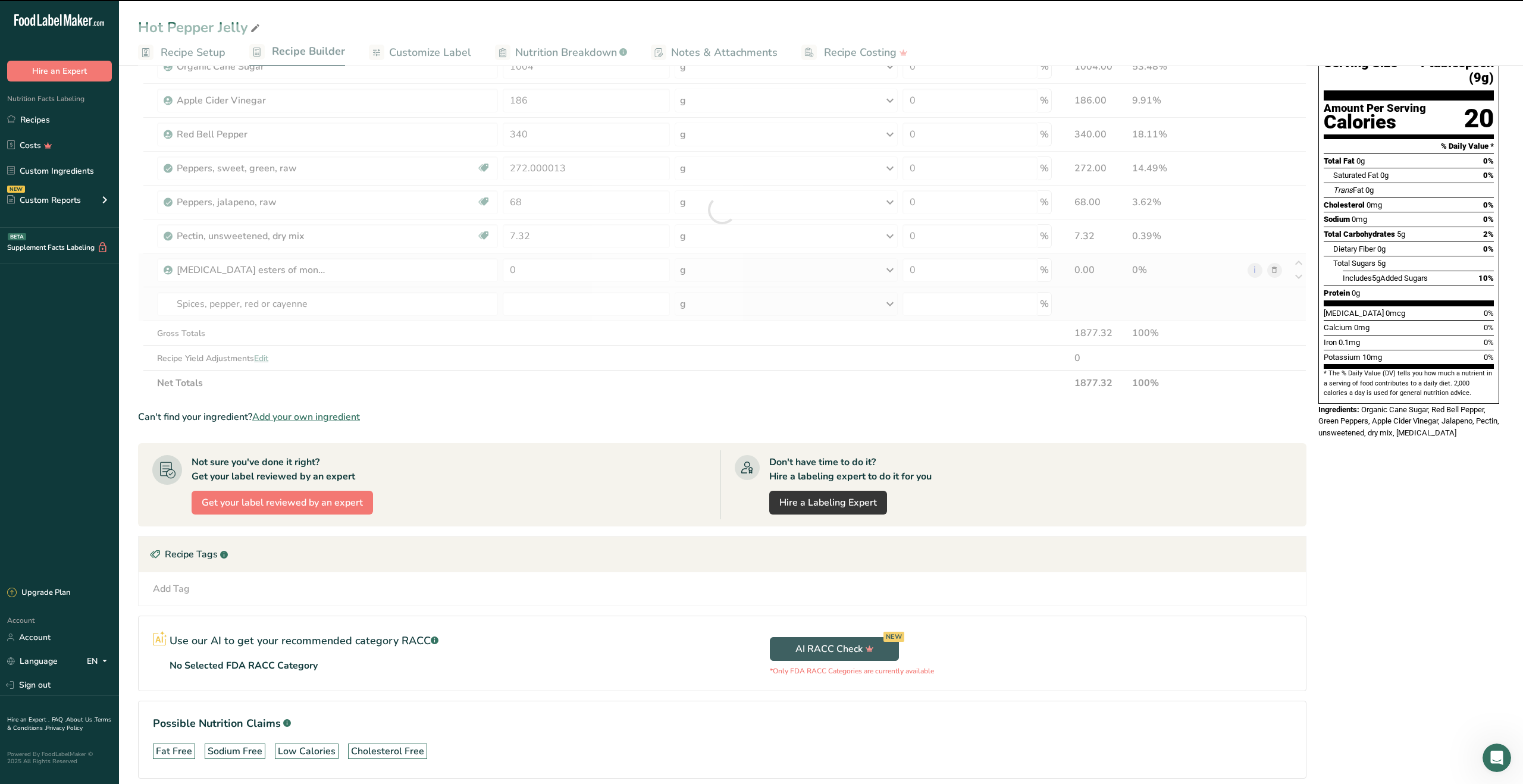
type input "0"
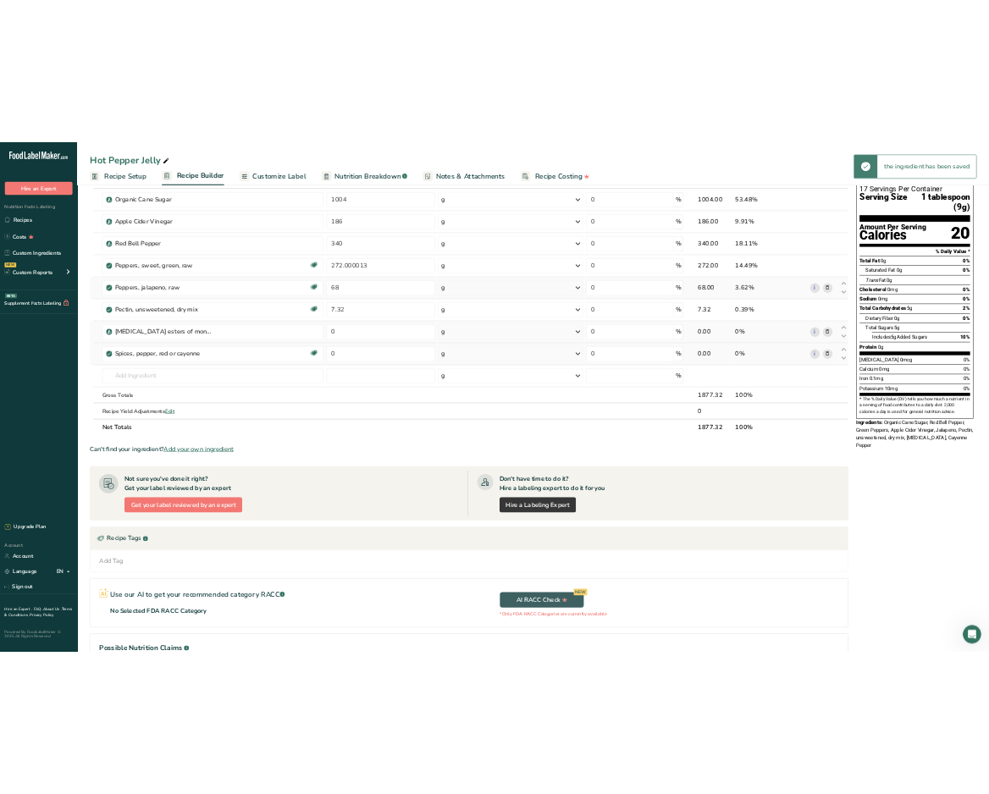
scroll to position [0, 0]
